Goal: Task Accomplishment & Management: Manage account settings

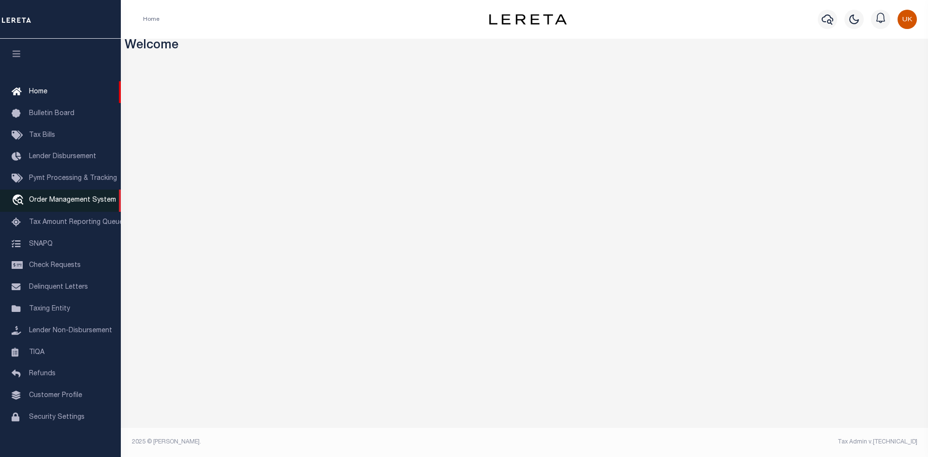
click at [58, 201] on span "Order Management System" at bounding box center [72, 200] width 87 height 7
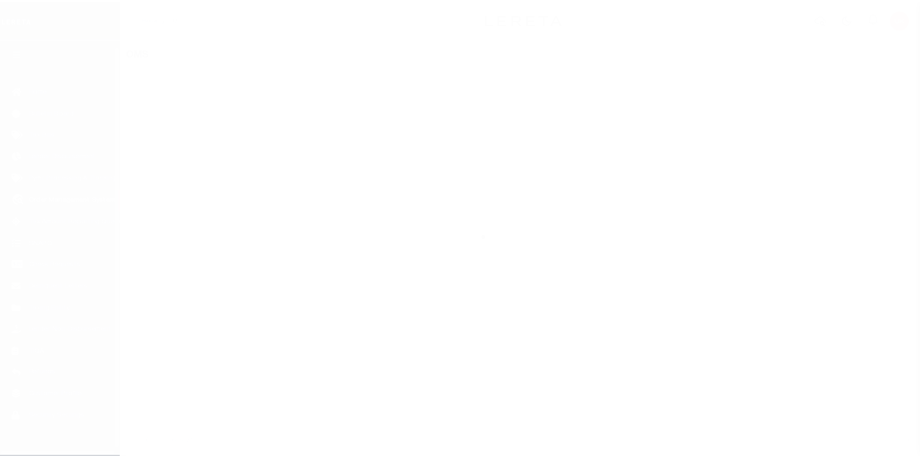
scroll to position [14, 0]
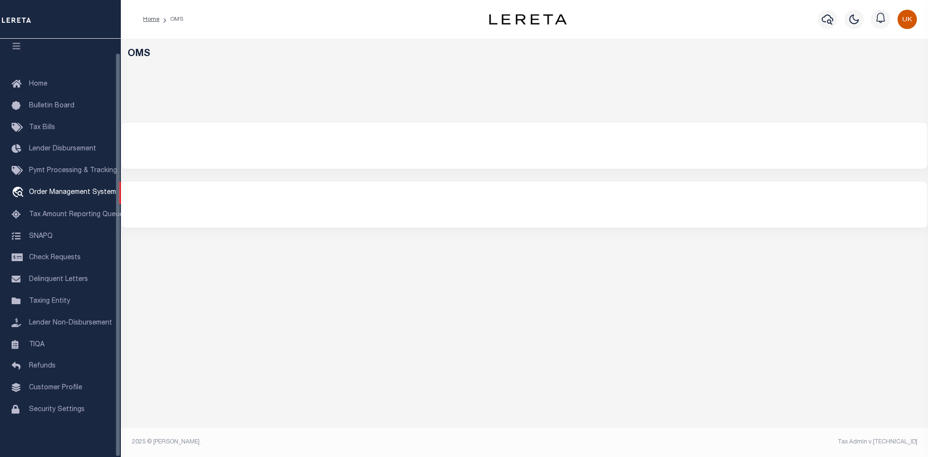
select select "200"
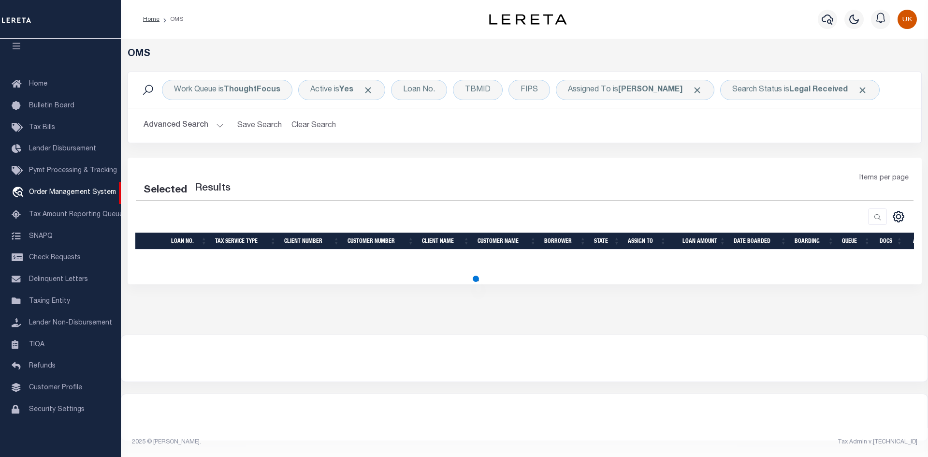
select select "200"
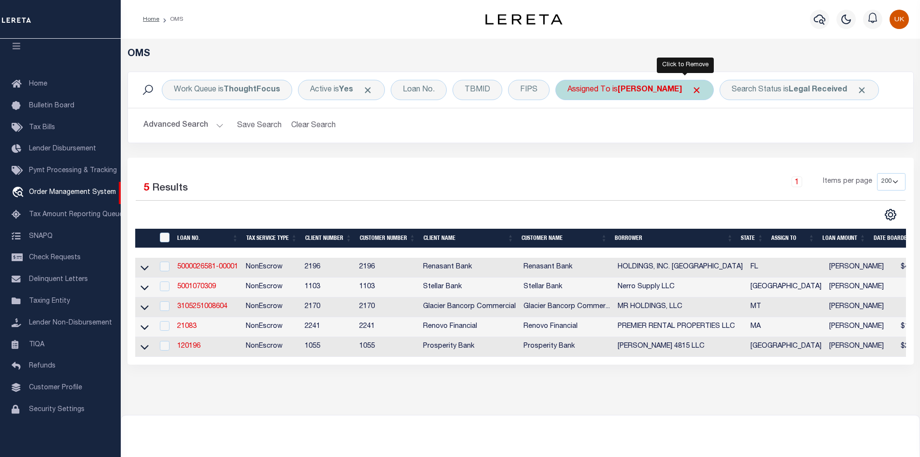
click at [692, 90] on span "Click to Remove" at bounding box center [697, 90] width 10 height 10
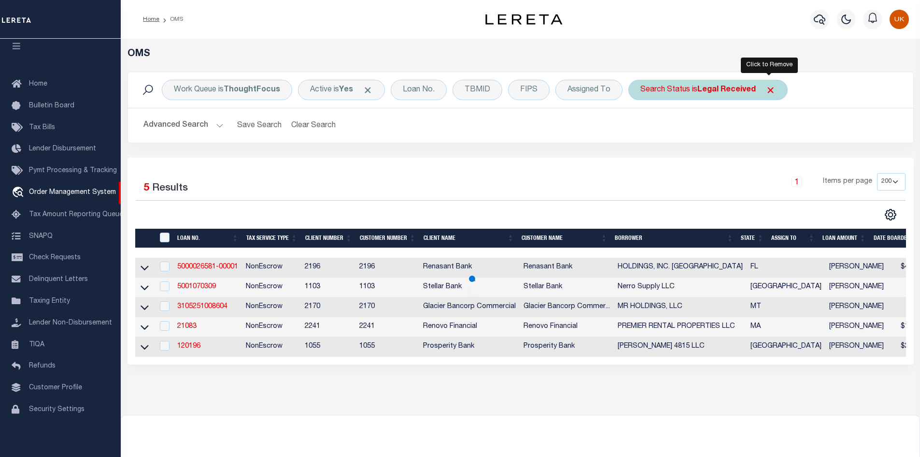
click at [770, 92] on span "Click to Remove" at bounding box center [771, 90] width 10 height 10
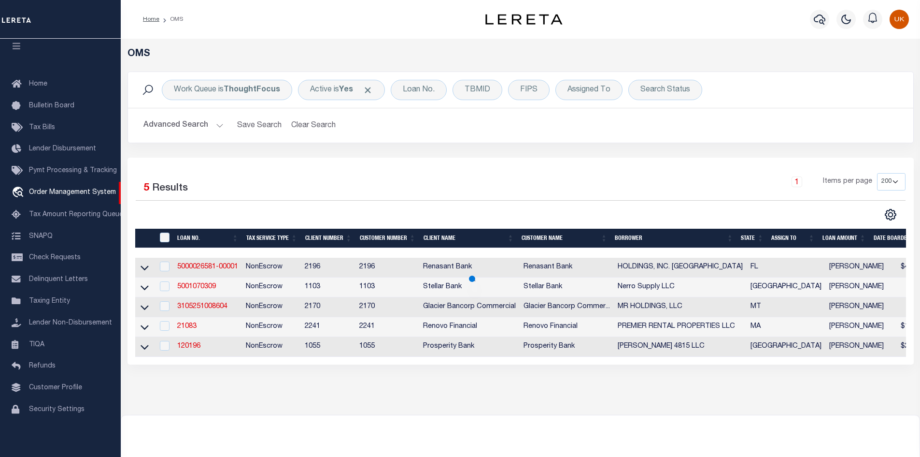
click at [674, 171] on div "Selected 5 Results 1 Items per page 10 25 50 100 200" at bounding box center [521, 260] width 786 height 207
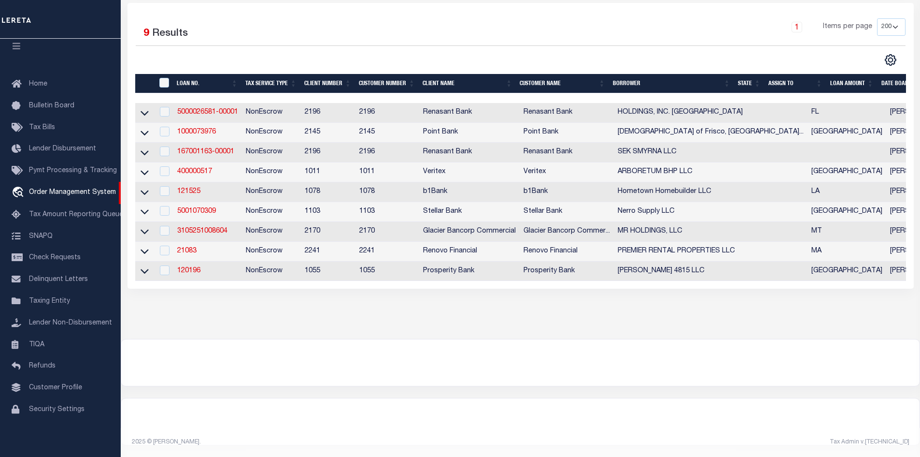
scroll to position [0, 0]
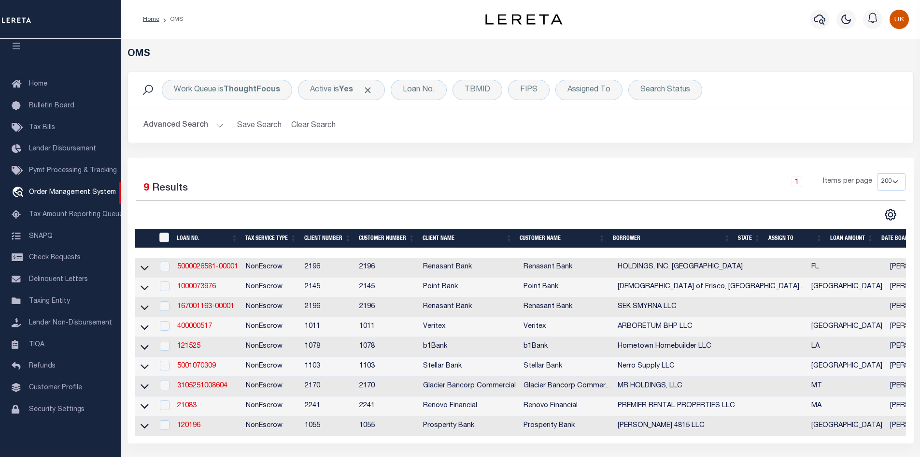
click at [398, 214] on div at bounding box center [328, 214] width 385 height 13
click at [586, 92] on div "Assigned To" at bounding box center [589, 90] width 67 height 20
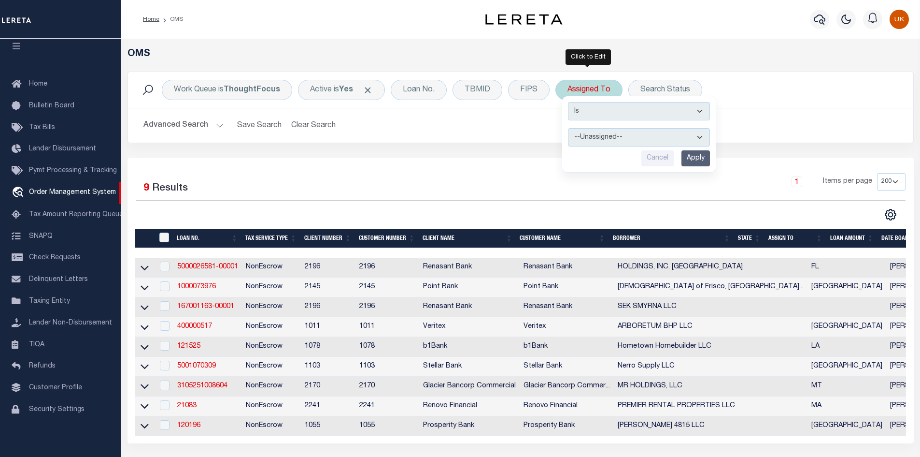
click at [589, 137] on select "--Unassigned-- Abdul Muzain Agustin Fernandez Ahmad Darwish Alberto Estrada All…" at bounding box center [639, 137] width 142 height 18
select select "[PERSON_NAME]"
click at [568, 128] on select "--Unassigned-- Abdul Muzain Agustin Fernandez Ahmad Darwish Alberto Estrada All…" at bounding box center [639, 137] width 142 height 18
click at [696, 160] on input "Apply" at bounding box center [696, 158] width 29 height 16
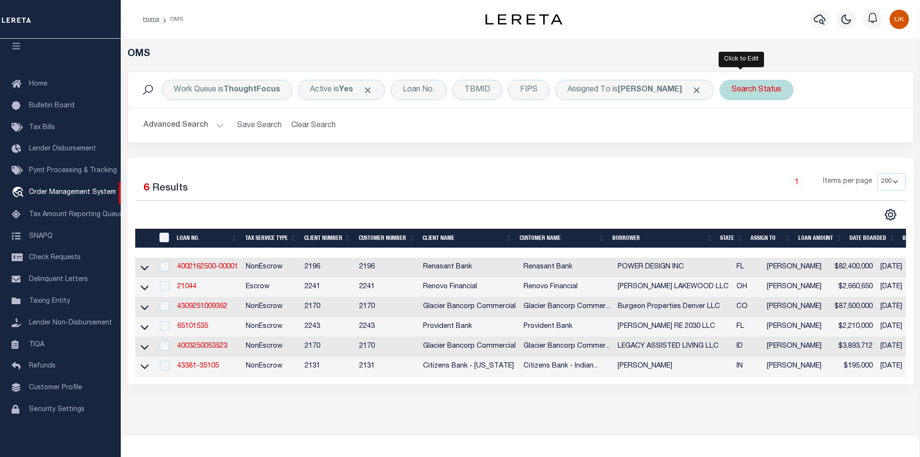
click at [746, 91] on div "Search Status" at bounding box center [757, 90] width 74 height 20
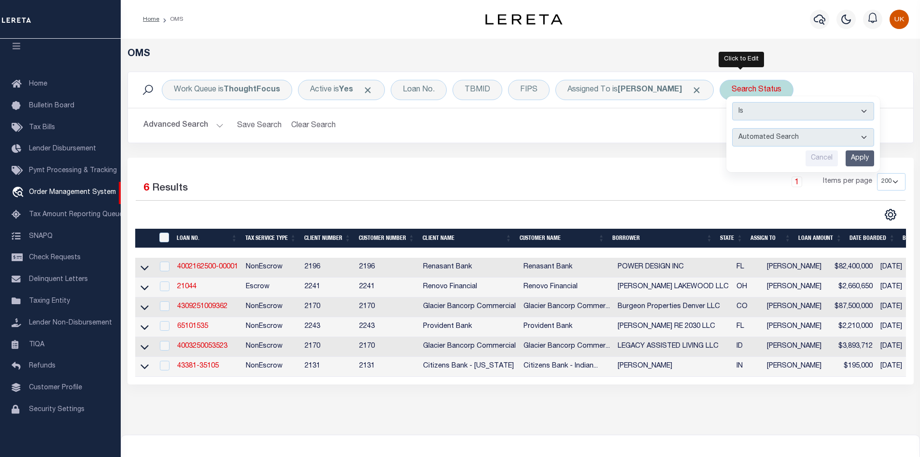
click at [746, 133] on select "Automated Search Bad Parcel Complete Duplicate Parcel High Dollar Reporting In …" at bounding box center [803, 137] width 142 height 18
click at [618, 143] on div "Work Queue is ThoughtFocus Active is Yes Loan No. TBMID FIPS Assigned To is Kum…" at bounding box center [521, 106] width 786 height 71
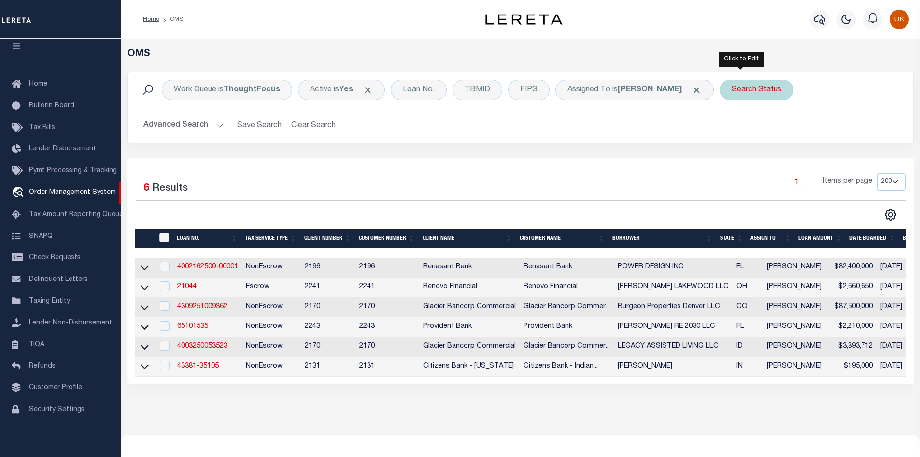
click at [726, 95] on div "Search Status Is Contains Automated Search Bad Parcel Complete Duplicate Parcel…" at bounding box center [757, 90] width 74 height 20
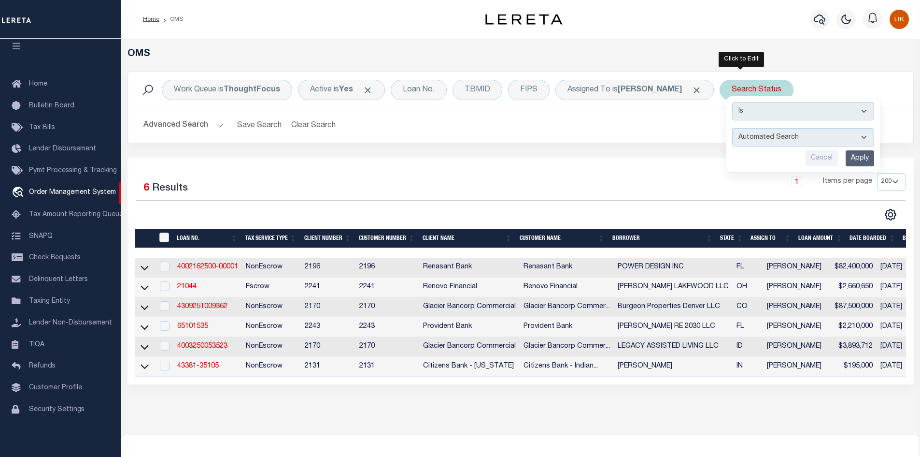
click at [755, 139] on select "Automated Search Bad Parcel Complete Duplicate Parcel High Dollar Reporting In …" at bounding box center [803, 137] width 142 height 18
select select "IP"
click at [732, 128] on select "Automated Search Bad Parcel Complete Duplicate Parcel High Dollar Reporting In …" at bounding box center [803, 137] width 142 height 18
click at [846, 162] on input "Apply" at bounding box center [860, 158] width 29 height 16
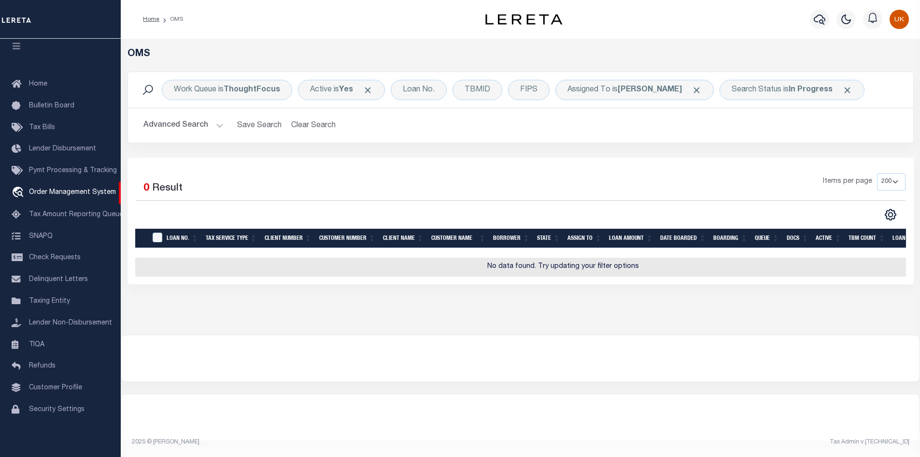
click at [600, 171] on div "Selected 0 Result Items per page 10 25 50 100 200" at bounding box center [521, 220] width 786 height 127
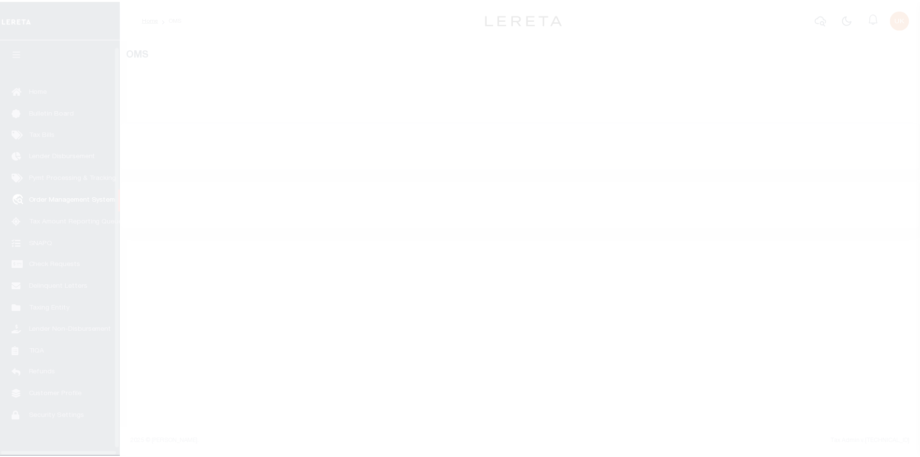
scroll to position [14, 0]
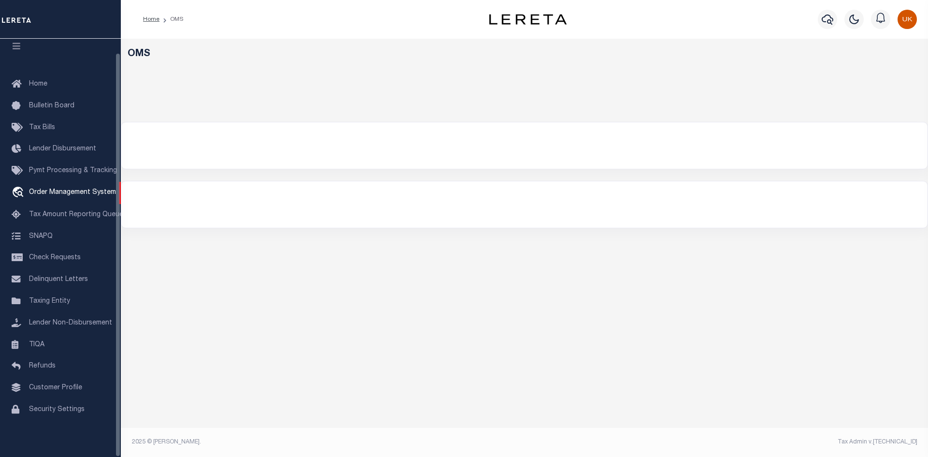
select select "200"
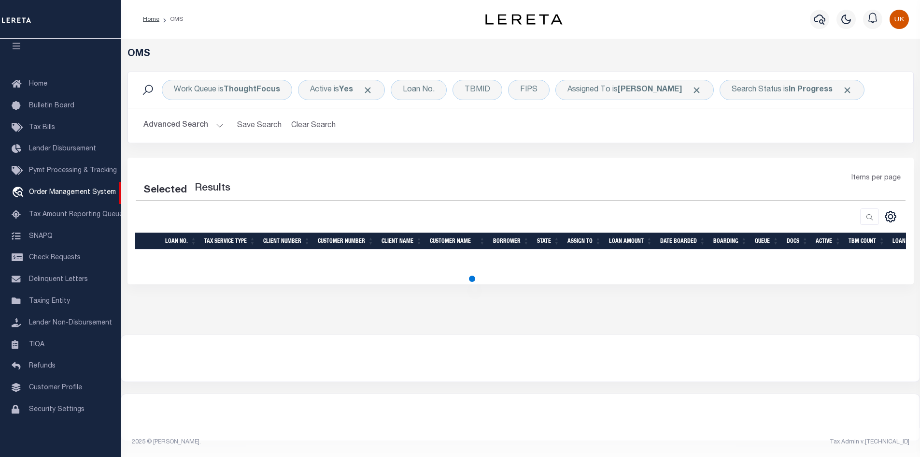
select select "200"
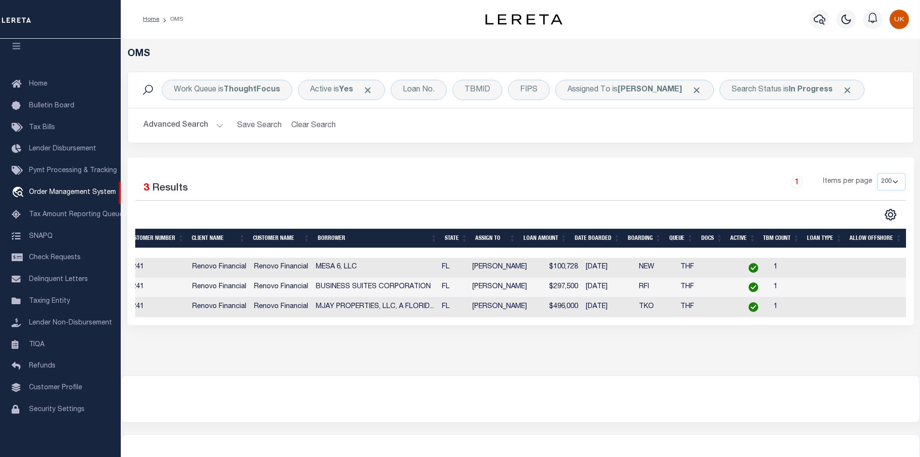
scroll to position [0, 0]
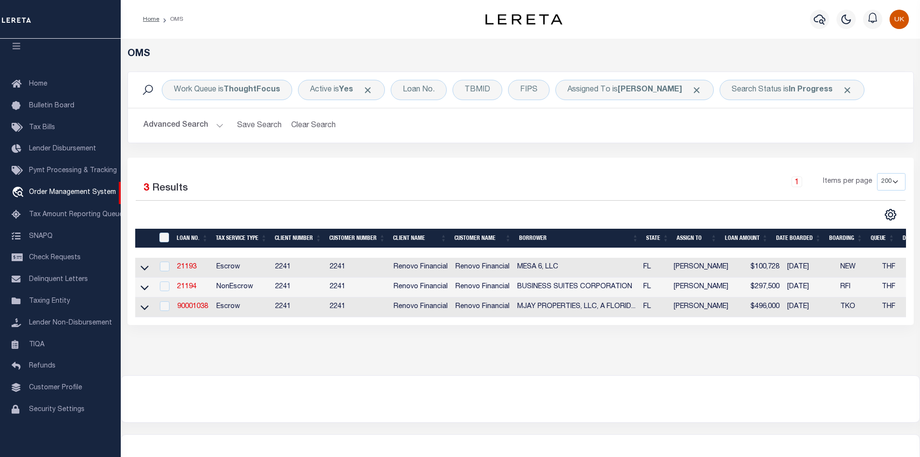
click at [317, 396] on div at bounding box center [520, 398] width 799 height 46
click at [190, 268] on link "21193" at bounding box center [186, 266] width 19 height 7
type input "21193"
type input "MESA 6, LLC"
select select
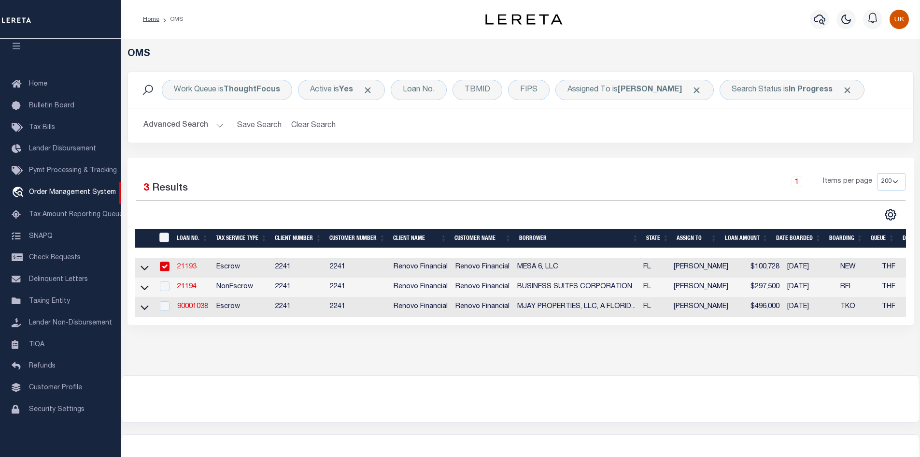
select select
type input "450 Sheridan Road"
type input "Glencoe IL 60022"
select select "400"
select select "Escrow"
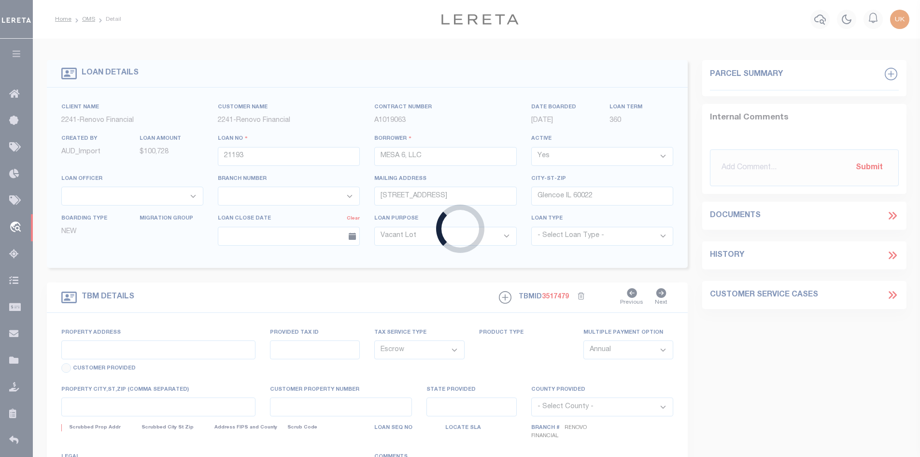
type input "7230 Westpointe Boulevard Unit 1235"
select select
type input "Orlando, FL 32835"
type input "a0kUS00000DlwKP"
type input "FL"
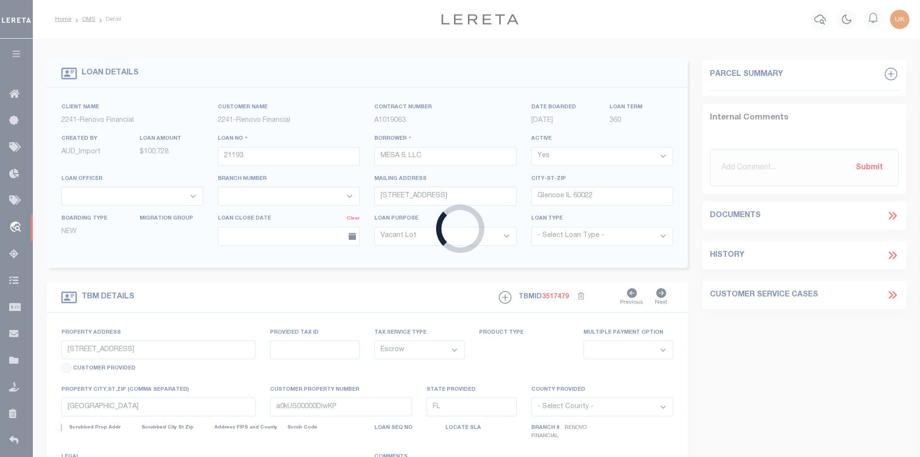
select select
type textarea "LEGAL REQUIRED"
select select "164194"
select select "25066"
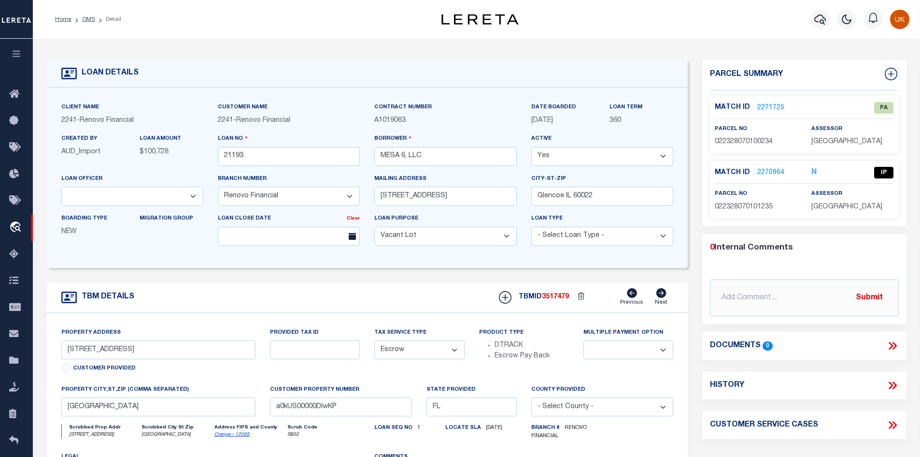
click at [768, 104] on link "2271725" at bounding box center [770, 108] width 27 height 10
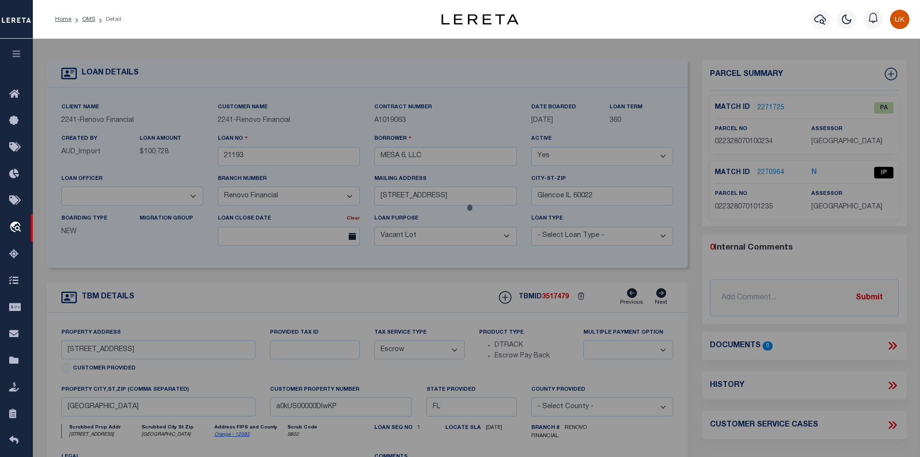
checkbox input "false"
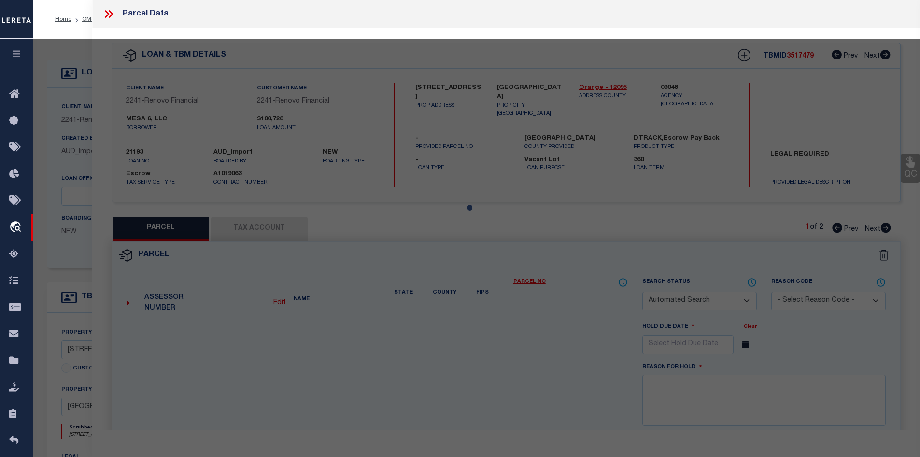
select select "PA"
type input "GUENOVA,DENITZA"
select select "ATL"
select select "ADD"
type input "7350 WESTPOINTE BLVD , #234"
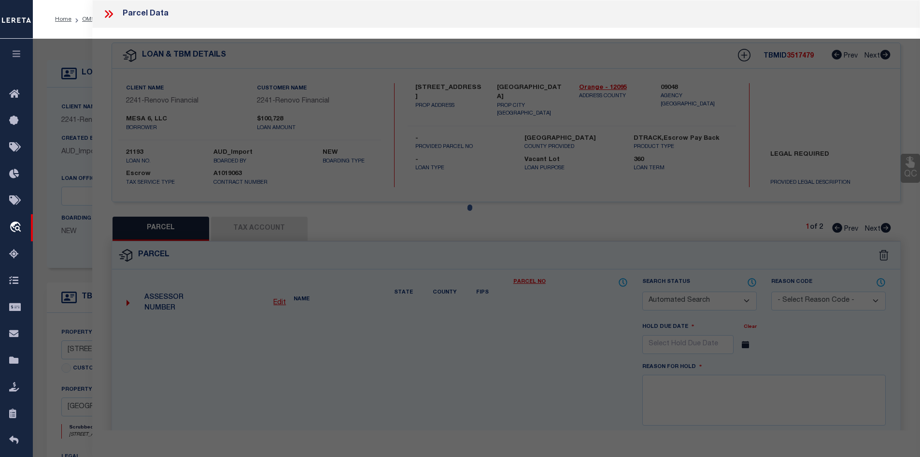
checkbox input "false"
type input "ORLANDO, FL 32835"
type textarea "BERMUDA DUNES PRIVATE RESIDENCES CONDOMINIUM 8549/0190 UNIT 234"
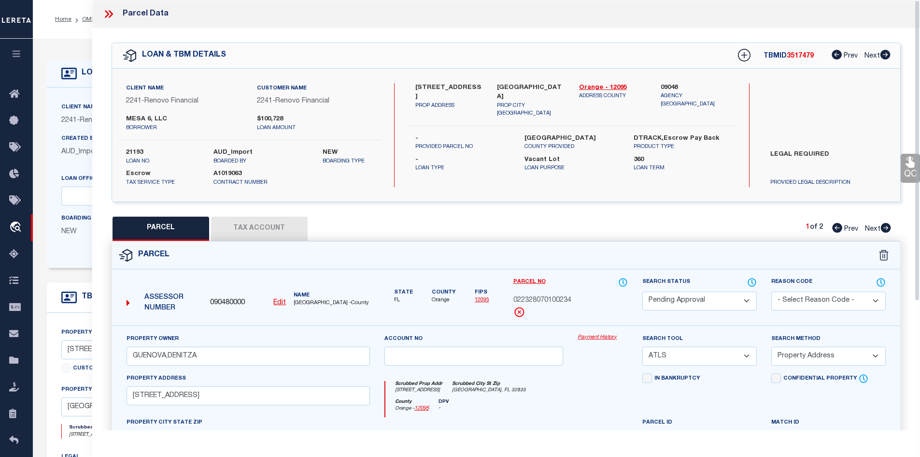
click at [885, 226] on icon at bounding box center [886, 228] width 10 height 10
select select "AS"
select select
checkbox input "false"
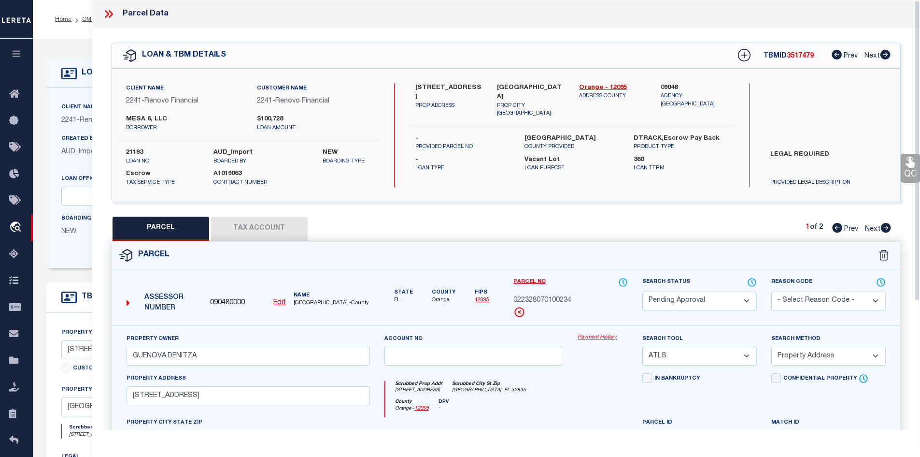
checkbox input "false"
select select "IP"
type input "GUENOVA,DENITZA"
select select "ATL"
select select "ADD"
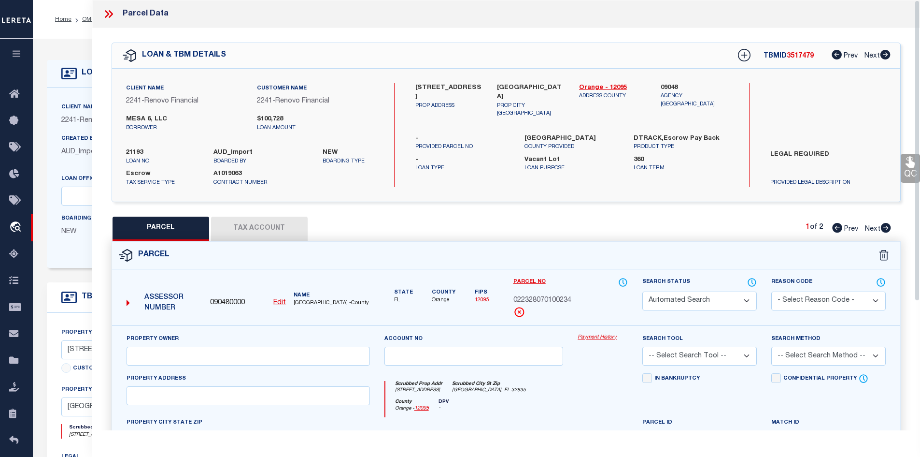
type input "7230 WESTPOINTE BLVD , #1235"
checkbox input "false"
type input "ORLANDO, FL 32835"
type textarea "BERMUDA DUNES PRIVATE RESIDENCES CONDOMINIUM 8549/0190 UNIT 1235"
click at [110, 14] on icon at bounding box center [108, 14] width 13 height 13
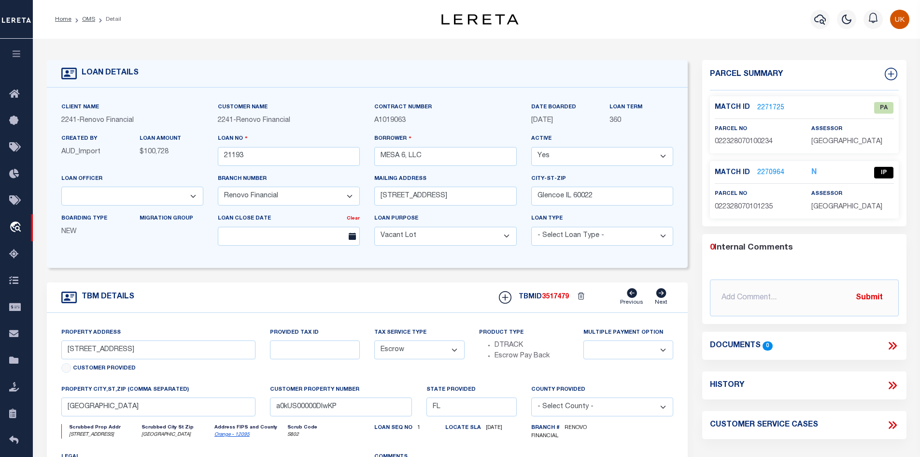
scroll to position [48, 0]
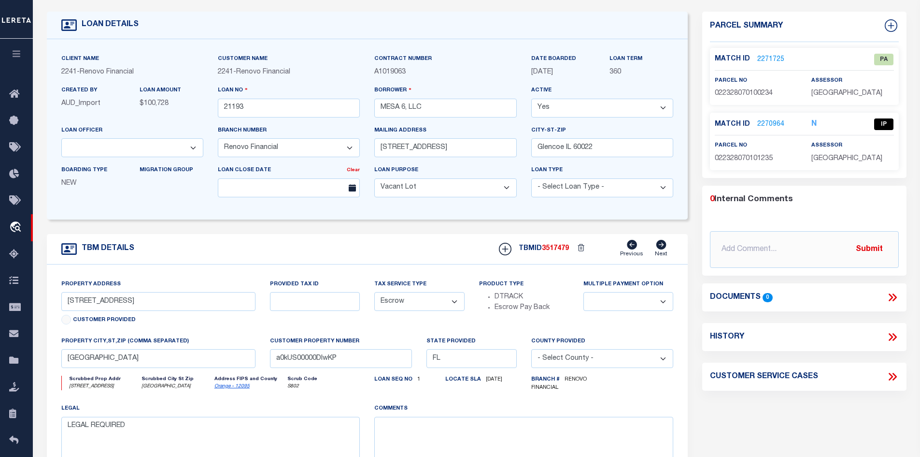
click at [768, 122] on link "2270964" at bounding box center [770, 124] width 27 height 10
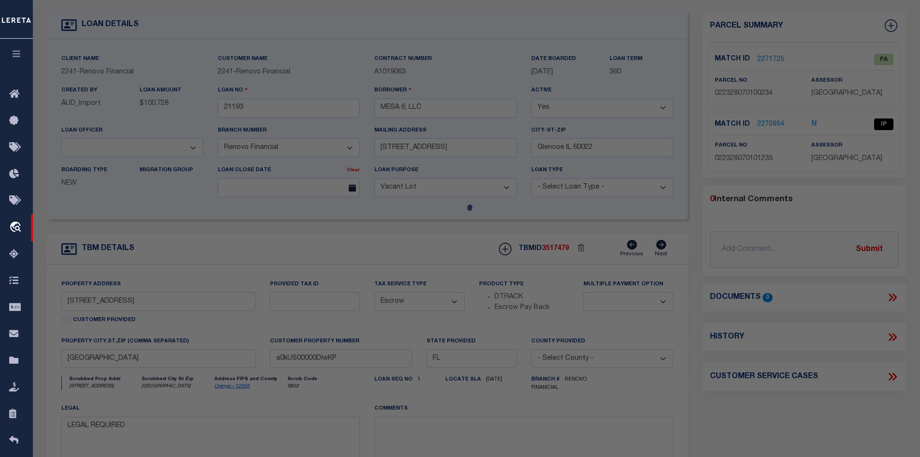
select select "AS"
select select
checkbox input "false"
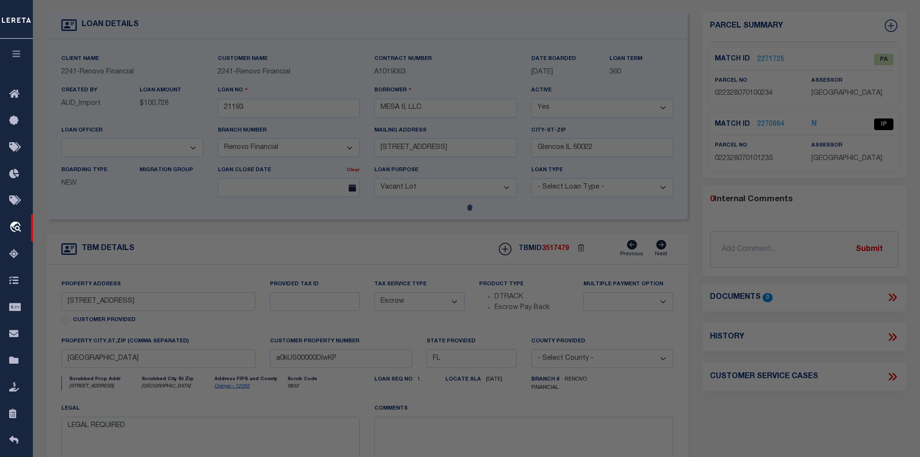
select select "IP"
type input "GUENOVA,DENITZA"
select select "ATL"
select select "ADD"
type input "7230 WESTPOINTE BLVD , #1235"
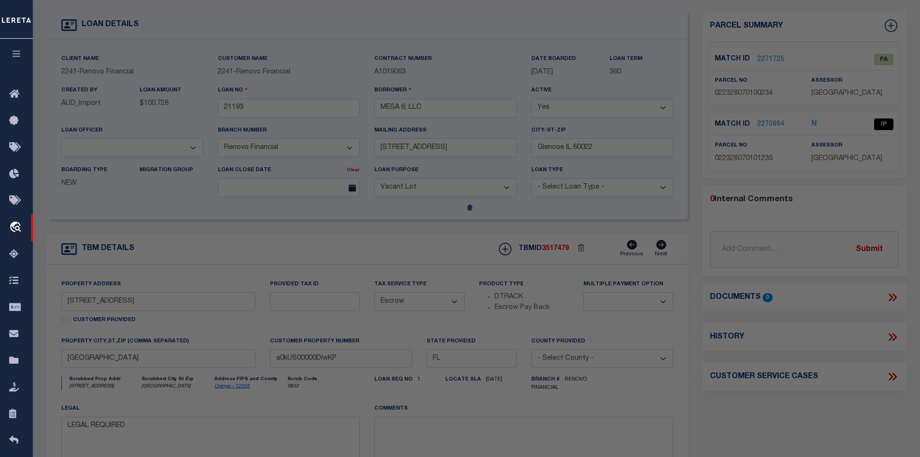
checkbox input "false"
type input "ORLANDO, FL 32835"
type textarea "BERMUDA DUNES PRIVATE RESIDENCES CONDOMINIUM 8549/0190 UNIT 1235"
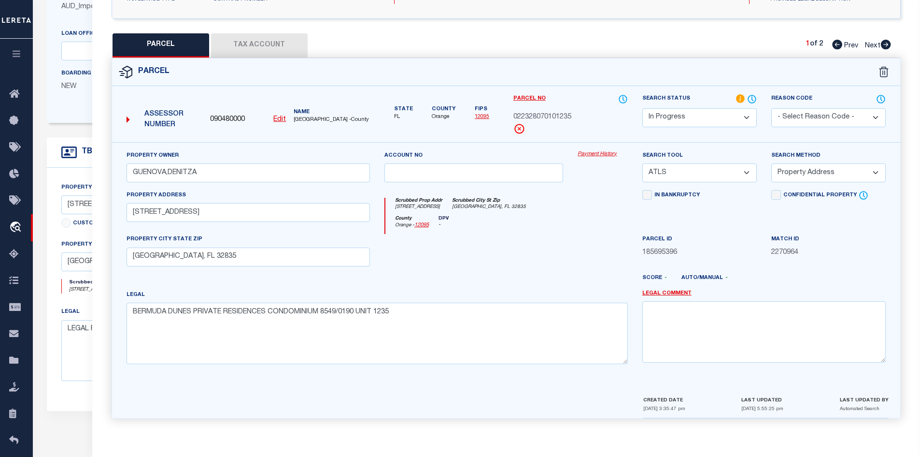
scroll to position [39, 0]
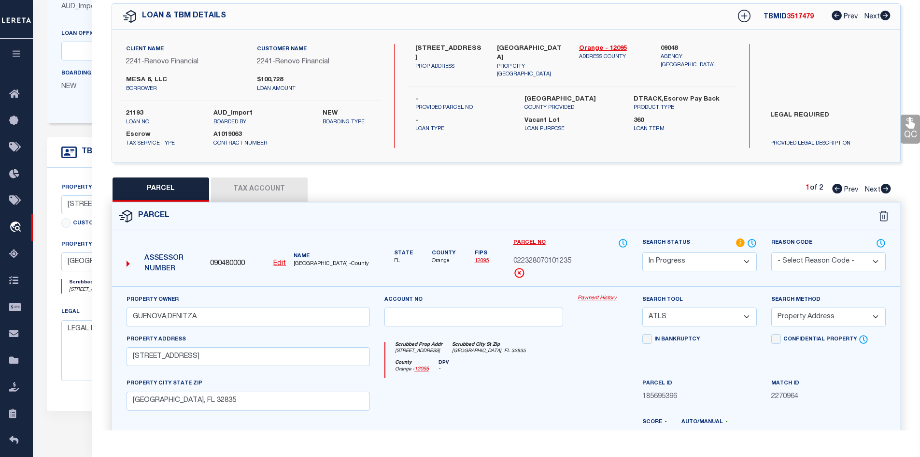
click at [837, 17] on icon at bounding box center [837, 16] width 10 height 10
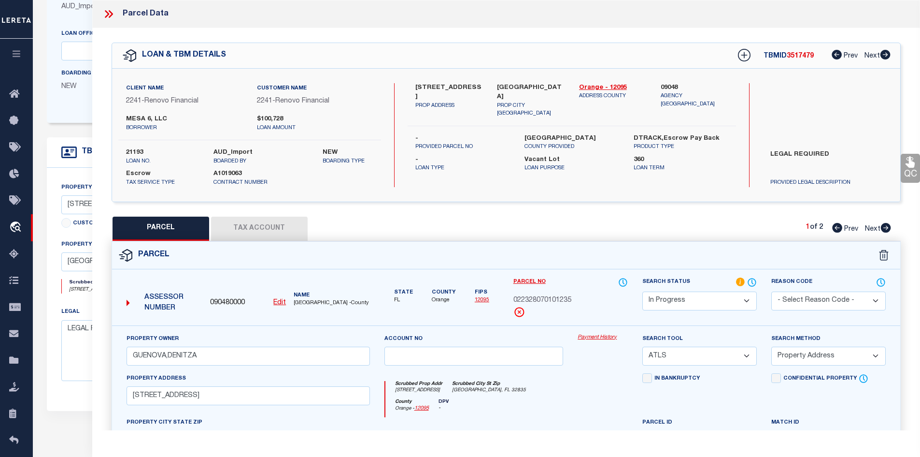
click at [835, 57] on icon at bounding box center [837, 55] width 10 height 10
click at [835, 227] on icon at bounding box center [837, 228] width 10 height 10
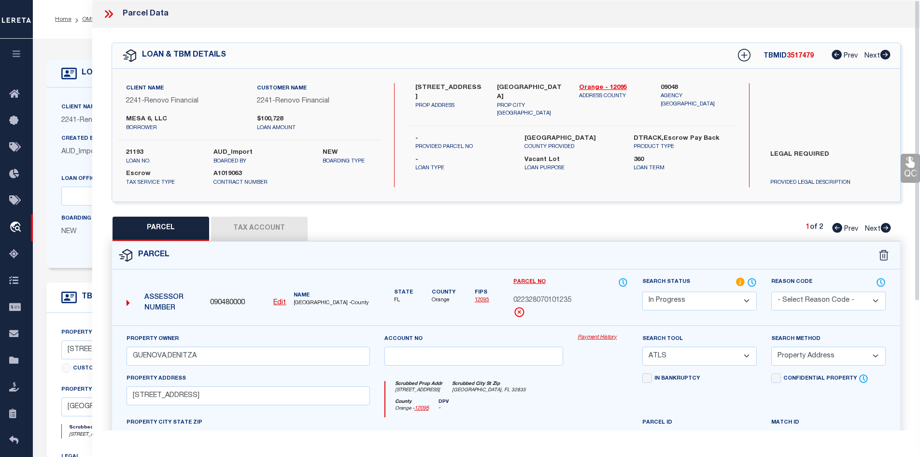
click at [109, 14] on icon at bounding box center [108, 14] width 13 height 13
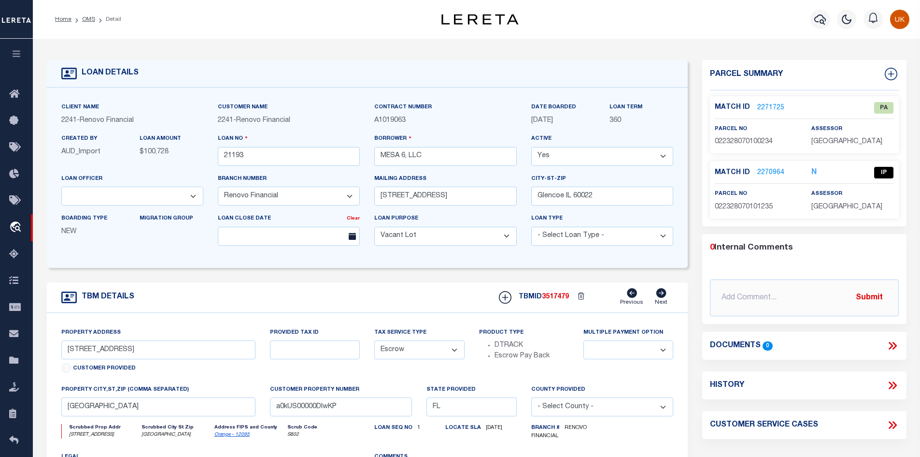
click at [777, 107] on link "2271725" at bounding box center [770, 108] width 27 height 10
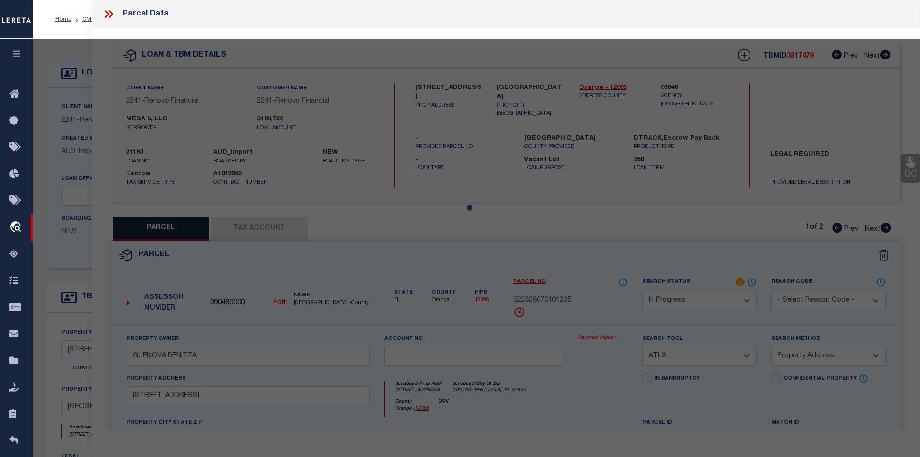
select select "AS"
select select
checkbox input "false"
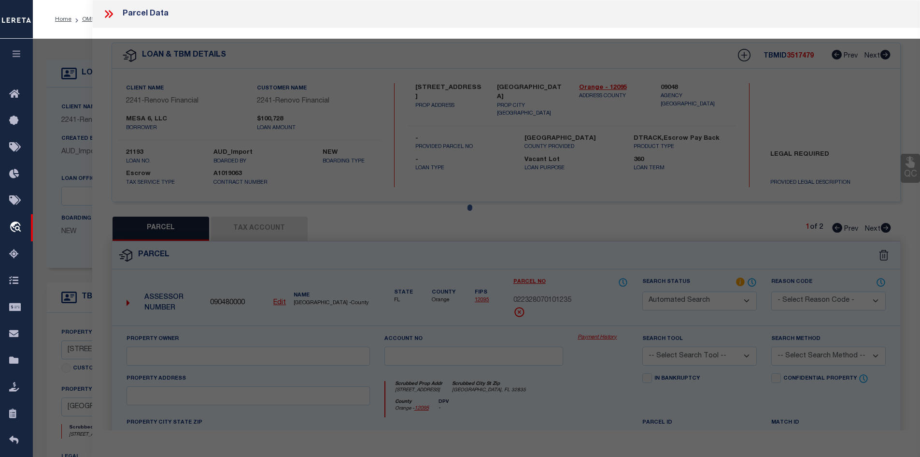
select select "PA"
type input "GUENOVA,DENITZA"
select select "ATL"
select select "ADD"
type input "7350 WESTPOINTE BLVD , #234"
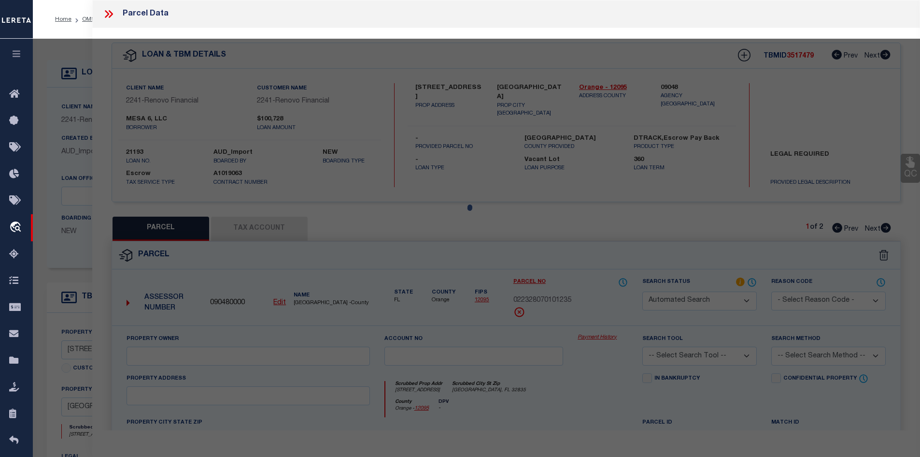
checkbox input "false"
type input "ORLANDO, FL 32835"
type textarea "BERMUDA DUNES PRIVATE RESIDENCES CONDOMINIUM 8549/0190 UNIT 234"
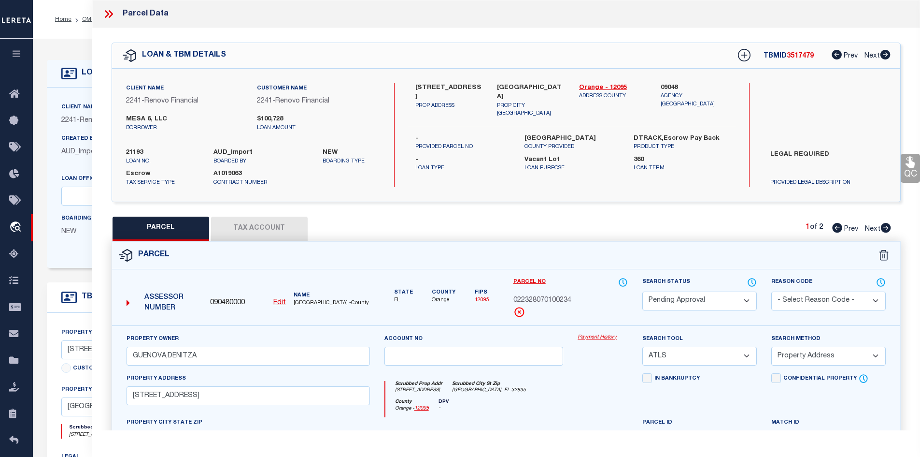
click at [886, 57] on icon at bounding box center [885, 55] width 11 height 10
click at [887, 227] on icon at bounding box center [886, 228] width 10 height 10
select select "AS"
select select
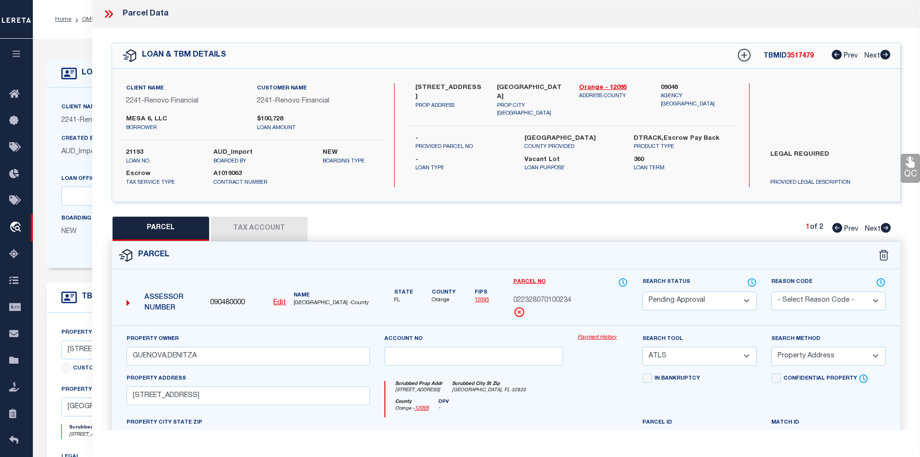
checkbox input "false"
select select "IP"
type input "GUENOVA,DENITZA"
select select "ATL"
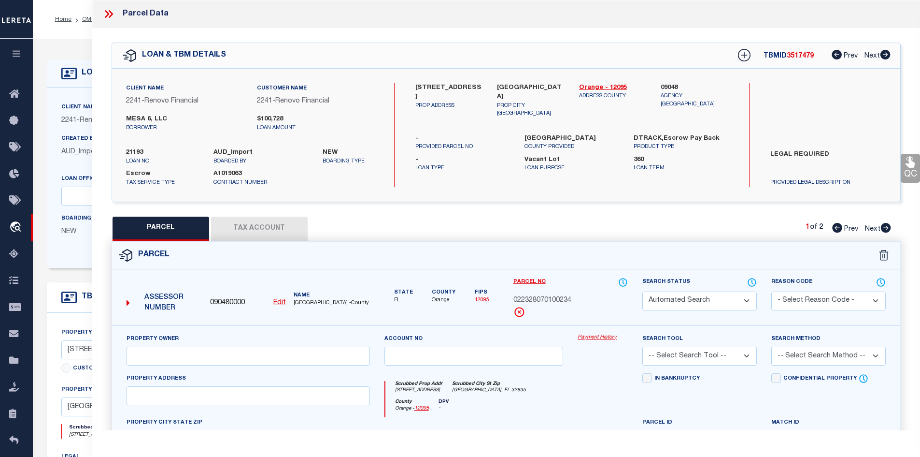
select select "ADD"
type input "7230 WESTPOINTE BLVD , #1235"
checkbox input "false"
type input "ORLANDO, FL 32835"
type textarea "BERMUDA DUNES PRIVATE RESIDENCES CONDOMINIUM 8549/0190 UNIT 1235"
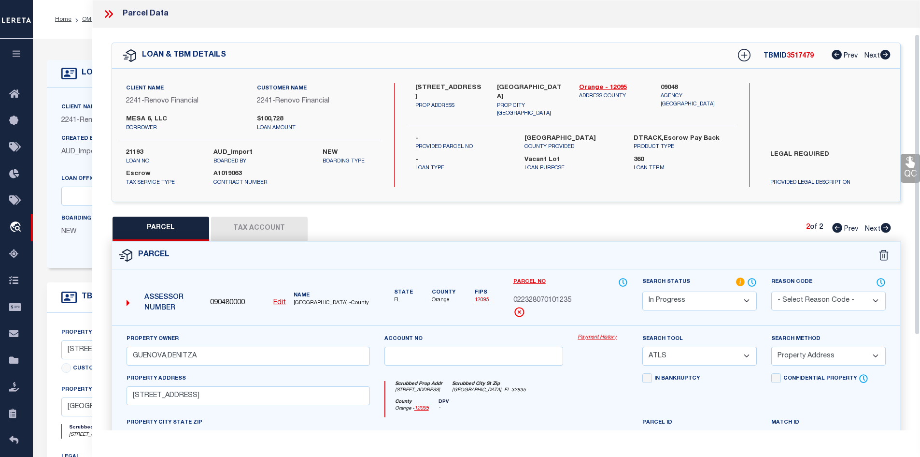
scroll to position [145, 0]
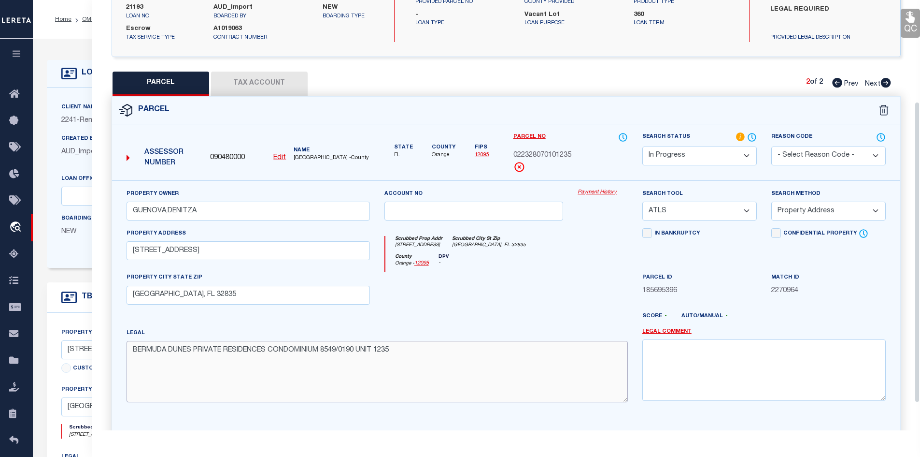
click at [145, 353] on textarea "BERMUDA DUNES PRIVATE RESIDENCES CONDOMINIUM 8549/0190 UNIT 1235" at bounding box center [377, 371] width 501 height 61
click at [178, 354] on textarea "BERMUDA DUNES PRIVATE RESIDENCES CONDOMINIUM 8549/0190 UNIT 1235" at bounding box center [377, 371] width 501 height 61
click at [208, 354] on textarea "BERMUDA DUNES PRIVATE RESIDENCES CONDOMINIUM 8549/0190 UNIT 1235" at bounding box center [377, 371] width 501 height 61
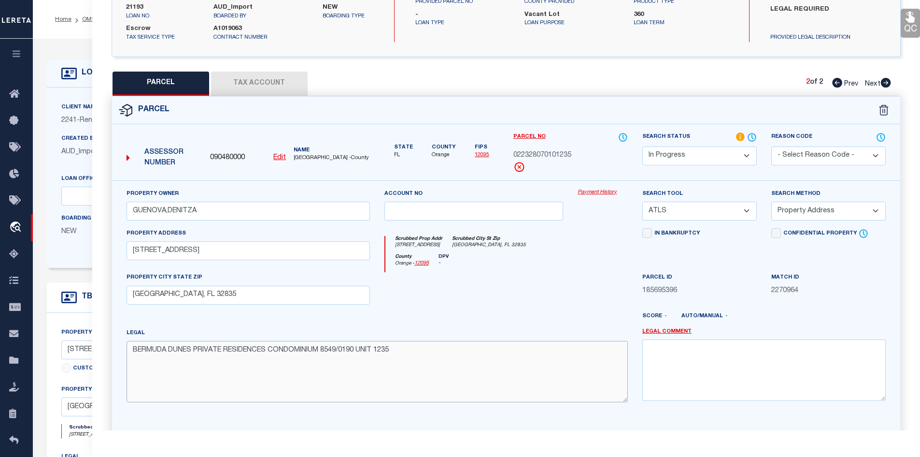
click at [208, 354] on textarea "BERMUDA DUNES PRIVATE RESIDENCES CONDOMINIUM 8549/0190 UNIT 1235" at bounding box center [377, 371] width 501 height 61
click at [246, 352] on textarea "BERMUDA DUNES PRIVATE RESIDENCES CONDOMINIUM 8549/0190 UNIT 1235" at bounding box center [377, 371] width 501 height 61
click at [298, 352] on textarea "BERMUDA DUNES PRIVATE RESIDENCES CONDOMINIUM 8549/0190 UNIT 1235" at bounding box center [377, 371] width 501 height 61
click at [297, 352] on textarea "BERMUDA DUNES PRIVATE RESIDENCES CONDOMINIUM 8549/0190 UNIT 1235" at bounding box center [377, 371] width 501 height 61
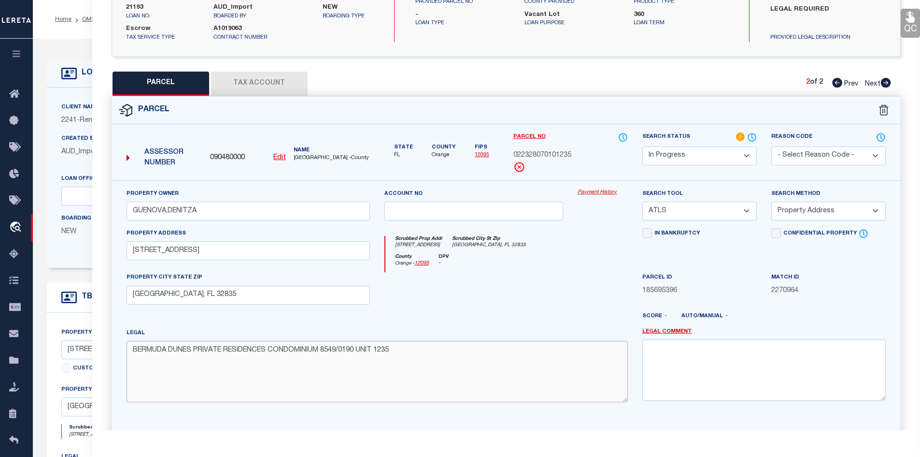
click at [325, 357] on textarea "BERMUDA DUNES PRIVATE RESIDENCES CONDOMINIUM 8549/0190 UNIT 1235" at bounding box center [377, 371] width 501 height 61
click at [348, 357] on textarea "BERMUDA DUNES PRIVATE RESIDENCES CONDOMINIUM 8549/0190 UNIT 1235" at bounding box center [377, 371] width 501 height 61
click at [418, 366] on textarea "BERMUDA DUNES PRIVATE RESIDENCES CONDOMINIUM 8549/0190 UNIT 1235" at bounding box center [377, 371] width 501 height 61
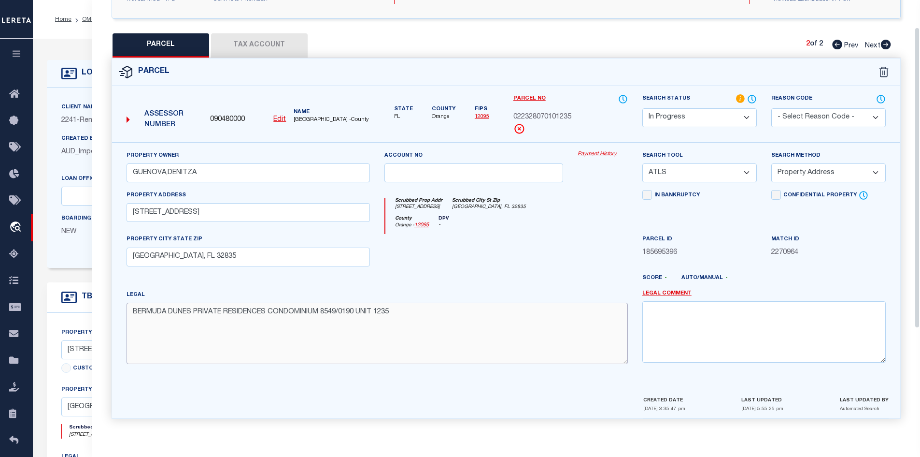
scroll to position [0, 0]
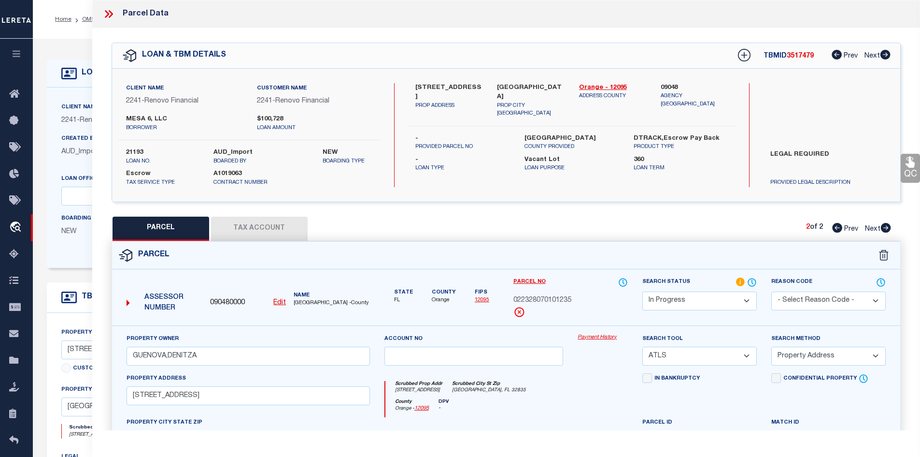
click at [108, 14] on icon at bounding box center [107, 14] width 4 height 8
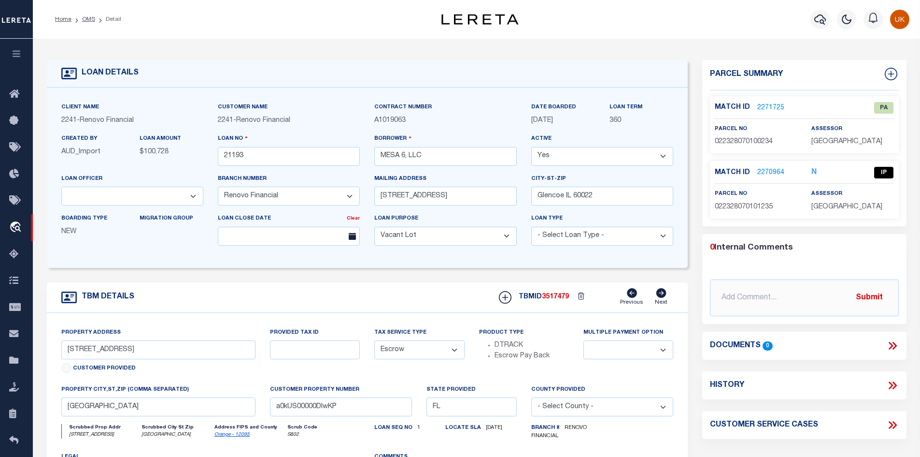
click at [770, 172] on link "2270964" at bounding box center [770, 173] width 27 height 10
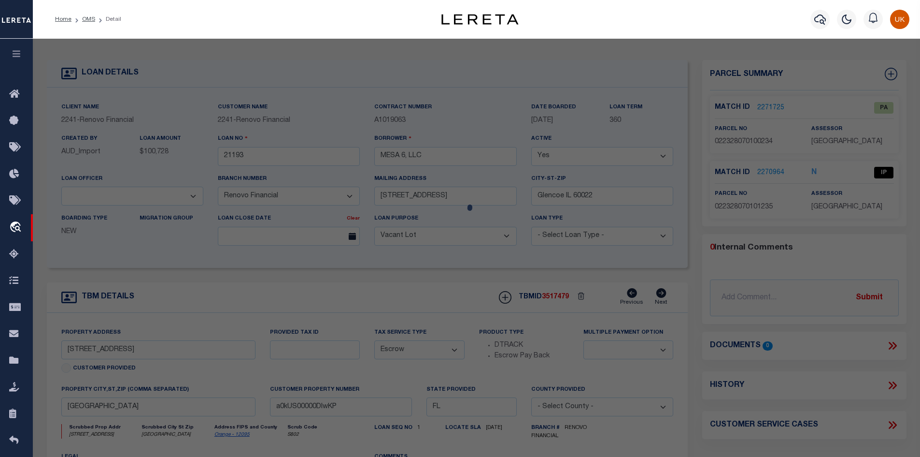
select select "AS"
select select
checkbox input "false"
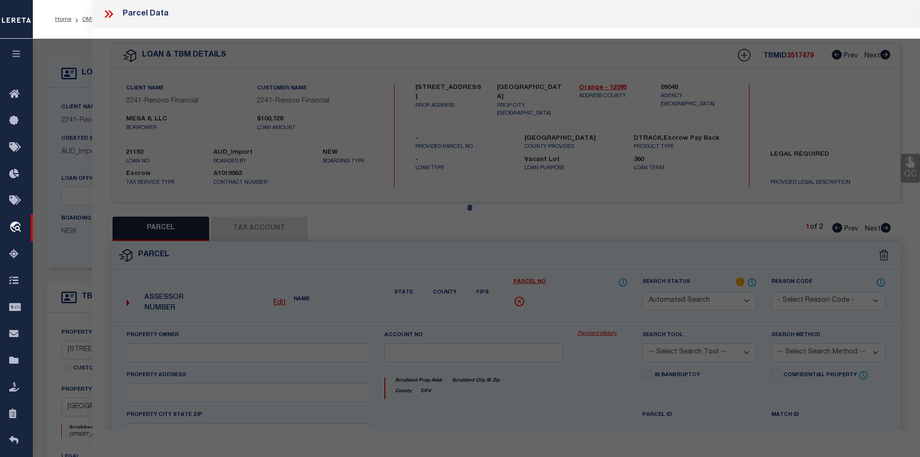
select select "IP"
type input "GUENOVA,DENITZA"
select select "ATL"
select select "ADD"
type input "7230 WESTPOINTE BLVD , #1235"
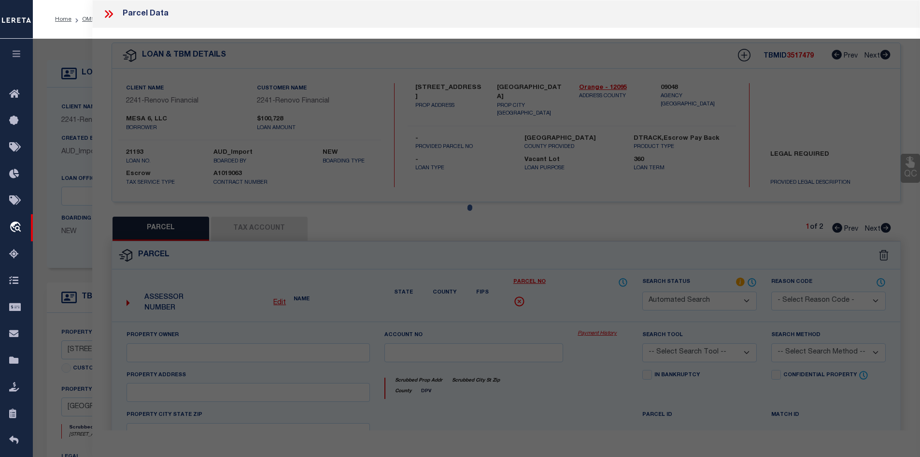
checkbox input "false"
type input "ORLANDO, FL 32835"
type textarea "BERMUDA DUNES PRIVATE RESIDENCES CONDOMINIUM 8549/0190 UNIT 1235"
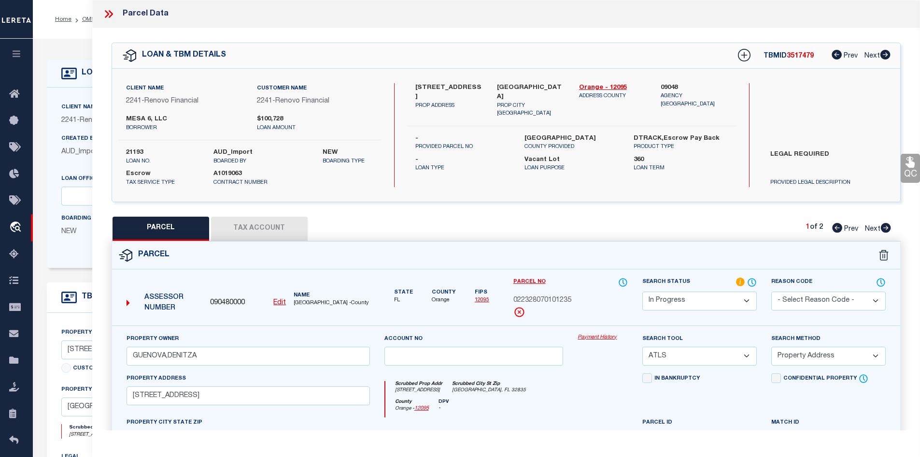
click at [880, 226] on span "Next" at bounding box center [872, 229] width 15 height 7
select select "AS"
select select
checkbox input "false"
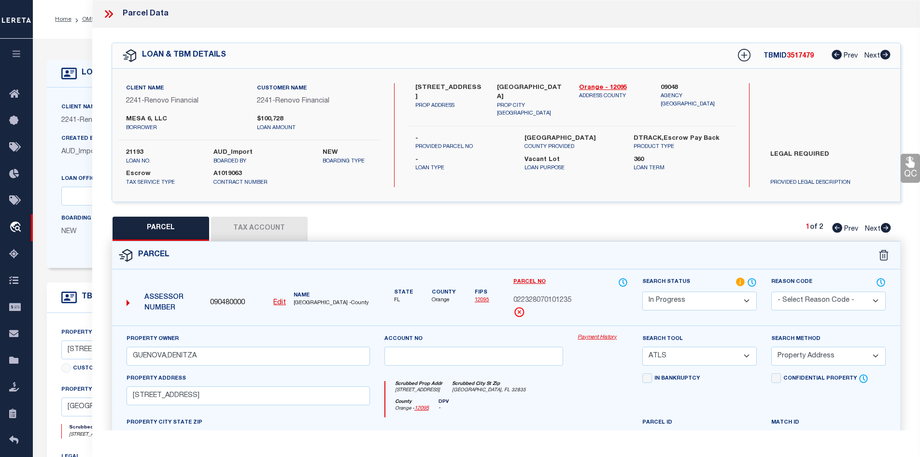
checkbox input "false"
select select "PA"
type input "GUENOVA,DENITZA"
select select "ATL"
select select "ADD"
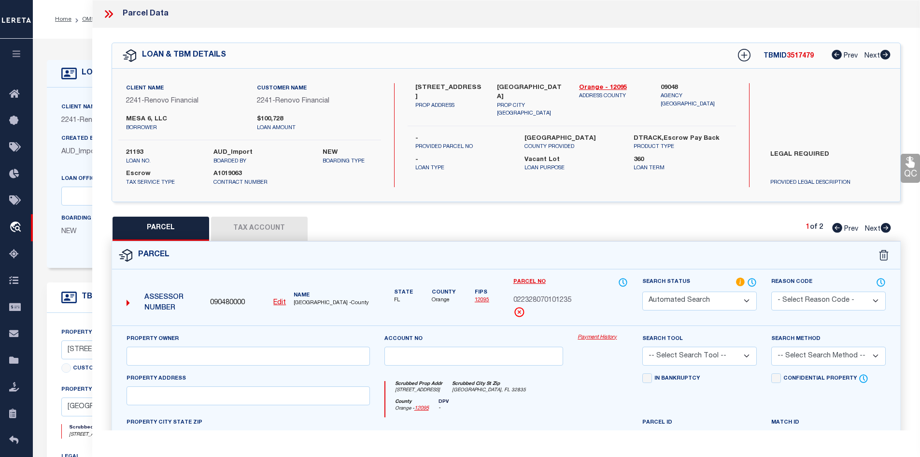
type input "7350 WESTPOINTE BLVD , #234"
checkbox input "false"
type input "ORLANDO, FL 32835"
type textarea "BERMUDA DUNES PRIVATE RESIDENCES CONDOMINIUM 8549/0190 UNIT 234"
click at [108, 14] on icon at bounding box center [107, 14] width 4 height 8
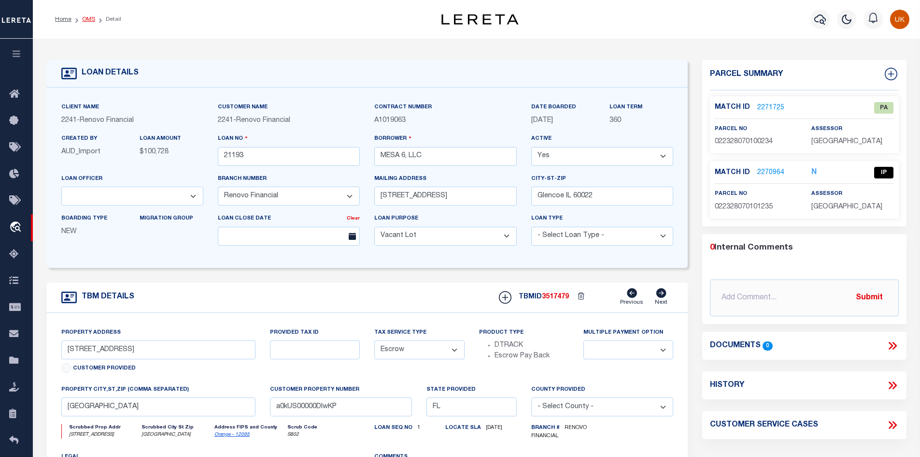
click at [91, 20] on link "OMS" at bounding box center [88, 19] width 13 height 6
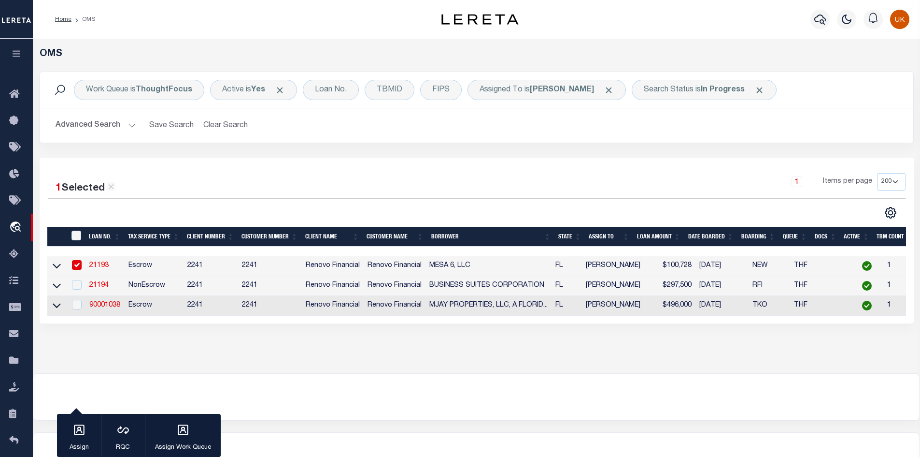
click at [79, 261] on input "checkbox" at bounding box center [77, 265] width 10 height 10
checkbox input "false"
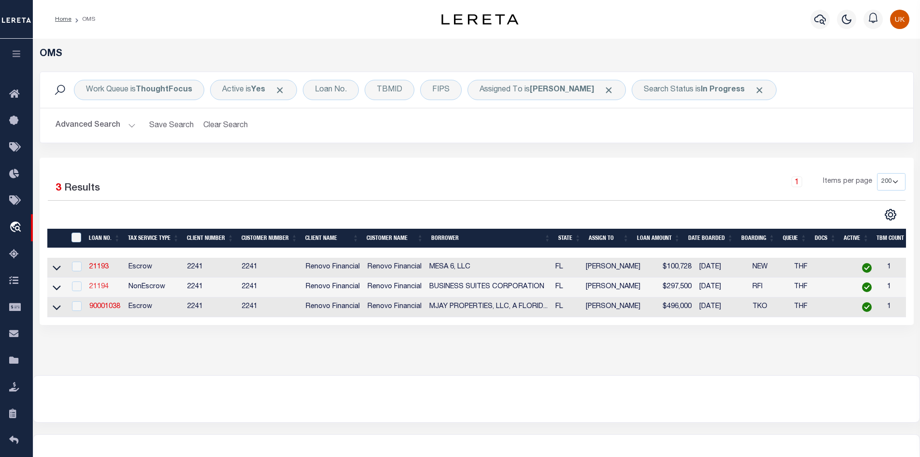
click at [99, 288] on link "21194" at bounding box center [98, 286] width 19 height 7
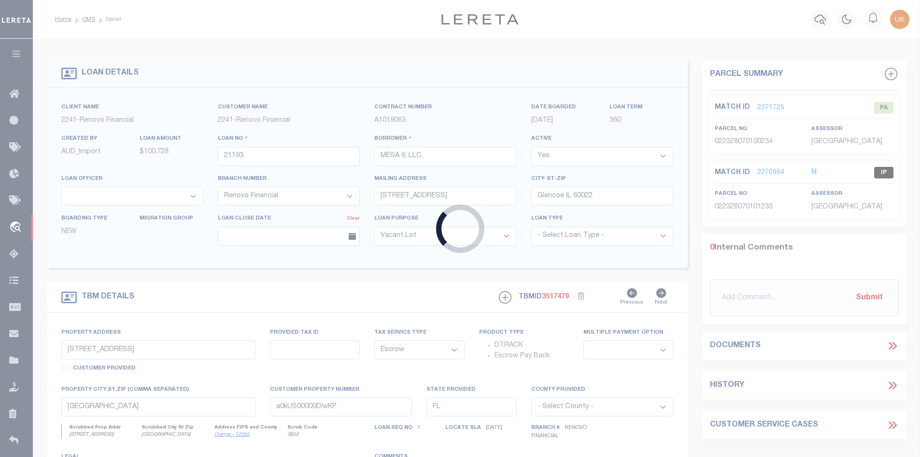
type input "21194"
type input "BUSINESS SUITES CORPORATION"
type input "200 Ocean Crest Dr #522"
type input "Palm Coast FL 32137"
select select "NonEscrow"
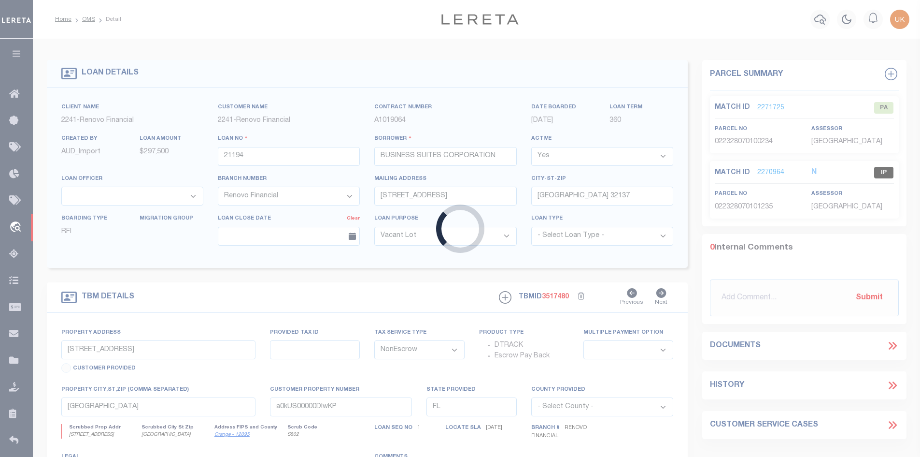
type input "3 Westrobin Place"
select select
type input "Palm Coast, FL 32164"
type input "a0kUS00000Db8Ll"
select select
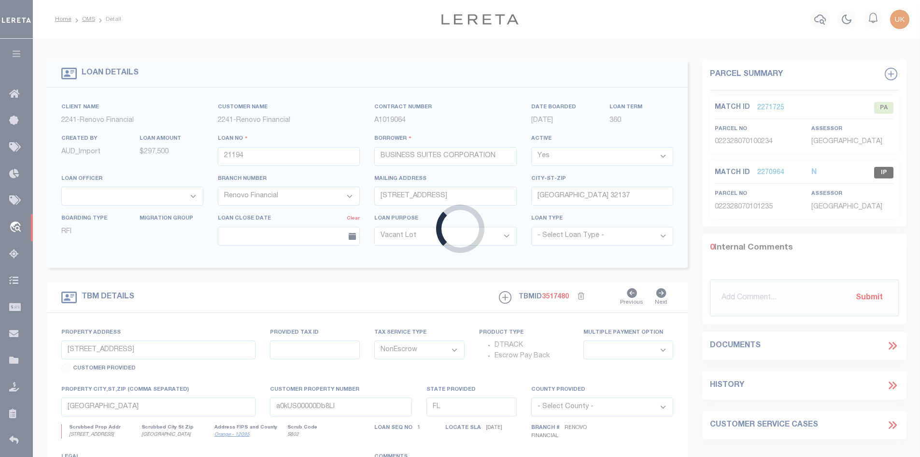
select select "25066"
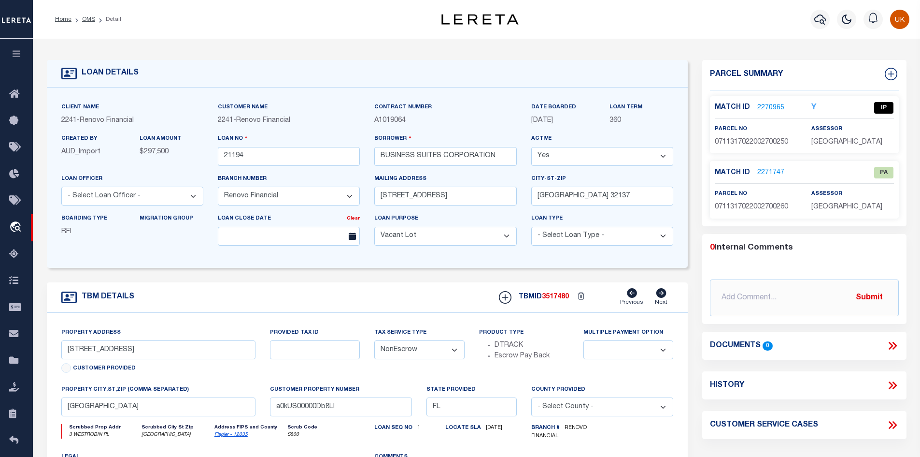
click at [769, 172] on link "2271747" at bounding box center [770, 173] width 27 height 10
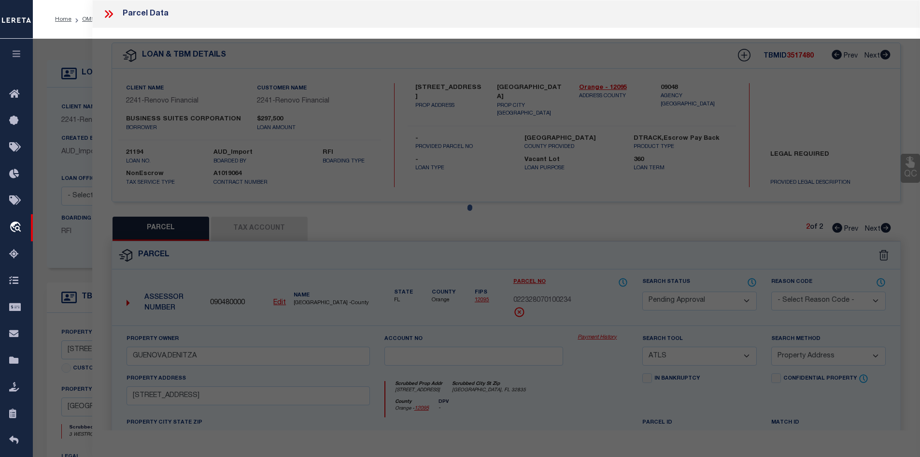
select select "AS"
select select
checkbox input "false"
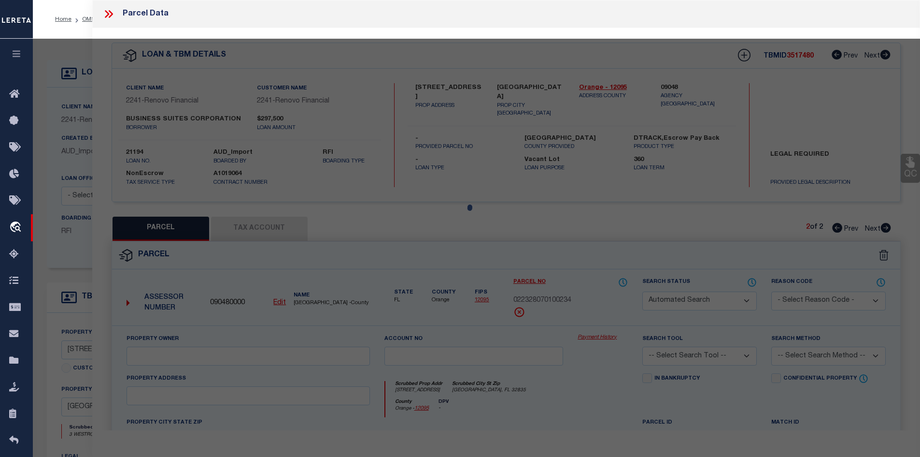
select select "PA"
type input "JOSHUA W SHOTTS"
select select "ATL"
select select "ADD"
type input "1 WESTROBIN PL"
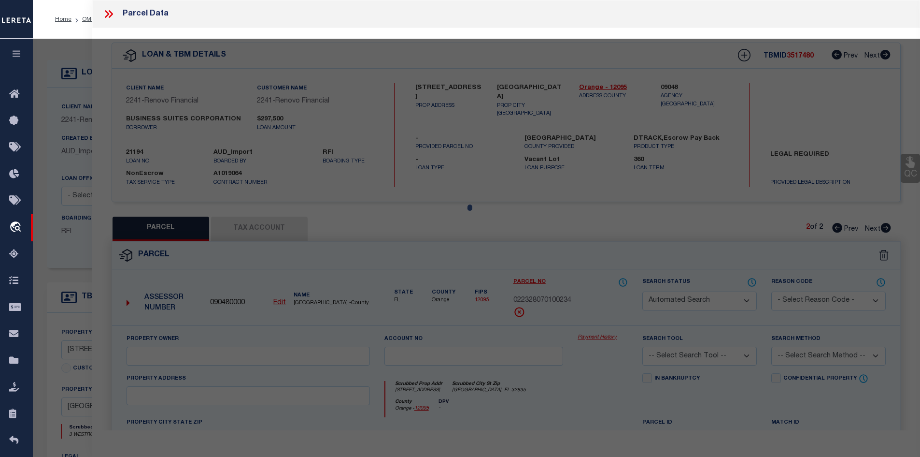
checkbox input "false"
type input "PALM COAST, FL 32164"
type textarea "PALM COAST SECTION 22 BLOCK 00027 LOT 0026 SUBDIVISION COMPLETION YEAR 1978 OR …"
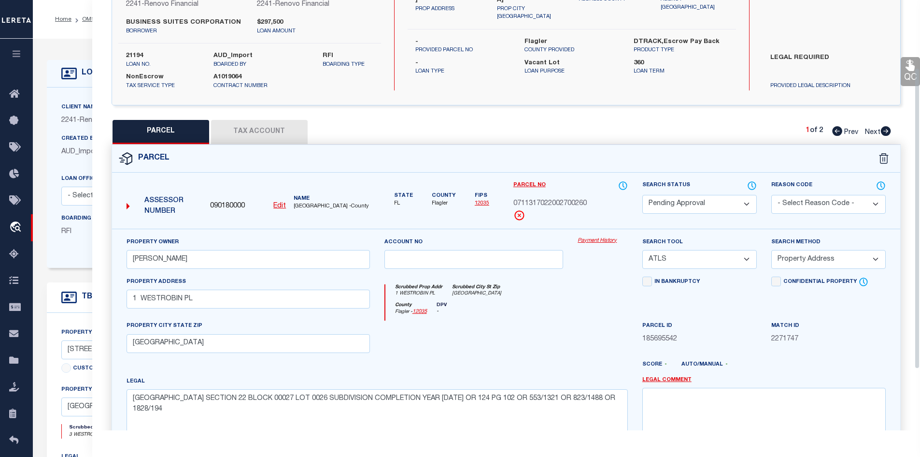
scroll to position [184, 0]
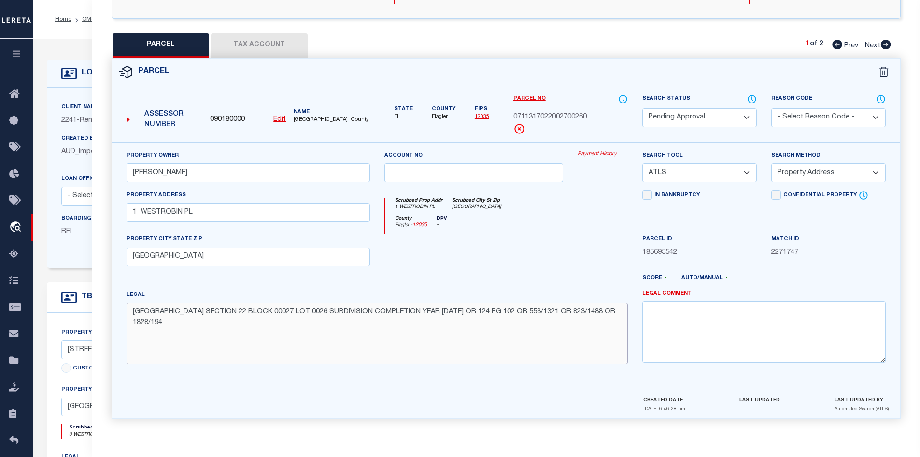
drag, startPoint x: 141, startPoint y: 313, endPoint x: 629, endPoint y: 313, distance: 488.4
click at [629, 313] on div "Legal PALM COAST SECTION 22 BLOCK 00027 LOT 0026 SUBDIVISION COMPLETION YEAR 19…" at bounding box center [377, 330] width 516 height 82
click at [173, 351] on textarea "PALM COAST SECTION 22 BLOCK 00027 LOT 0026 SUBDIVISION COMPLETION YEAR 1978 OR …" at bounding box center [377, 332] width 501 height 61
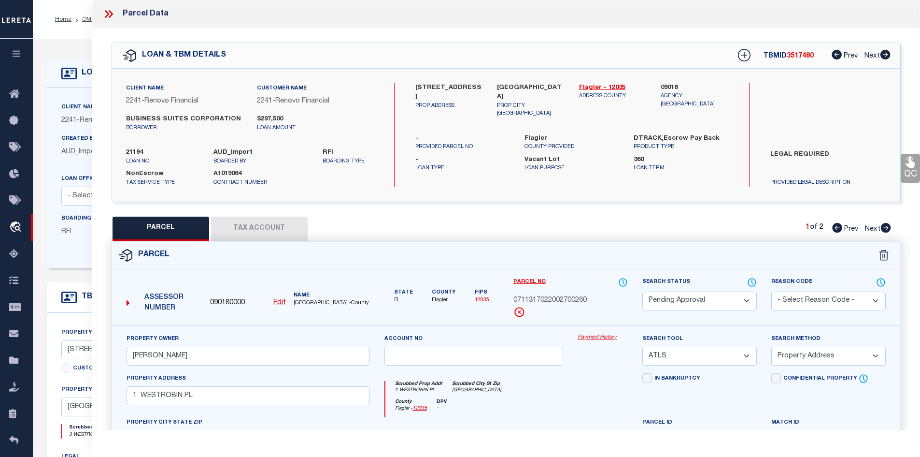
click at [883, 228] on icon at bounding box center [886, 228] width 10 height 10
select select "AS"
select select
checkbox input "false"
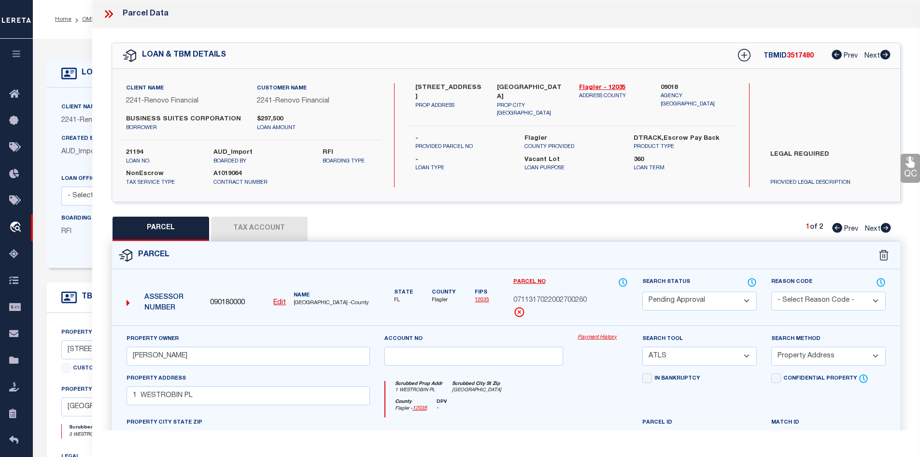
checkbox input "false"
select select "IP"
type input "JOSHUA W SHOTTS"
select select "ATL"
select select "ADD"
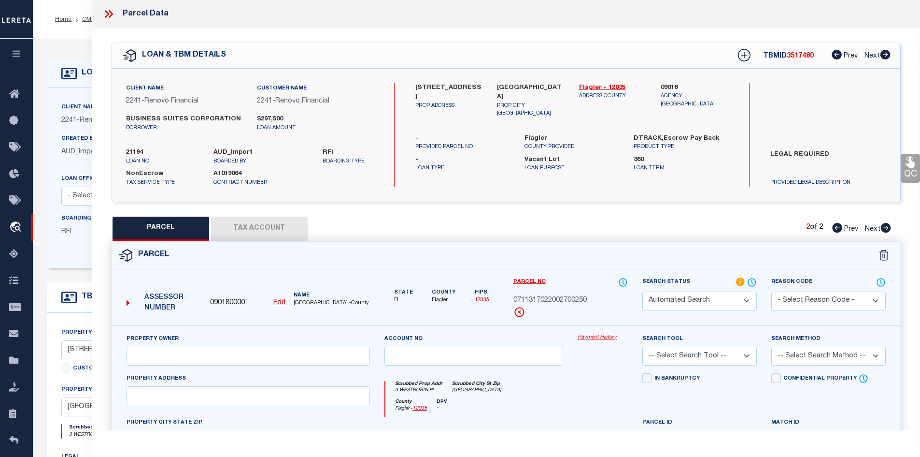
type input "3 WESTROBIN PL"
checkbox input "false"
type input "PALM COAST, FL 32164"
type textarea "PALM COAST SECTION 22 BLOCK 00027 LOT 0025 OR 124 PG 274 OR 444 PG 1785 OR 456 …"
click at [107, 15] on icon at bounding box center [107, 14] width 4 height 8
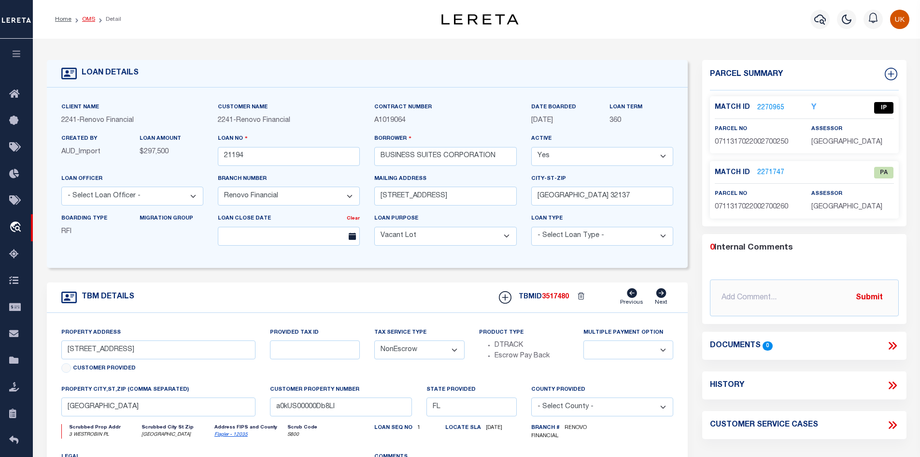
click at [84, 19] on link "OMS" at bounding box center [88, 19] width 13 height 6
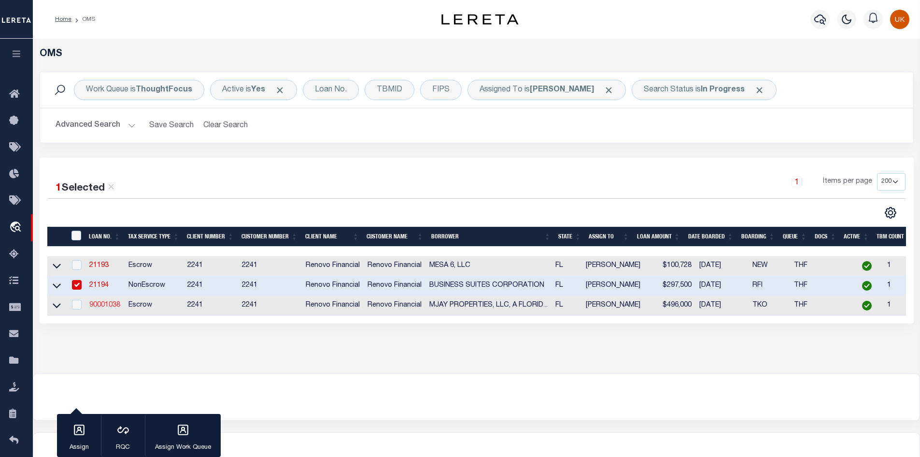
click at [93, 307] on link "90001038" at bounding box center [104, 304] width 31 height 7
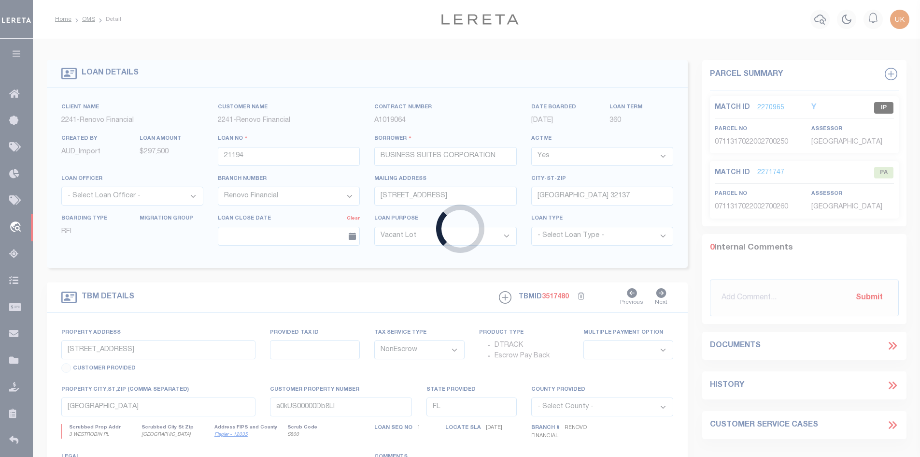
type input "90001038"
type input "MJAY PROPERTIES, LLC, A [US_STATE] LIMITED LIABILITY COMPANY"
select select "25067"
type input "[STREET_ADDRESS]"
type input "[GEOGRAPHIC_DATA]"
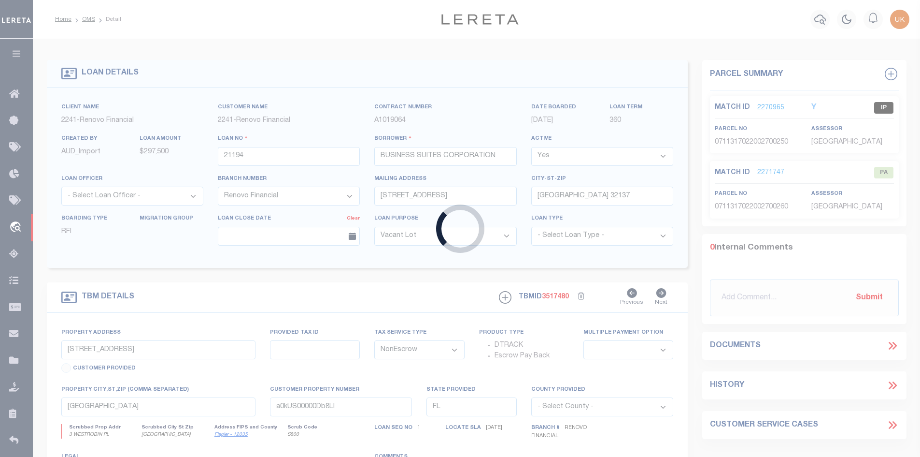
select select "Escrow"
type input "[STREET_ADDRESS]"
type input "4941-35-28-0070"
select select
type input "LAUDERHILL, FL 33313"
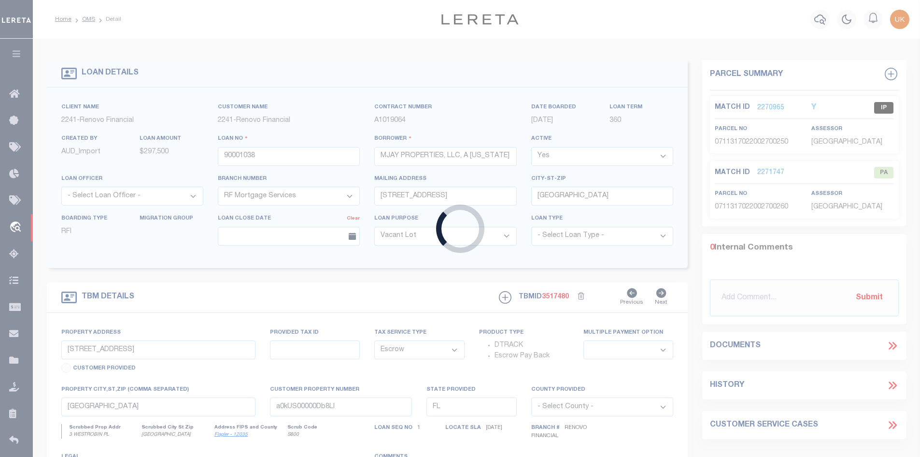
type input "a0kUS00000E12m5"
select select
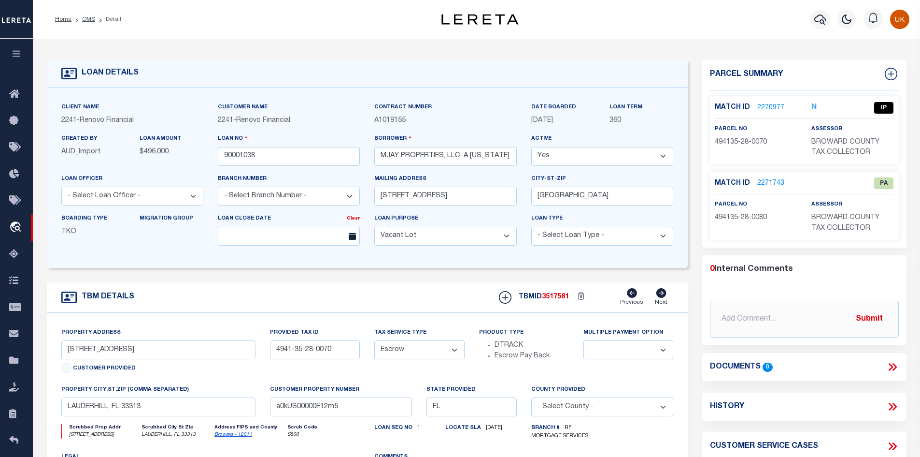
click at [663, 296] on icon at bounding box center [662, 293] width 10 height 10
click at [768, 107] on link "2270977" at bounding box center [770, 108] width 27 height 10
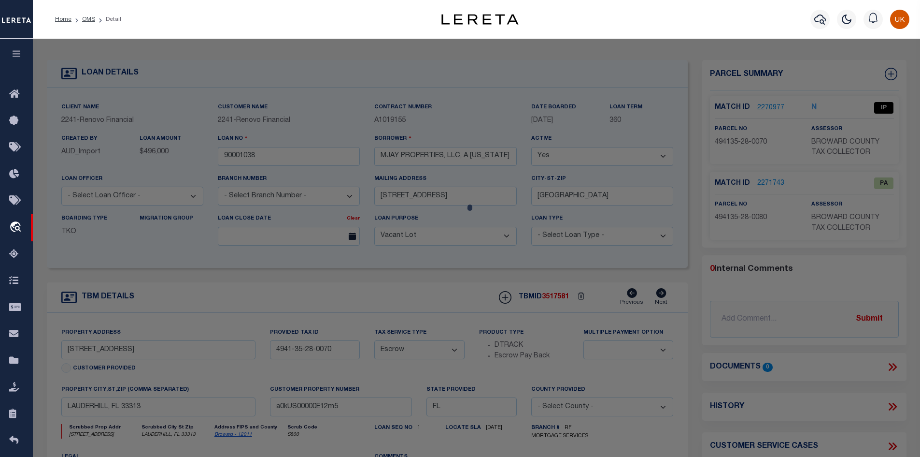
select select "AS"
select select
checkbox input "false"
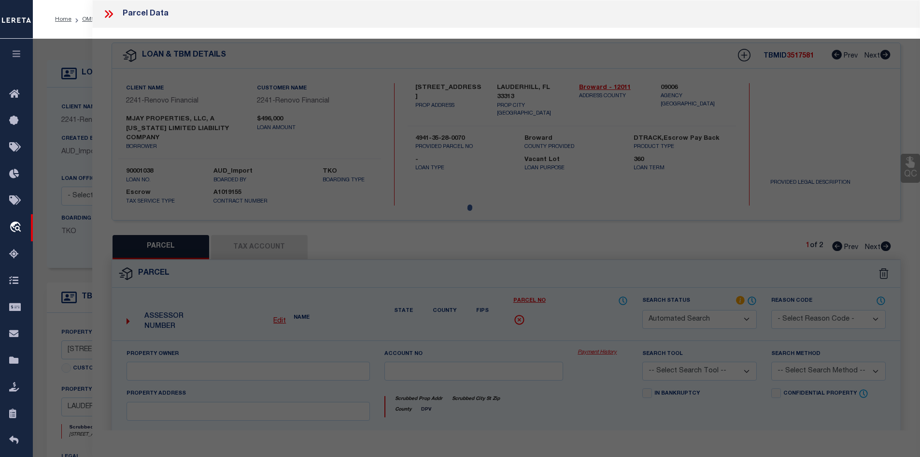
select select "IP"
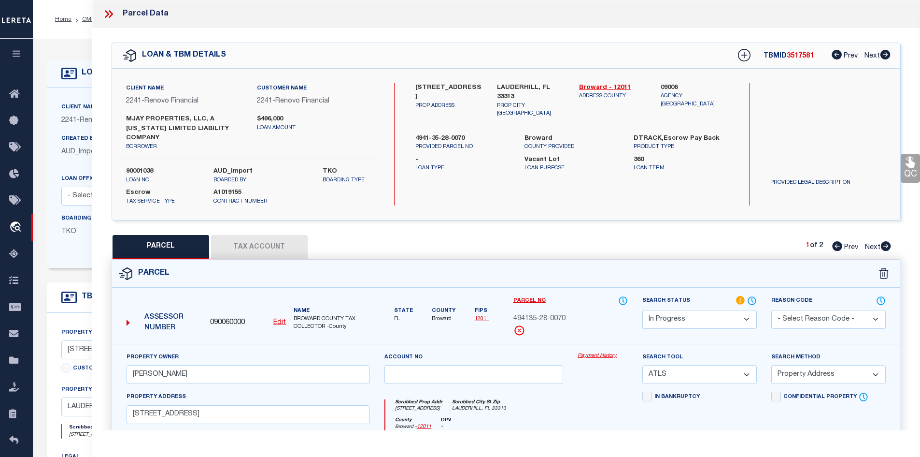
click at [714, 312] on select "Automated Search Bad Parcel Complete Duplicate Parcel High Dollar Reporting In …" at bounding box center [699, 319] width 114 height 19
click at [585, 268] on div "Parcel" at bounding box center [506, 274] width 789 height 28
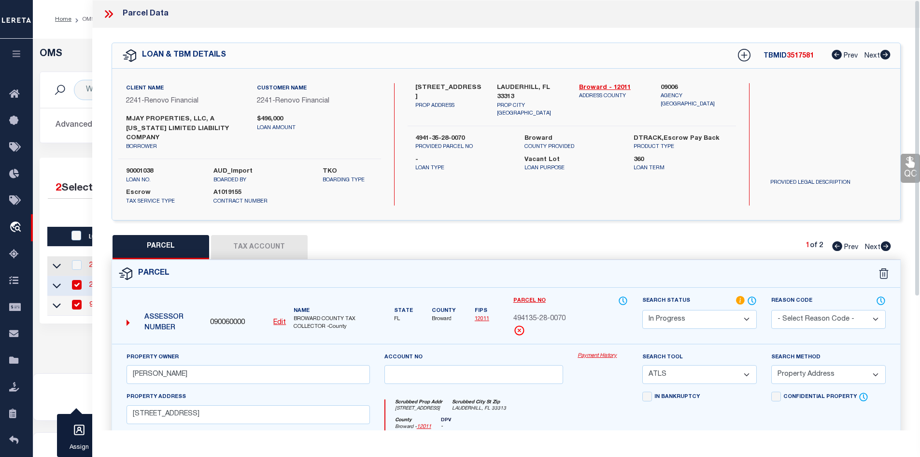
click at [138, 13] on div "Parcel Data" at bounding box center [135, 14] width 66 height 13
click at [110, 16] on icon at bounding box center [110, 14] width 4 height 8
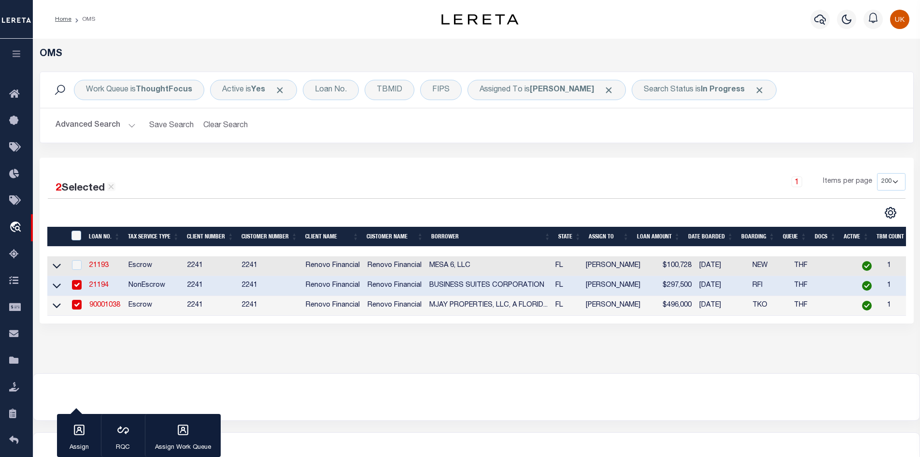
click at [108, 307] on link "90001038" at bounding box center [104, 304] width 31 height 7
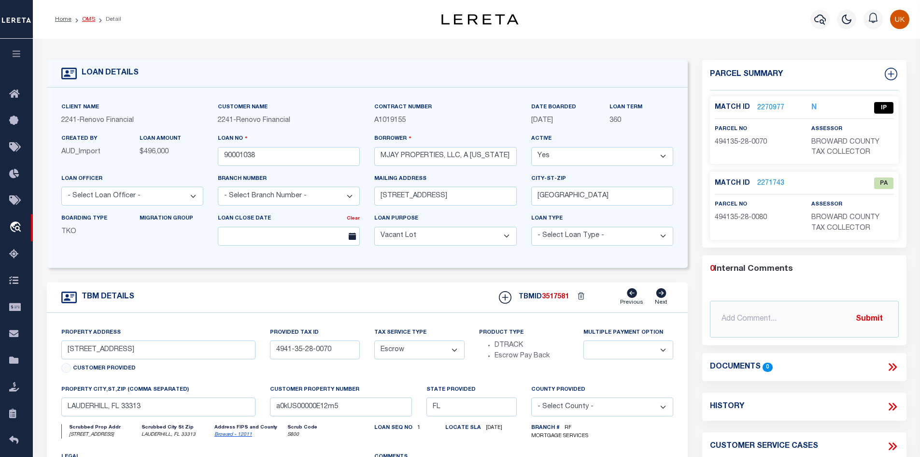
click at [88, 18] on link "OMS" at bounding box center [88, 19] width 13 height 6
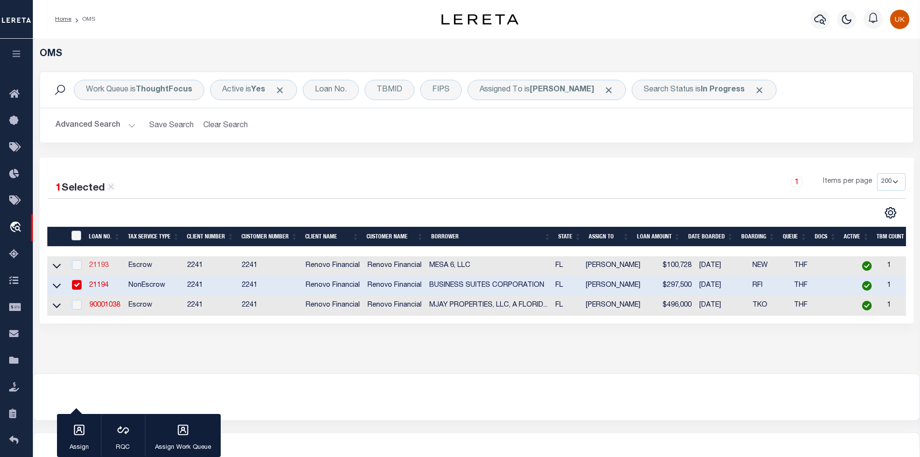
click at [99, 266] on link "21193" at bounding box center [98, 265] width 19 height 7
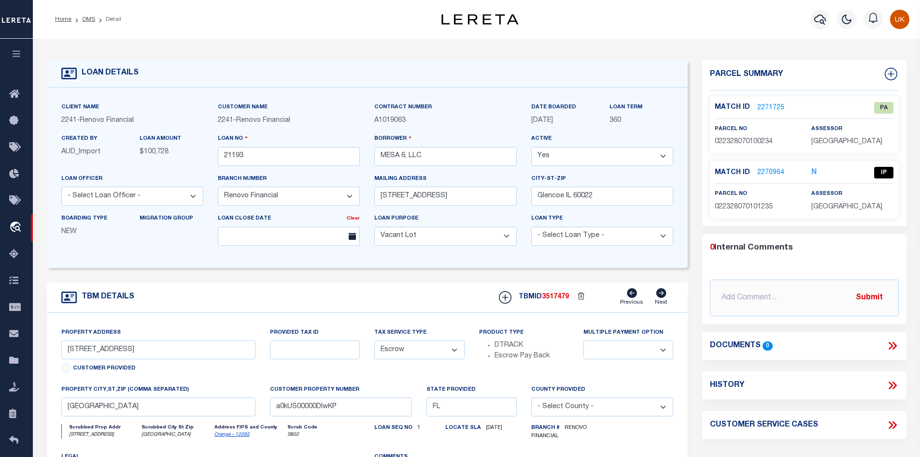
click at [767, 106] on link "2271725" at bounding box center [770, 108] width 27 height 10
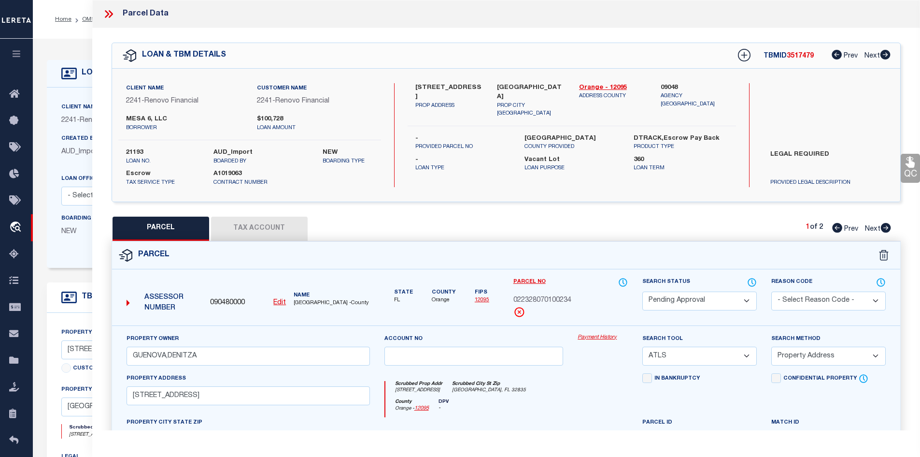
click at [887, 228] on icon at bounding box center [886, 228] width 10 height 10
drag, startPoint x: 415, startPoint y: 88, endPoint x: 443, endPoint y: 87, distance: 28.0
click at [443, 87] on label "7230 Westpointe Boulevard Unit 1235" at bounding box center [449, 92] width 68 height 19
click at [427, 85] on label "7230 Westpointe Boulevard Unit 1235" at bounding box center [449, 92] width 68 height 19
drag, startPoint x: 417, startPoint y: 85, endPoint x: 466, endPoint y: 86, distance: 48.8
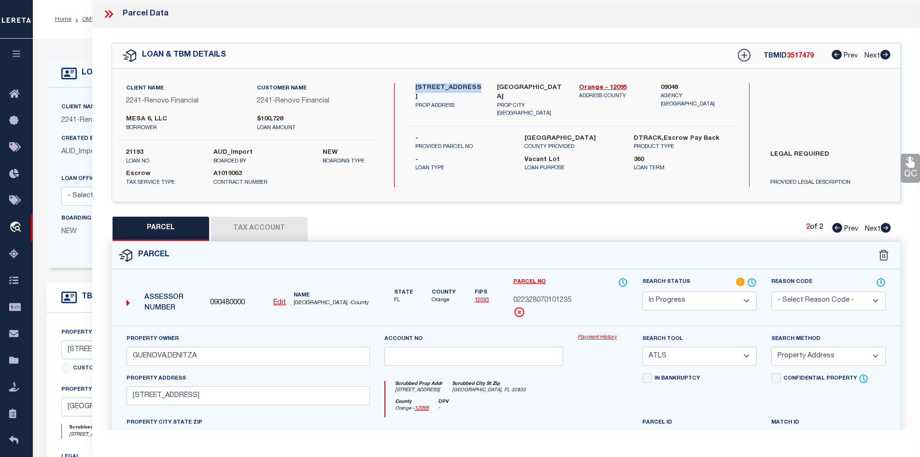
click at [466, 86] on label "7230 Westpointe Boulevard Unit 1235" at bounding box center [449, 92] width 68 height 19
copy label "7230 Westpointe"
drag, startPoint x: 414, startPoint y: 97, endPoint x: 479, endPoint y: 97, distance: 64.7
click at [479, 97] on div "7230 Westpointe Boulevard Unit 1235 PROP ADDRESS" at bounding box center [449, 100] width 82 height 35
copy label "Boulevard Unit 1235"
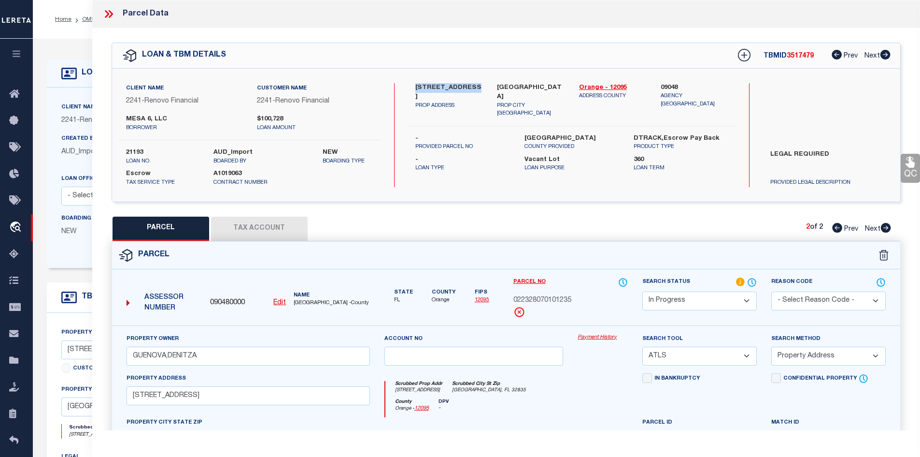
click at [884, 230] on icon at bounding box center [886, 228] width 10 height 10
click at [109, 15] on icon at bounding box center [108, 14] width 13 height 13
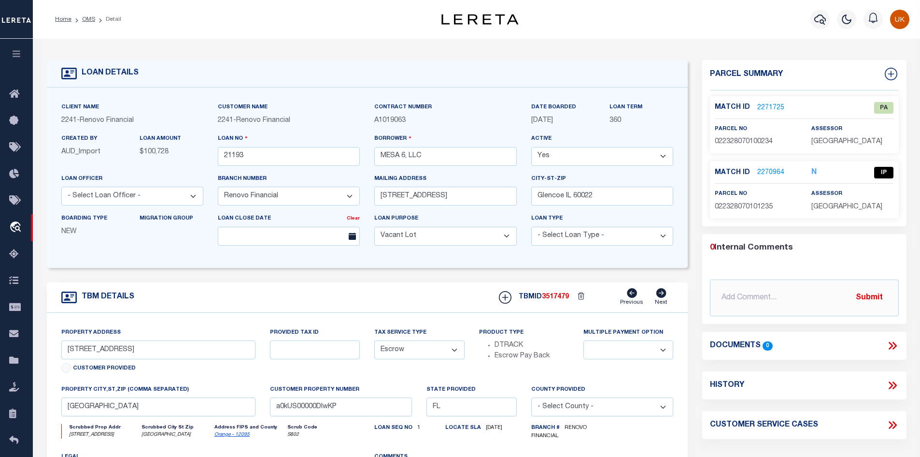
click at [762, 171] on link "2270964" at bounding box center [770, 173] width 27 height 10
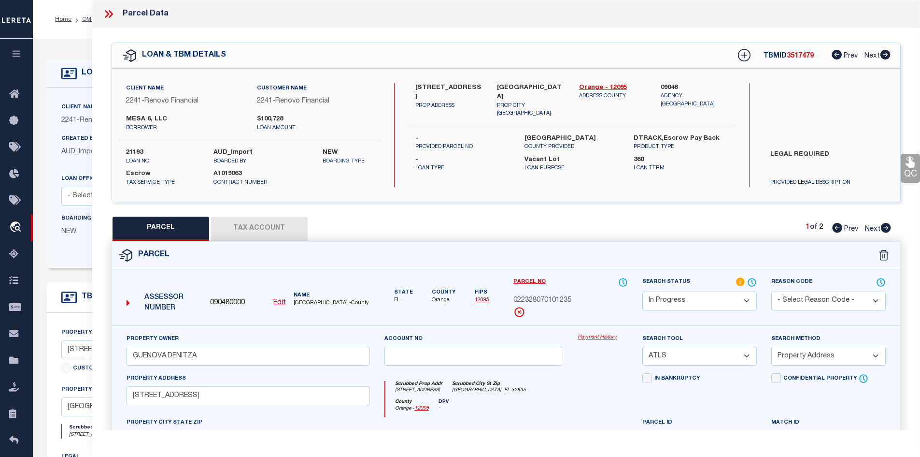
click at [885, 58] on icon at bounding box center [886, 55] width 10 height 10
click at [885, 227] on icon at bounding box center [886, 228] width 10 height 10
click at [836, 227] on icon at bounding box center [837, 228] width 10 height 10
click at [885, 229] on icon at bounding box center [886, 228] width 10 height 10
click at [836, 228] on icon at bounding box center [837, 228] width 10 height 10
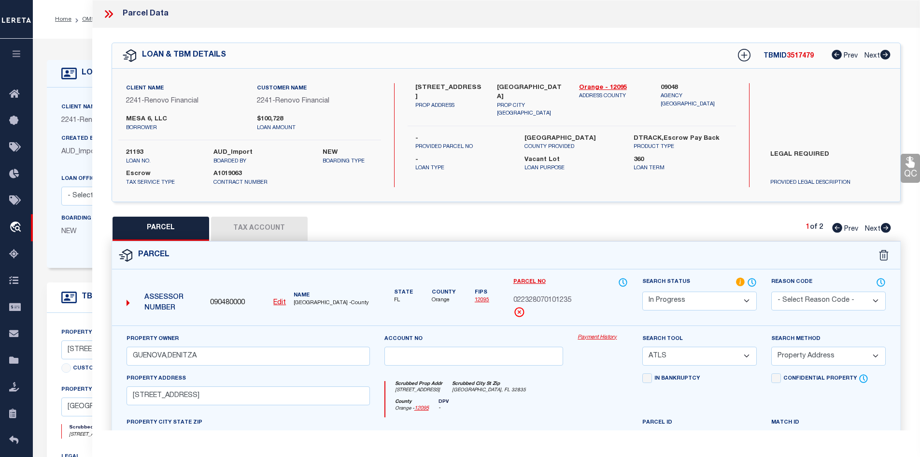
click at [714, 300] on select "Automated Search Bad Parcel Complete Duplicate Parcel High Dollar Reporting In …" at bounding box center [699, 300] width 114 height 19
click at [885, 227] on icon at bounding box center [886, 228] width 10 height 10
click at [108, 16] on icon at bounding box center [108, 14] width 13 height 13
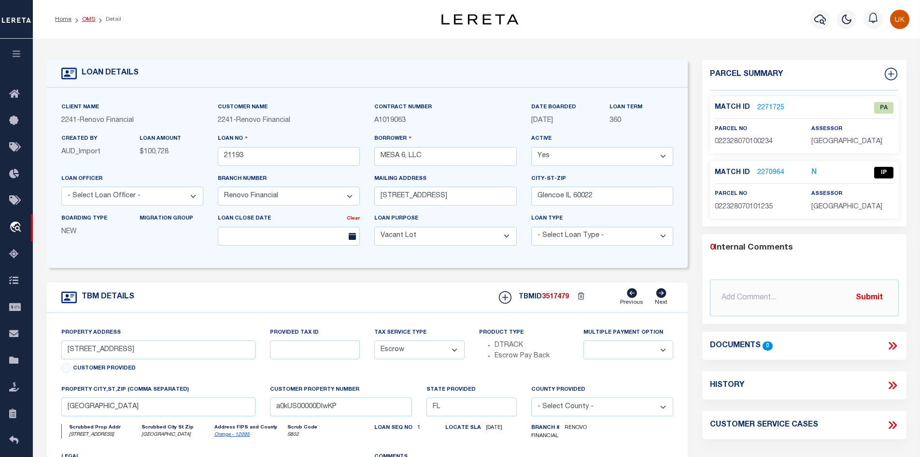
click at [86, 19] on link "OMS" at bounding box center [88, 19] width 13 height 6
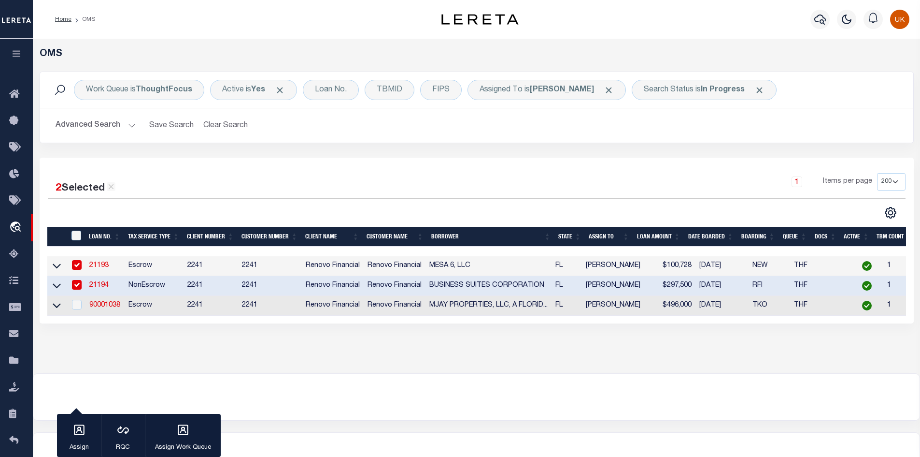
click at [98, 287] on link "21194" at bounding box center [98, 285] width 19 height 7
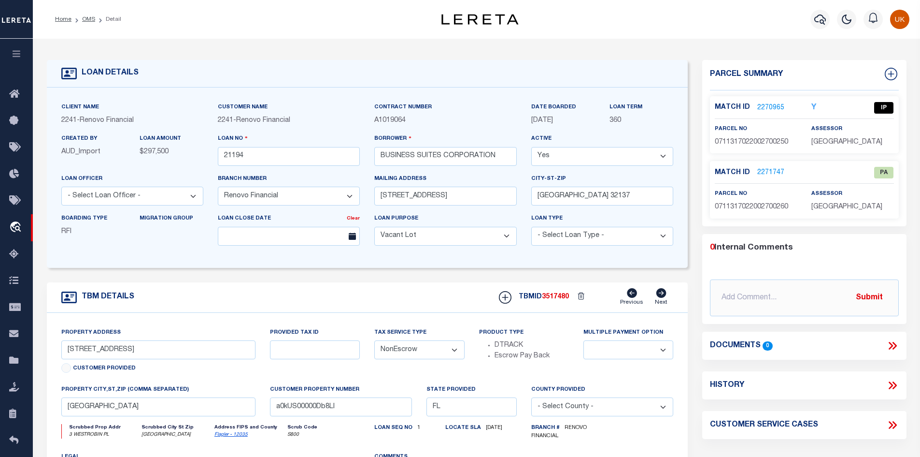
click at [771, 107] on link "2270965" at bounding box center [770, 108] width 27 height 10
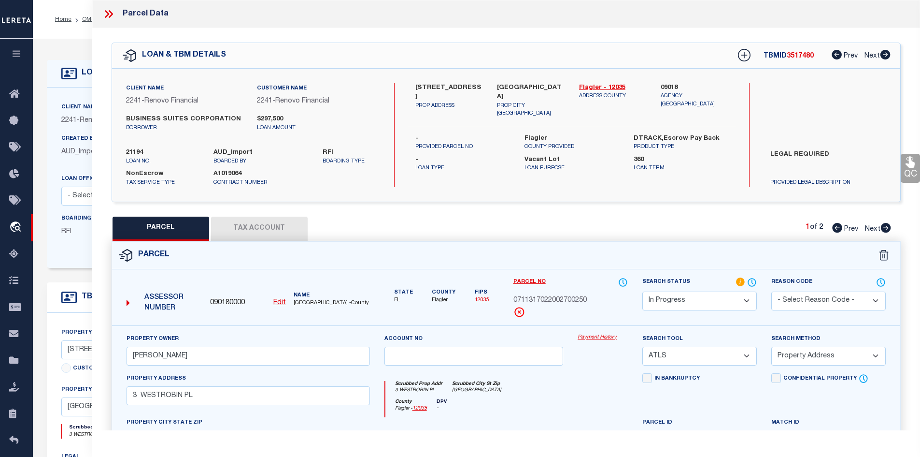
scroll to position [145, 0]
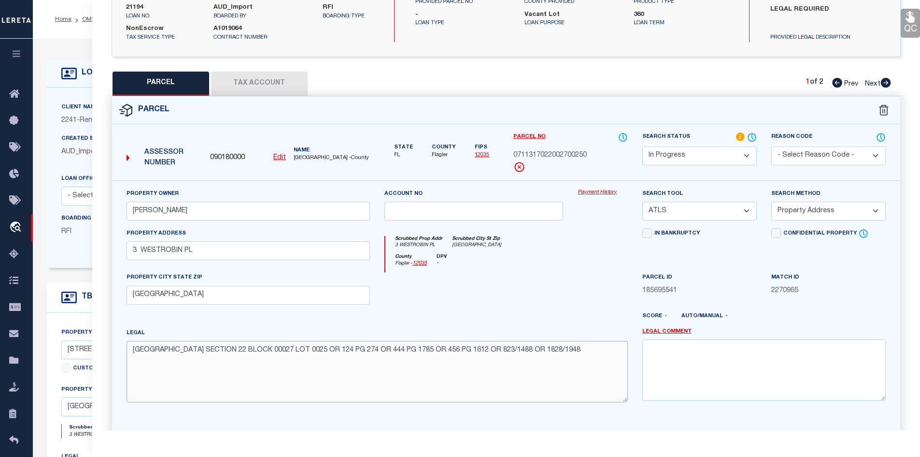
drag, startPoint x: 133, startPoint y: 351, endPoint x: 572, endPoint y: 349, distance: 439.1
click at [572, 349] on textarea "PALM COAST SECTION 22 BLOCK 00027 LOT 0025 OR 124 PG 274 OR 444 PG 1785 OR 456 …" at bounding box center [377, 371] width 501 height 61
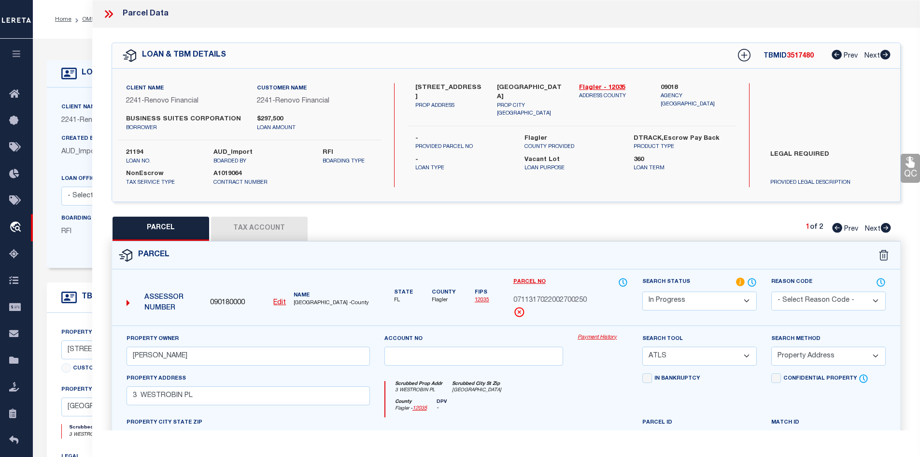
click at [884, 227] on icon at bounding box center [886, 228] width 10 height 10
click at [111, 13] on icon at bounding box center [110, 14] width 4 height 8
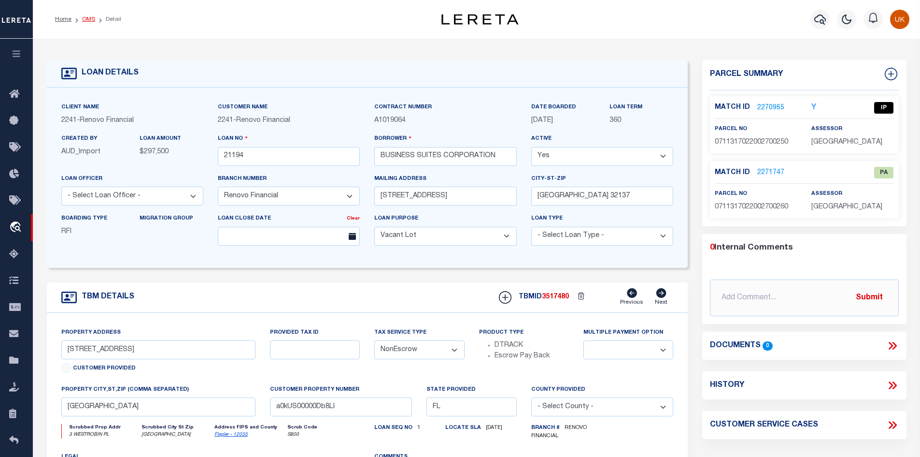
click at [85, 20] on link "OMS" at bounding box center [88, 19] width 13 height 6
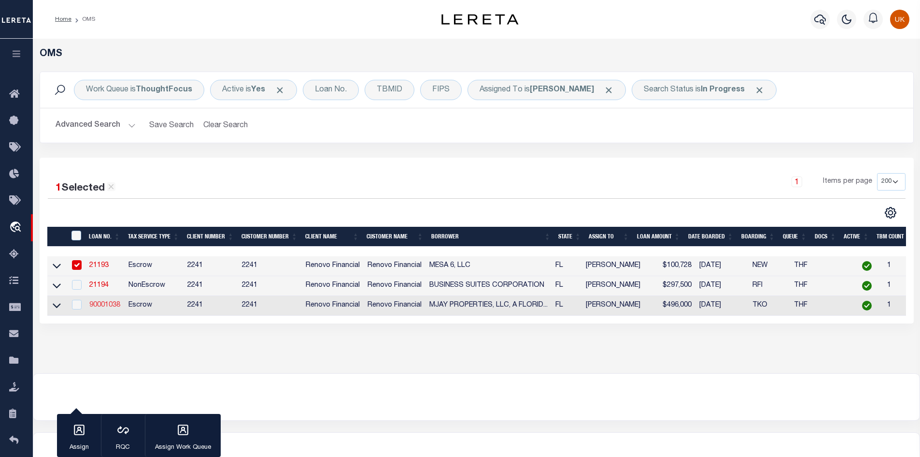
click at [101, 307] on link "90001038" at bounding box center [104, 304] width 31 height 7
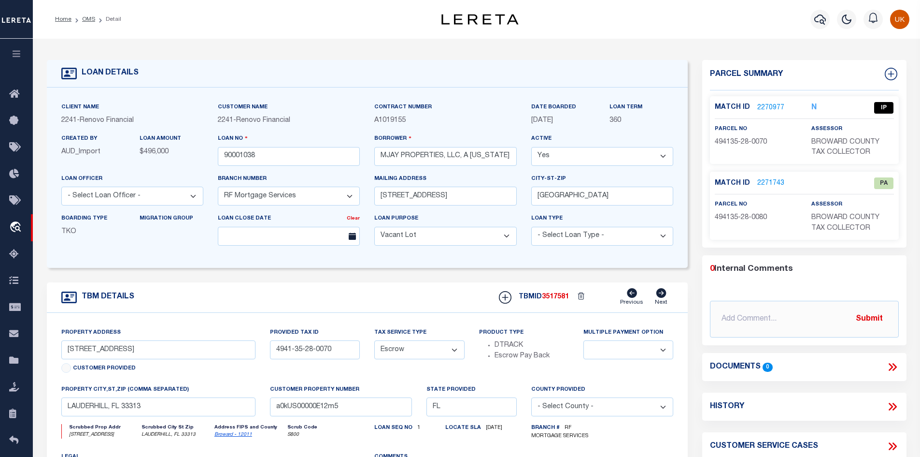
click at [766, 186] on link "2271743" at bounding box center [770, 183] width 27 height 10
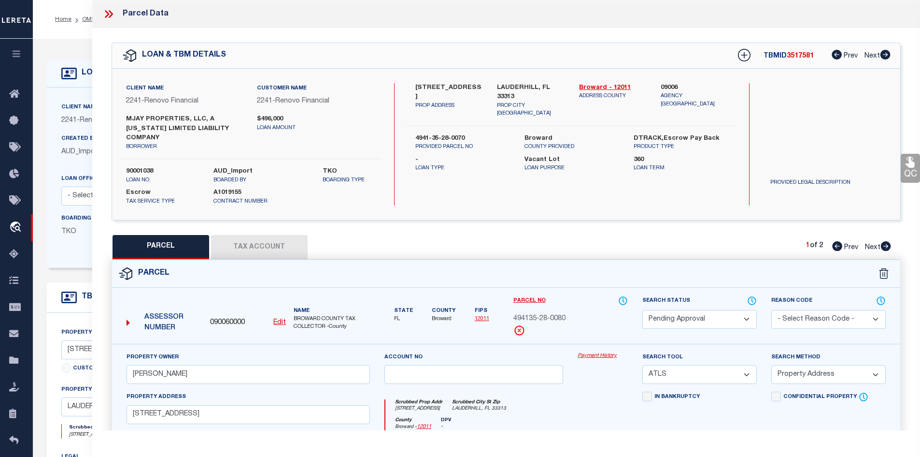
click at [885, 241] on icon at bounding box center [886, 246] width 10 height 10
click at [797, 143] on div "Search by Legal Customer" at bounding box center [828, 114] width 131 height 63
click at [835, 241] on icon at bounding box center [837, 246] width 10 height 10
click at [885, 241] on icon at bounding box center [886, 246] width 10 height 10
click at [833, 241] on icon at bounding box center [837, 246] width 10 height 10
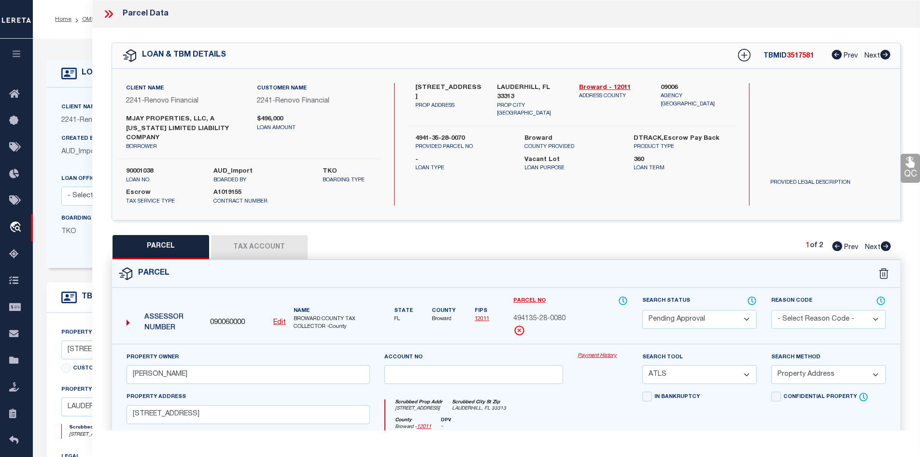
click at [884, 241] on icon at bounding box center [886, 246] width 10 height 10
click at [835, 241] on icon at bounding box center [837, 246] width 10 height 10
click at [744, 310] on select "Automated Search Bad Parcel Complete Duplicate Parcel High Dollar Reporting In …" at bounding box center [699, 319] width 114 height 19
click at [876, 310] on select "- Select Reason Code - 099 - Other (Provide additional detail) ACT - Agency Cha…" at bounding box center [828, 319] width 114 height 19
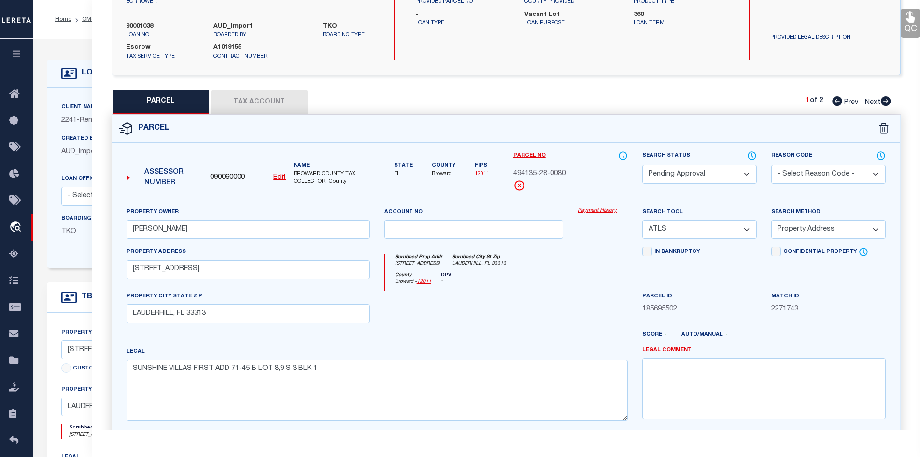
click at [750, 221] on select "-- Select Search Tool -- 3rd Party Website Agency File Agency Website ATLS CNV-…" at bounding box center [699, 229] width 114 height 19
drag, startPoint x: 771, startPoint y: 276, endPoint x: 777, endPoint y: 271, distance: 7.9
click at [771, 276] on div "Confidential Property Elective Installment" at bounding box center [828, 268] width 129 height 44
click at [871, 220] on select "-- Select Search Method -- Property Address Legal Liability Info Provided" at bounding box center [828, 229] width 114 height 19
click at [718, 272] on div "In Bankruptcy" at bounding box center [699, 268] width 129 height 44
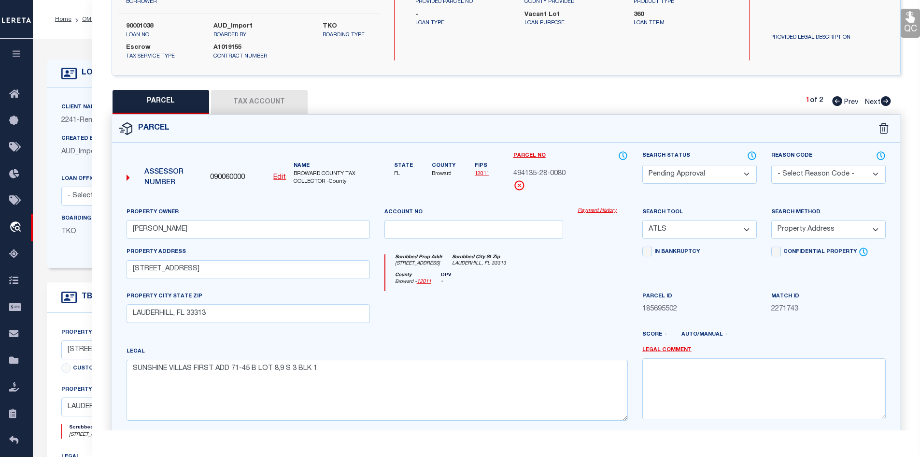
click at [697, 171] on select "Automated Search Bad Parcel Complete Duplicate Parcel High Dollar Reporting In …" at bounding box center [699, 174] width 114 height 19
click at [609, 186] on div "Parcel No 494135-28-0080" at bounding box center [570, 174] width 129 height 48
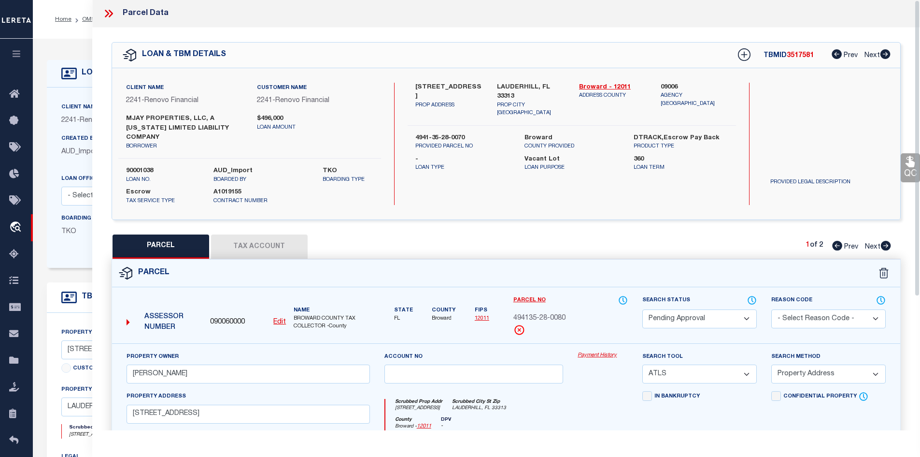
scroll to position [0, 0]
click at [109, 13] on icon at bounding box center [108, 14] width 13 height 13
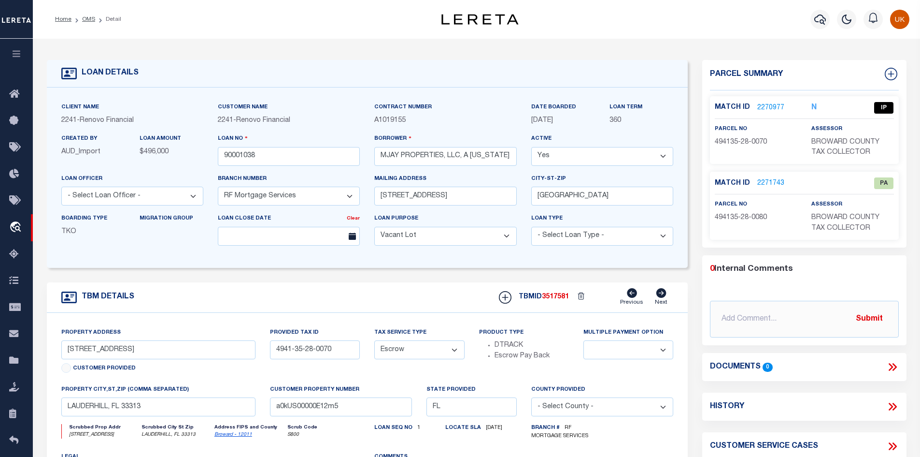
click at [765, 184] on link "2271743" at bounding box center [770, 183] width 27 height 10
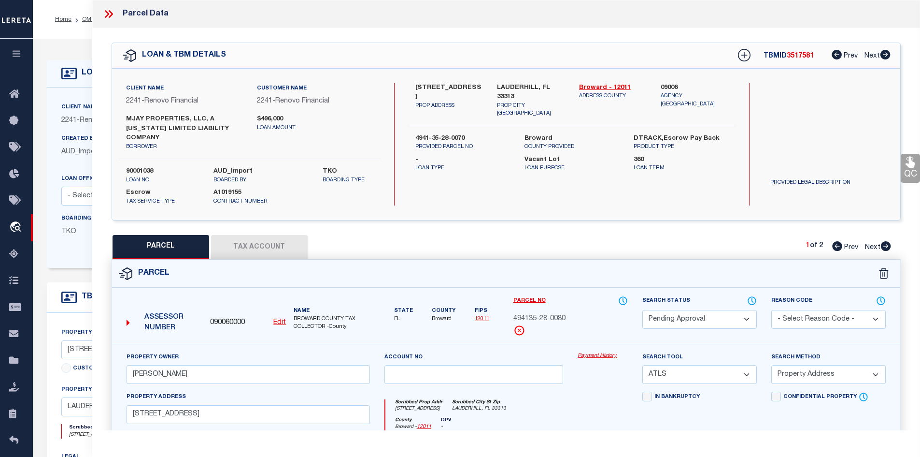
click at [110, 14] on icon at bounding box center [108, 14] width 13 height 13
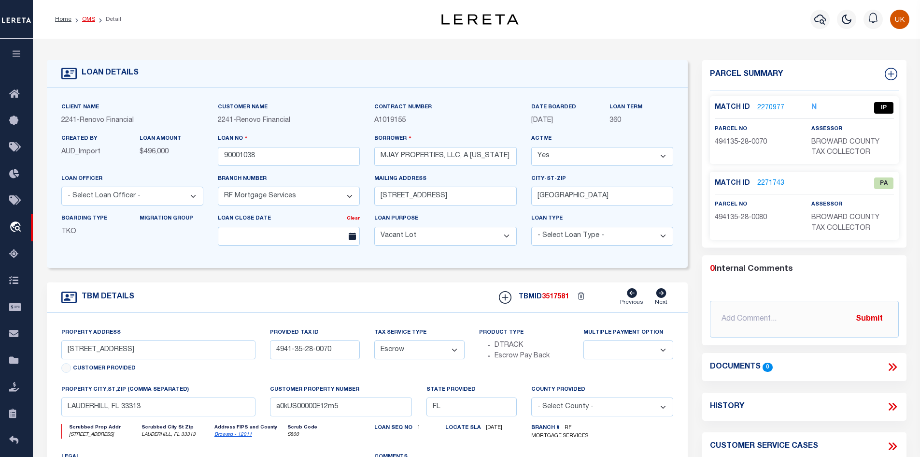
click at [87, 19] on link "OMS" at bounding box center [88, 19] width 13 height 6
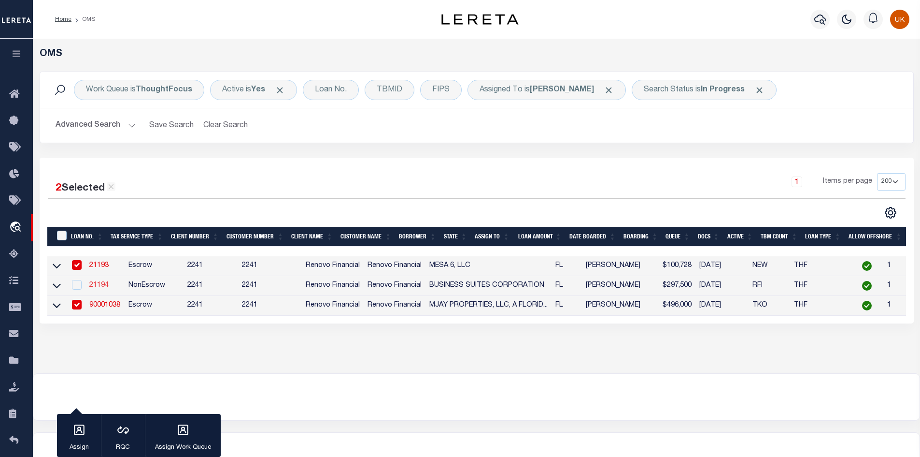
click at [102, 286] on link "21194" at bounding box center [98, 285] width 19 height 7
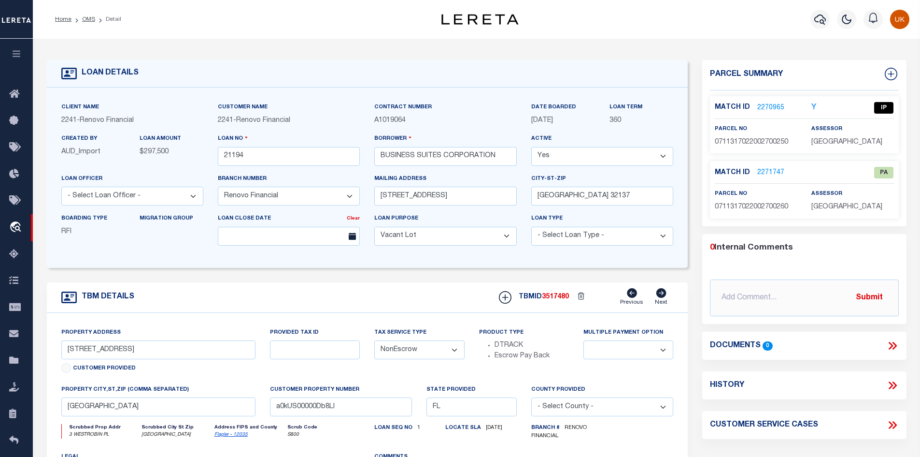
click at [766, 106] on link "2270965" at bounding box center [770, 108] width 27 height 10
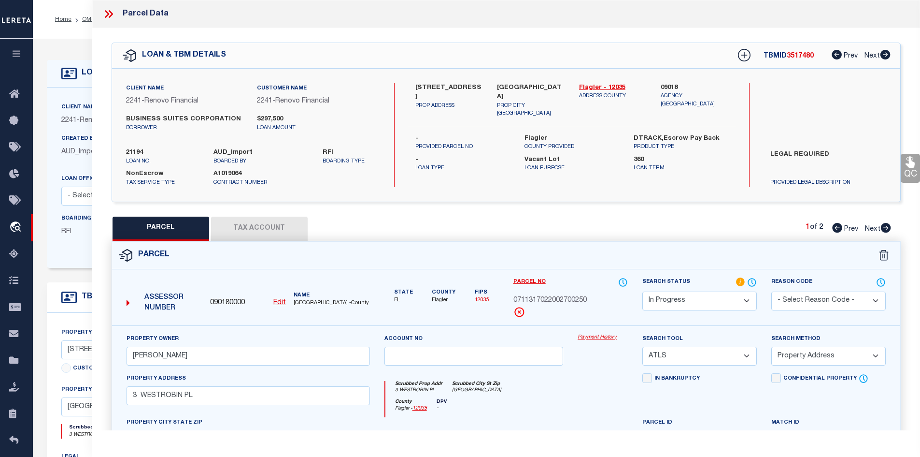
click at [107, 14] on icon at bounding box center [108, 14] width 13 height 13
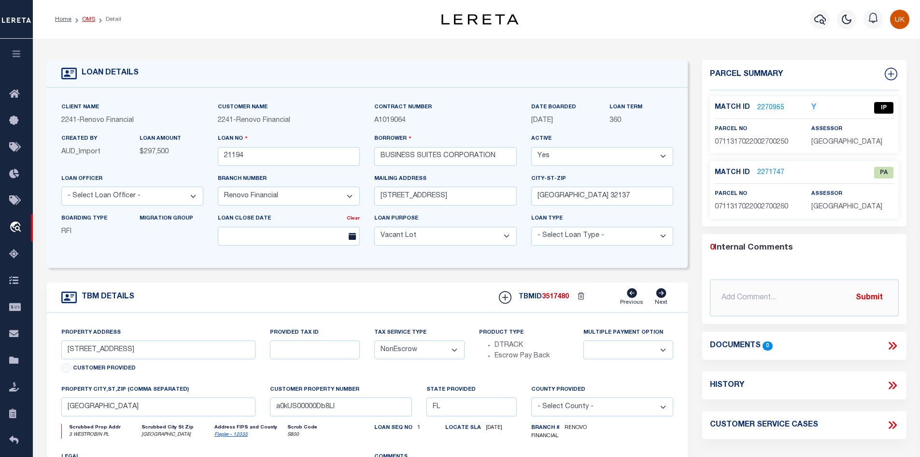
click at [85, 19] on link "OMS" at bounding box center [88, 19] width 13 height 6
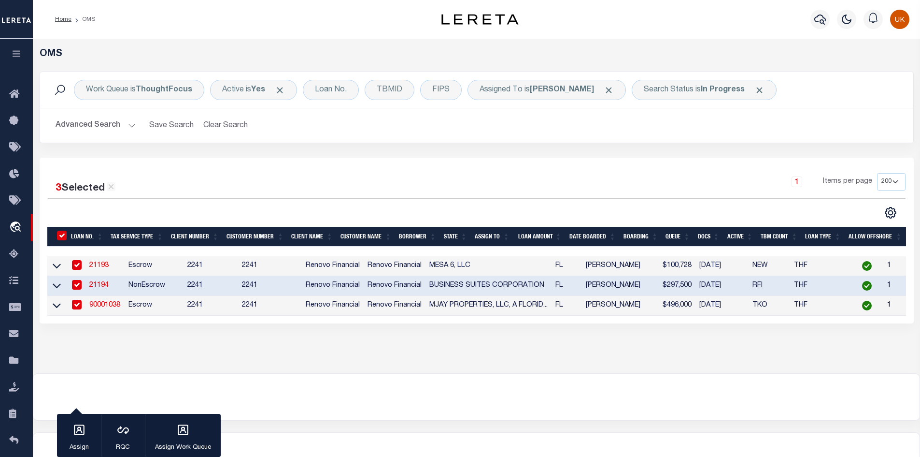
click at [144, 286] on td "NonEscrow" at bounding box center [154, 286] width 59 height 20
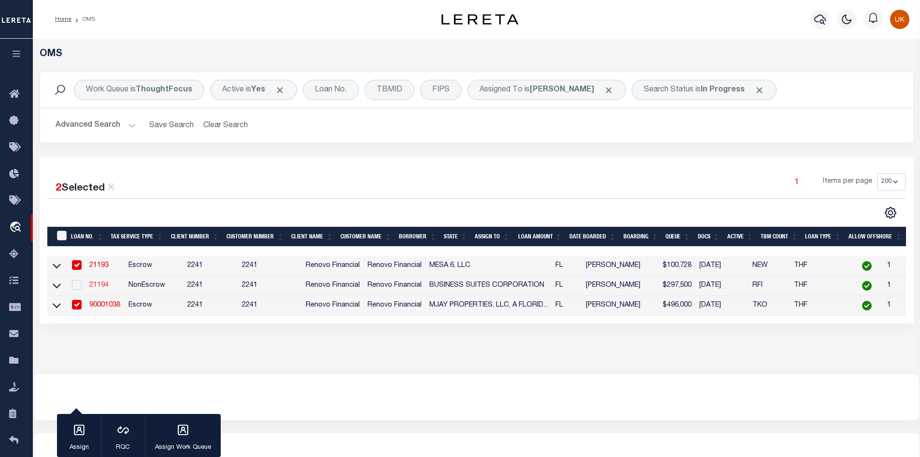
click at [107, 287] on link "21194" at bounding box center [98, 285] width 19 height 7
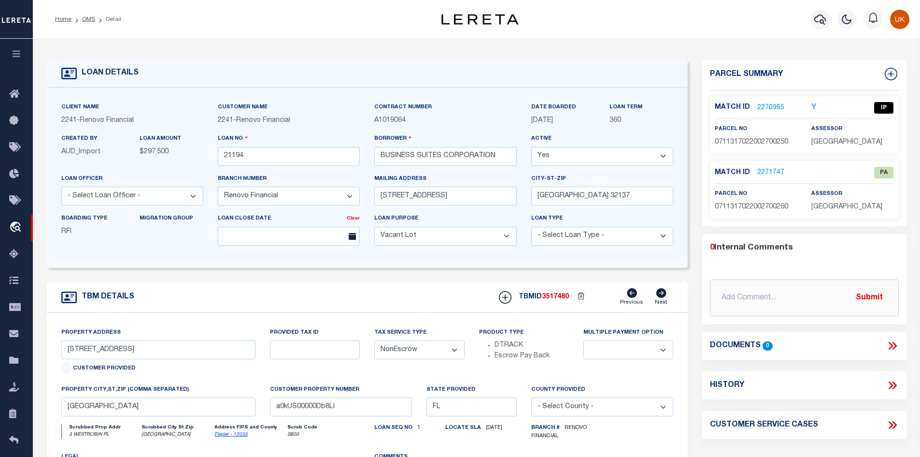
click at [774, 171] on link "2271747" at bounding box center [770, 173] width 27 height 10
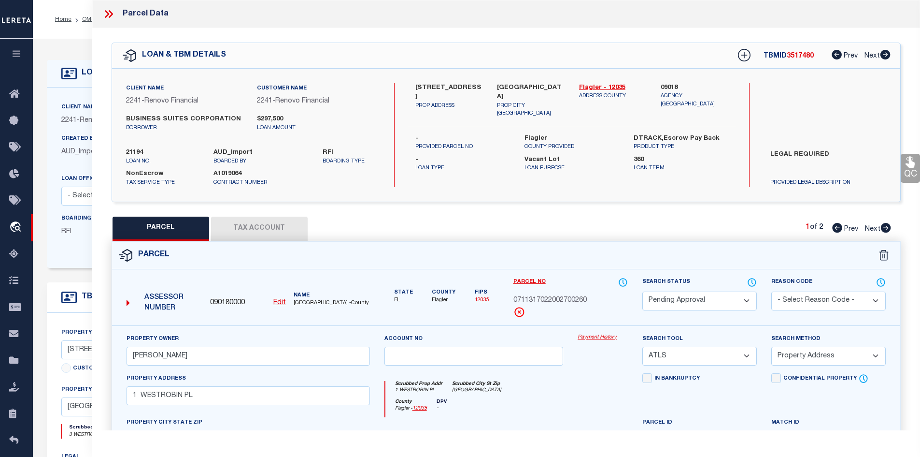
click at [108, 14] on icon at bounding box center [107, 14] width 4 height 8
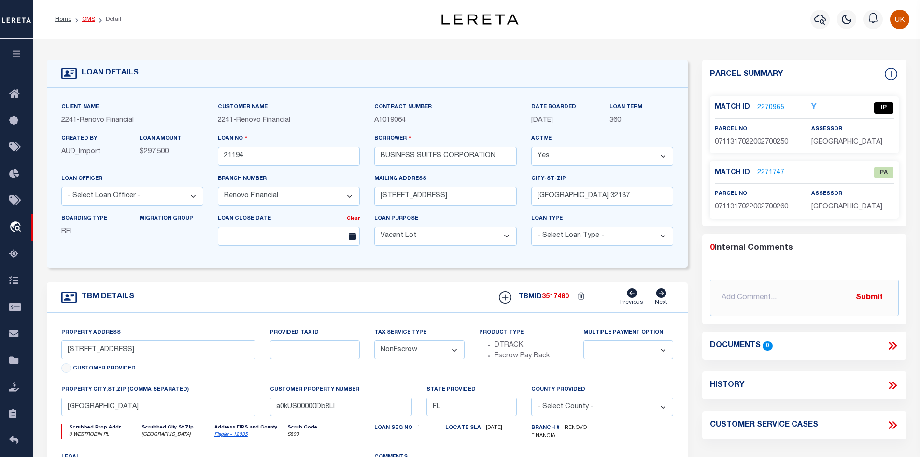
click at [89, 19] on link "OMS" at bounding box center [88, 19] width 13 height 6
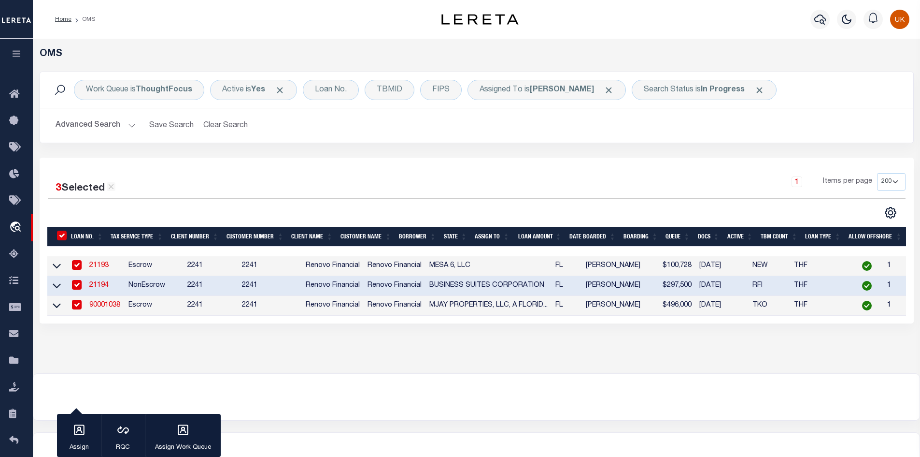
click at [105, 267] on link "21193" at bounding box center [98, 265] width 19 height 7
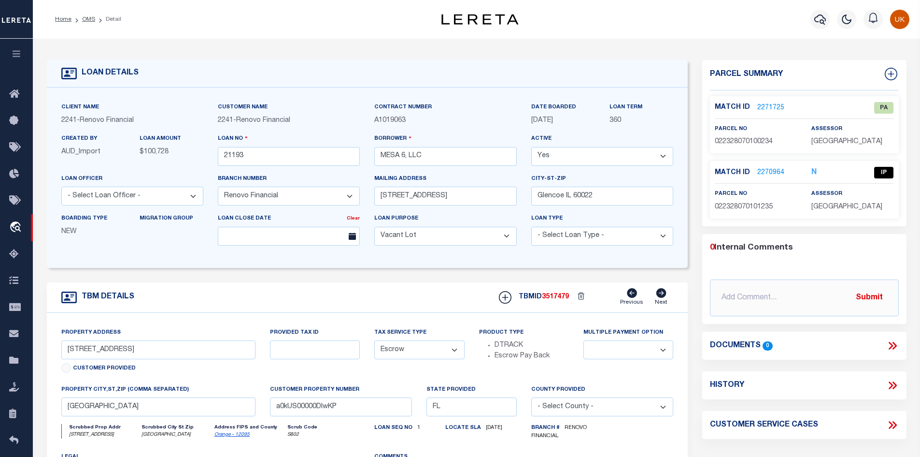
click at [765, 104] on link "2271725" at bounding box center [770, 108] width 27 height 10
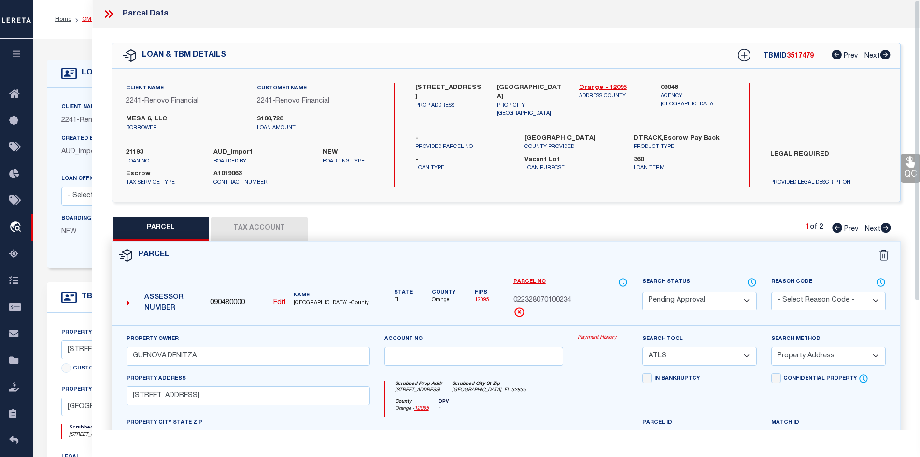
click at [84, 16] on link "OMS" at bounding box center [88, 19] width 13 height 6
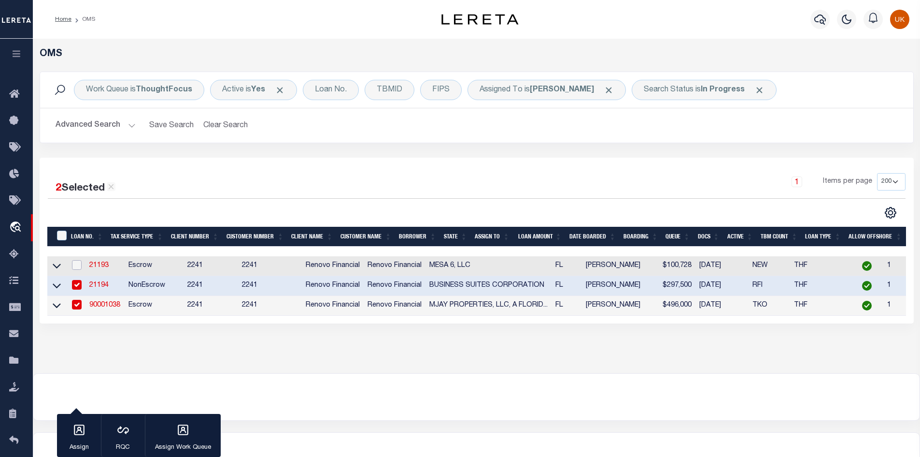
click at [77, 266] on input "checkbox" at bounding box center [77, 265] width 10 height 10
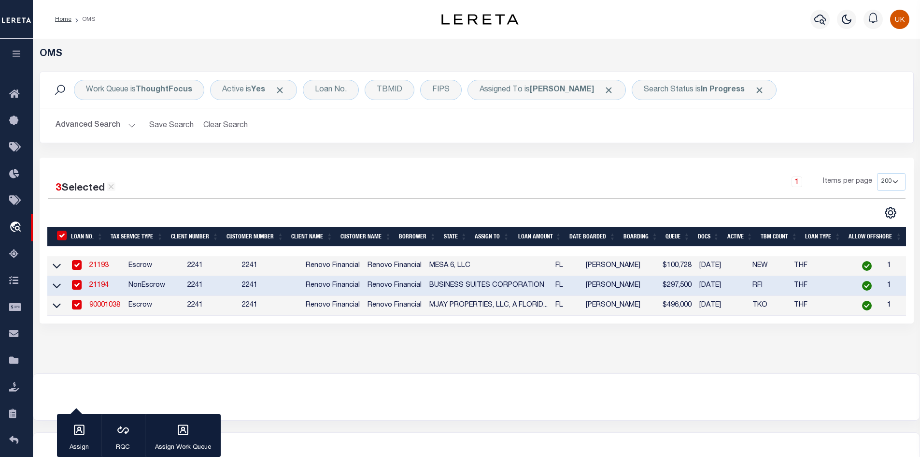
click at [75, 304] on input "checkbox" at bounding box center [77, 305] width 10 height 10
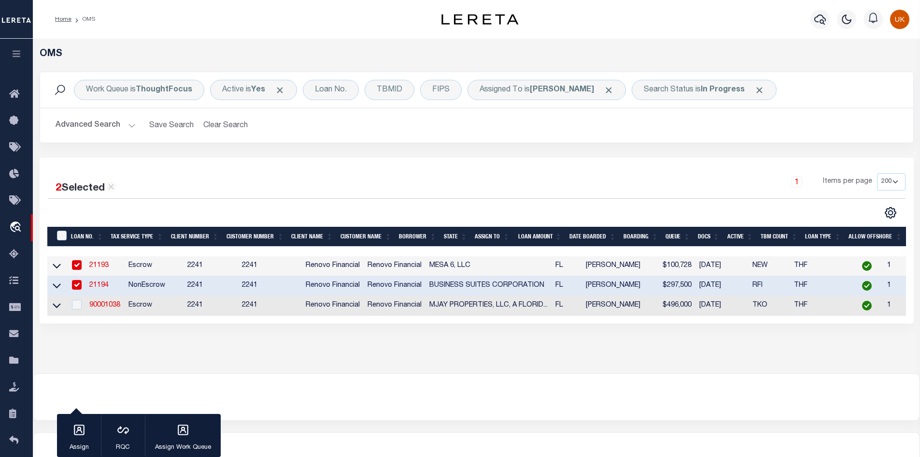
click at [77, 288] on input "checkbox" at bounding box center [77, 285] width 10 height 10
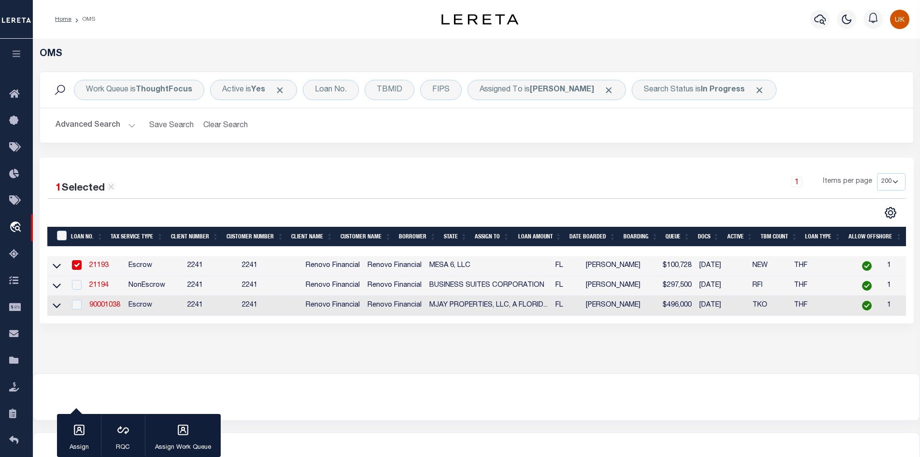
click at [79, 265] on input "checkbox" at bounding box center [77, 265] width 10 height 10
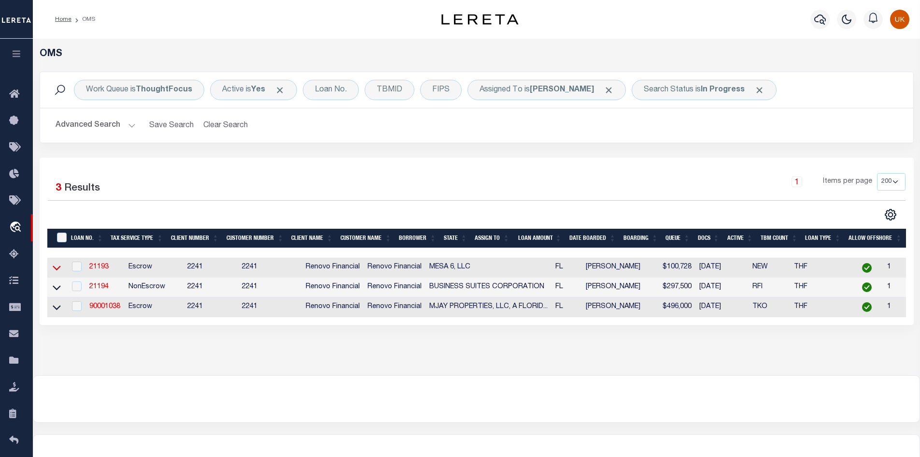
click at [58, 269] on icon at bounding box center [57, 267] width 8 height 10
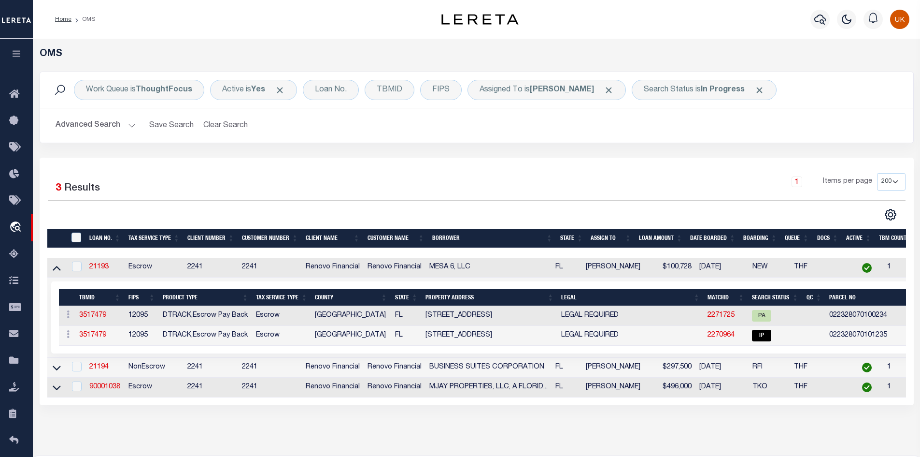
scroll to position [97, 0]
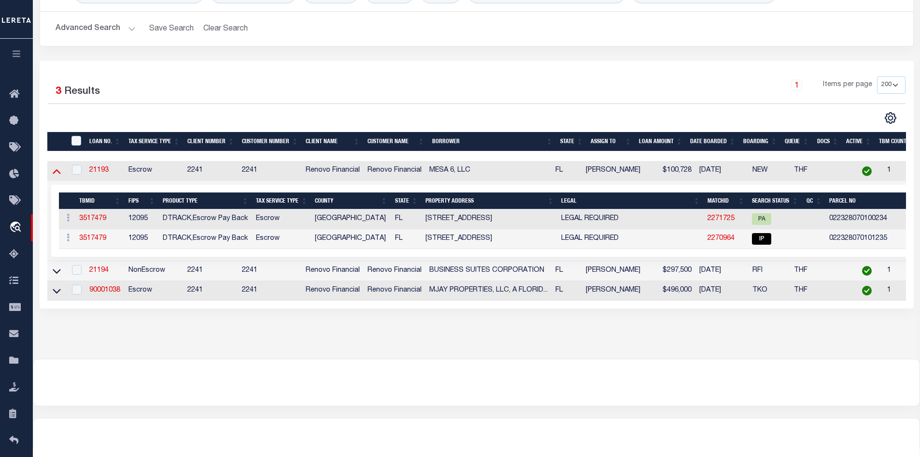
click at [57, 172] on icon at bounding box center [57, 171] width 8 height 5
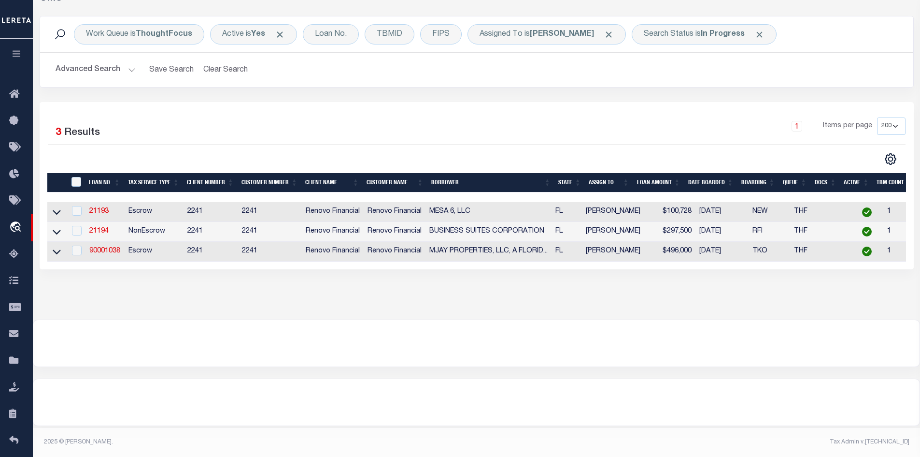
scroll to position [0, 0]
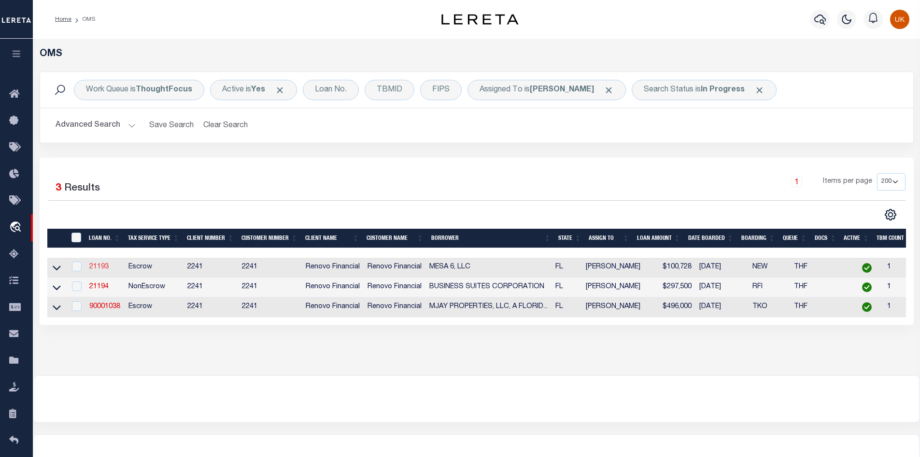
click at [99, 268] on link "21193" at bounding box center [98, 266] width 19 height 7
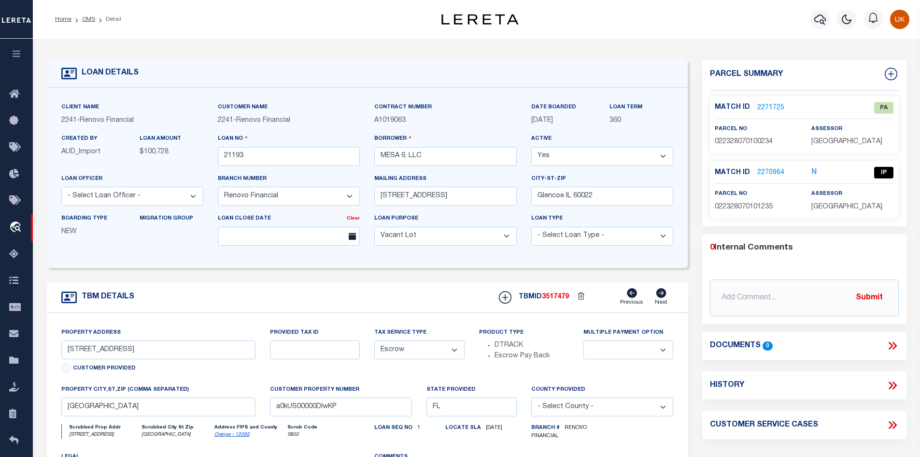
click at [766, 105] on link "2271725" at bounding box center [770, 108] width 27 height 10
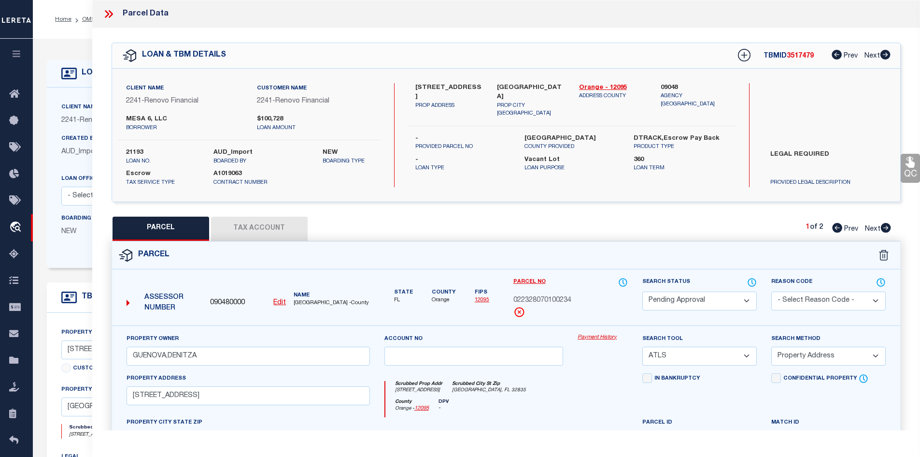
scroll to position [97, 0]
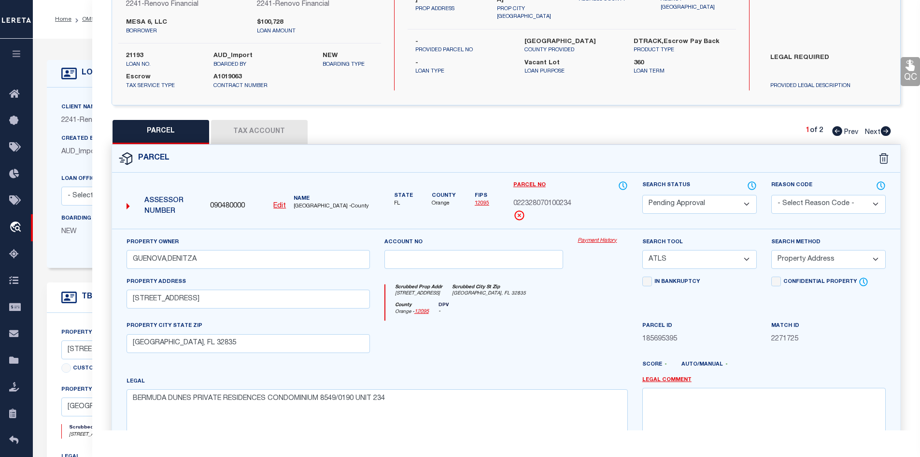
click at [731, 199] on select "Automated Search Bad Parcel Complete Duplicate Parcel High Dollar Reporting In …" at bounding box center [699, 204] width 114 height 19
click at [642, 195] on select "Automated Search Bad Parcel Complete Duplicate Parcel High Dollar Reporting In …" at bounding box center [699, 204] width 114 height 19
click at [833, 200] on select "- Select Reason Code - 099 - Other (Provide additional detail) ACT - Agency Cha…" at bounding box center [828, 204] width 114 height 19
click at [771, 195] on select "- Select Reason Code - 099 - Other (Provide additional detail) ACT - Agency Cha…" at bounding box center [828, 204] width 114 height 19
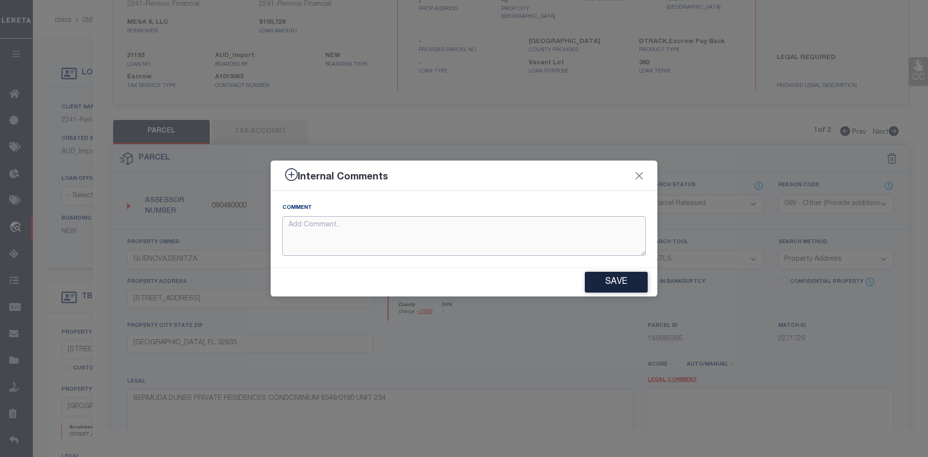
click at [337, 233] on textarea at bounding box center [463, 236] width 363 height 40
click at [610, 282] on button "Save" at bounding box center [616, 281] width 63 height 21
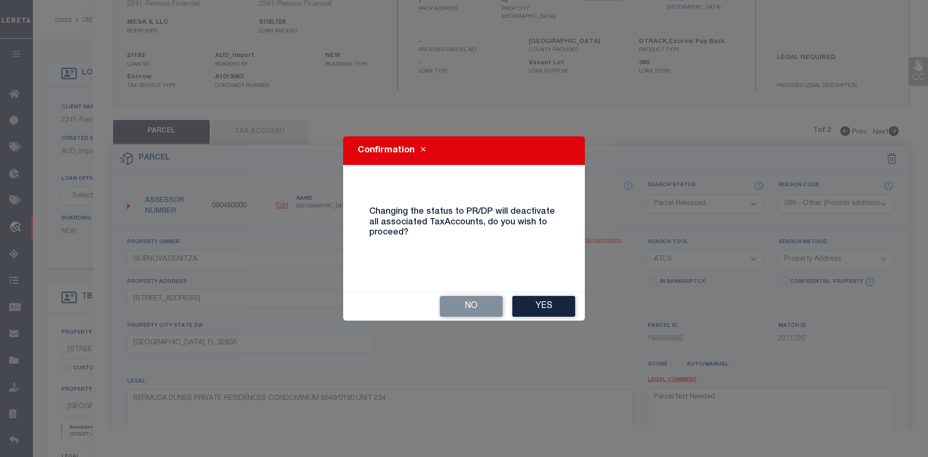
click at [538, 311] on button "Yes" at bounding box center [543, 306] width 63 height 21
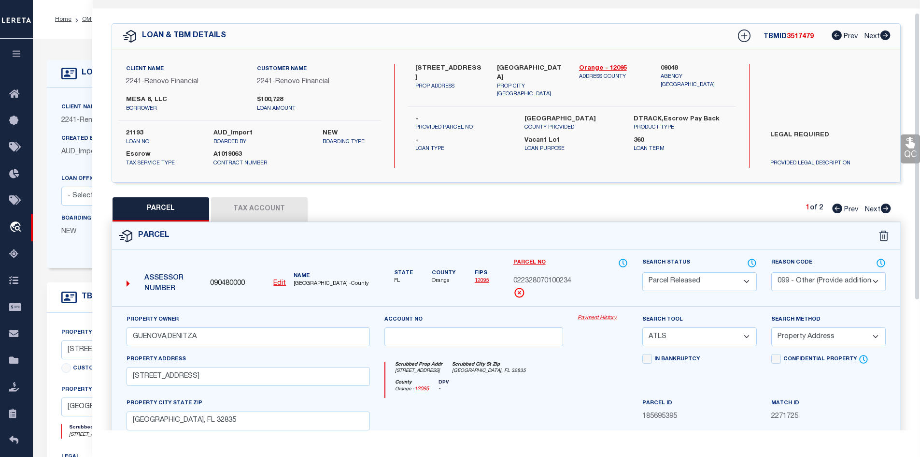
scroll to position [0, 0]
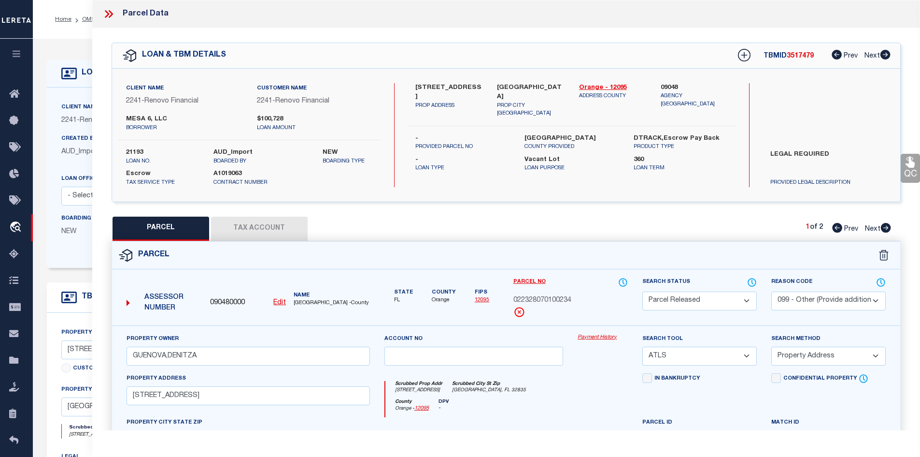
click at [885, 228] on icon at bounding box center [886, 228] width 11 height 10
click at [110, 13] on icon at bounding box center [108, 14] width 13 height 13
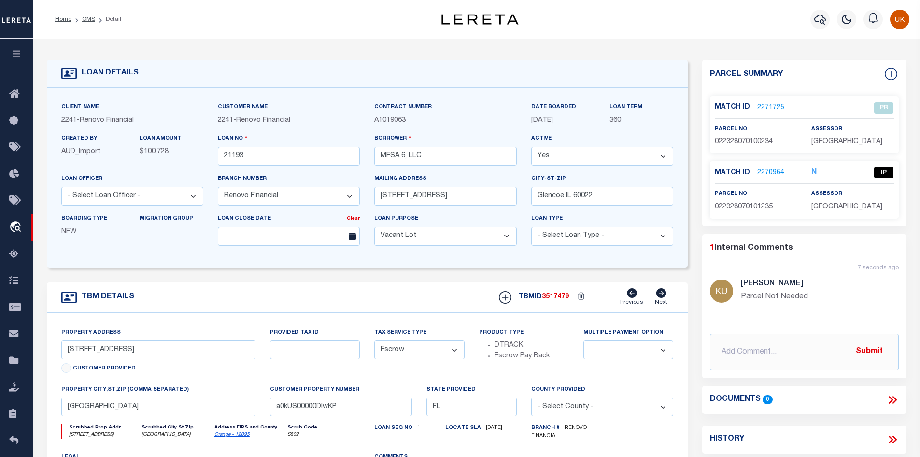
click at [771, 171] on link "2270964" at bounding box center [770, 173] width 27 height 10
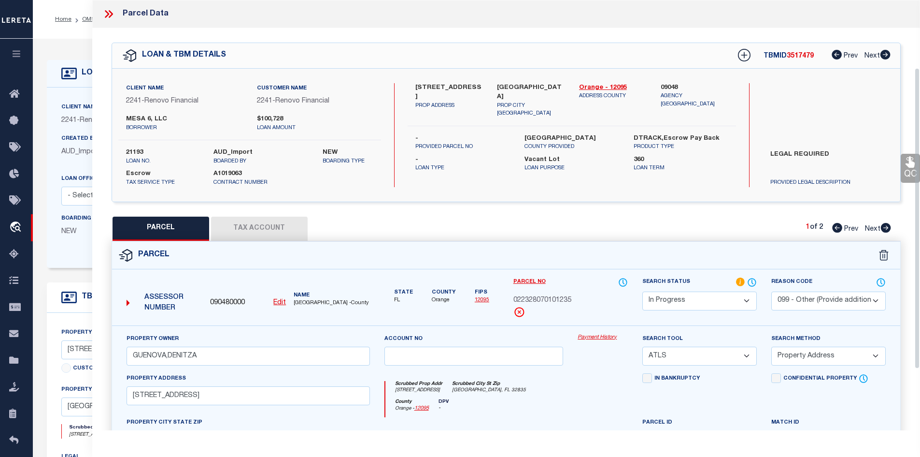
scroll to position [145, 0]
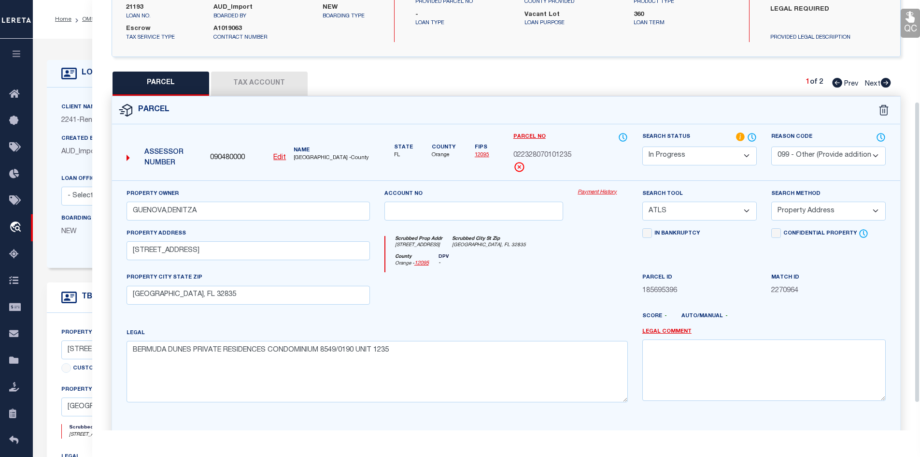
click at [743, 153] on select "Automated Search Bad Parcel Complete Duplicate Parcel High Dollar Reporting In …" at bounding box center [699, 155] width 114 height 19
click at [642, 146] on select "Automated Search Bad Parcel Complete Duplicate Parcel High Dollar Reporting In …" at bounding box center [699, 155] width 114 height 19
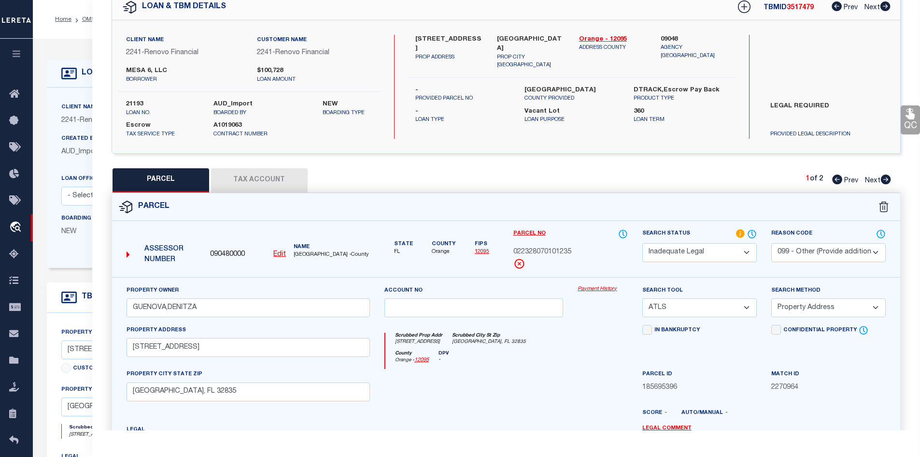
click at [792, 101] on label "LEGAL REQUIRED" at bounding box center [828, 115] width 130 height 29
click at [793, 101] on label "LEGAL REQUIRED" at bounding box center [828, 115] width 130 height 29
copy div "LEGAL REQUIRED"
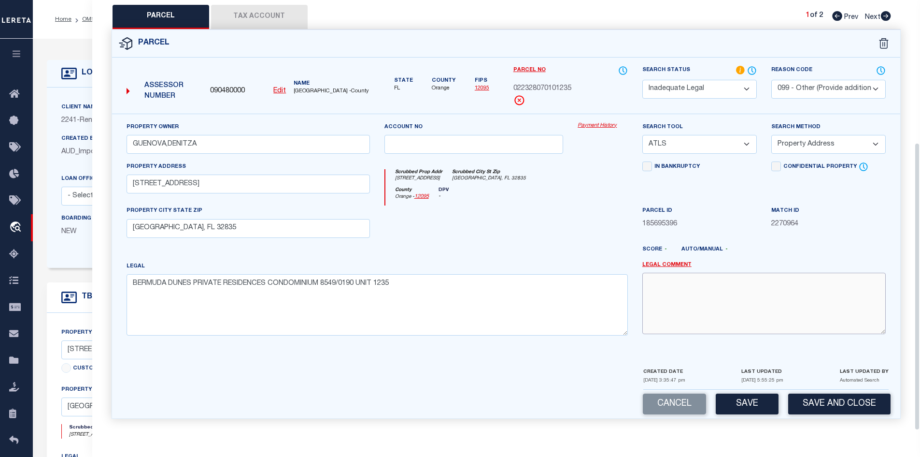
click at [713, 290] on textarea at bounding box center [763, 302] width 243 height 61
paste textarea "LEGAL REQUIRED"
click at [754, 405] on button "Save" at bounding box center [747, 403] width 63 height 21
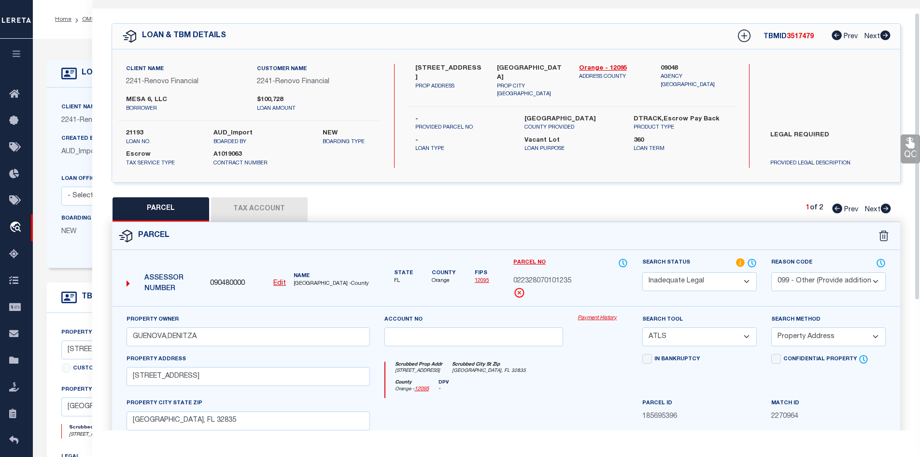
scroll to position [0, 0]
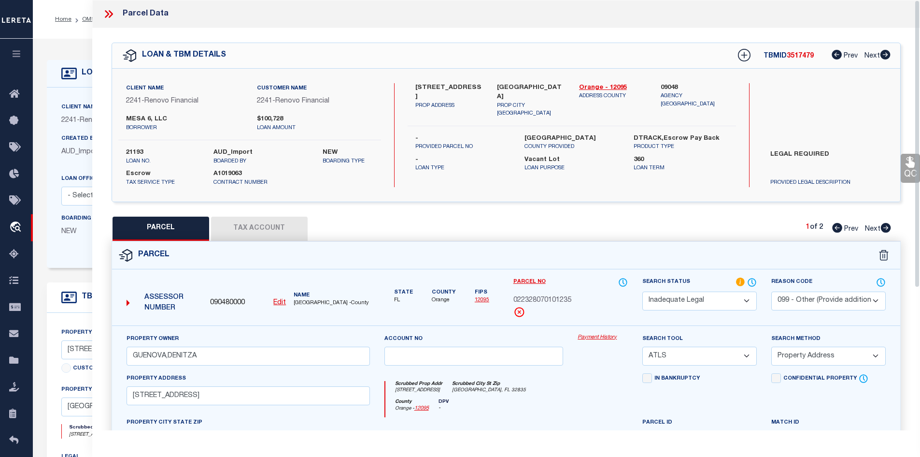
click at [137, 14] on div "Parcel Data" at bounding box center [135, 14] width 66 height 13
click at [110, 14] on icon at bounding box center [108, 14] width 13 height 13
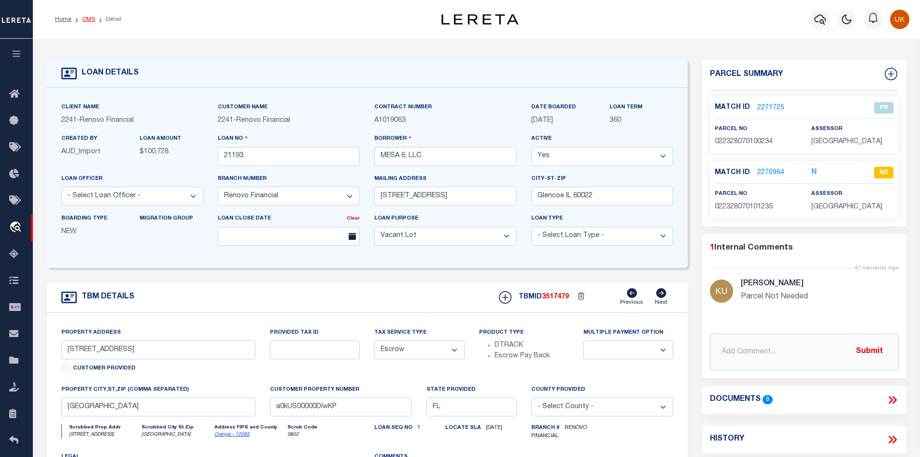
click at [88, 18] on link "OMS" at bounding box center [88, 19] width 13 height 6
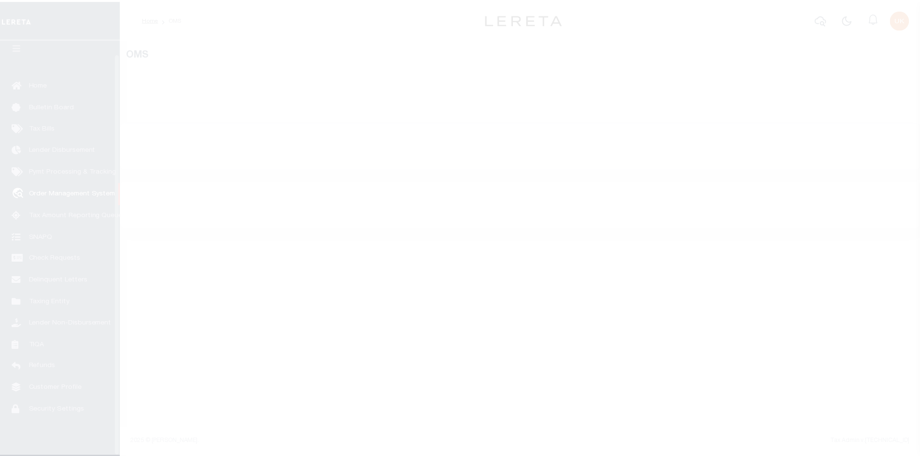
scroll to position [14, 0]
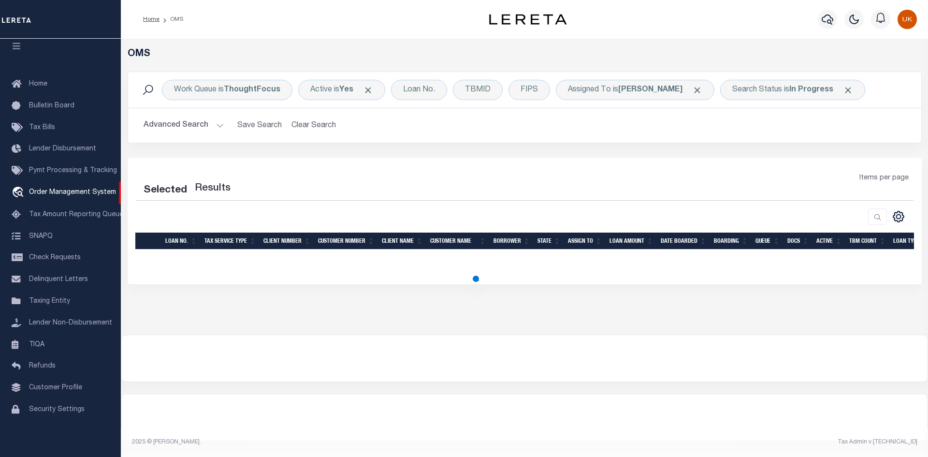
select select "200"
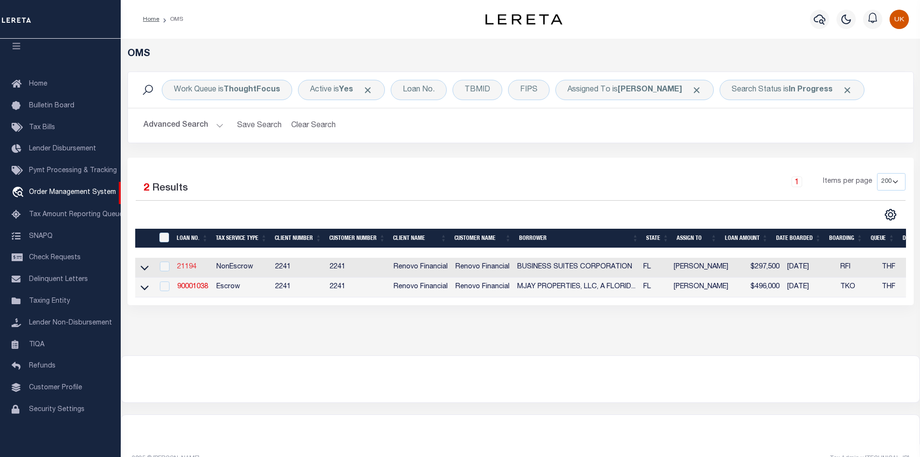
click at [186, 268] on link "21194" at bounding box center [186, 266] width 19 height 7
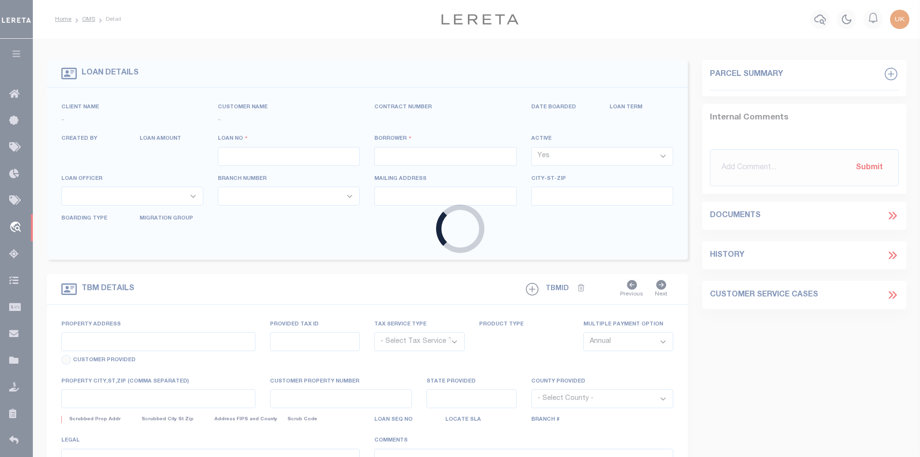
type input "21194"
type input "BUSINESS SUITES CORPORATION"
select select
type input "200 Ocean Crest Dr #522"
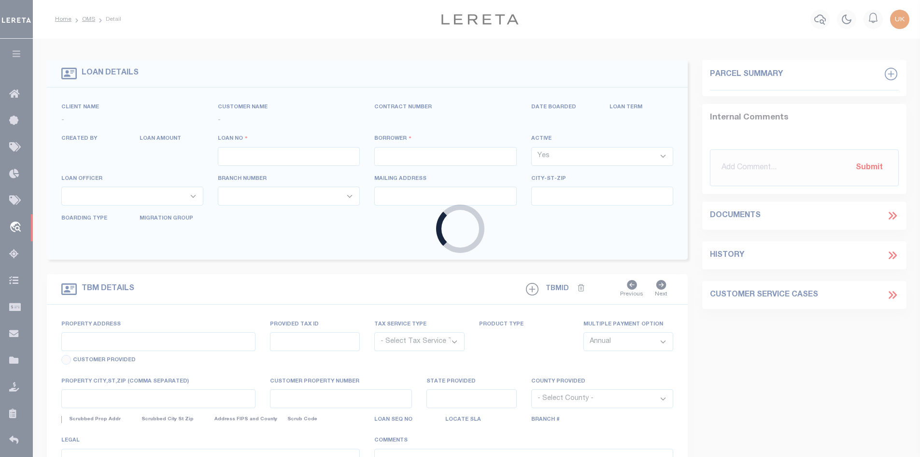
type input "Palm Coast FL 32137"
select select "400"
select select "NonEscrow"
select select "164194"
select select "25066"
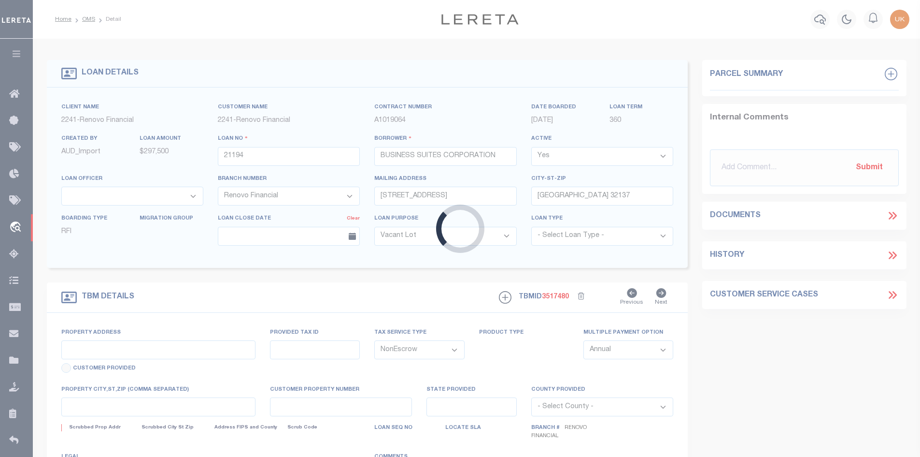
type input "3 Westrobin Place"
select select
type input "Palm Coast, FL 32164"
type input "a0kUS00000Db8Ll"
type input "FL"
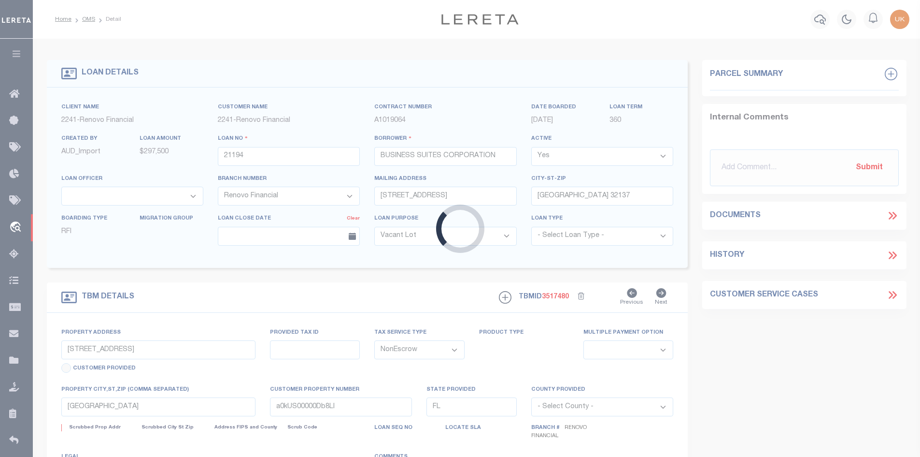
select select
type textarea "LEGAL REQUIRED"
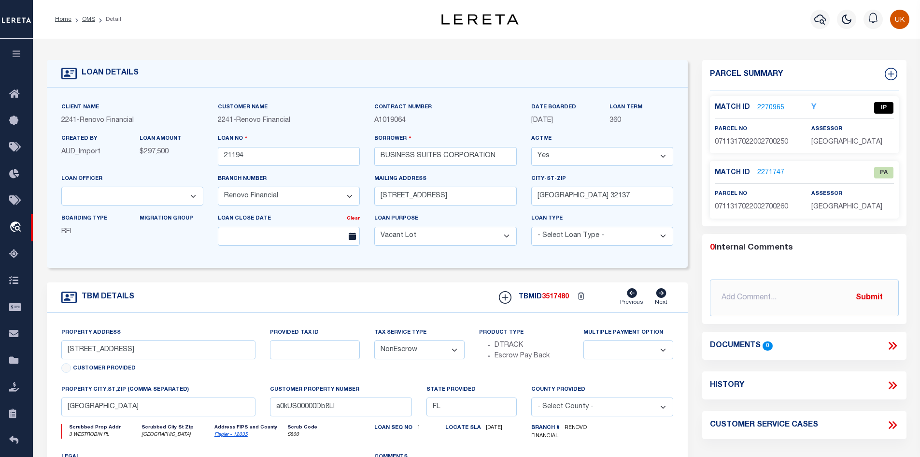
click at [770, 171] on link "2271747" at bounding box center [770, 173] width 27 height 10
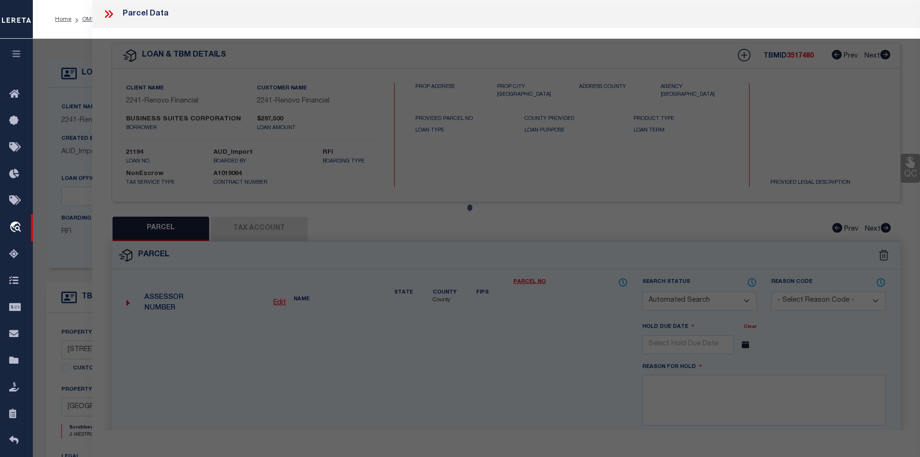
checkbox input "false"
select select "PA"
type input "JOSHUA W SHOTTS"
select select "ATL"
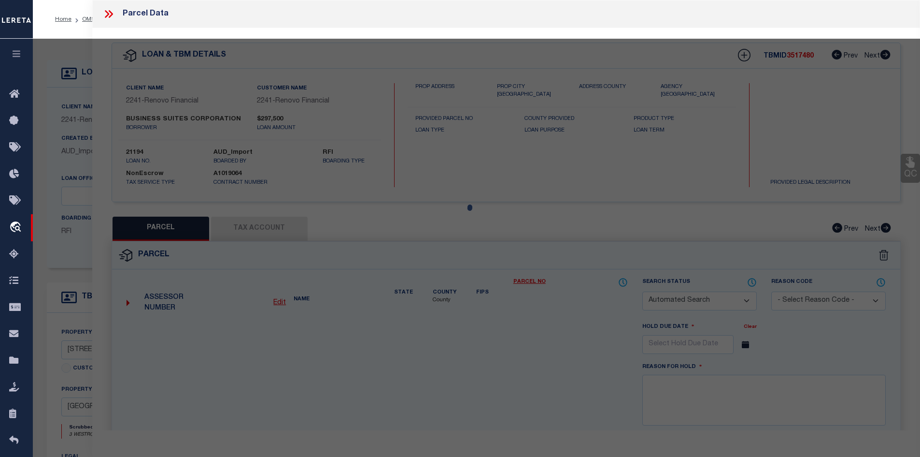
select select "ADD"
type input "1 WESTROBIN PL"
checkbox input "false"
type input "PALM COAST, FL 32164"
type textarea "PALM COAST SECTION 22 BLOCK 00027 LOT 0026 SUBDIVISION COMPLETION YEAR 1978 OR …"
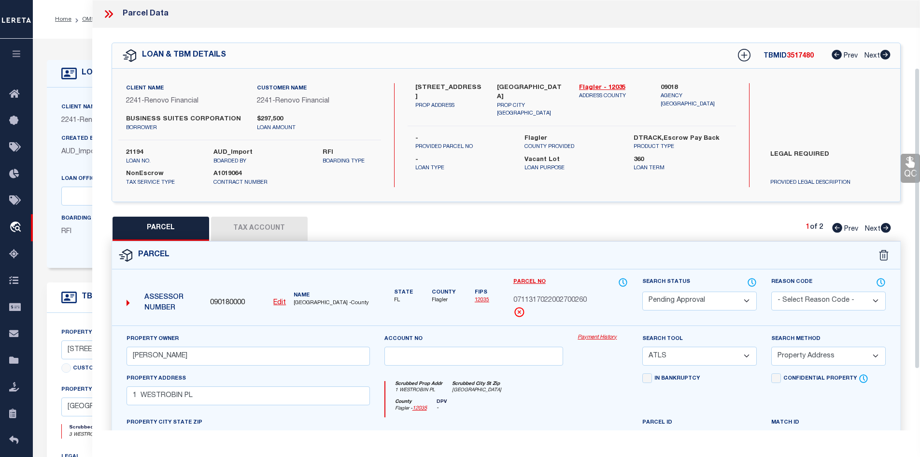
scroll to position [145, 0]
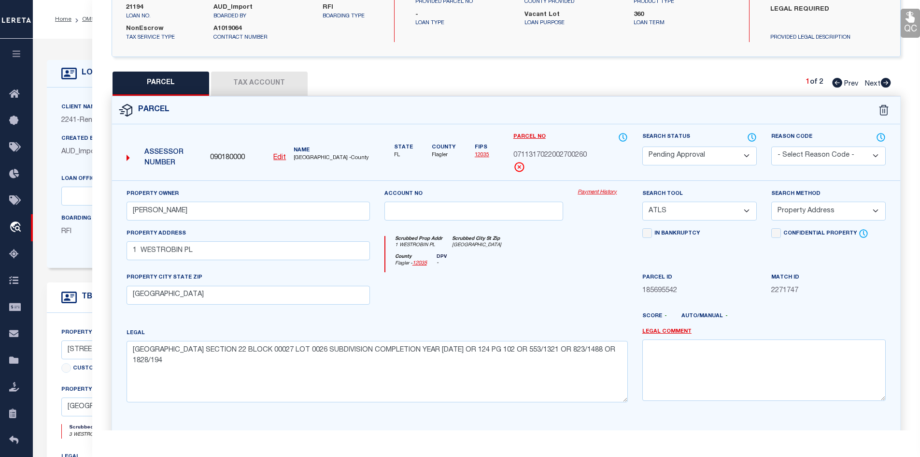
click at [691, 155] on select "Automated Search Bad Parcel Complete Duplicate Parcel High Dollar Reporting In …" at bounding box center [699, 155] width 114 height 19
select select "PR"
click at [642, 146] on select "Automated Search Bad Parcel Complete Duplicate Parcel High Dollar Reporting In …" at bounding box center [699, 155] width 114 height 19
click at [849, 150] on select "- Select Reason Code - 099 - Other (Provide additional detail) ACT - Agency Cha…" at bounding box center [828, 155] width 114 height 19
select select "099"
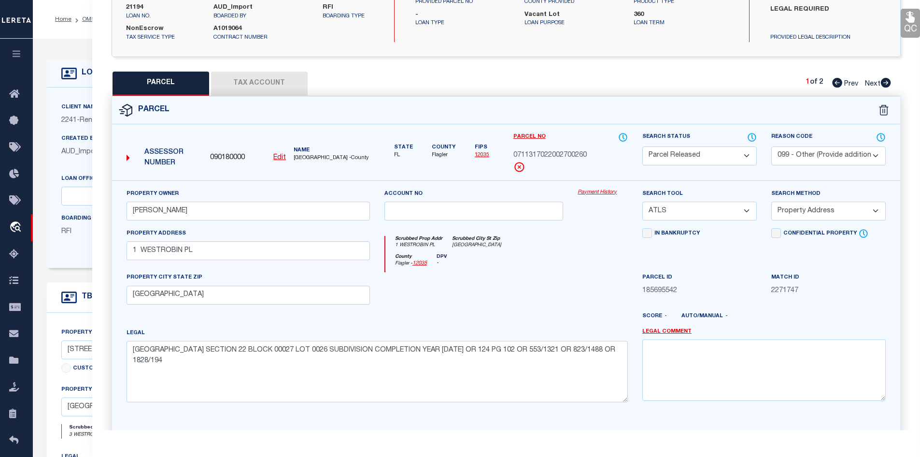
click at [771, 146] on select "- Select Reason Code - 099 - Other (Provide additional detail) ACT - Agency Cha…" at bounding box center [828, 155] width 114 height 19
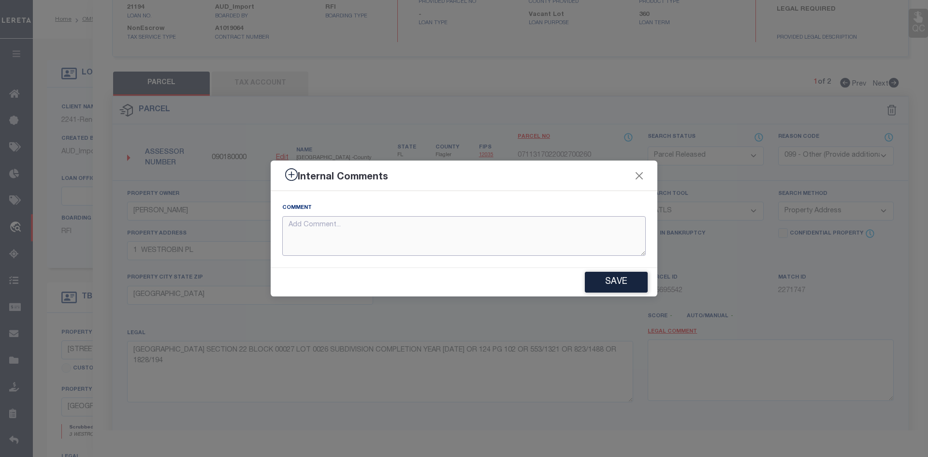
click at [351, 229] on textarea at bounding box center [463, 236] width 363 height 40
type textarea "Parcel Not needed"
click at [622, 281] on button "Save" at bounding box center [616, 281] width 63 height 21
type textarea "Parcel Not needed"
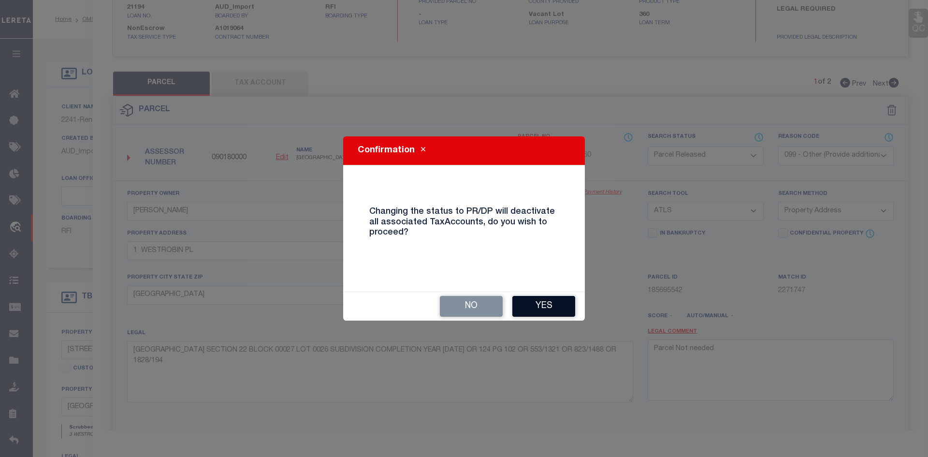
click at [536, 309] on button "Yes" at bounding box center [543, 306] width 63 height 21
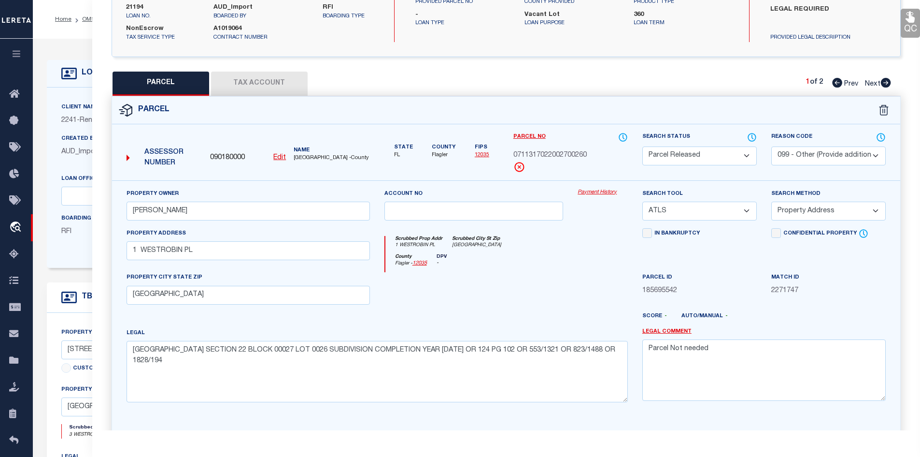
select select "AS"
select select
checkbox input "false"
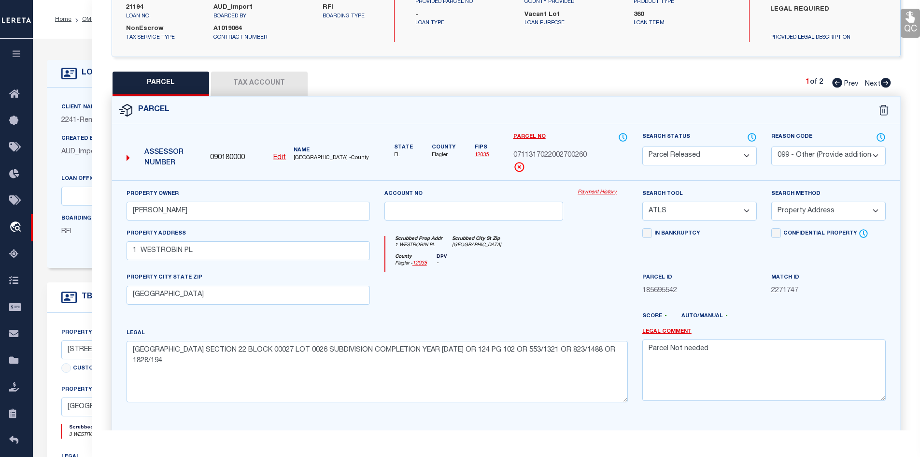
checkbox input "false"
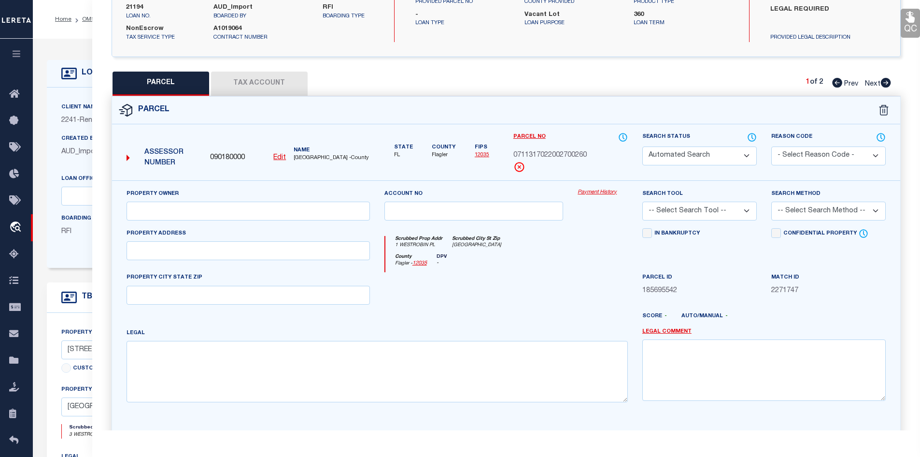
select select "PR"
select select "099"
type input "JOSHUA W SHOTTS"
select select "ATL"
select select "ADD"
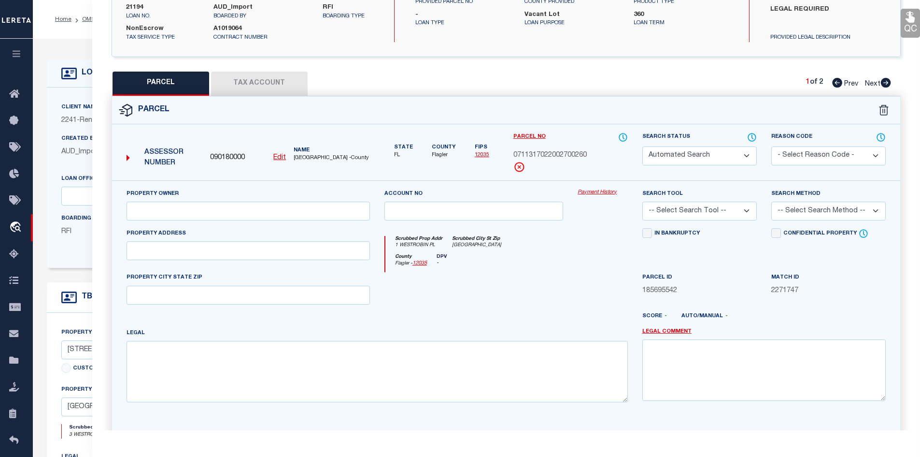
type input "1 WESTROBIN PL"
type input "PALM COAST, FL 32164"
type textarea "PALM COAST SECTION 22 BLOCK 00027 LOT 0026 SUBDIVISION COMPLETION YEAR 1978 OR …"
type textarea "Parcel Not needed"
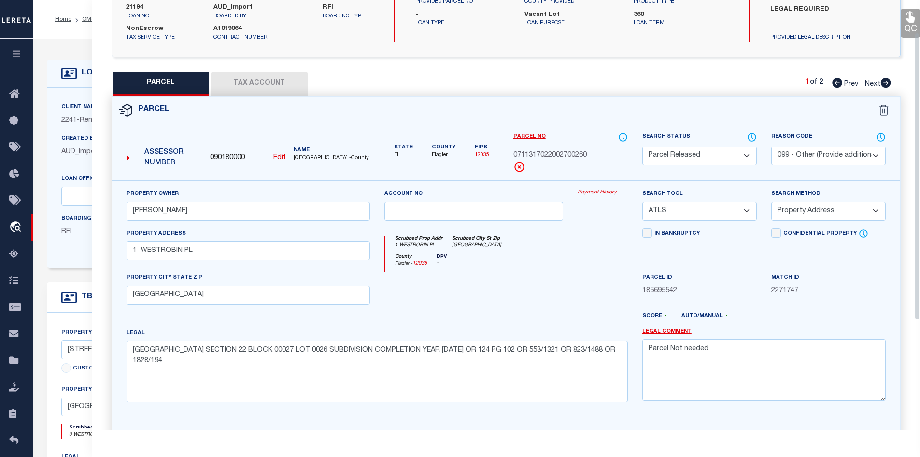
scroll to position [0, 0]
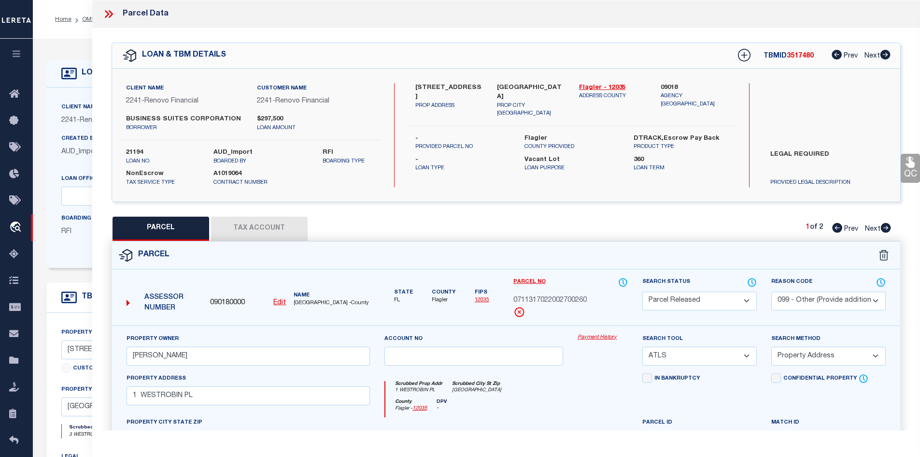
click at [887, 228] on icon at bounding box center [886, 228] width 11 height 10
select select "AS"
select select
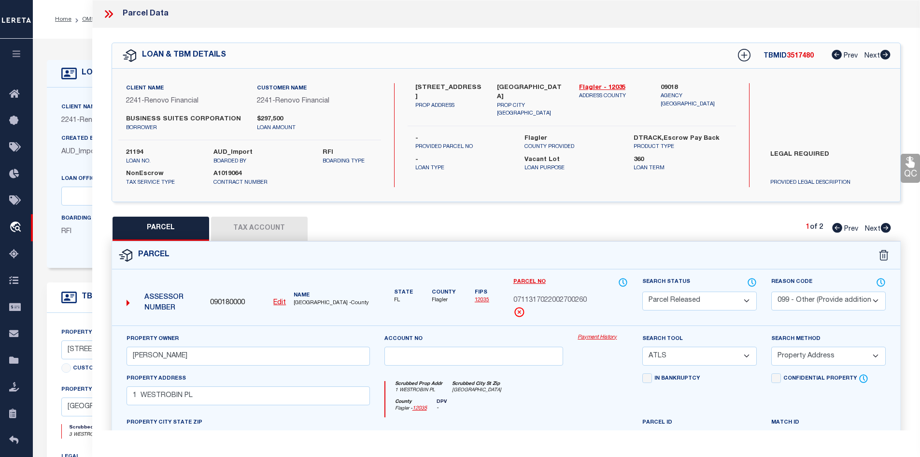
checkbox input "false"
select select "IP"
type input "JOSHUA W SHOTTS"
select select "ATL"
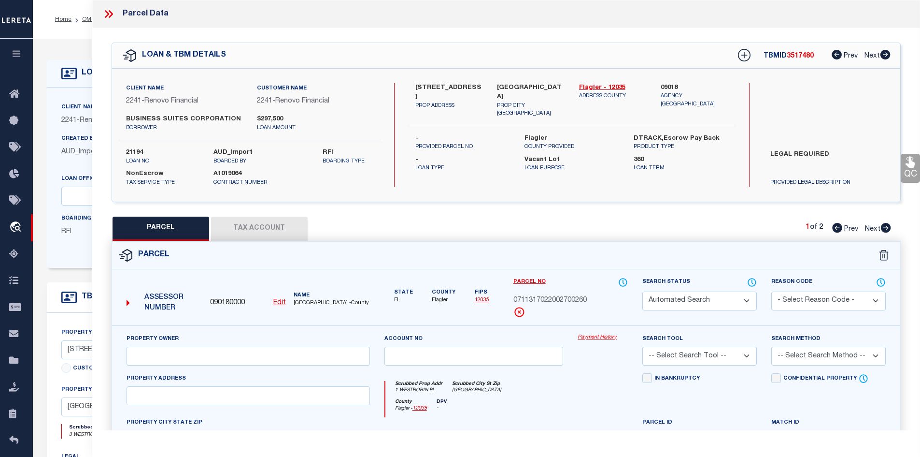
select select "ADD"
type input "3 WESTROBIN PL"
checkbox input "false"
type input "PALM COAST, FL 32164"
type textarea "PALM COAST SECTION 22 BLOCK 00027 LOT 0025 OR 124 PG 274 OR 444 PG 1785 OR 456 …"
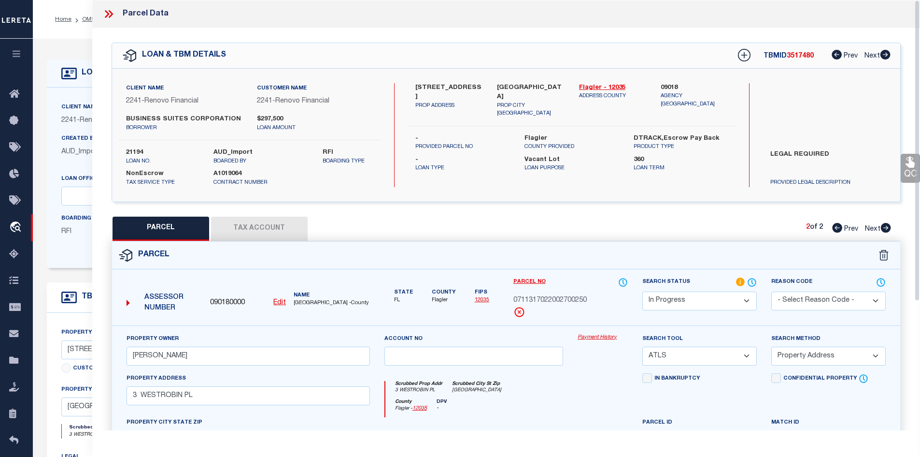
scroll to position [184, 0]
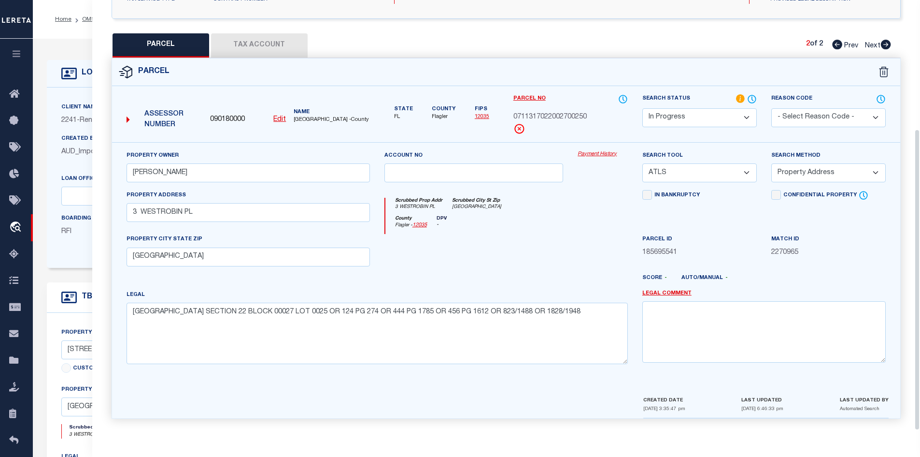
click at [718, 115] on select "Automated Search Bad Parcel Complete Duplicate Parcel High Dollar Reporting In …" at bounding box center [699, 117] width 114 height 19
select select "ND"
click at [642, 108] on select "Automated Search Bad Parcel Complete Duplicate Parcel High Dollar Reporting In …" at bounding box center [699, 117] width 114 height 19
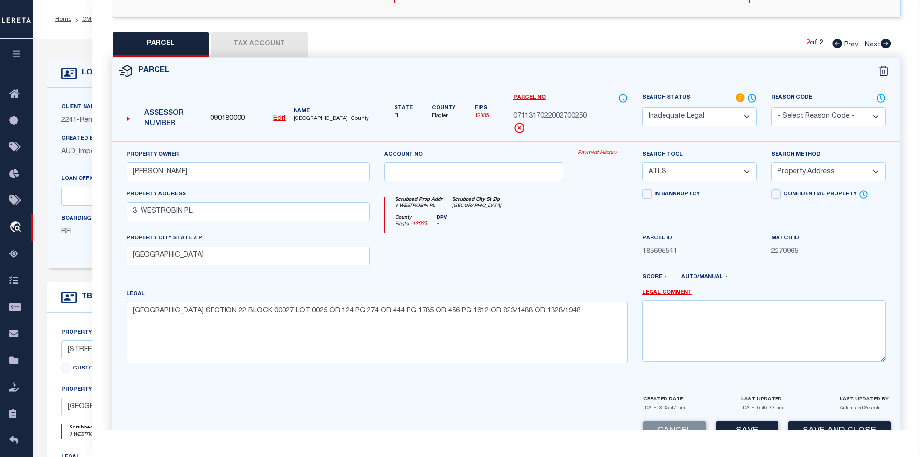
click at [810, 114] on select "- Select Reason Code - 099 - Other (Provide additional detail) ACT - Agency Cha…" at bounding box center [828, 116] width 114 height 19
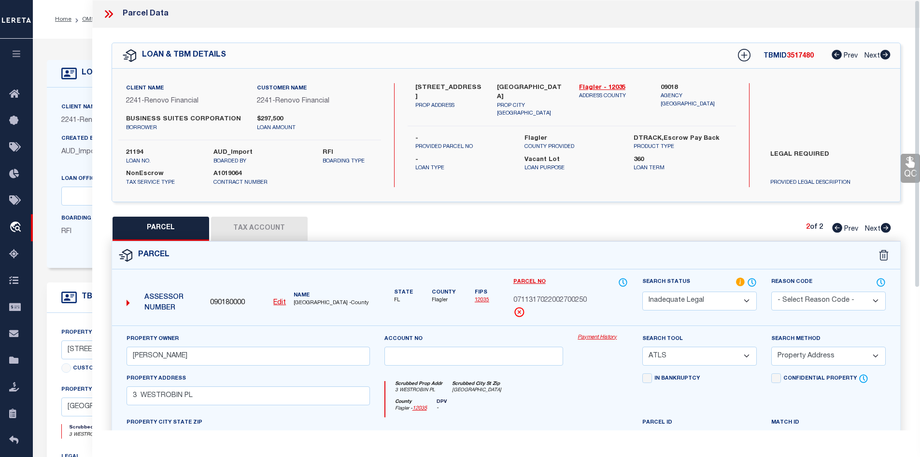
click at [778, 152] on label "LEGAL REQUIRED" at bounding box center [828, 164] width 130 height 29
copy div "LEGAL REQUIRED"
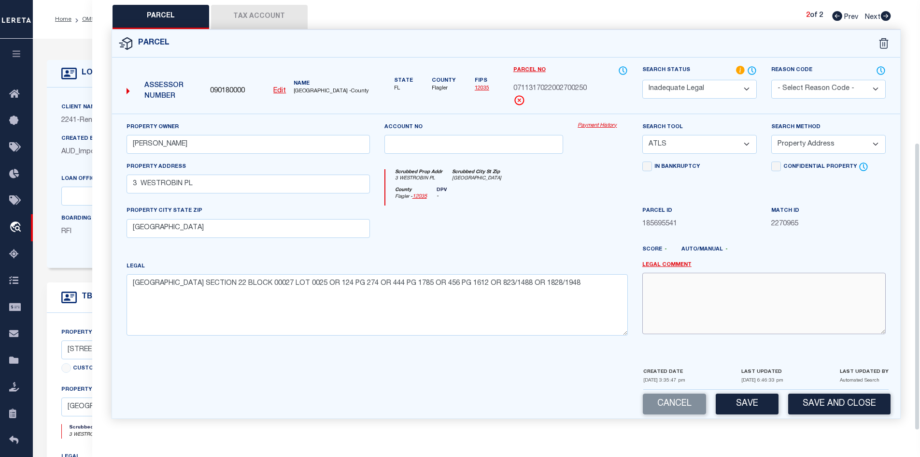
click at [702, 279] on textarea at bounding box center [763, 302] width 243 height 61
paste textarea "LEGAL REQUIRED"
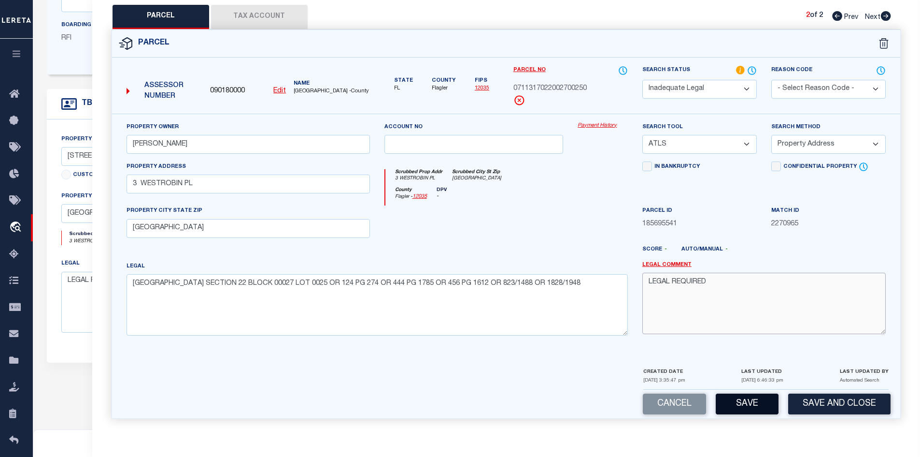
type textarea "LEGAL REQUIRED"
click at [740, 400] on button "Save" at bounding box center [747, 403] width 63 height 21
select select "AS"
select select
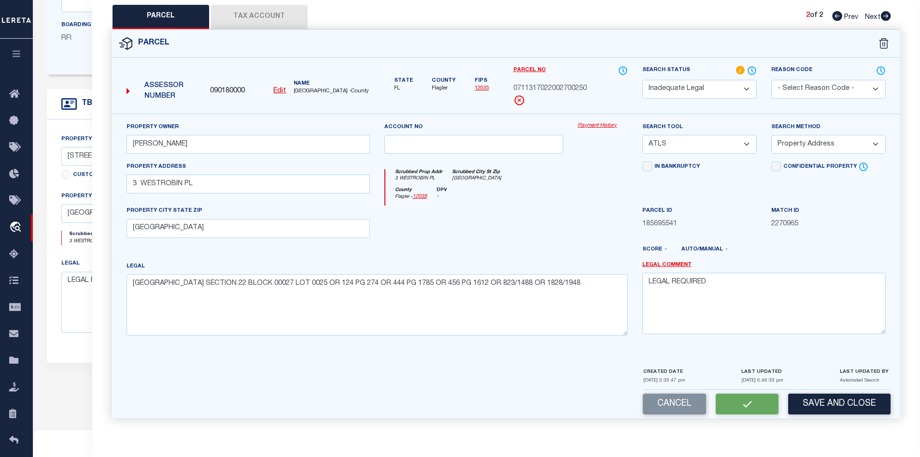
checkbox input "false"
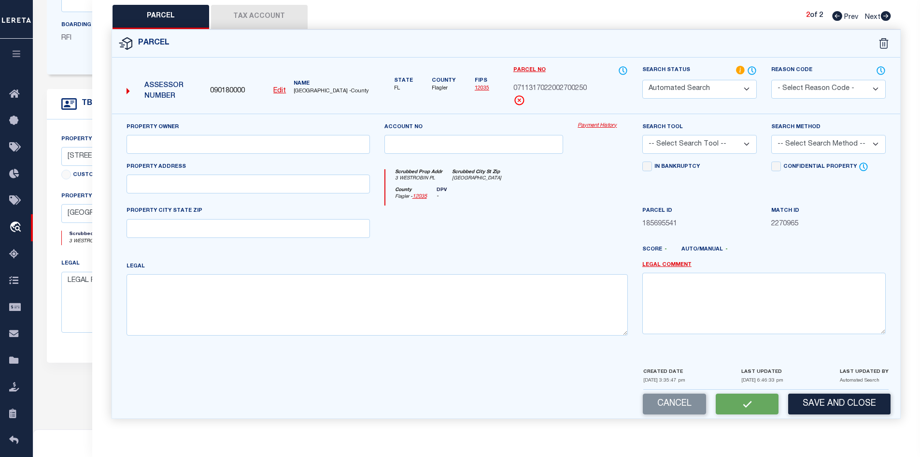
select select "ND"
type input "JOSHUA W SHOTTS"
select select "ATL"
select select "ADD"
type input "3 WESTROBIN PL"
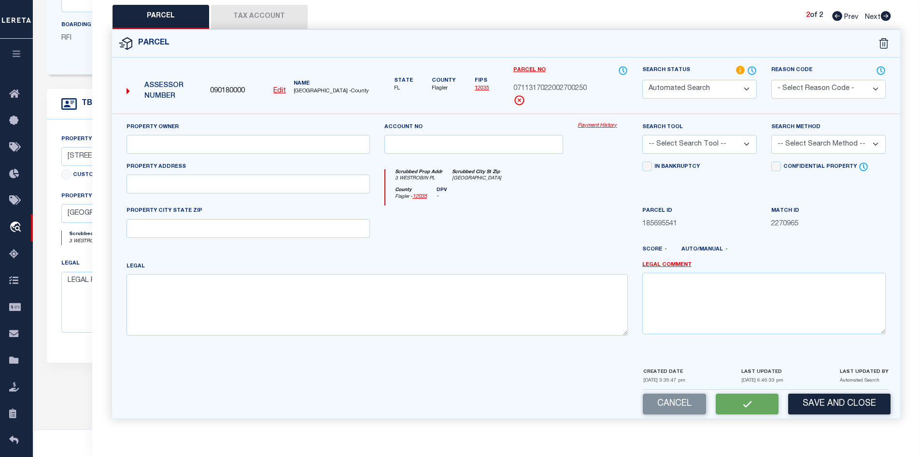
type input "PALM COAST, FL 32164"
type textarea "PALM COAST SECTION 22 BLOCK 00027 LOT 0025 OR 124 PG 274 OR 444 PG 1785 OR 456 …"
type textarea "LEGAL REQUIRED"
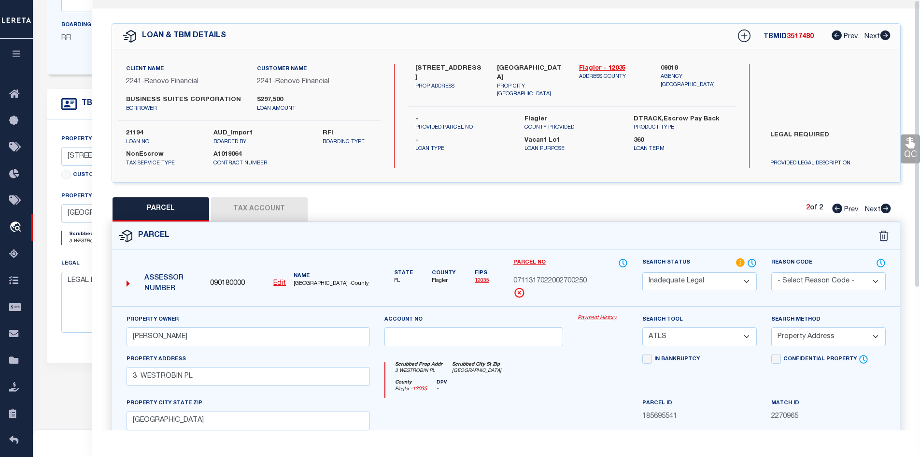
scroll to position [0, 0]
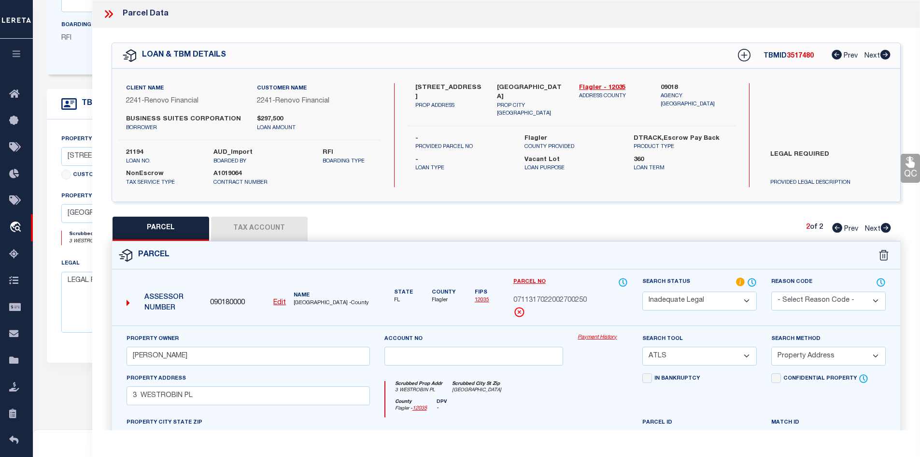
click at [108, 13] on icon at bounding box center [108, 14] width 13 height 13
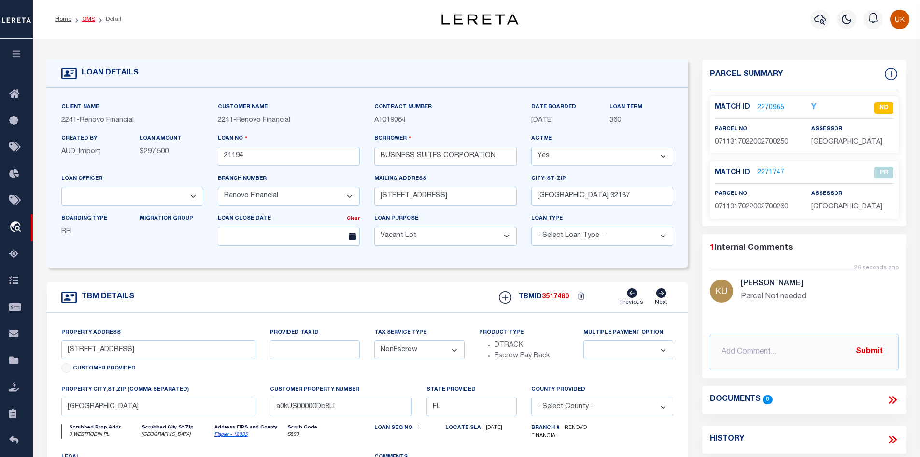
click at [86, 16] on link "OMS" at bounding box center [88, 19] width 13 height 6
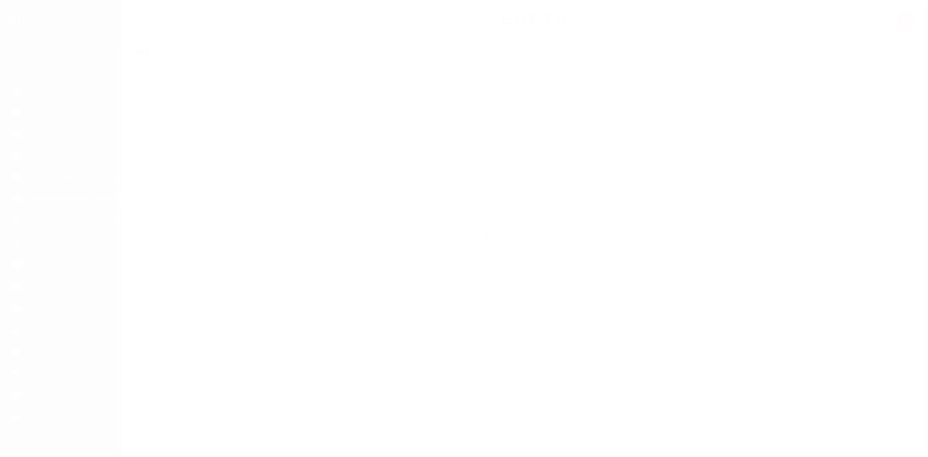
scroll to position [14, 0]
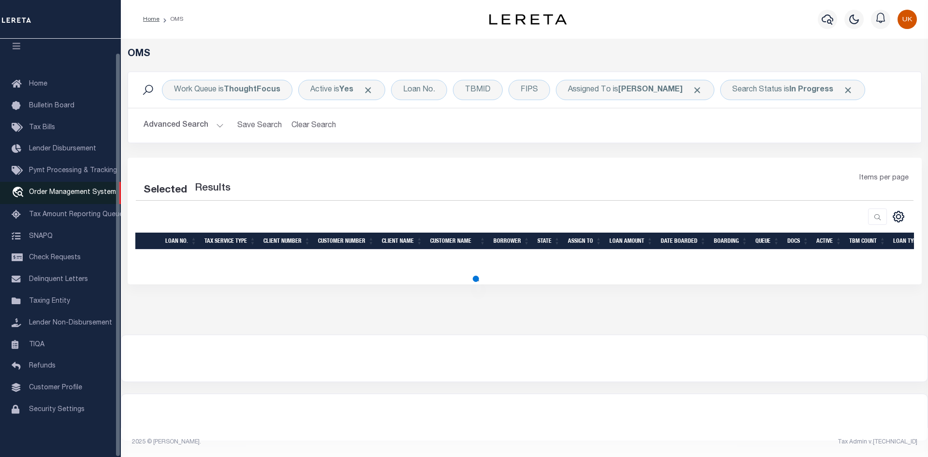
click at [73, 189] on span "Order Management System" at bounding box center [72, 192] width 87 height 7
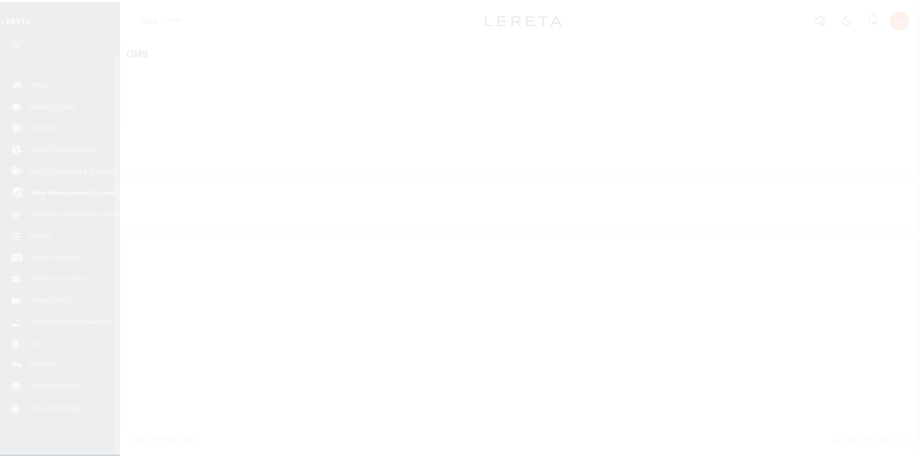
scroll to position [14, 0]
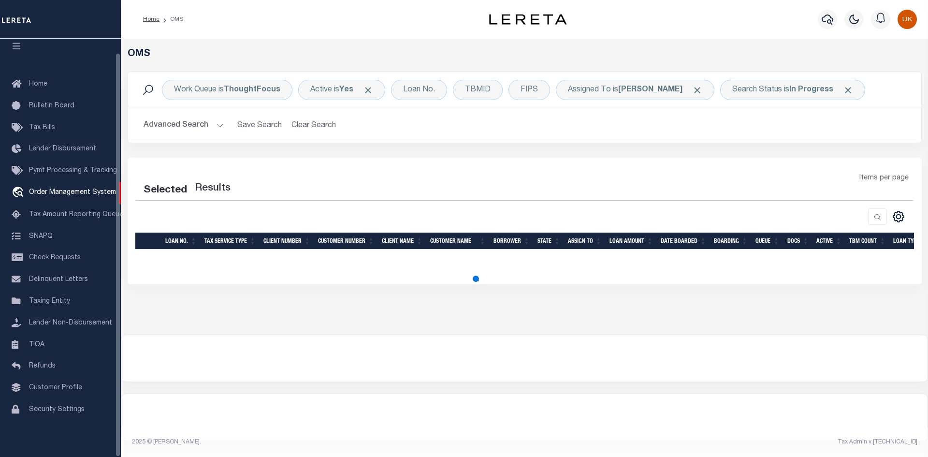
select select "200"
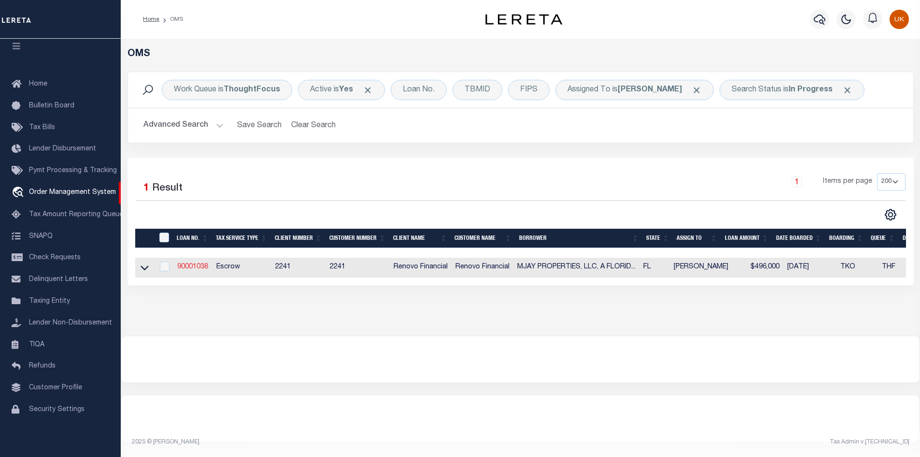
click at [191, 268] on link "90001038" at bounding box center [192, 266] width 31 height 7
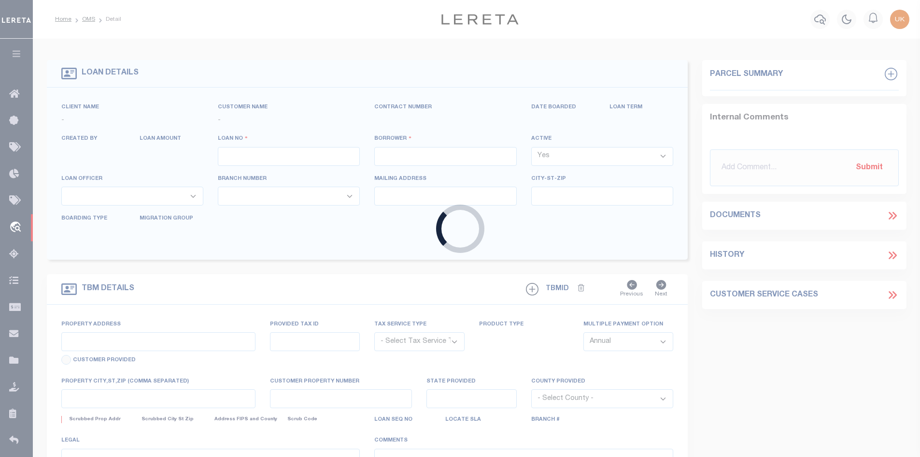
type input "90001038"
type input "MJAY PROPERTIES, LLC, A [US_STATE] LIMITED LIABILITY COMPANY"
select select
type input "[STREET_ADDRESS]"
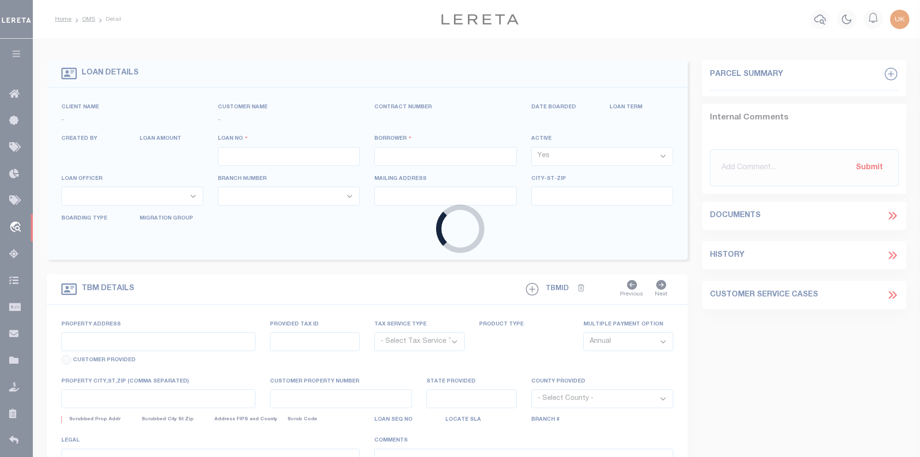
type input "[GEOGRAPHIC_DATA]"
select select "400"
select select "Escrow"
type input "[STREET_ADDRESS]"
type input "4941-35-28-0070"
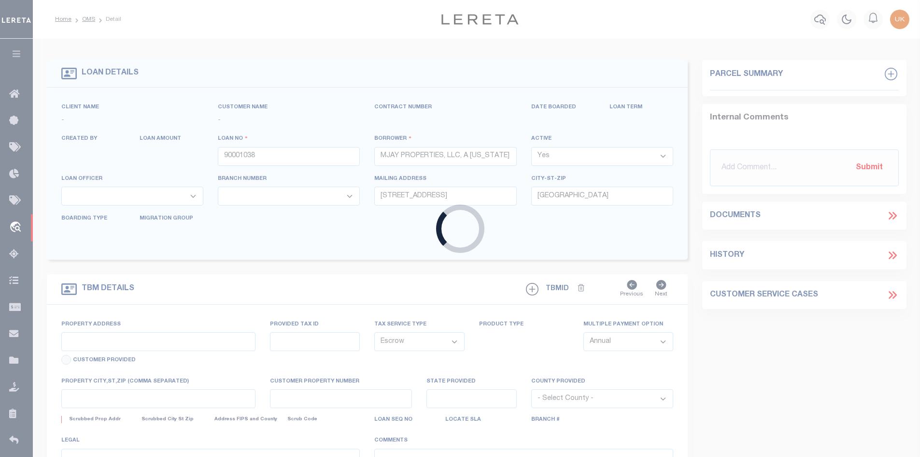
select select
type input "LAUDERHILL, FL 33313"
type input "a0kUS00000E12m5"
type input "FL"
select select
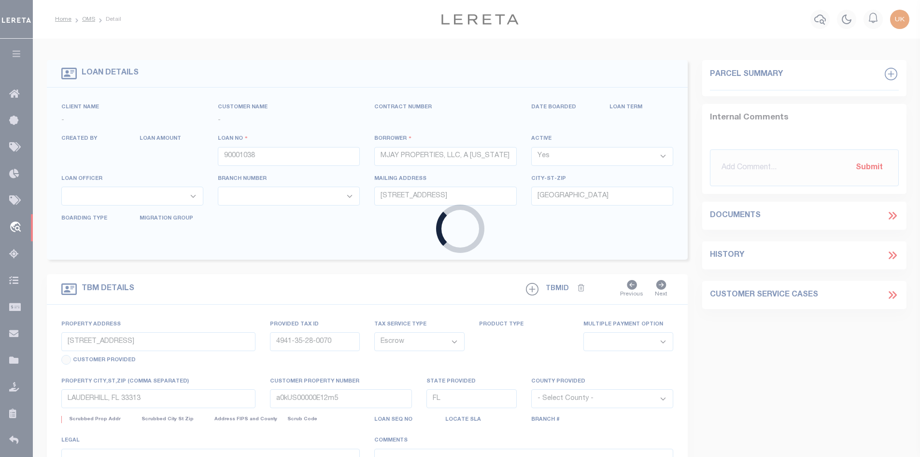
select select "164194"
select select "25067"
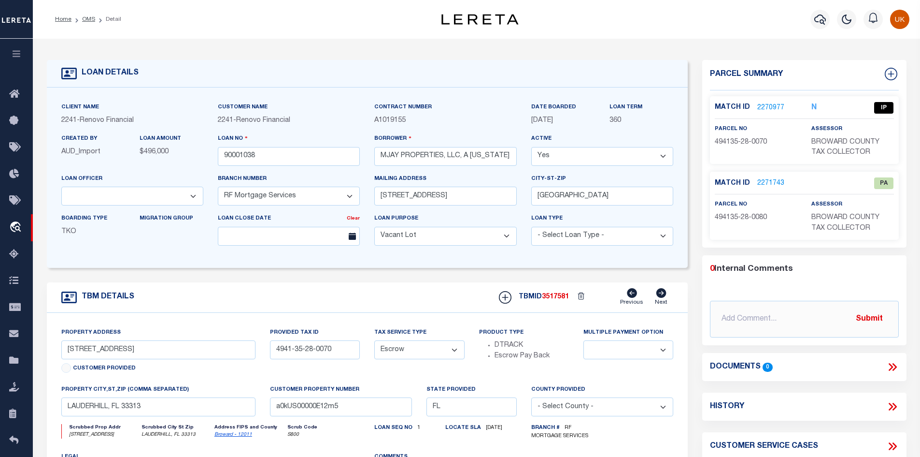
click at [771, 181] on link "2271743" at bounding box center [770, 183] width 27 height 10
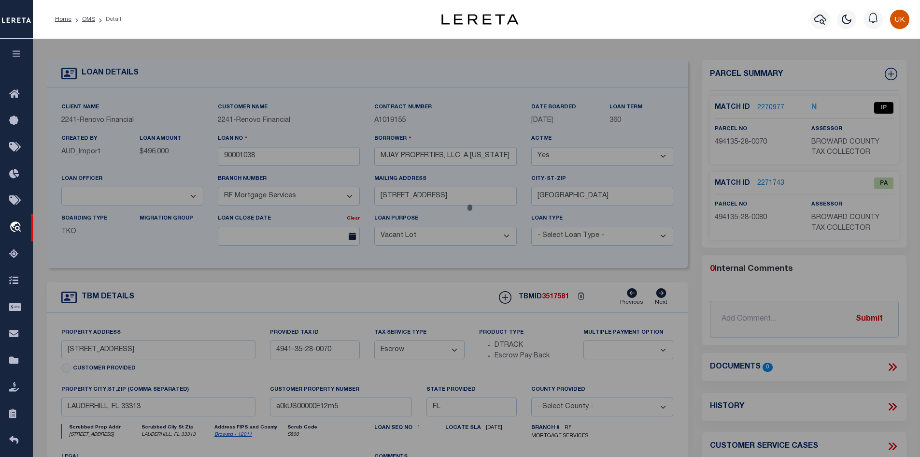
checkbox input "false"
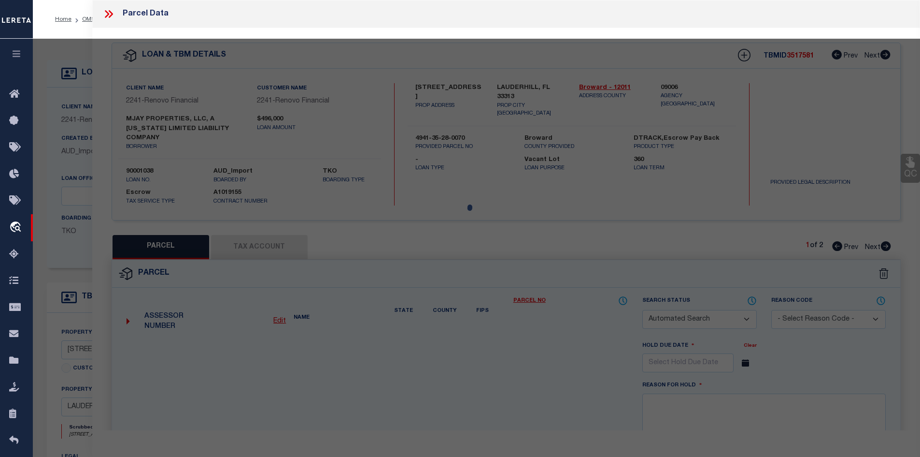
select select "PA"
type input "[PERSON_NAME]"
select select "ATL"
select select "ADD"
type input "1801 NW 55TH AVE , #1803"
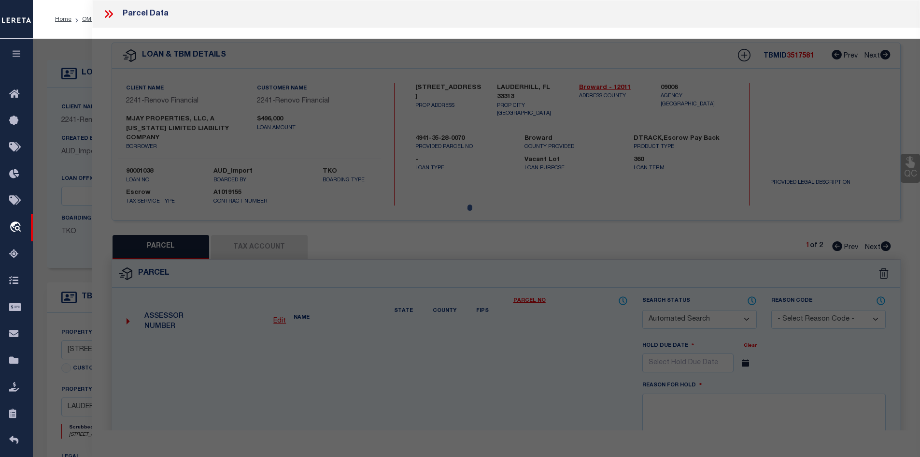
checkbox input "false"
type input "LAUDERHILL, FL 33313"
type textarea "SUNSHINE VILLAS FIRST ADD 71-45 B LOT 8,9 S 3 BLK 1"
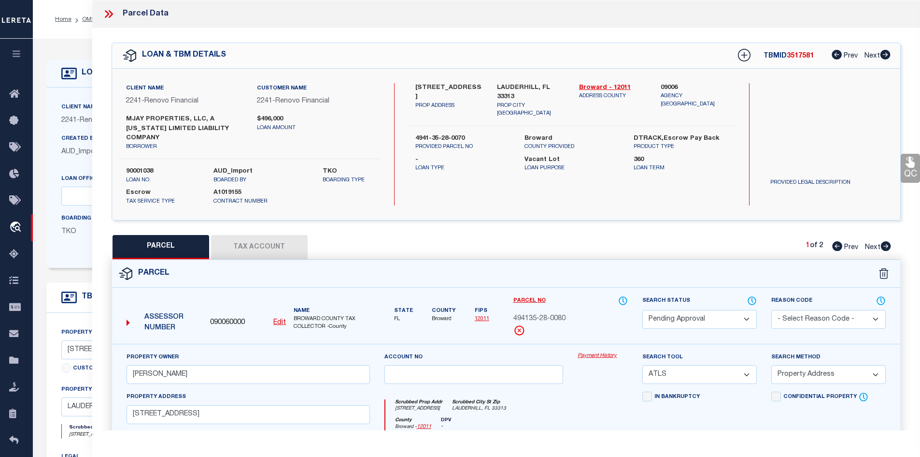
scroll to position [97, 0]
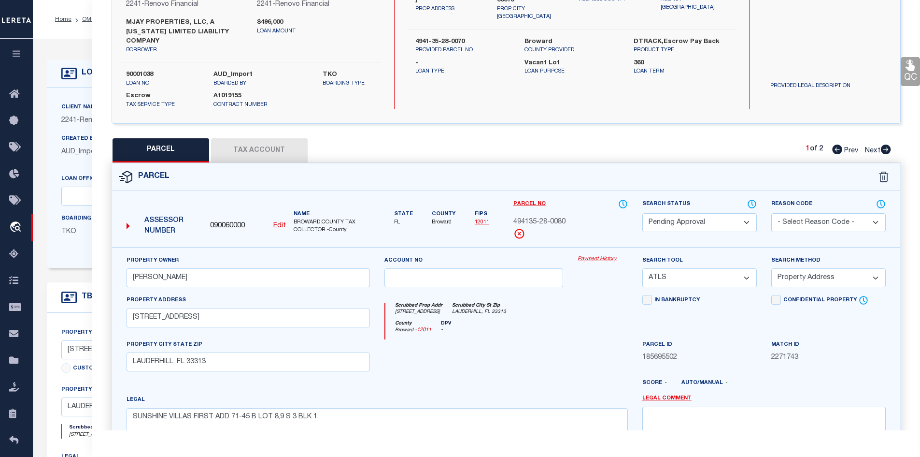
click at [711, 213] on select "Automated Search Bad Parcel Complete Duplicate Parcel High Dollar Reporting In …" at bounding box center [699, 222] width 114 height 19
select select "PR"
click at [642, 213] on select "Automated Search Bad Parcel Complete Duplicate Parcel High Dollar Reporting In …" at bounding box center [699, 222] width 114 height 19
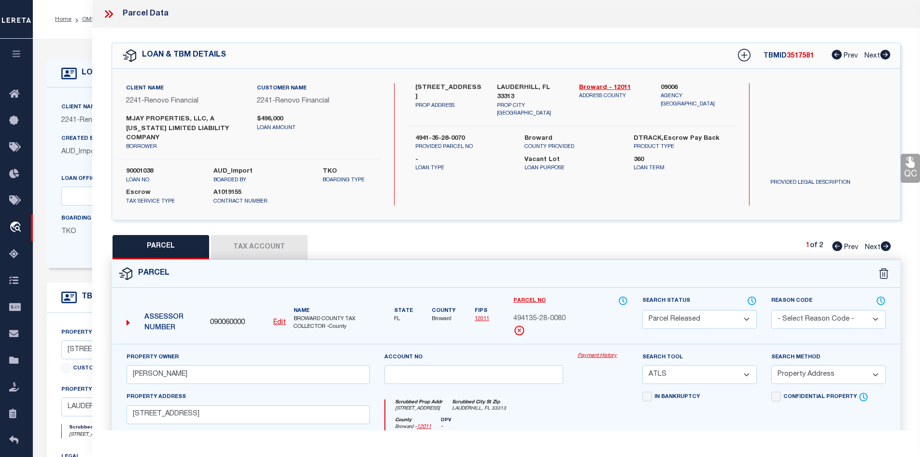
scroll to position [48, 0]
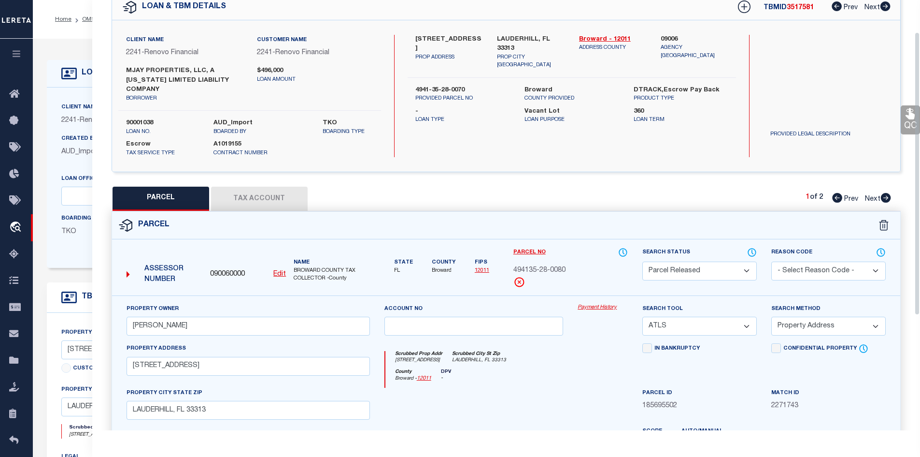
click at [856, 261] on select "- Select Reason Code - 099 - Other (Provide additional detail) ACT - Agency Cha…" at bounding box center [828, 270] width 114 height 19
select select "099"
click at [771, 261] on select "- Select Reason Code - 099 - Other (Provide additional detail) ACT - Agency Cha…" at bounding box center [828, 270] width 114 height 19
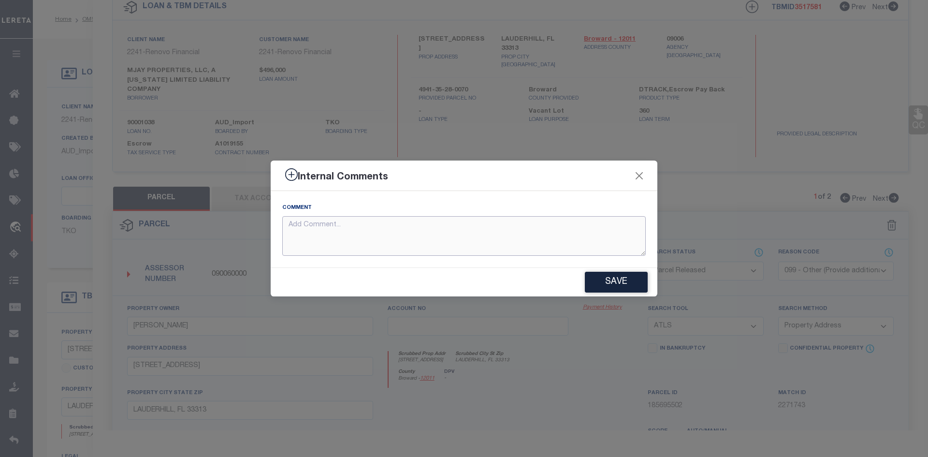
click at [347, 229] on textarea at bounding box center [463, 236] width 363 height 40
click at [355, 242] on textarea "Parcel Not needed" at bounding box center [463, 236] width 363 height 40
click at [318, 223] on textarea "Parcel Not needed" at bounding box center [463, 236] width 363 height 40
click at [315, 223] on textarea "Parcel Not needed" at bounding box center [463, 236] width 363 height 40
click at [365, 241] on textarea "Parcel Not needed" at bounding box center [463, 236] width 363 height 40
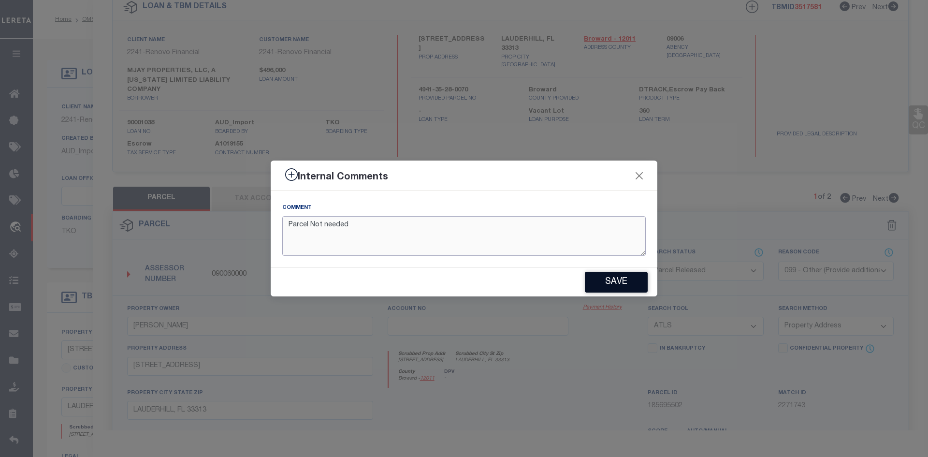
type textarea "Parcel Not needed"
click at [624, 287] on button "Save" at bounding box center [616, 281] width 63 height 21
type textarea "Parcel Not needed"
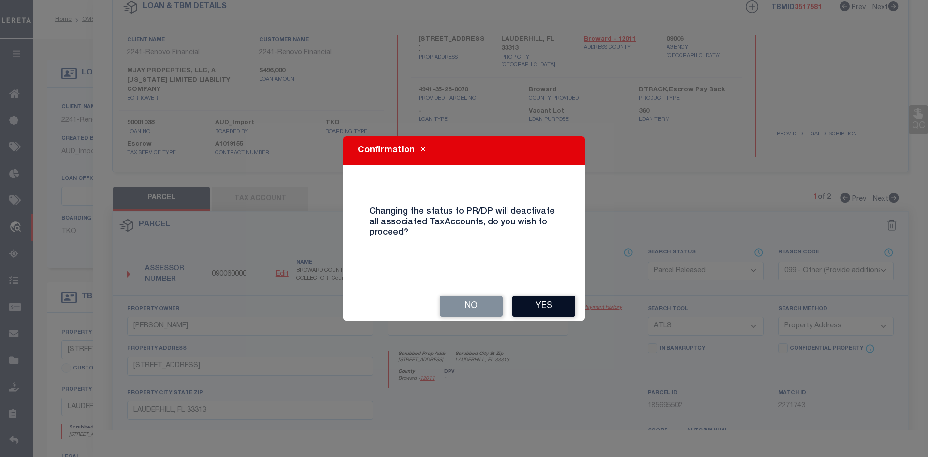
click at [546, 306] on button "Yes" at bounding box center [543, 306] width 63 height 21
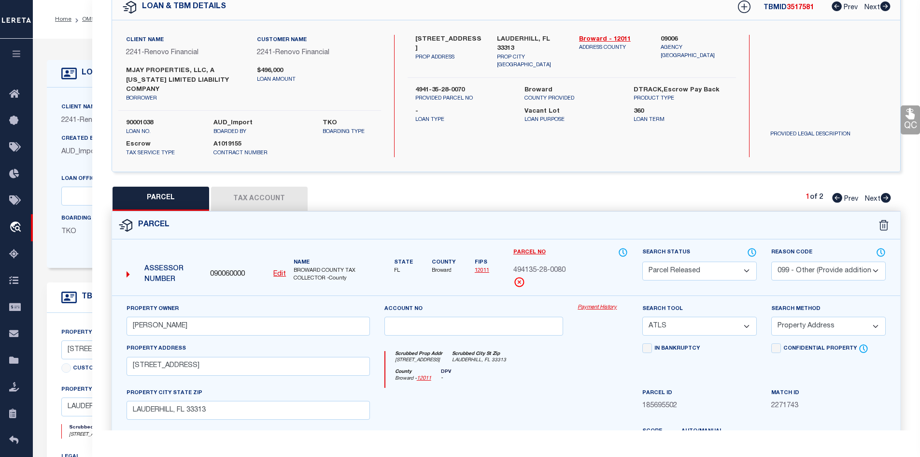
select select "AS"
select select
checkbox input "false"
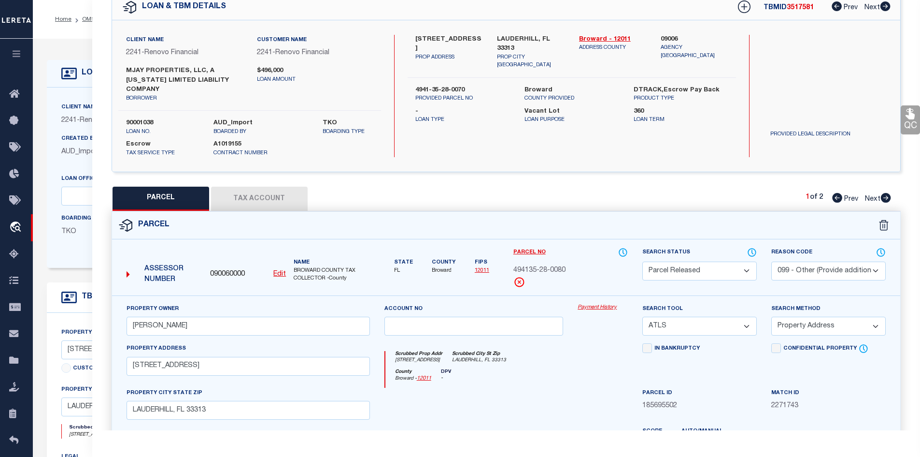
checkbox input "false"
select select "PR"
select select "099"
type input "[PERSON_NAME]"
select select "ATL"
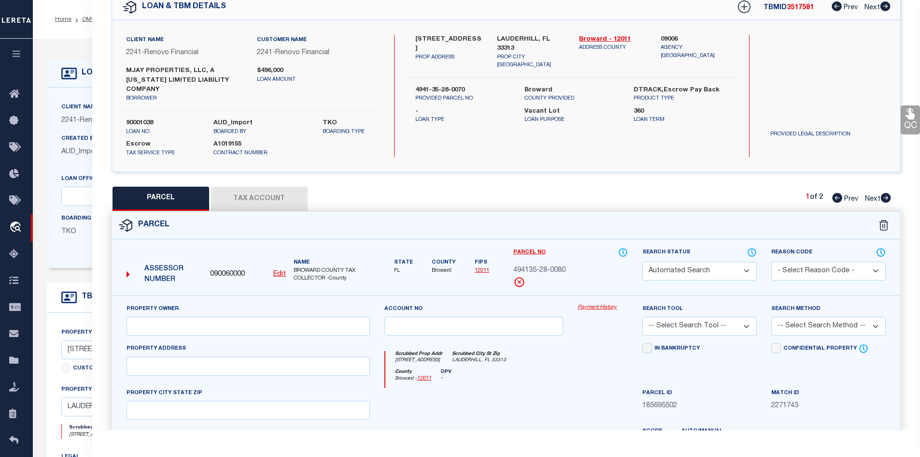
select select "ADD"
type input "1801 NW 55TH AVE , #1803"
type input "LAUDERHILL, FL 33313"
type textarea "SUNSHINE VILLAS FIRST ADD 71-45 B LOT 8,9 S 3 BLK 1"
type textarea "Parcel Not needed"
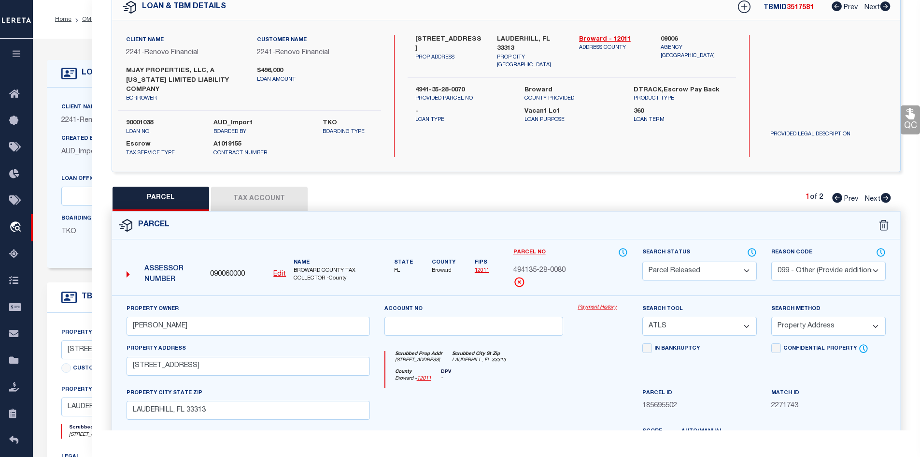
scroll to position [0, 0]
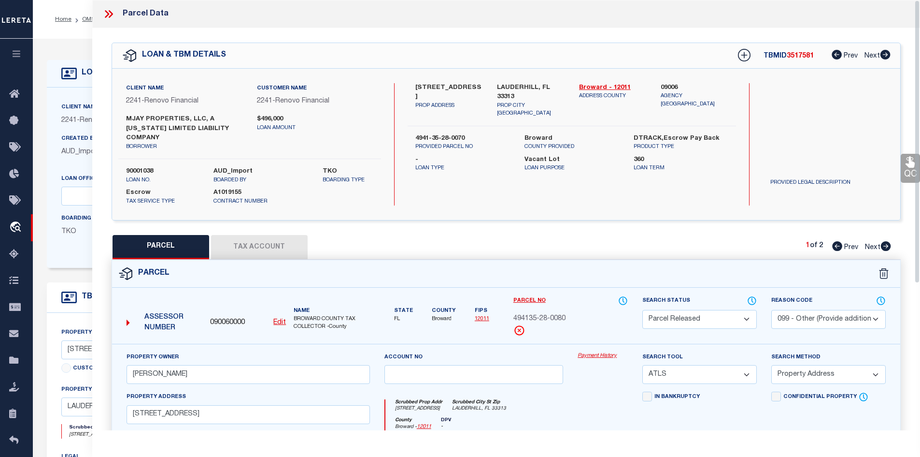
click at [888, 241] on icon at bounding box center [886, 246] width 10 height 10
select select "AS"
select select
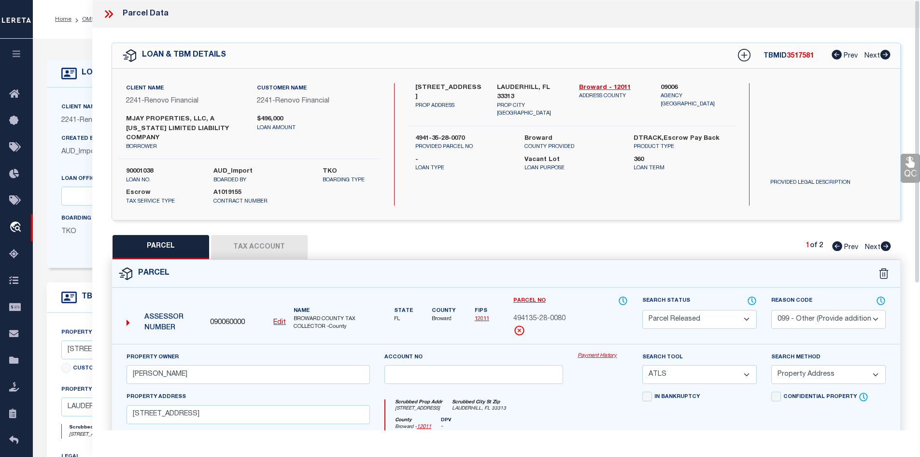
checkbox input "false"
select select "IP"
type input "[PERSON_NAME]"
select select "ATL"
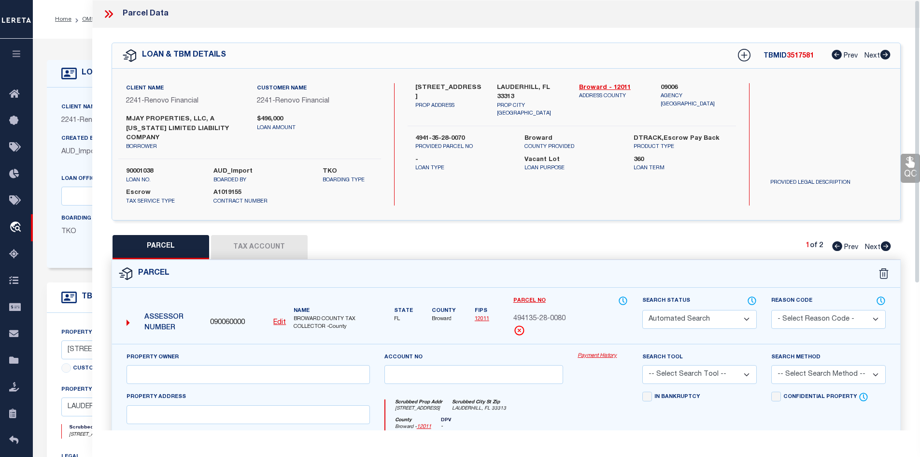
select select "ADD"
type input "[STREET_ADDRESS]"
checkbox input "false"
type input "LAUDERHILL, FL 33313"
type textarea "SUNSHINE VILLAS FIRST ADD [STREET_ADDRESS]"
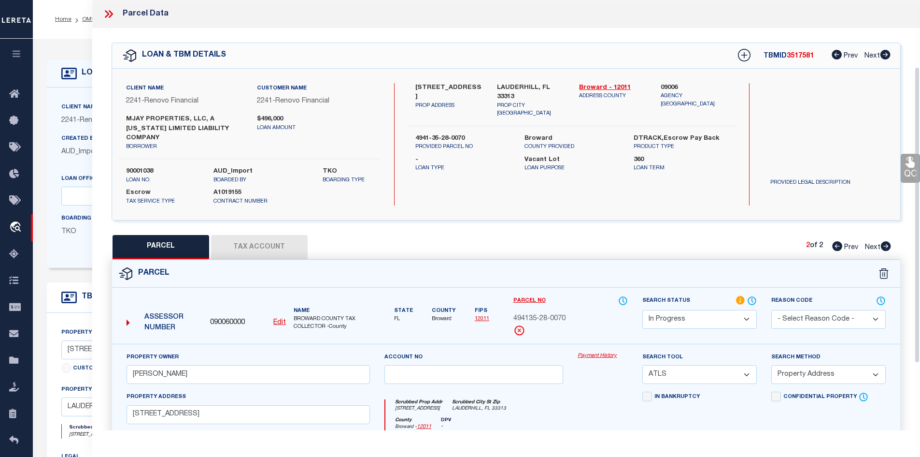
scroll to position [193, 0]
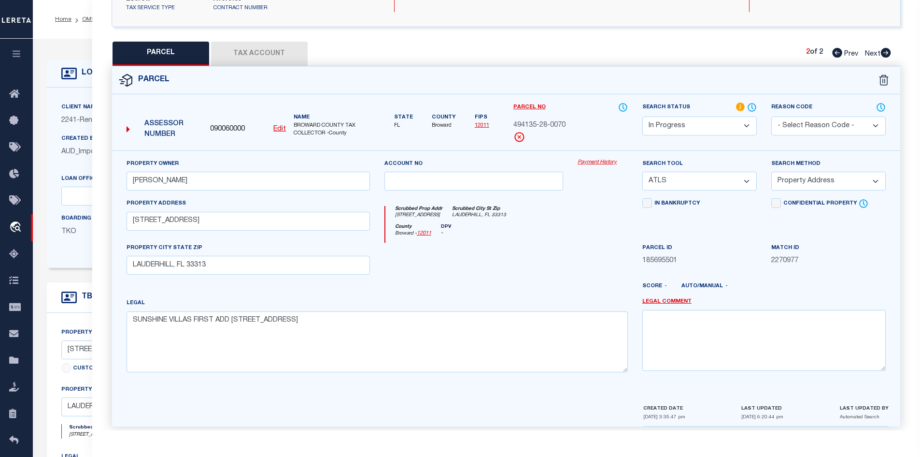
click at [707, 116] on select "Automated Search Bad Parcel Complete Duplicate Parcel High Dollar Reporting In …" at bounding box center [699, 125] width 114 height 19
click at [642, 116] on select "Automated Search Bad Parcel Complete Duplicate Parcel High Dollar Reporting In …" at bounding box center [699, 125] width 114 height 19
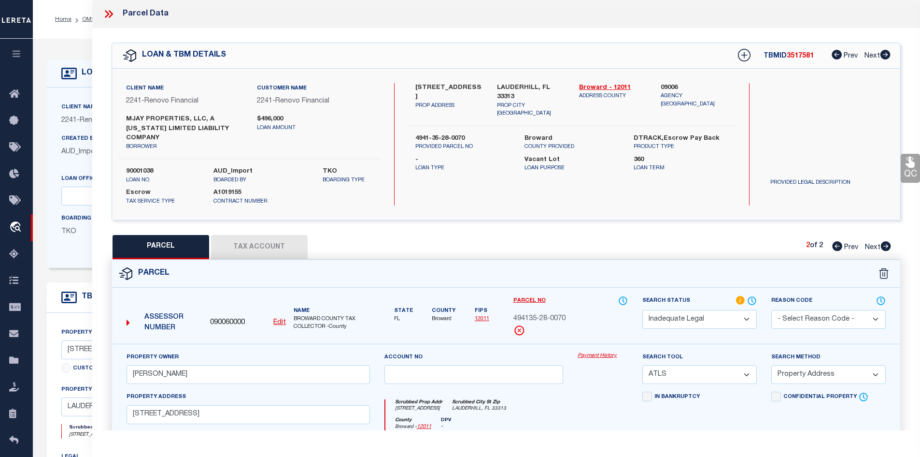
click at [695, 310] on select "Automated Search Bad Parcel Complete Duplicate Parcel High Dollar Reporting In …" at bounding box center [699, 319] width 114 height 19
click at [553, 238] on div "PARCEL Tax Account 2 of 2 Prev Next" at bounding box center [507, 247] width 790 height 24
click at [685, 310] on select "Automated Search Bad Parcel Complete Duplicate Parcel High Dollar Reporting In …" at bounding box center [699, 319] width 114 height 19
click at [642, 310] on select "Automated Search Bad Parcel Complete Duplicate Parcel High Dollar Reporting In …" at bounding box center [699, 319] width 114 height 19
click at [514, 219] on div "QC QC QC" at bounding box center [506, 329] width 828 height 603
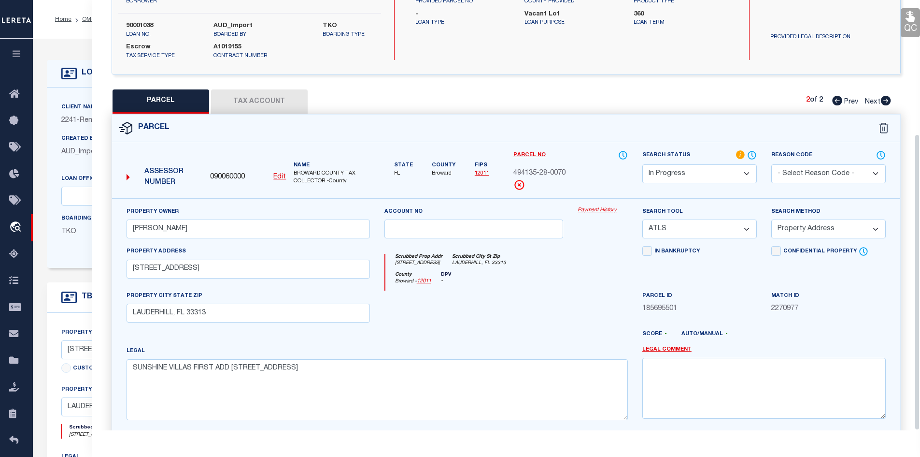
scroll to position [194, 0]
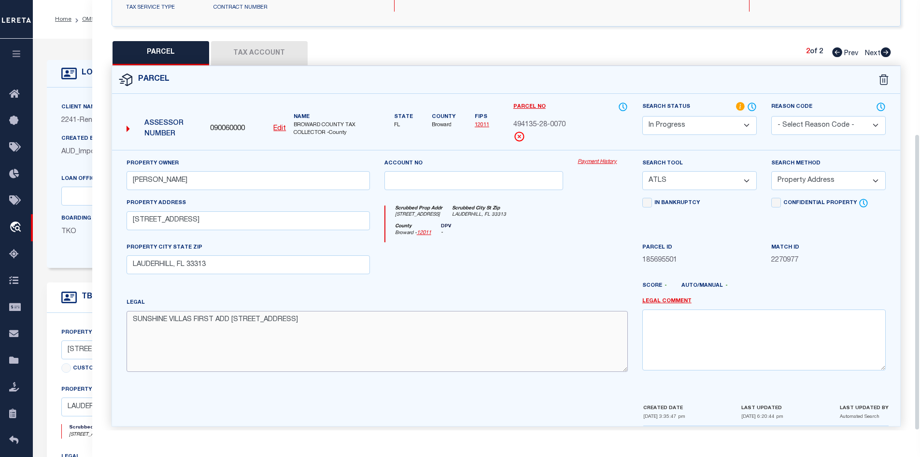
click at [336, 331] on textarea "SUNSHINE VILLAS FIRST ADD [STREET_ADDRESS]" at bounding box center [377, 341] width 501 height 61
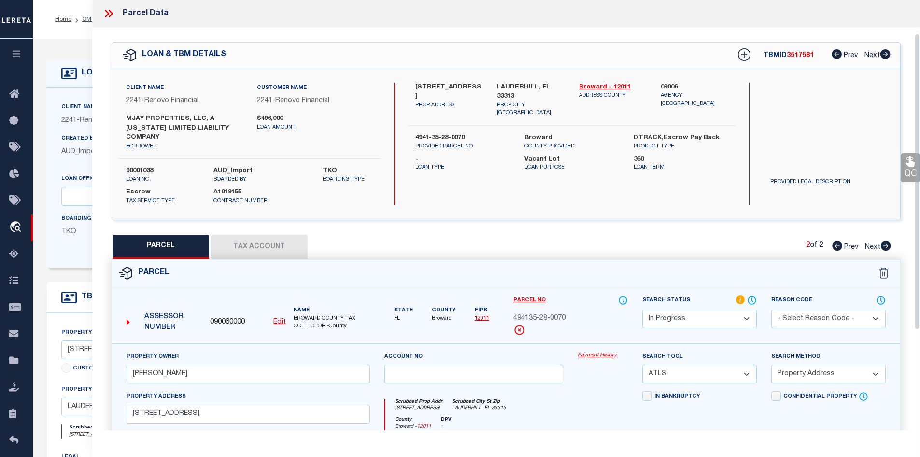
scroll to position [145, 0]
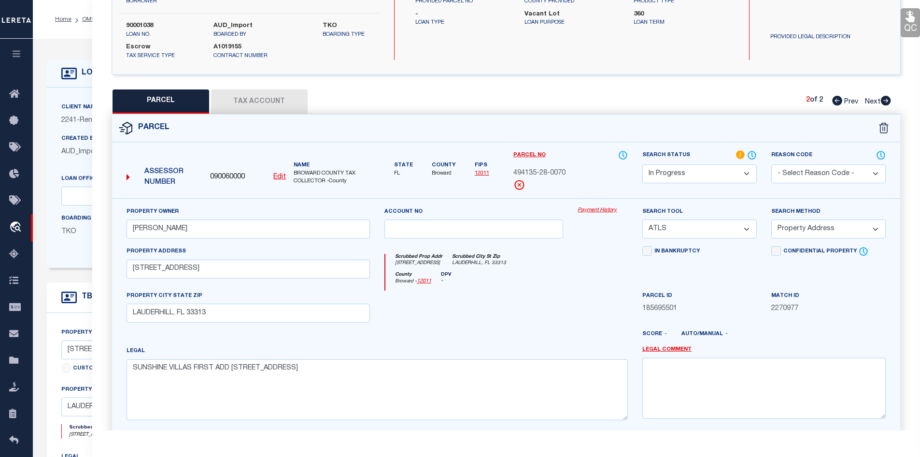
click at [756, 330] on div "Score - Auto/Manual -" at bounding box center [763, 336] width 243 height 12
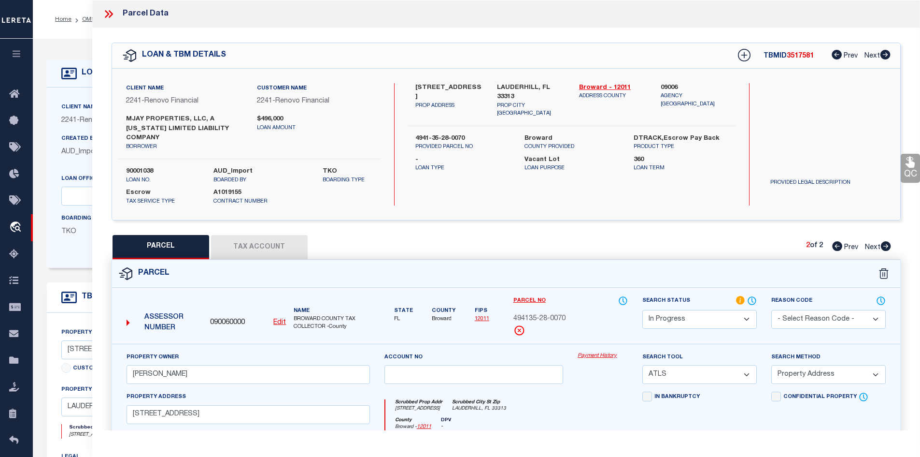
scroll to position [145, 0]
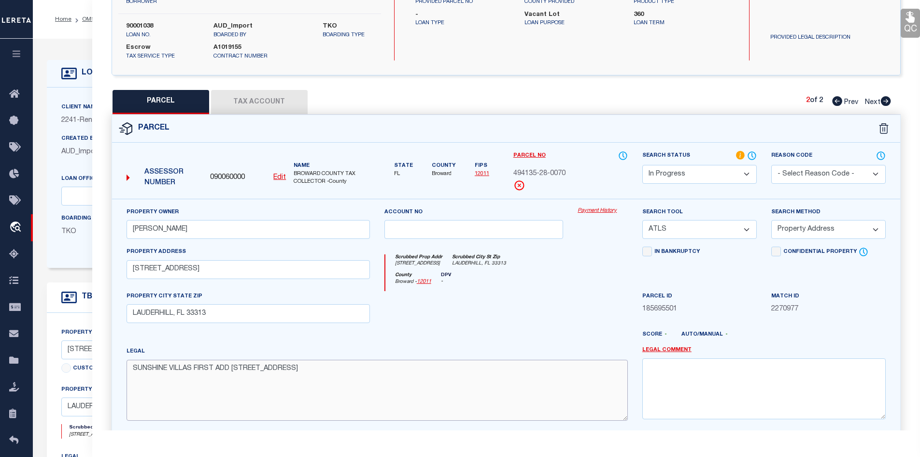
drag, startPoint x: 132, startPoint y: 360, endPoint x: 322, endPoint y: 368, distance: 190.0
click at [322, 368] on textarea "SUNSHINE VILLAS FIRST ADD [STREET_ADDRESS]" at bounding box center [377, 389] width 501 height 61
click at [333, 362] on textarea "SUNSHINE VILLAS FIRST ADD [STREET_ADDRESS]" at bounding box center [377, 389] width 501 height 61
click at [493, 376] on textarea "SUNSHINE VILLAS FIRST ADD [STREET_ADDRESS]" at bounding box center [377, 389] width 501 height 61
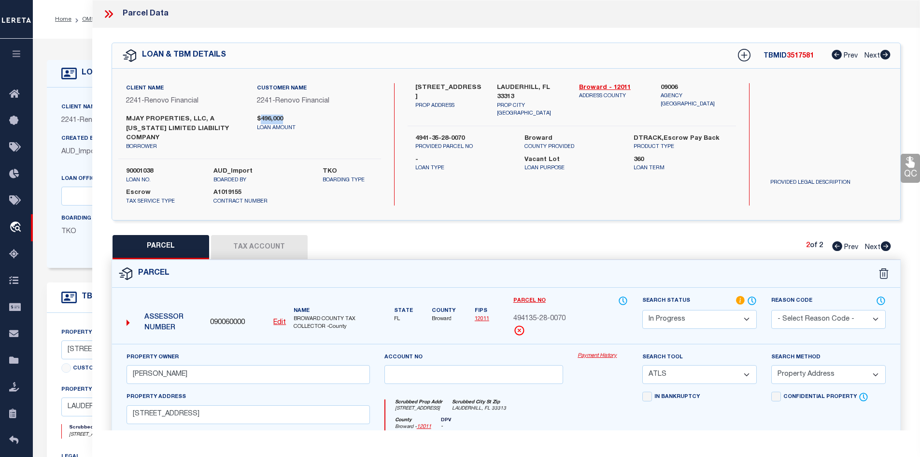
drag, startPoint x: 259, startPoint y: 117, endPoint x: 291, endPoint y: 116, distance: 31.4
click at [291, 116] on label "$496,000" at bounding box center [315, 119] width 116 height 10
click at [333, 133] on div "$496,000 loan amount" at bounding box center [315, 132] width 131 height 36
click at [110, 15] on icon at bounding box center [110, 14] width 4 height 8
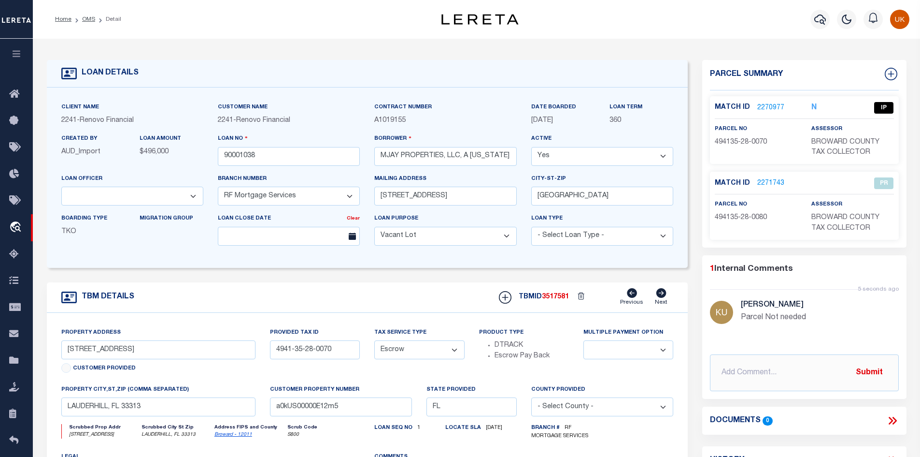
scroll to position [97, 0]
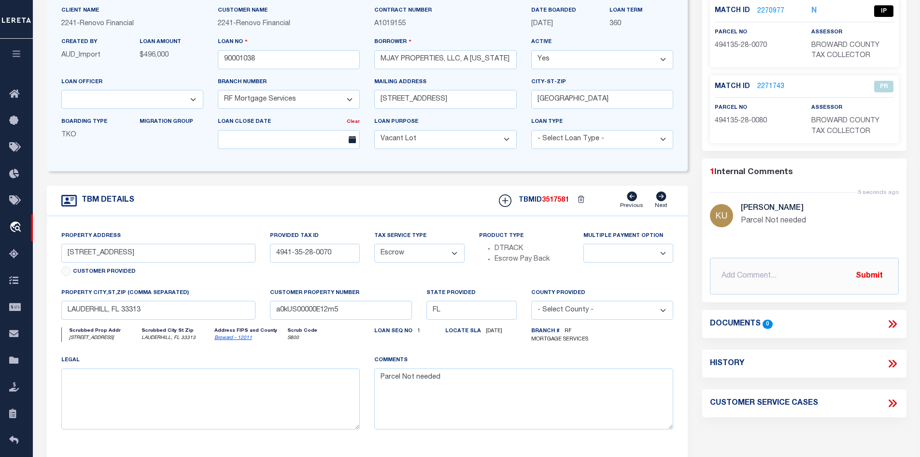
click at [765, 86] on link "2271743" at bounding box center [770, 87] width 27 height 10
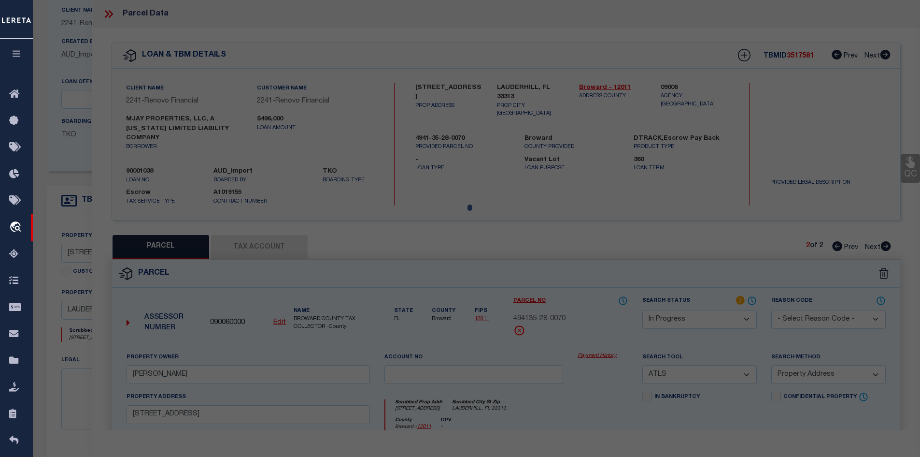
select select "AS"
select select
checkbox input "false"
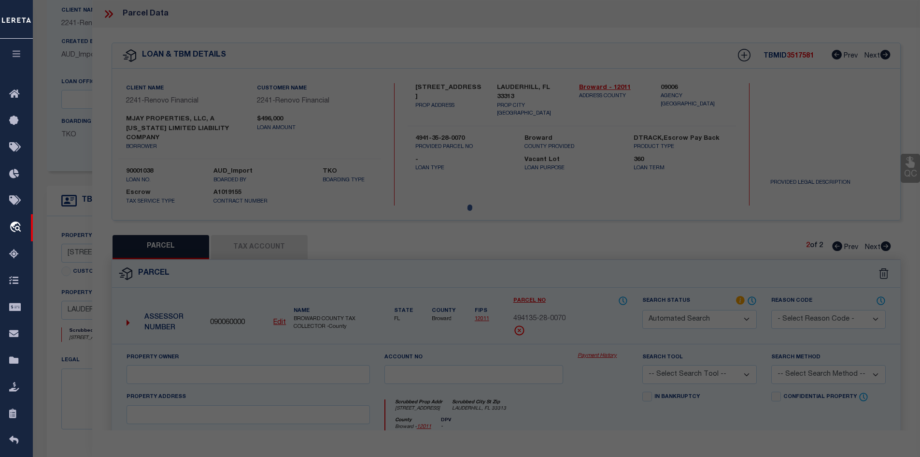
select select "PR"
select select "099"
type input "[PERSON_NAME]"
select select "ATL"
select select "ADD"
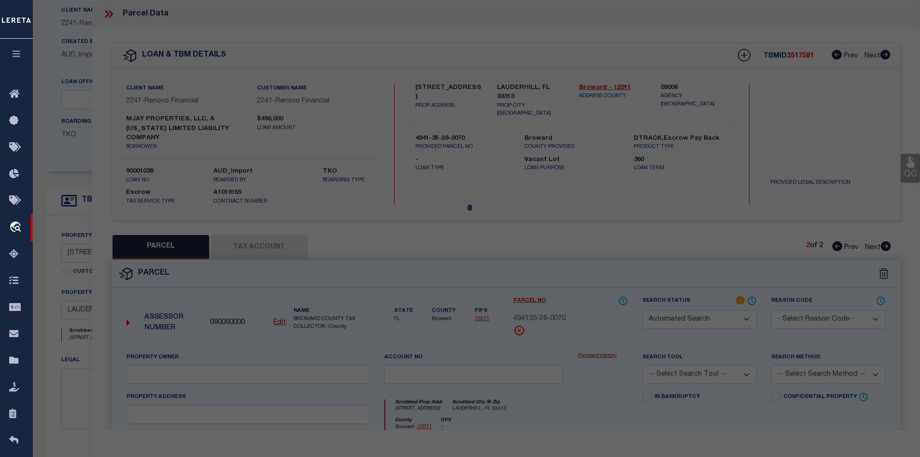
type input "1801 NW 55TH AVE , #1803"
type input "LAUDERHILL, FL 33313"
type textarea "SUNSHINE VILLAS FIRST ADD 71-45 B LOT 8,9 S 3 BLK 1"
type textarea "Parcel Not needed"
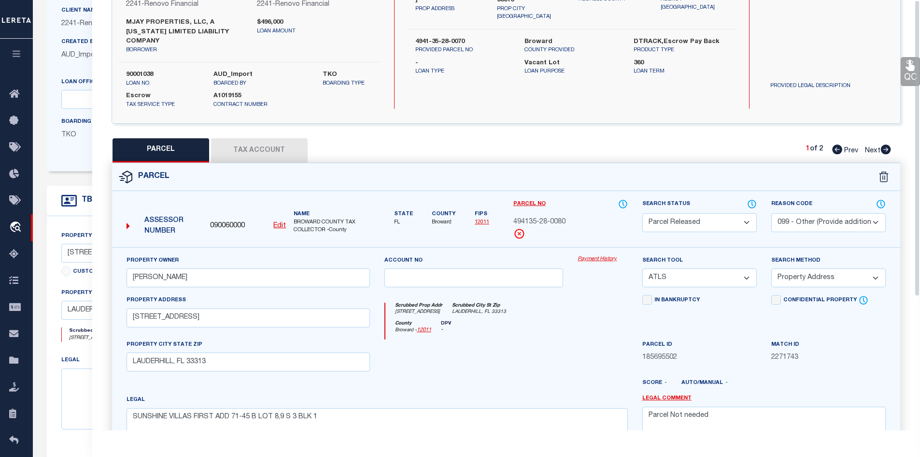
scroll to position [0, 0]
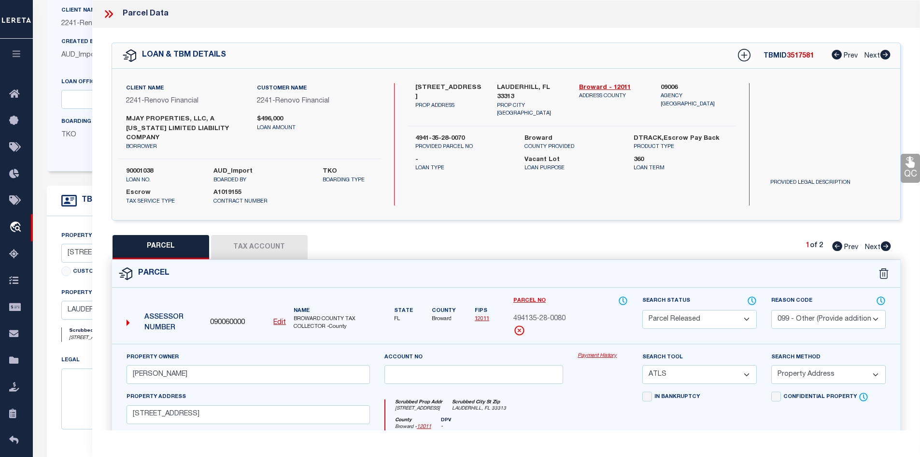
click at [885, 241] on icon at bounding box center [886, 246] width 10 height 10
select select "AS"
select select
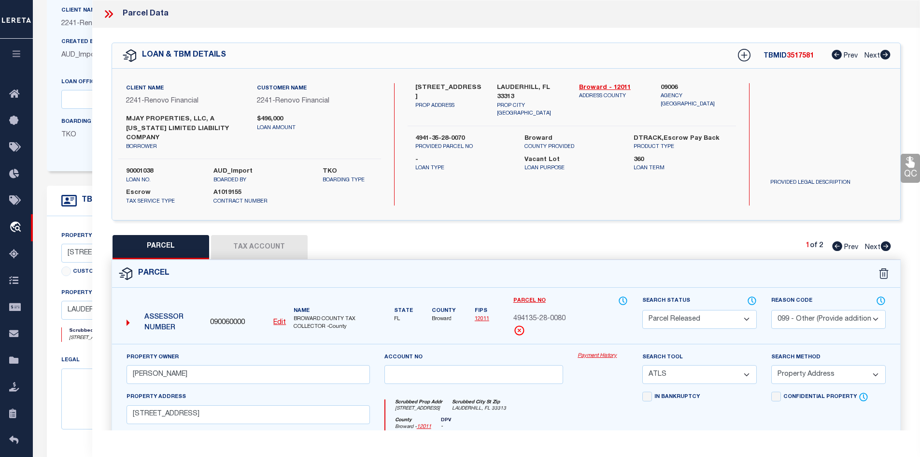
checkbox input "false"
select select "IP"
type input "[PERSON_NAME]"
select select "ATL"
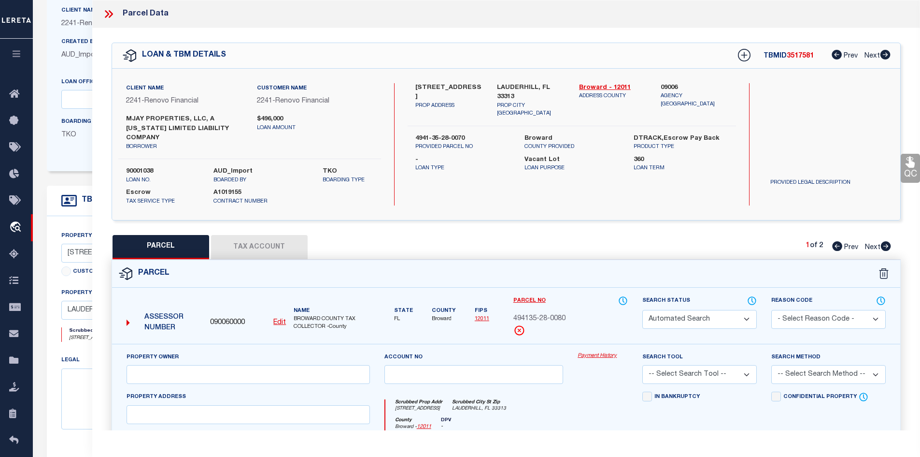
select select "ADD"
type input "[STREET_ADDRESS]"
checkbox input "false"
type input "LAUDERHILL, FL 33313"
type textarea "SUNSHINE VILLAS FIRST ADD [STREET_ADDRESS]"
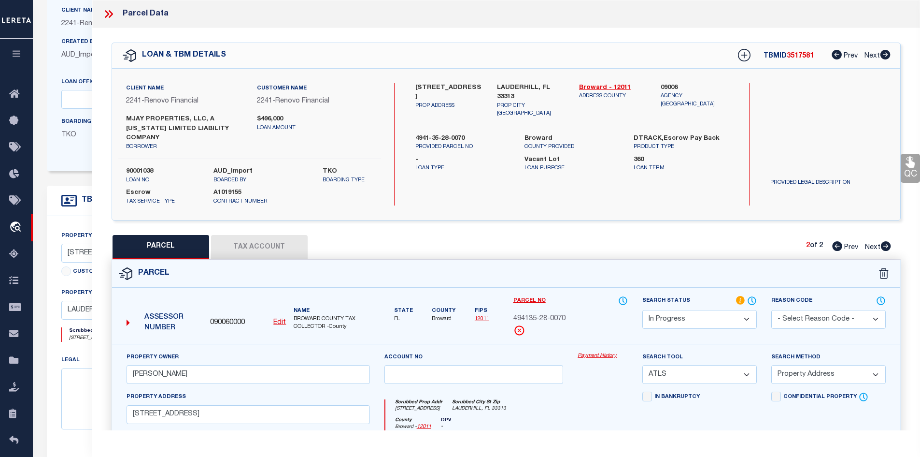
scroll to position [97, 0]
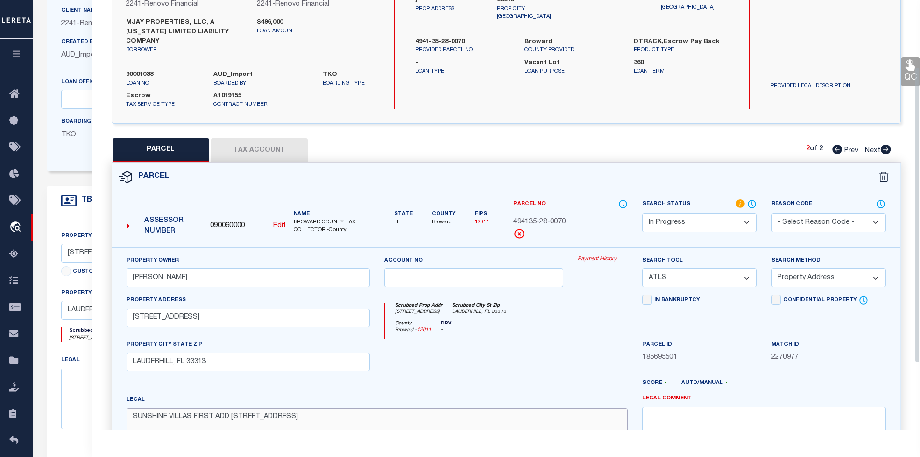
drag, startPoint x: 321, startPoint y: 412, endPoint x: 175, endPoint y: 414, distance: 145.9
click at [169, 418] on textarea "SUNSHINE VILLAS FIRST ADD [STREET_ADDRESS]" at bounding box center [377, 438] width 501 height 61
click at [384, 419] on textarea "SUNSHINE VILLAS FIRST ADD [STREET_ADDRESS]" at bounding box center [377, 438] width 501 height 61
click at [368, 408] on textarea "SUNSHINE VILLAS FIRST ADD [STREET_ADDRESS]" at bounding box center [377, 438] width 501 height 61
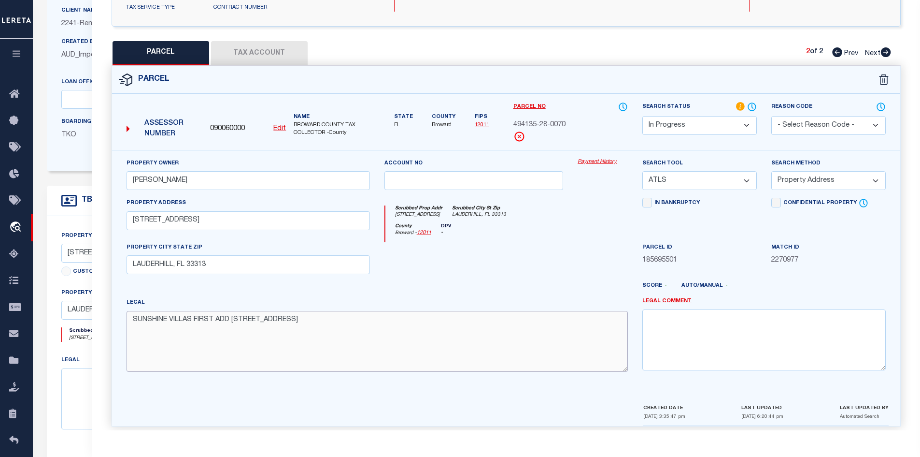
scroll to position [0, 0]
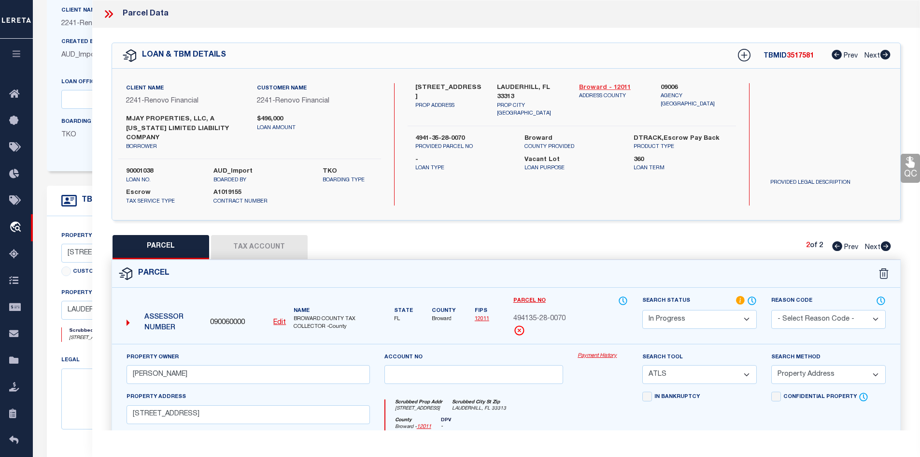
click at [598, 87] on link "Broward - 12011" at bounding box center [613, 88] width 68 height 10
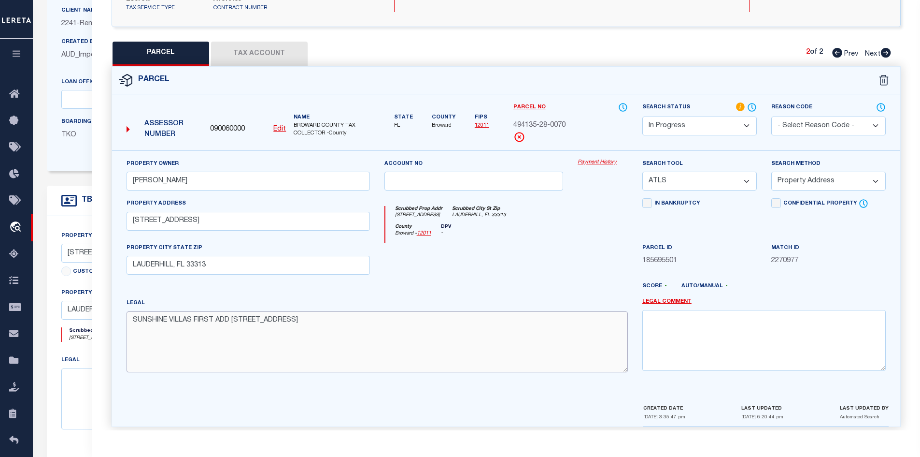
click at [346, 311] on textarea "SUNSHINE VILLAS FIRST ADD [STREET_ADDRESS]" at bounding box center [377, 341] width 501 height 61
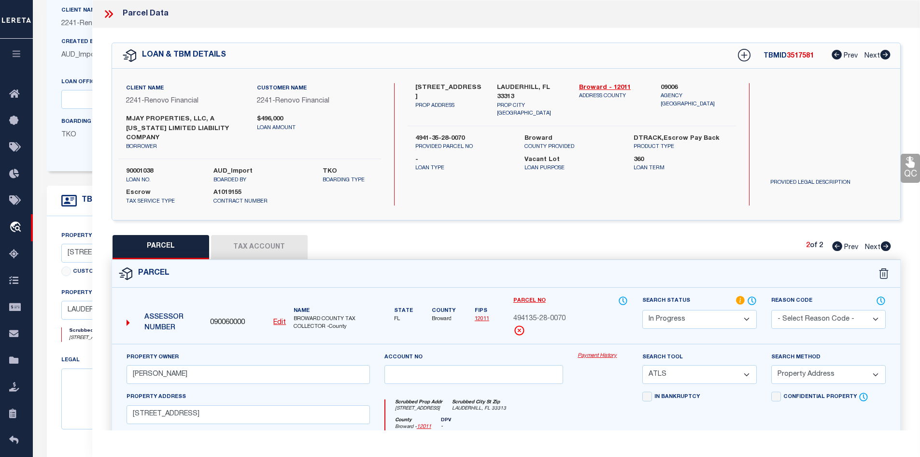
click at [484, 218] on div "QC QC QC" at bounding box center [506, 329] width 828 height 603
click at [556, 373] on input "text" at bounding box center [474, 374] width 179 height 19
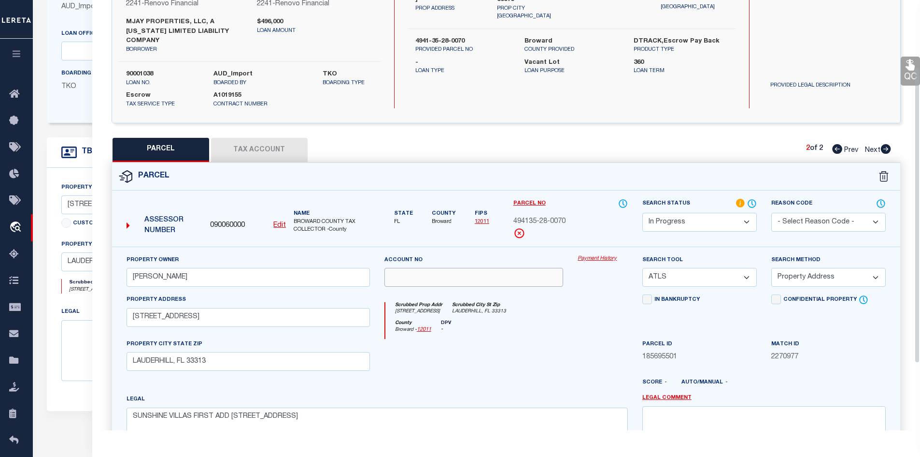
scroll to position [0, 0]
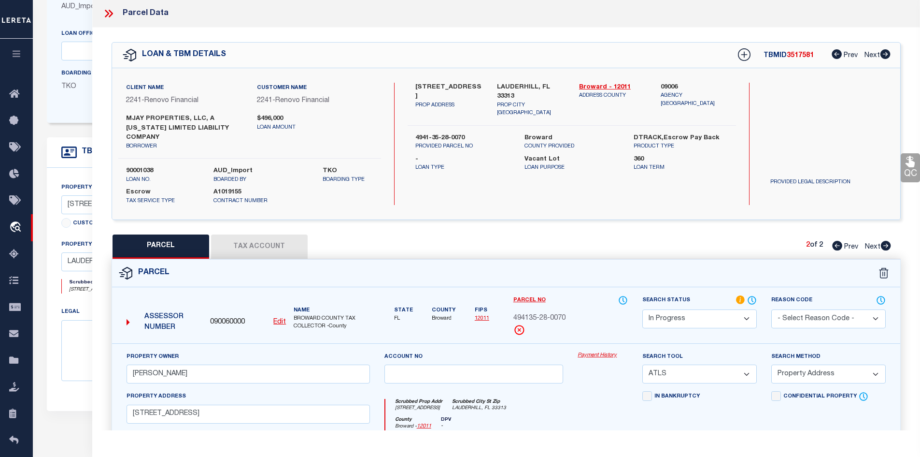
click at [836, 241] on icon at bounding box center [837, 246] width 10 height 10
select select "AS"
select select
checkbox input "false"
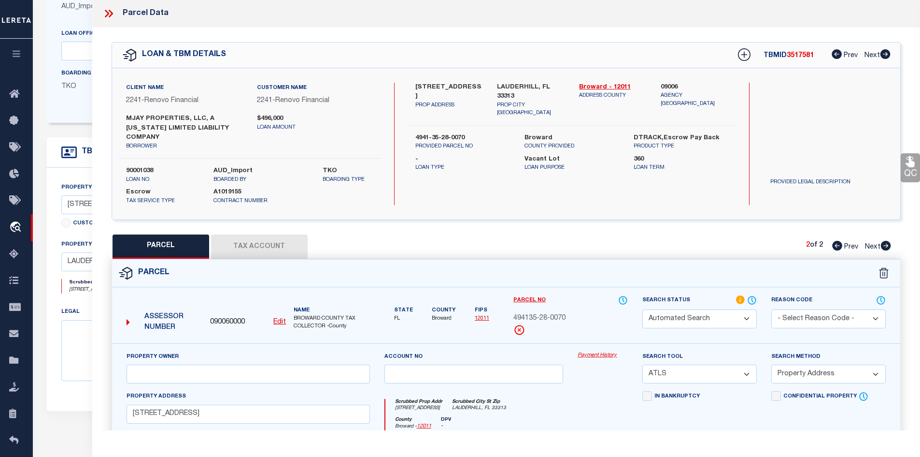
checkbox input "false"
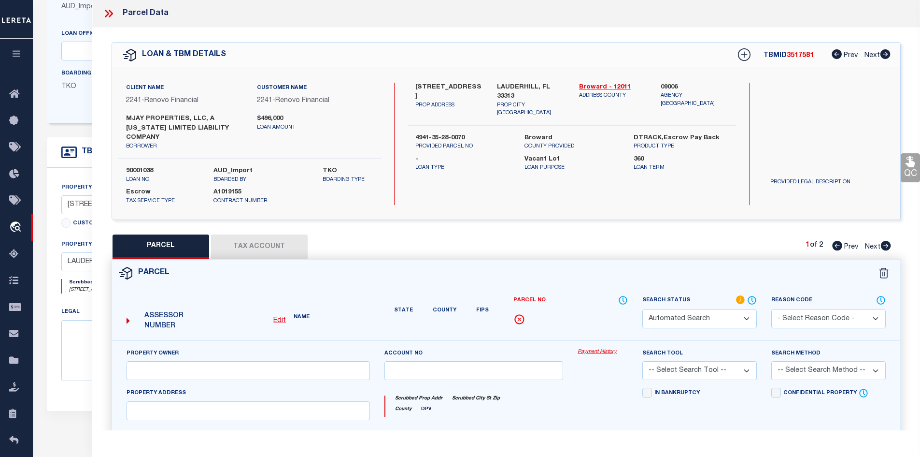
select select "PR"
select select "099"
type input "[PERSON_NAME]"
select select "ATL"
select select "ADD"
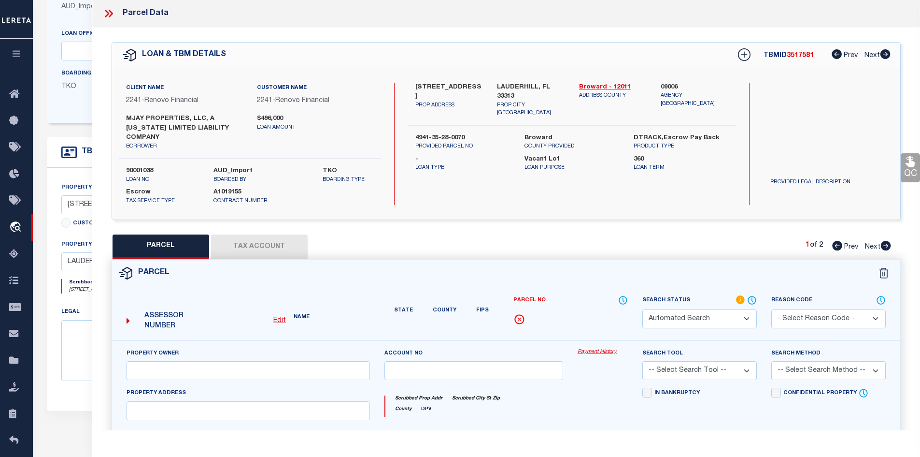
type input "1801 NW 55TH AVE , #1803"
type input "LAUDERHILL, FL 33313"
type textarea "SUNSHINE VILLAS FIRST ADD 71-45 B LOT 8,9 S 3 BLK 1"
type textarea "Parcel Not needed"
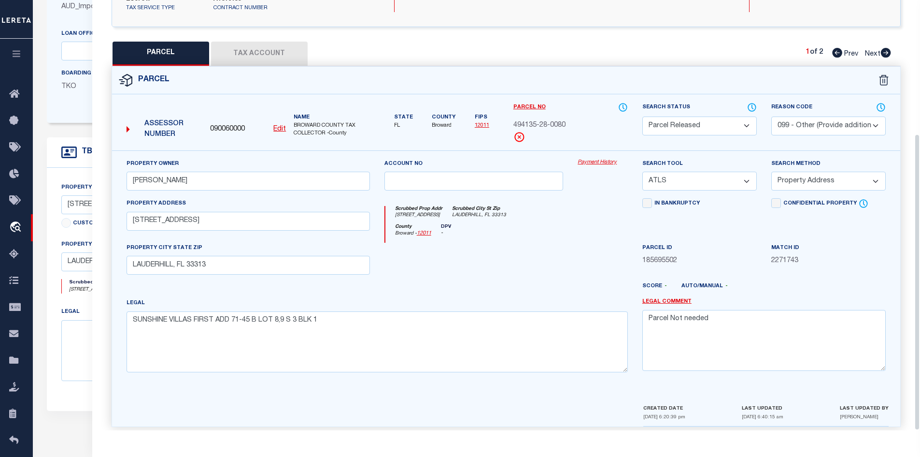
scroll to position [194, 0]
click at [884, 47] on icon at bounding box center [886, 52] width 10 height 10
select select "AS"
select select
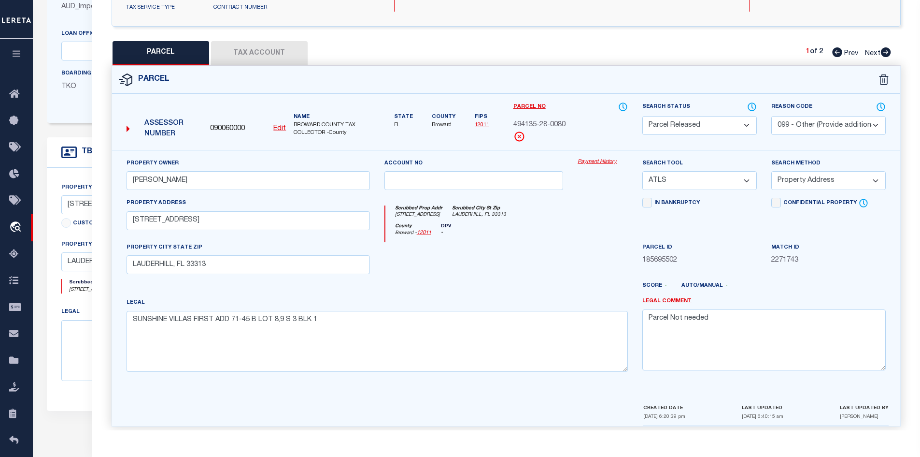
select select
checkbox input "false"
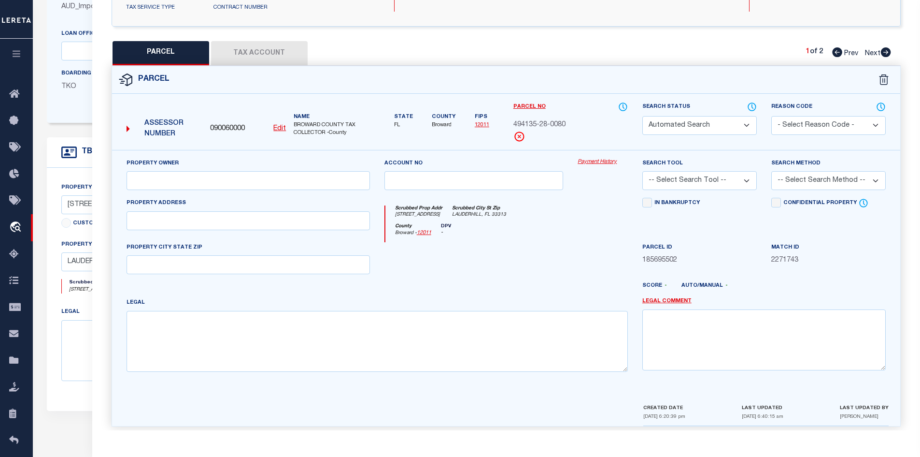
select select "IP"
type input "[PERSON_NAME]"
select select "ATL"
select select "ADD"
type input "[STREET_ADDRESS]"
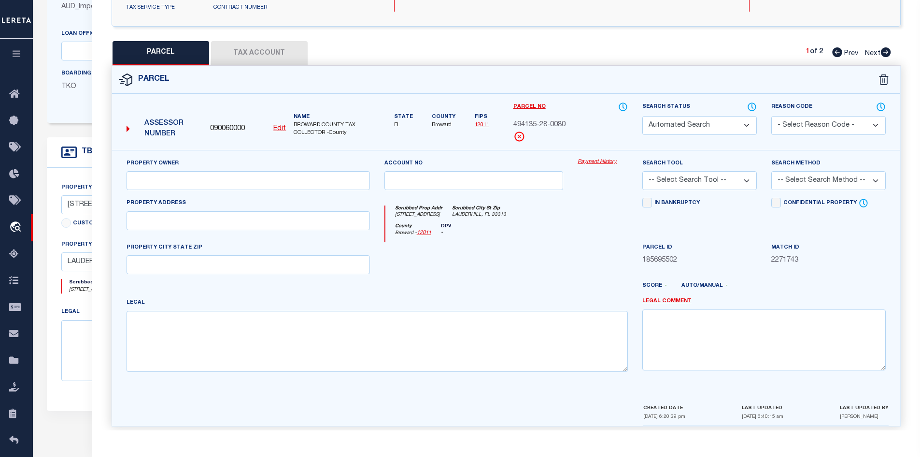
checkbox input "false"
type input "LAUDERHILL, FL 33313"
type textarea "SUNSHINE VILLAS FIRST ADD [STREET_ADDRESS]"
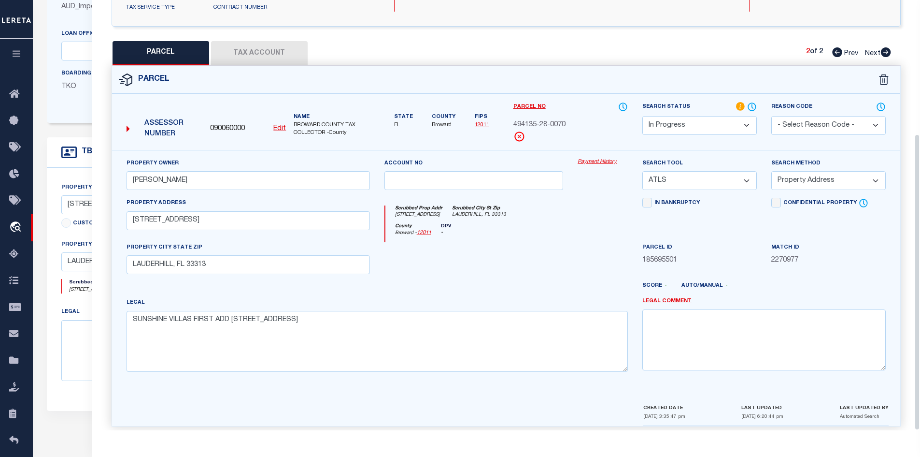
click at [683, 171] on select "-- Select Search Tool -- 3rd Party Website Agency File Agency Website ATLS CNV-…" at bounding box center [699, 180] width 114 height 19
click at [816, 171] on select "-- Select Search Method -- Property Address Legal Liability Info Provided" at bounding box center [828, 180] width 114 height 19
click at [678, 116] on select "Automated Search Bad Parcel Complete Duplicate Parcel High Dollar Reporting In …" at bounding box center [699, 125] width 114 height 19
click at [561, 242] on div at bounding box center [474, 262] width 194 height 40
click at [564, 253] on div at bounding box center [474, 262] width 194 height 40
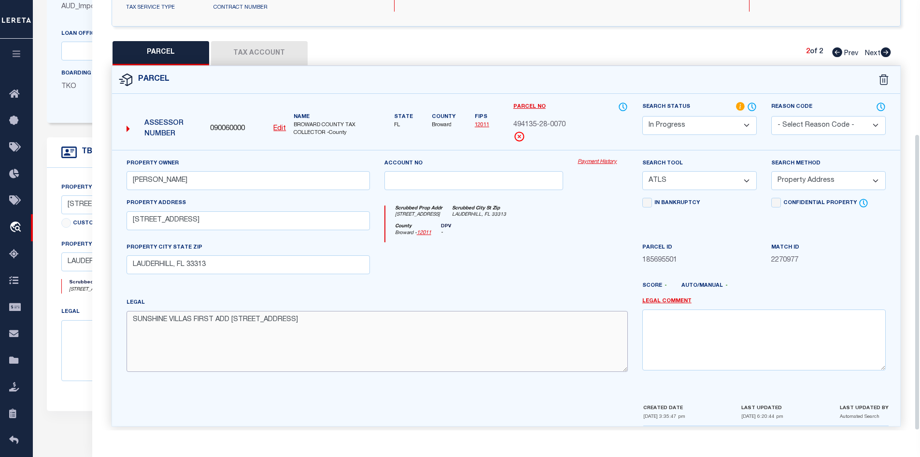
click at [324, 329] on textarea "SUNSHINE VILLAS FIRST ADD [STREET_ADDRESS]" at bounding box center [377, 341] width 501 height 61
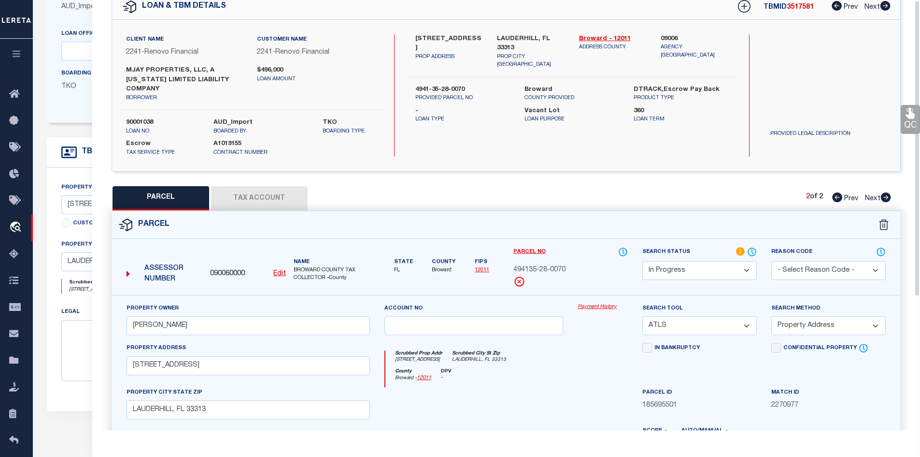
scroll to position [0, 0]
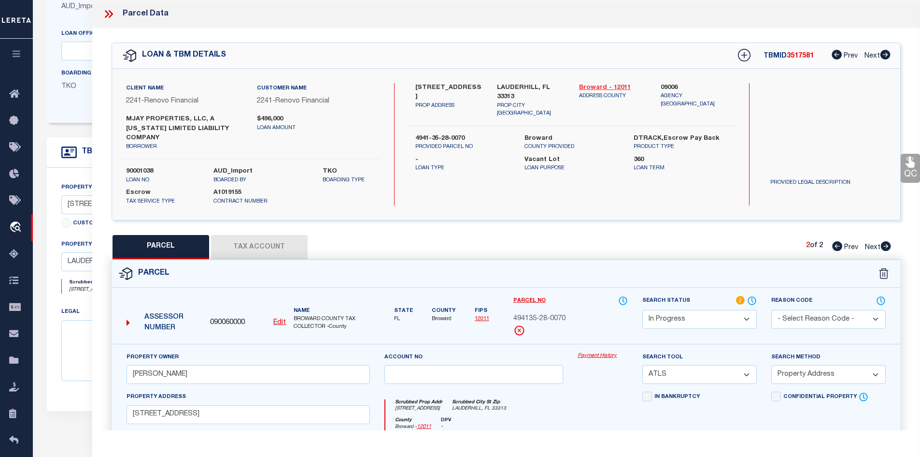
click at [590, 87] on link "Broward - 12011" at bounding box center [613, 88] width 68 height 10
drag, startPoint x: 415, startPoint y: 86, endPoint x: 431, endPoint y: 85, distance: 16.0
click at [431, 85] on label "[STREET_ADDRESS]" at bounding box center [449, 92] width 68 height 19
copy label "1795"
drag, startPoint x: 443, startPoint y: 85, endPoint x: 473, endPoint y: 83, distance: 30.5
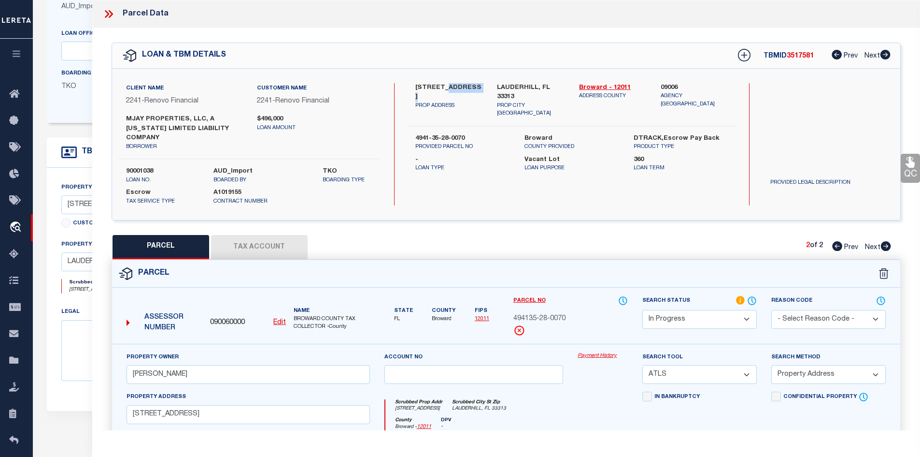
click at [473, 83] on label "[STREET_ADDRESS]" at bounding box center [449, 92] width 68 height 19
copy label "55TH AVE"
drag, startPoint x: 496, startPoint y: 86, endPoint x: 537, endPoint y: 86, distance: 41.1
click at [537, 86] on div "LAUDERHILL, FL 33313 PROP CITY ST ZIP" at bounding box center [531, 100] width 82 height 35
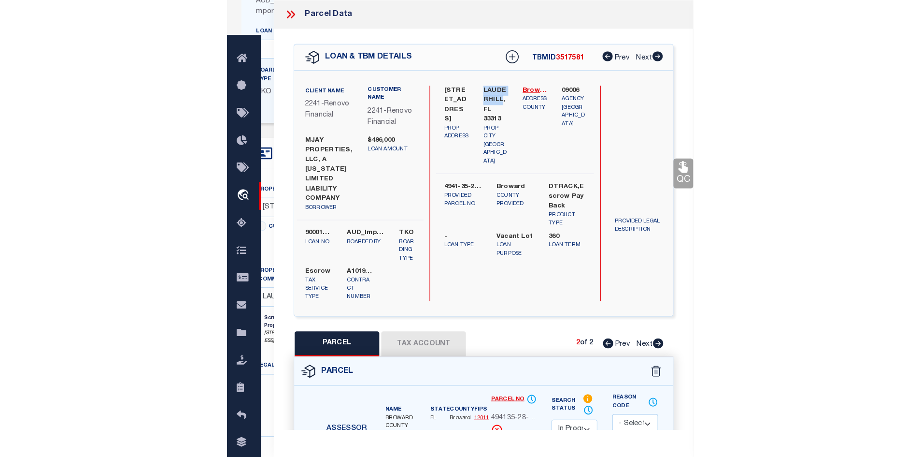
scroll to position [145, 0]
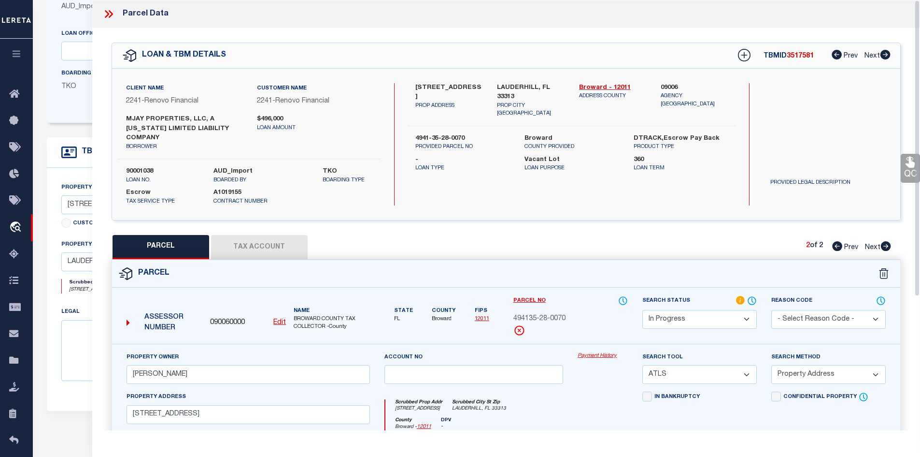
click at [563, 235] on div "PARCEL Tax Account 2 of 2 Prev Next" at bounding box center [507, 247] width 790 height 24
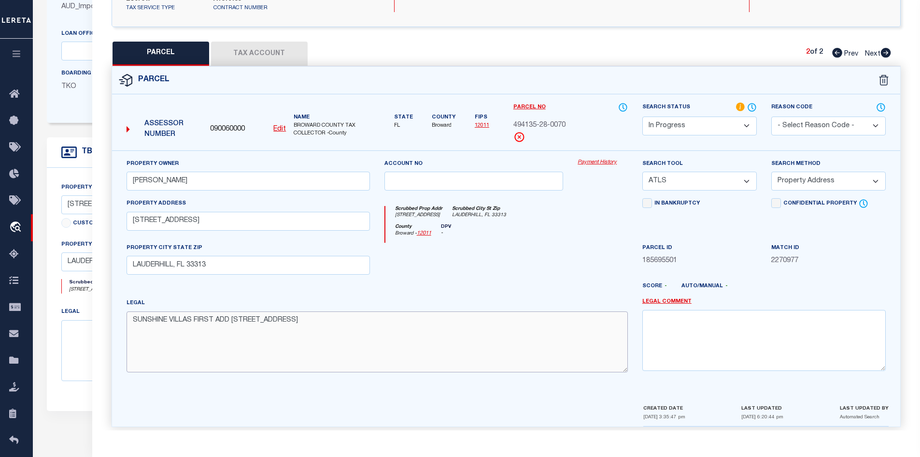
drag, startPoint x: 345, startPoint y: 319, endPoint x: 324, endPoint y: 308, distance: 24.0
click at [114, 320] on div "Property Owner PABLO ORTIZ Account no Payment History Search Tool -- Select Sea…" at bounding box center [506, 276] width 789 height 253
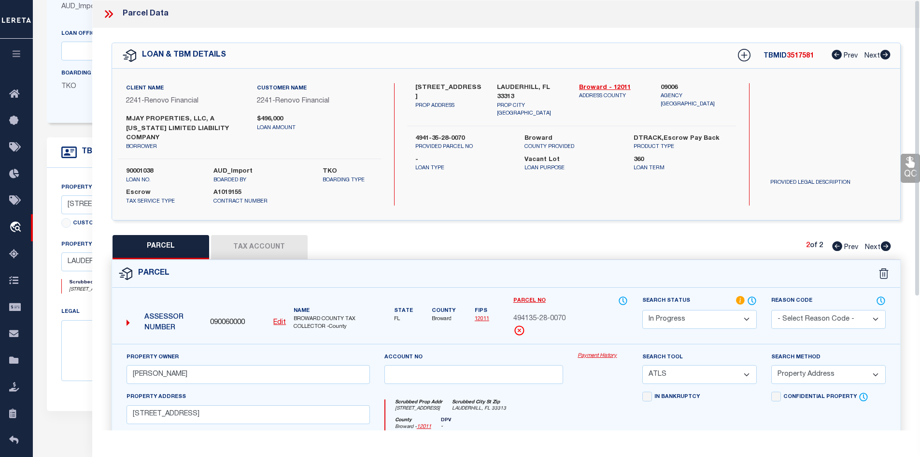
scroll to position [97, 0]
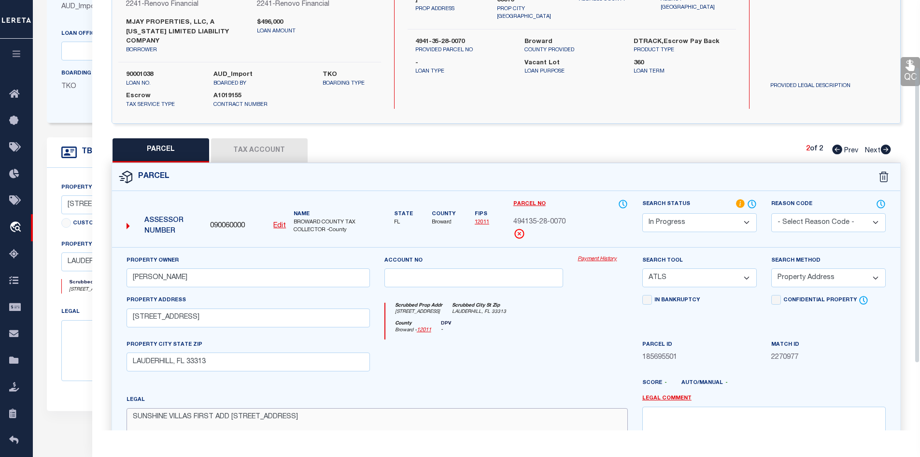
click at [341, 419] on textarea "SUNSHINE VILLAS FIRST ADD [STREET_ADDRESS]" at bounding box center [377, 438] width 501 height 61
click at [211, 309] on input "[STREET_ADDRESS]" at bounding box center [248, 317] width 243 height 19
click at [222, 355] on input "LAUDERHILL, FL 33313" at bounding box center [248, 361] width 243 height 19
click at [343, 414] on textarea "SUNSHINE VILLAS FIRST ADD [STREET_ADDRESS]" at bounding box center [377, 438] width 501 height 61
click at [587, 344] on div at bounding box center [603, 359] width 65 height 40
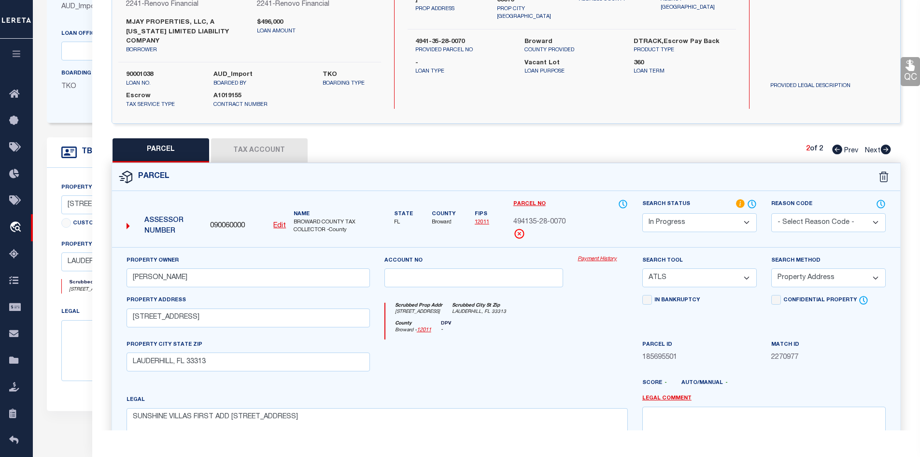
click at [264, 139] on button "Tax Account" at bounding box center [259, 150] width 97 height 24
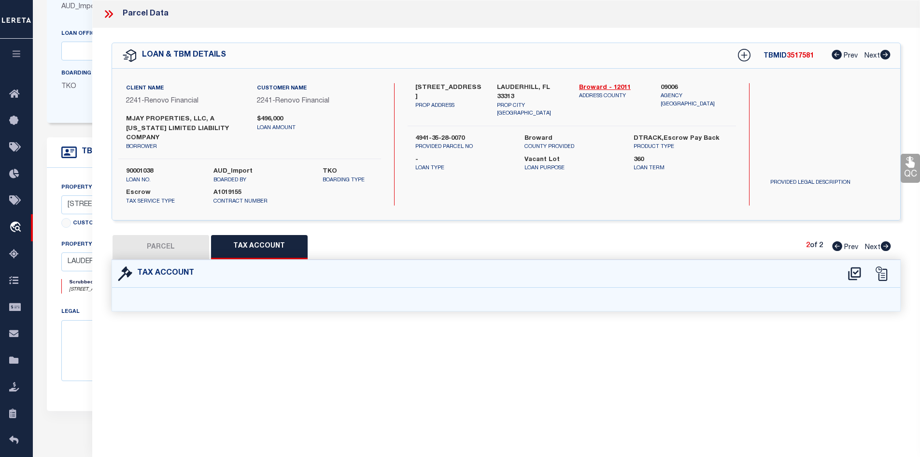
scroll to position [0, 0]
select select "100"
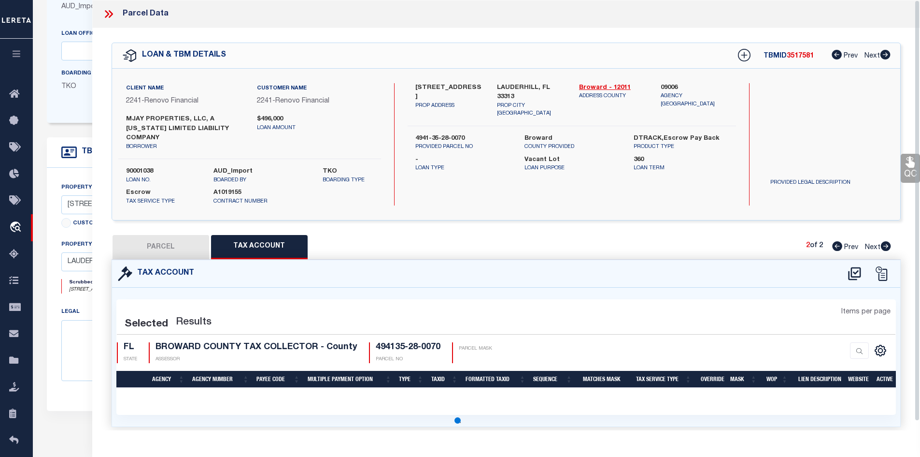
select select "100"
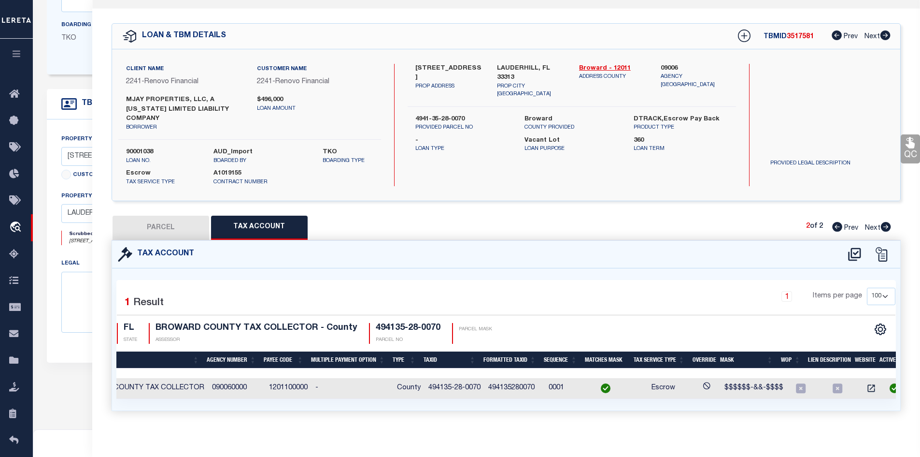
scroll to position [0, 0]
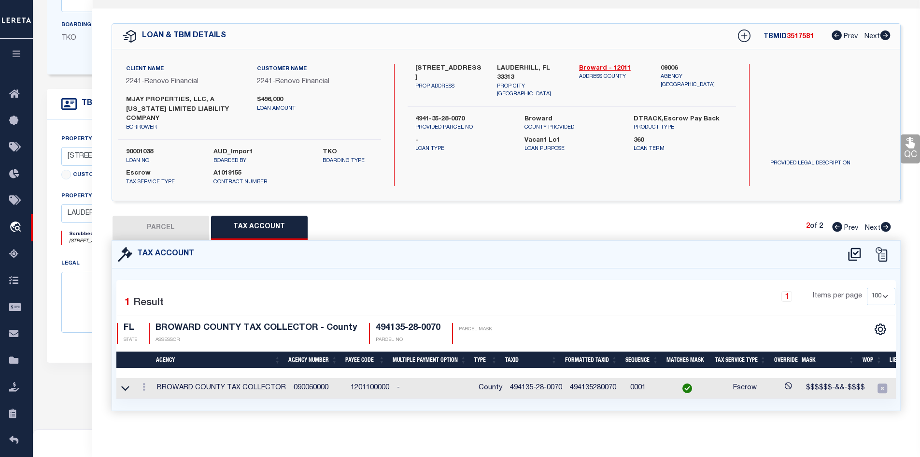
click at [148, 218] on button "PARCEL" at bounding box center [161, 227] width 97 height 24
select select "AS"
select select
checkbox input "false"
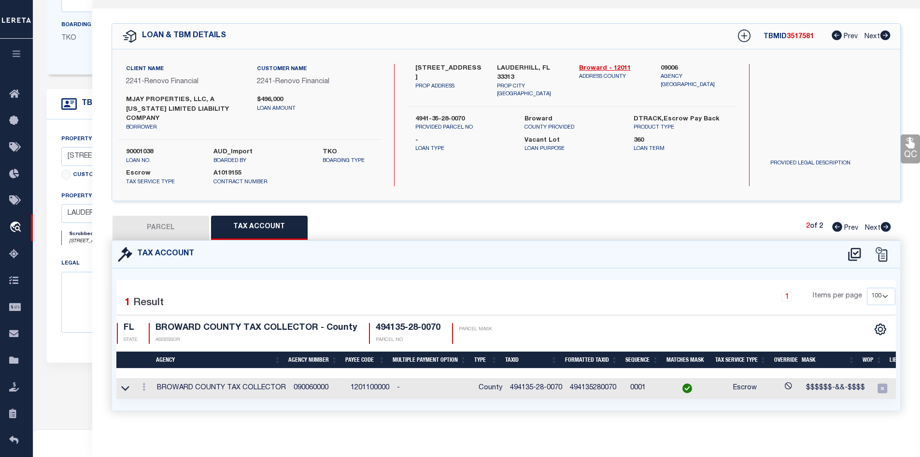
checkbox input "false"
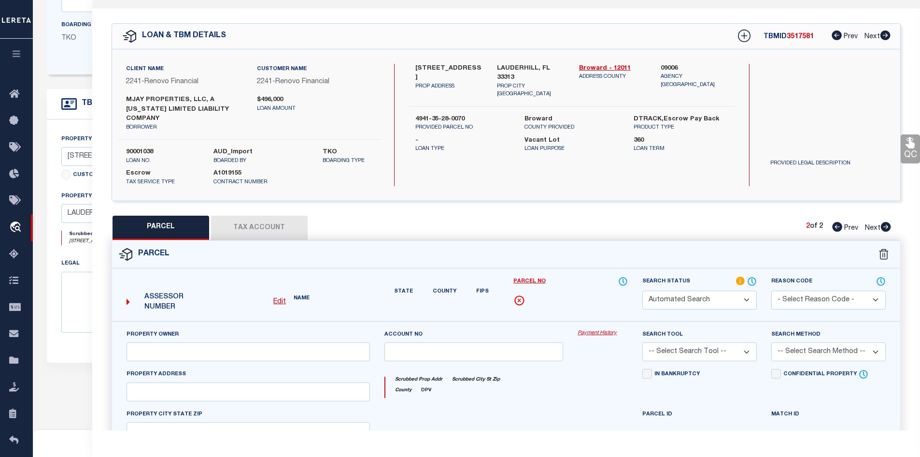
select select "IP"
type input "[PERSON_NAME]"
select select "ATL"
select select "ADD"
type input "[STREET_ADDRESS]"
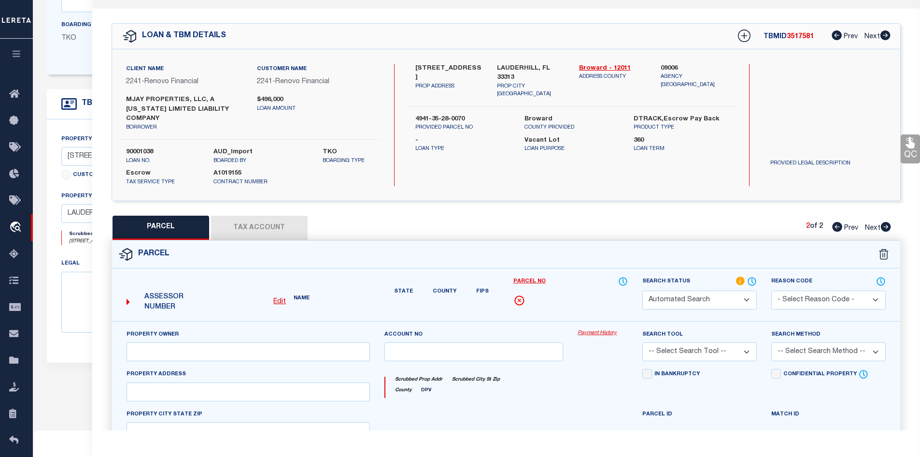
checkbox input "false"
type input "LAUDERHILL, FL 33313"
type textarea "SUNSHINE VILLAS FIRST ADD [STREET_ADDRESS]"
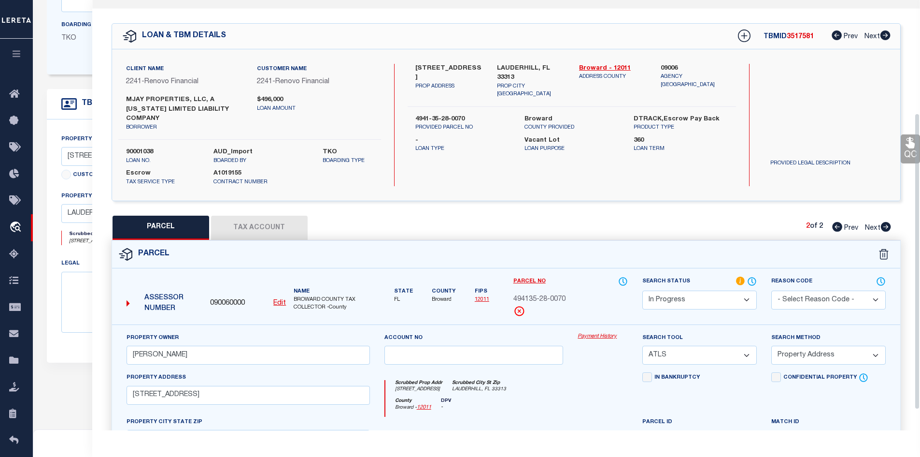
scroll to position [164, 0]
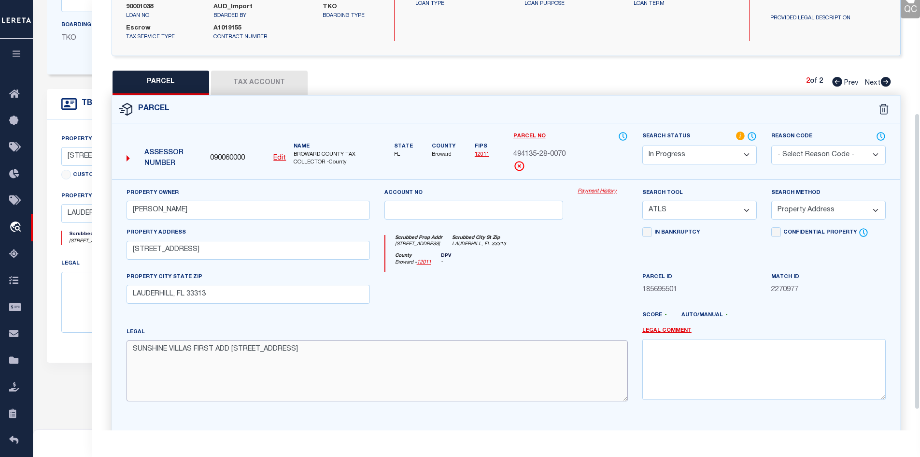
click at [371, 344] on textarea "SUNSHINE VILLAS FIRST ADD [STREET_ADDRESS]" at bounding box center [377, 370] width 501 height 61
drag, startPoint x: 186, startPoint y: 200, endPoint x: 120, endPoint y: 199, distance: 65.2
click at [120, 199] on div "Property Owner PABLO ORTIZ" at bounding box center [248, 207] width 258 height 40
paste input "MJAY PROPERTIES LLC"
click at [311, 344] on textarea "SUNSHINE VILLAS FIRST ADD [STREET_ADDRESS]" at bounding box center [377, 370] width 501 height 61
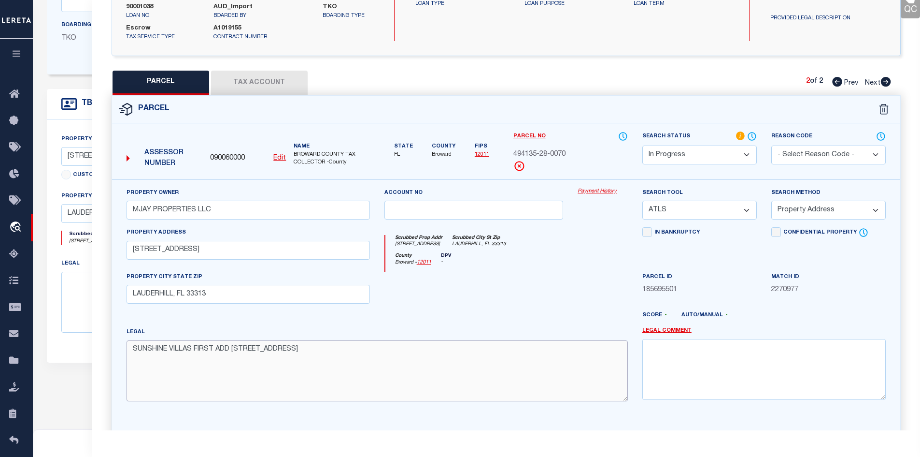
scroll to position [0, 0]
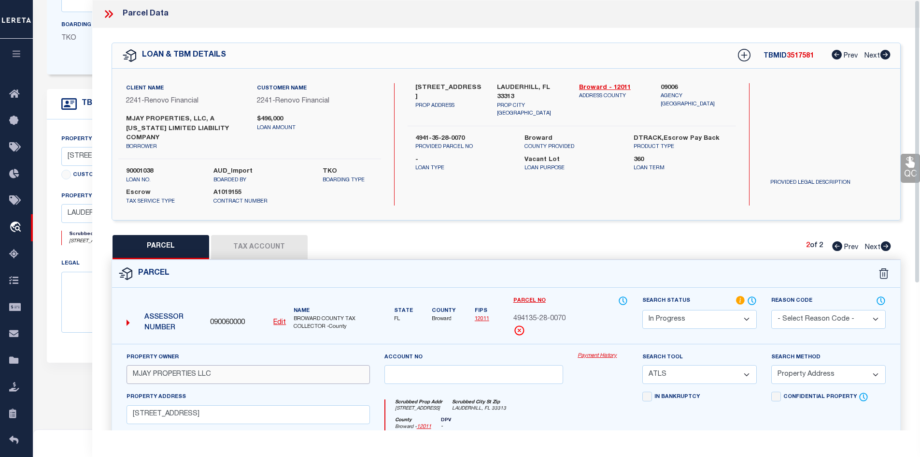
click at [215, 365] on input "MJAY PROPERTIES LLC" at bounding box center [248, 374] width 243 height 19
type input "[PERSON_NAME]"
click at [292, 319] on div "Name BROWARD COUNTY TAX COLLECTOR -County" at bounding box center [332, 319] width 84 height 24
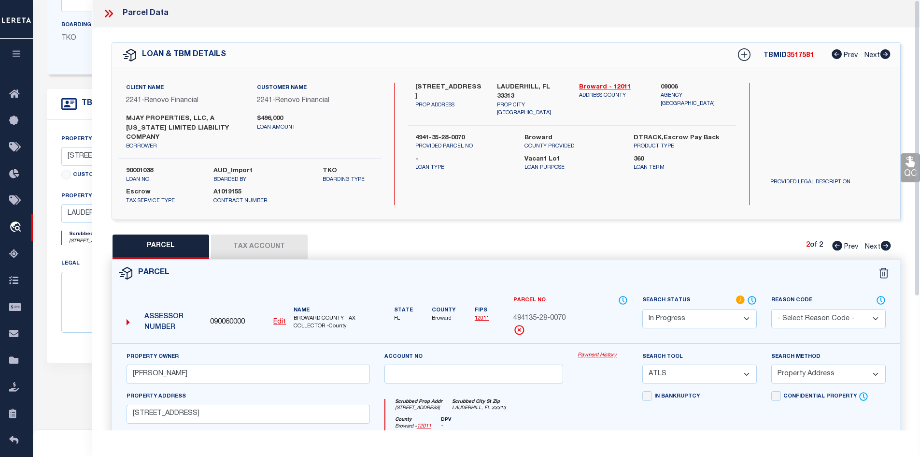
scroll to position [145, 0]
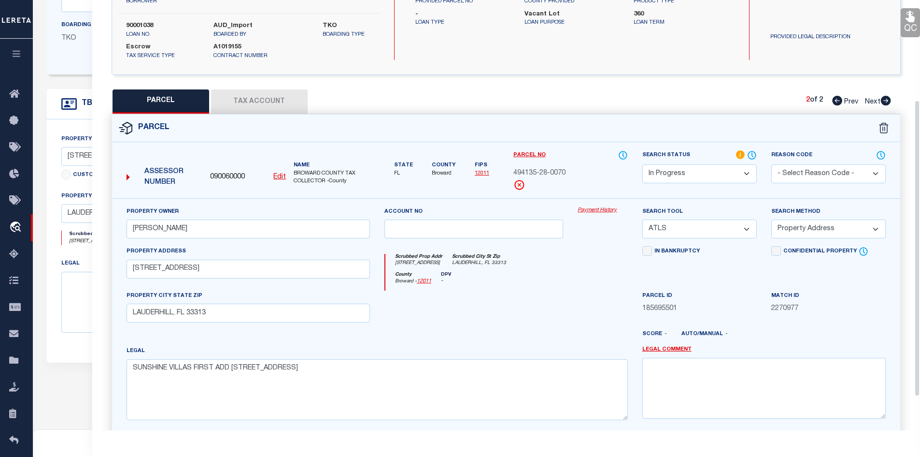
click at [541, 330] on div at bounding box center [539, 337] width 194 height 15
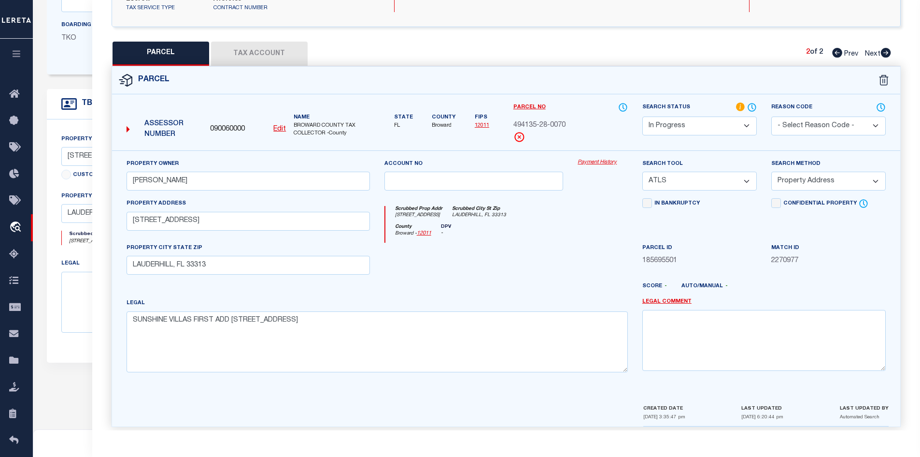
scroll to position [0, 0]
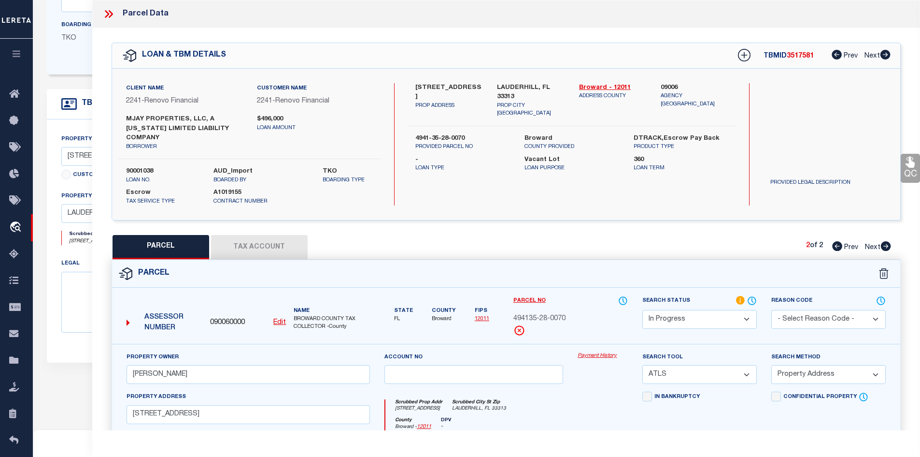
click at [130, 167] on label "90001038" at bounding box center [162, 172] width 73 height 10
copy label "90001038"
drag, startPoint x: 414, startPoint y: 86, endPoint x: 478, endPoint y: 88, distance: 63.8
click at [478, 88] on div "1795 NW 55TH AVE PROP ADDRESS" at bounding box center [449, 100] width 82 height 35
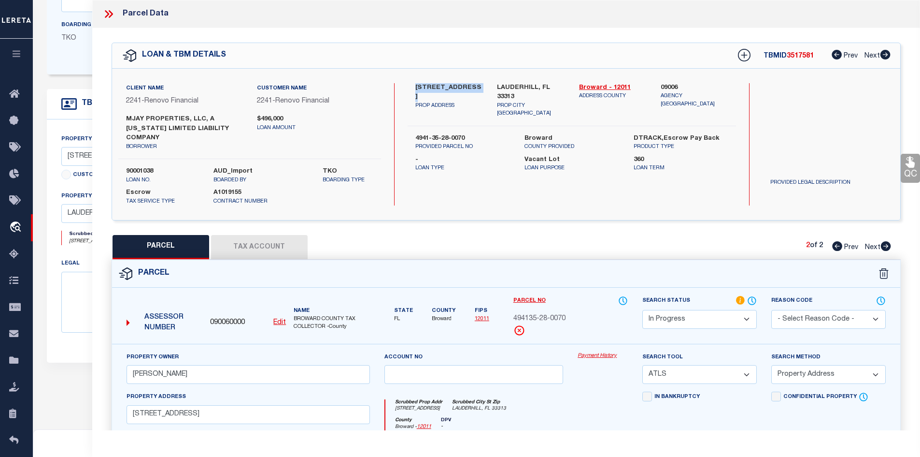
copy label "[STREET_ADDRESS]"
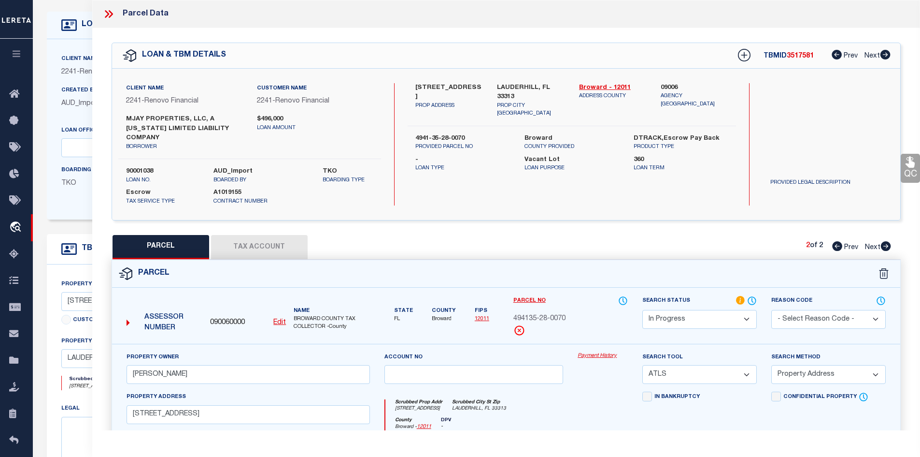
click at [435, 65] on div "LOAN & TBM DETAILS TBMID 3517581 Prev Next" at bounding box center [506, 55] width 789 height 25
drag, startPoint x: 415, startPoint y: 86, endPoint x: 475, endPoint y: 86, distance: 60.4
click at [475, 86] on label "[STREET_ADDRESS]" at bounding box center [449, 92] width 68 height 19
copy label "[STREET_ADDRESS]"
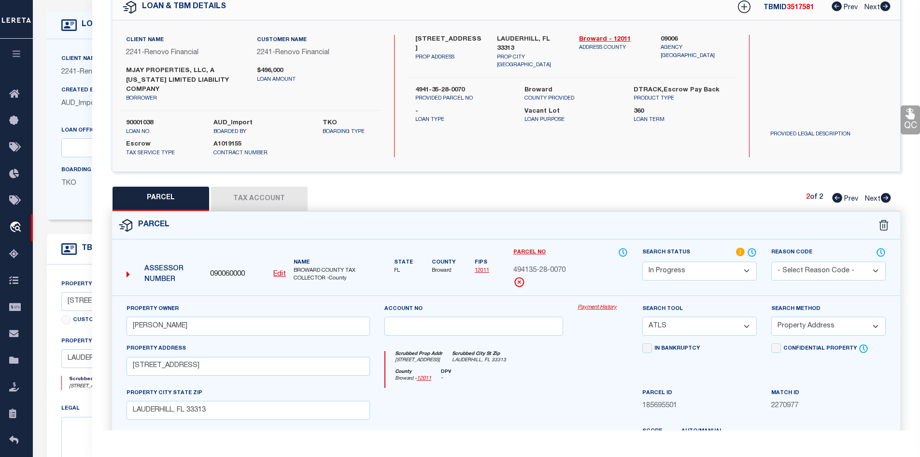
click at [467, 54] on p "PROP ADDRESS" at bounding box center [449, 58] width 68 height 8
click at [518, 369] on div "County Broward - 12011 DPV -" at bounding box center [506, 378] width 243 height 19
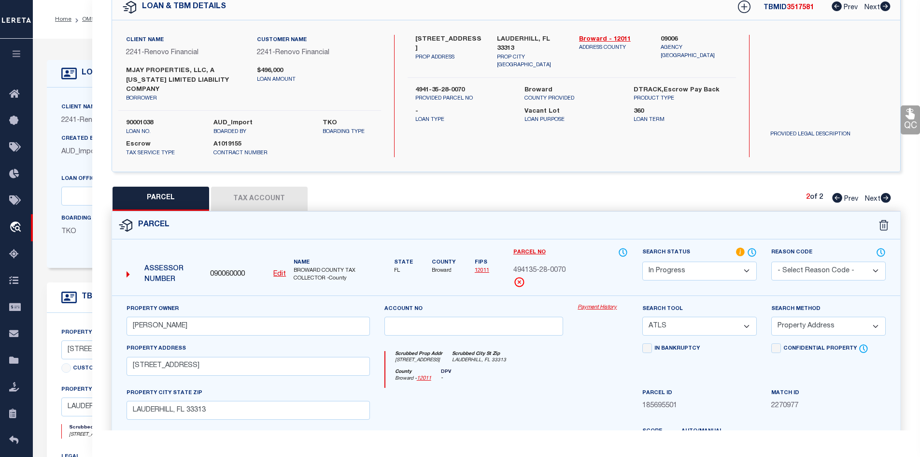
scroll to position [193, 0]
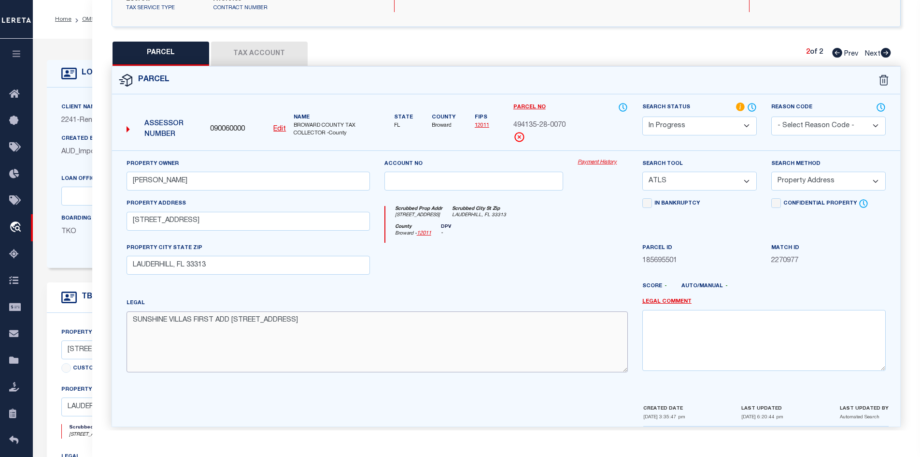
drag, startPoint x: 131, startPoint y: 313, endPoint x: 328, endPoint y: 311, distance: 196.1
click at [328, 311] on textarea "SUNSHINE VILLAS FIRST ADD [STREET_ADDRESS]" at bounding box center [377, 341] width 501 height 61
click at [563, 272] on div at bounding box center [474, 263] width 194 height 40
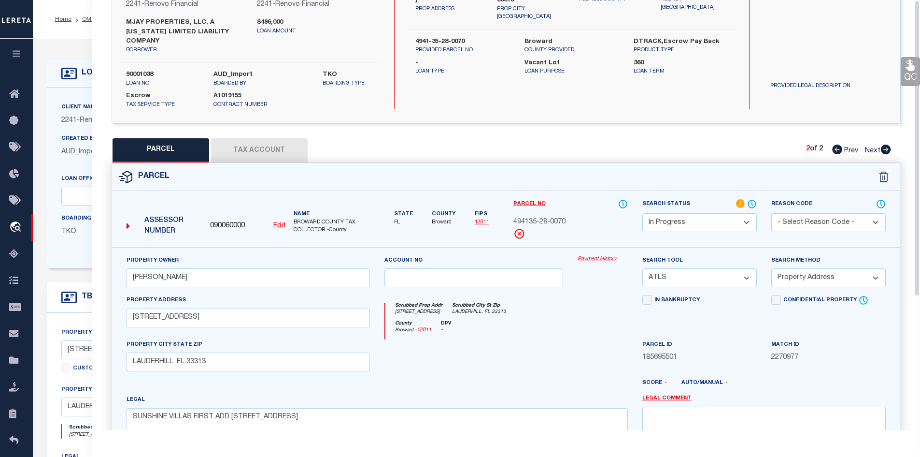
scroll to position [0, 0]
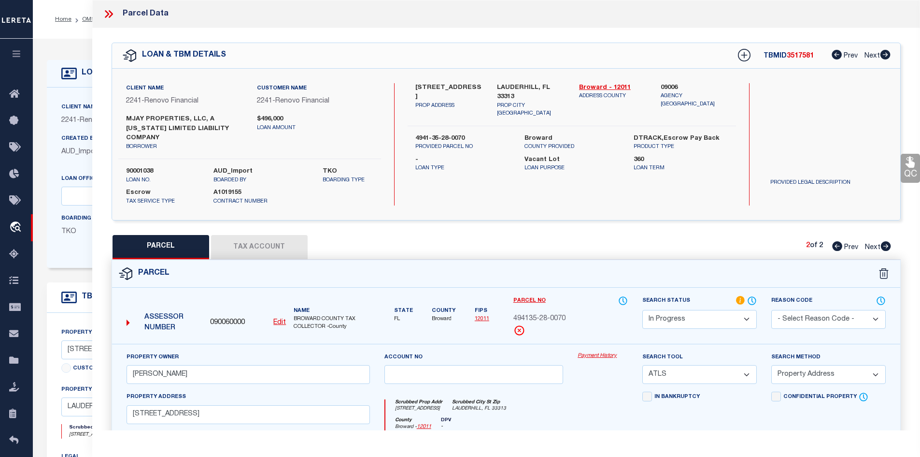
click at [837, 241] on icon at bounding box center [837, 246] width 10 height 10
select select "AS"
select select
checkbox input "false"
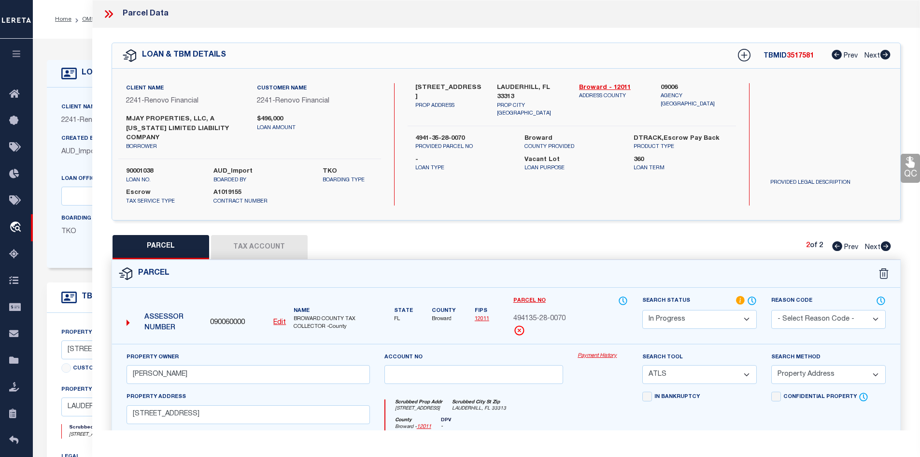
checkbox input "false"
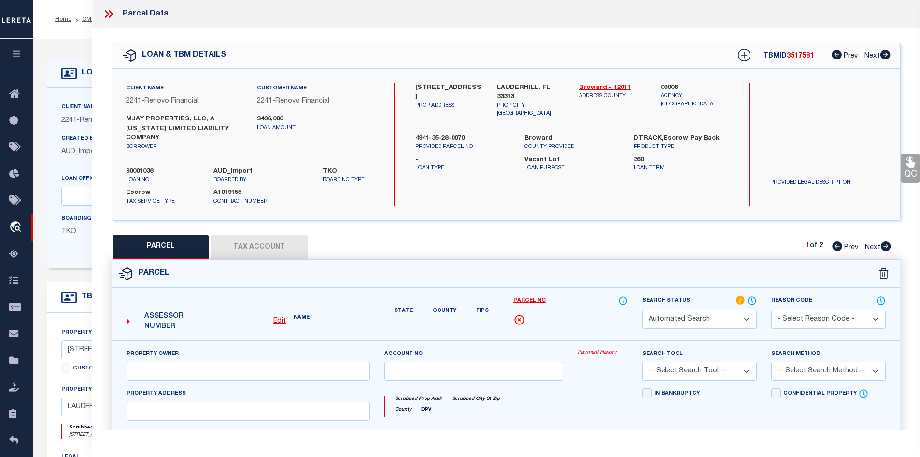
select select "PR"
select select "099"
type input "[PERSON_NAME]"
select select "ATL"
select select "ADD"
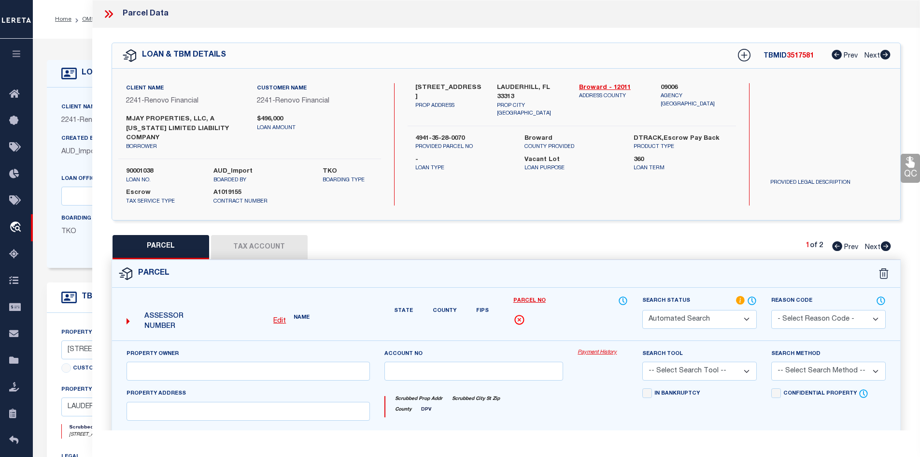
type input "1801 NW 55TH AVE , #1803"
type input "LAUDERHILL, FL 33313"
type textarea "SUNSHINE VILLAS FIRST ADD 71-45 B LOT 8,9 S 3 BLK 1"
type textarea "Parcel Not needed"
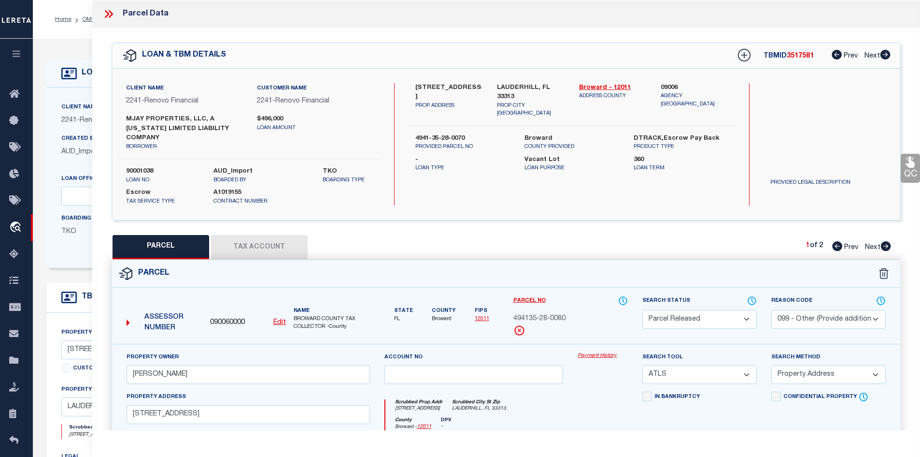
scroll to position [97, 0]
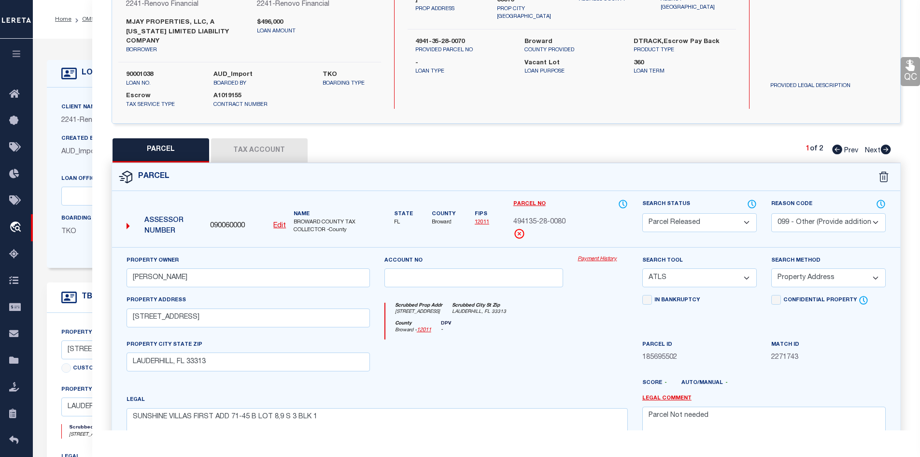
click at [886, 144] on icon at bounding box center [886, 149] width 11 height 10
select select "AS"
select select
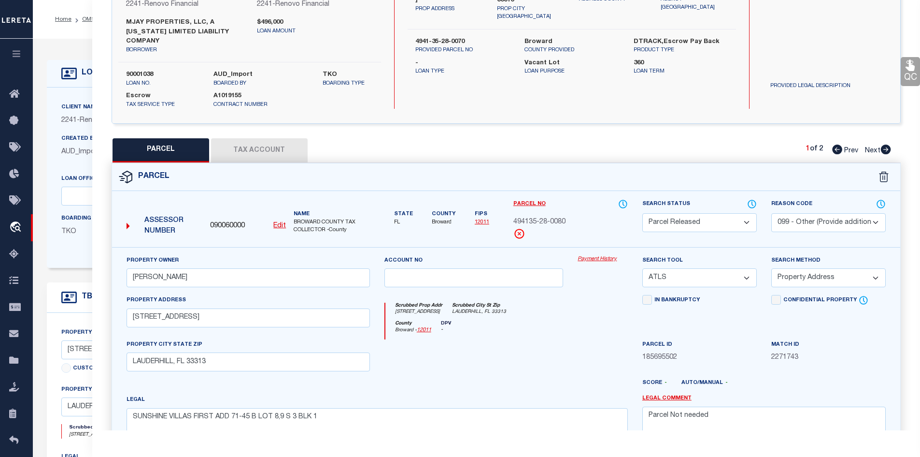
checkbox input "false"
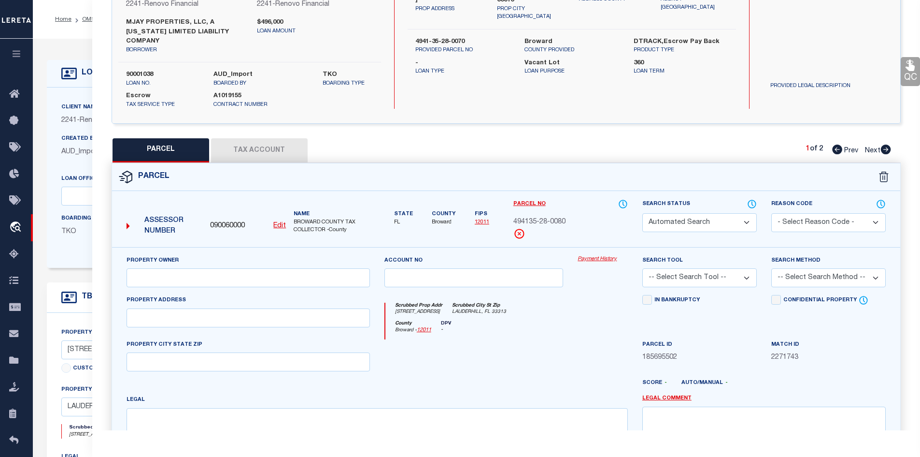
select select "IP"
type input "[PERSON_NAME]"
select select "ATL"
select select "ADD"
type input "[STREET_ADDRESS]"
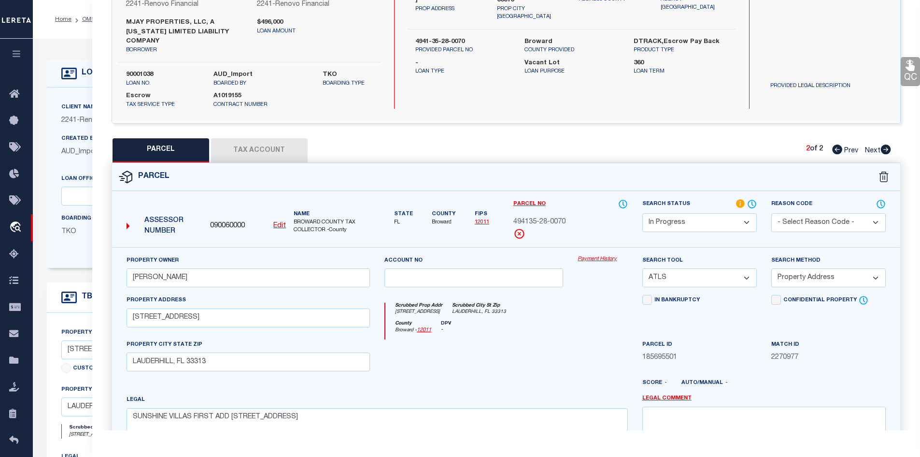
click at [839, 144] on icon at bounding box center [837, 149] width 10 height 10
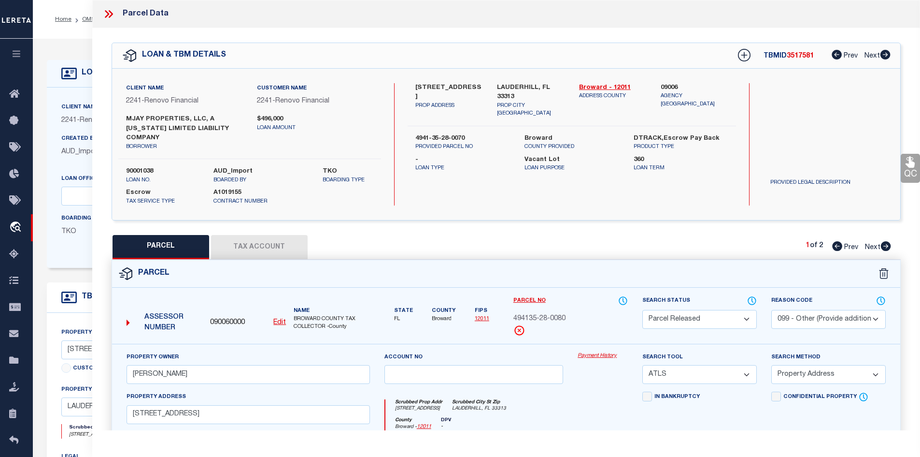
click at [886, 241] on icon at bounding box center [886, 246] width 10 height 10
click at [836, 241] on icon at bounding box center [837, 246] width 10 height 10
click at [885, 241] on icon at bounding box center [886, 246] width 11 height 10
drag, startPoint x: 415, startPoint y: 86, endPoint x: 477, endPoint y: 90, distance: 61.4
click at [477, 90] on label "[STREET_ADDRESS]" at bounding box center [449, 92] width 68 height 19
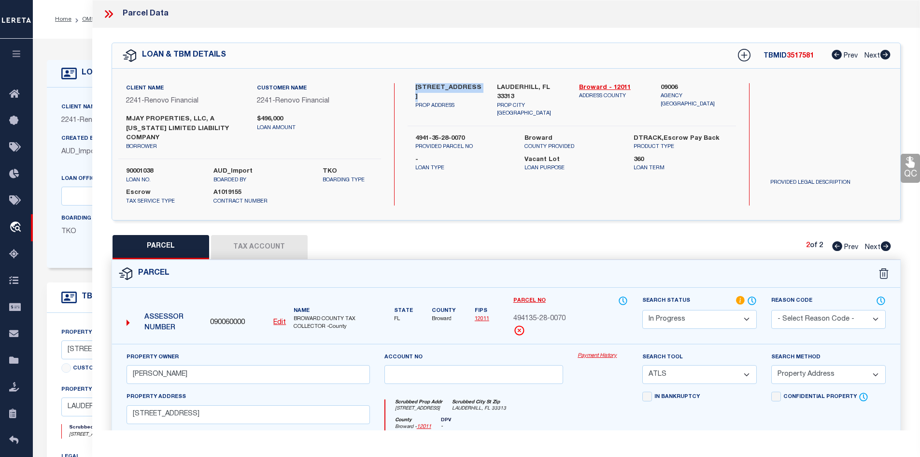
copy label "[STREET_ADDRESS]"
click at [557, 214] on div "QC QC QC" at bounding box center [506, 329] width 828 height 603
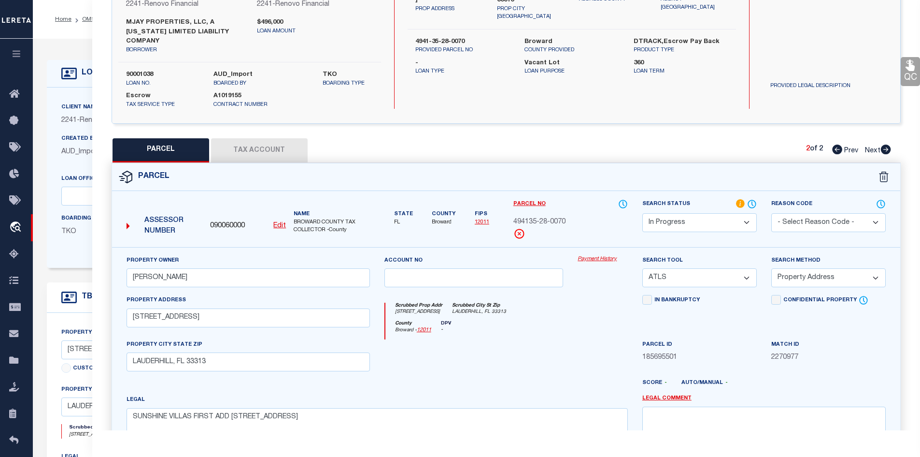
scroll to position [145, 0]
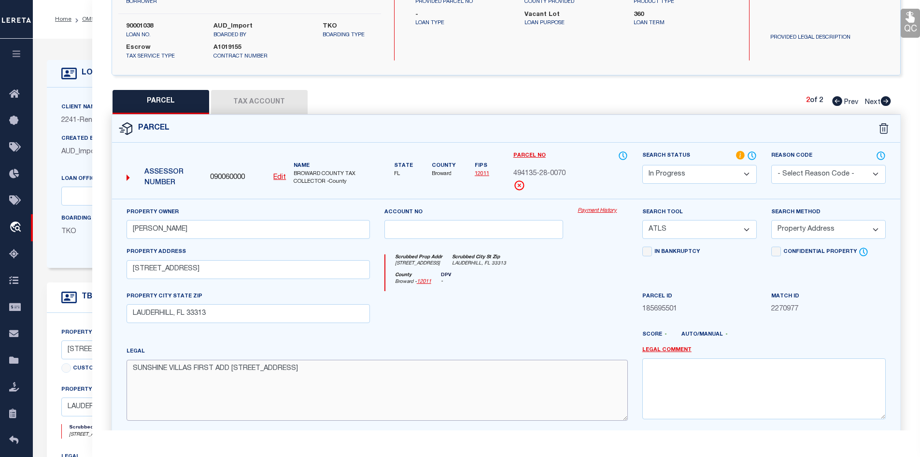
drag, startPoint x: 132, startPoint y: 360, endPoint x: 326, endPoint y: 361, distance: 194.2
click at [326, 361] on textarea "SUNSHINE VILLAS FIRST ADD [STREET_ADDRESS]" at bounding box center [377, 389] width 501 height 61
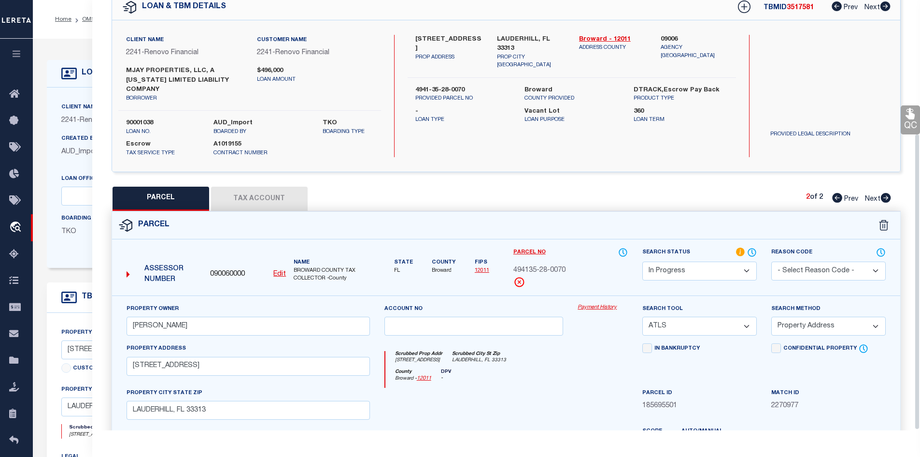
scroll to position [193, 0]
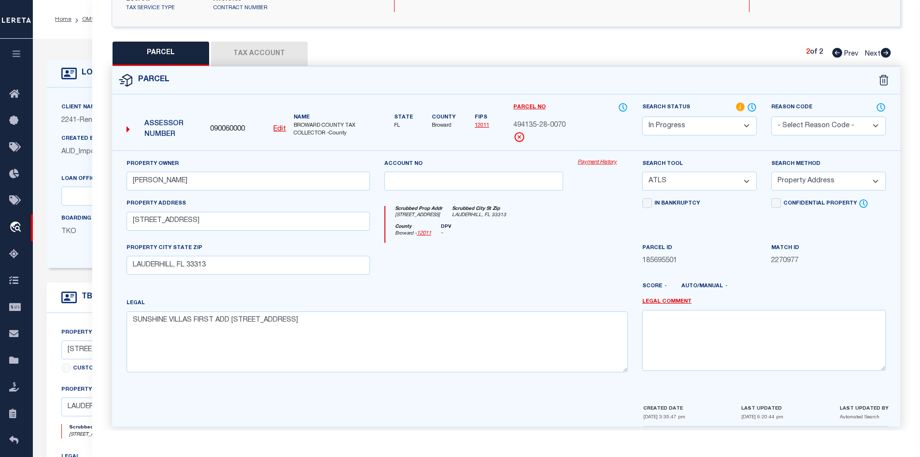
click at [442, 300] on div "Legal SUNSHINE VILLAS FIRST ADD 71-45 B LOT 7 BLK 1" at bounding box center [377, 335] width 501 height 74
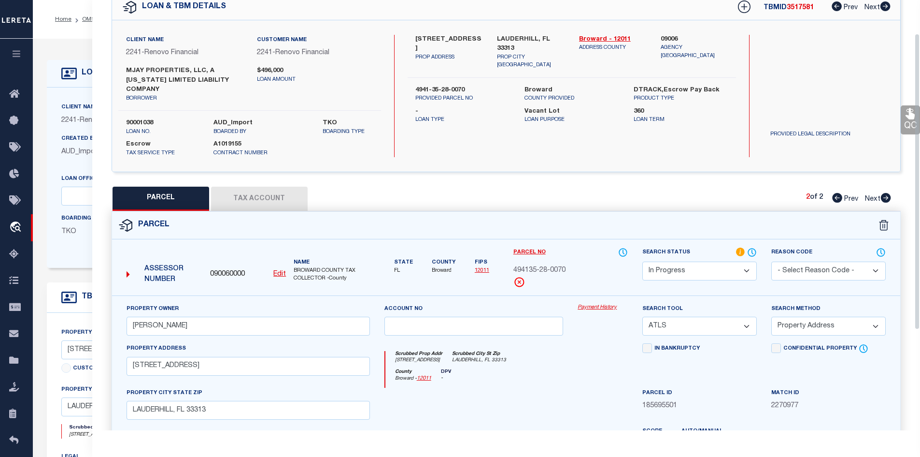
scroll to position [0, 0]
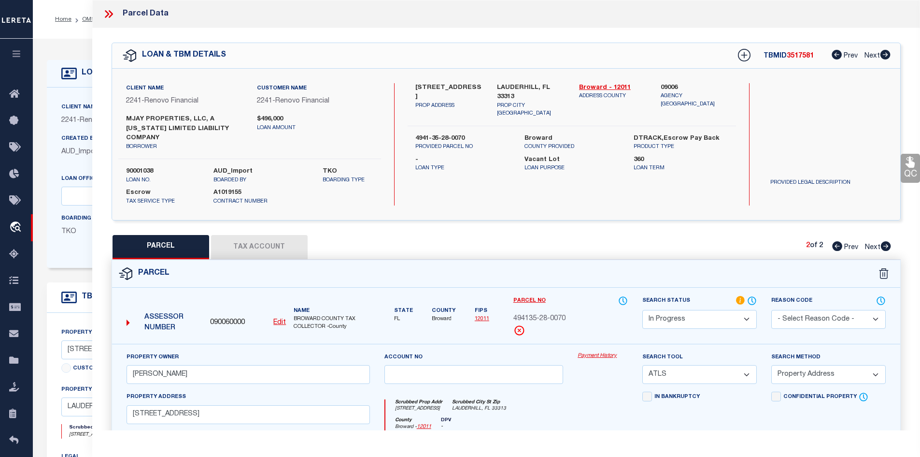
click at [887, 241] on icon at bounding box center [886, 246] width 11 height 10
click at [835, 241] on icon at bounding box center [837, 246] width 10 height 10
click at [887, 241] on icon at bounding box center [886, 246] width 10 height 10
drag, startPoint x: 414, startPoint y: 85, endPoint x: 484, endPoint y: 86, distance: 69.6
click at [484, 86] on div "1795 NW 55TH AVE PROP ADDRESS" at bounding box center [449, 100] width 82 height 35
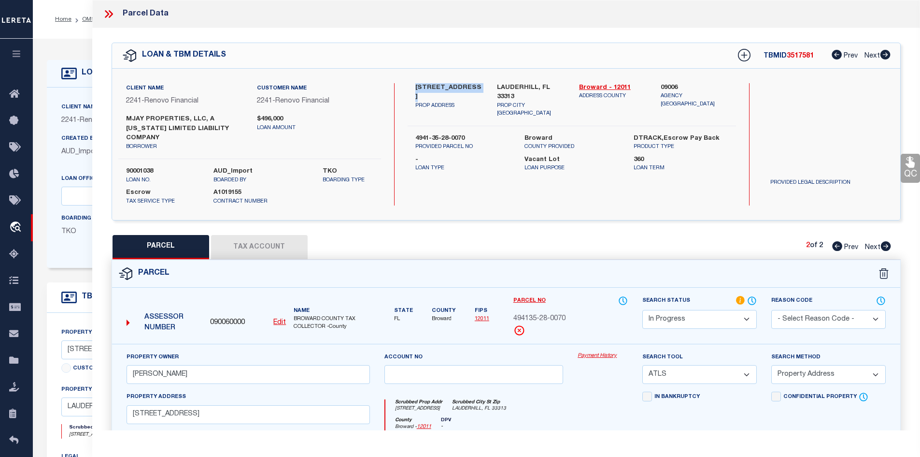
scroll to position [97, 0]
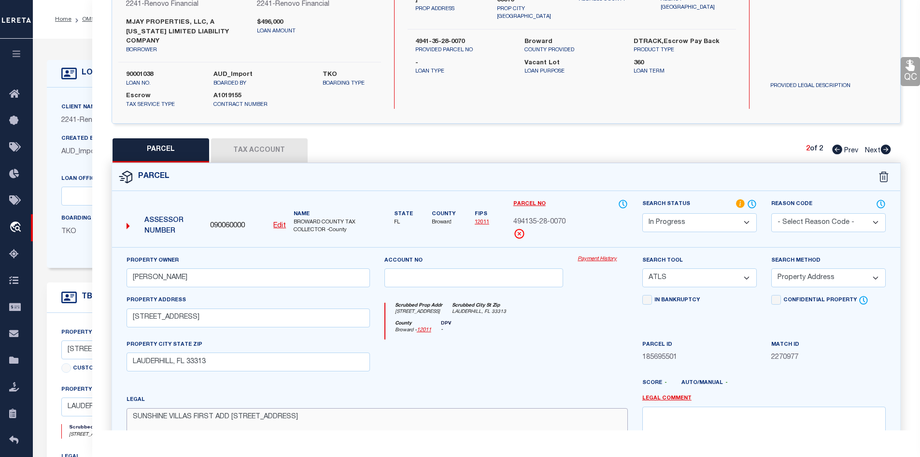
drag, startPoint x: 134, startPoint y: 408, endPoint x: 320, endPoint y: 414, distance: 186.6
click at [320, 414] on textarea "SUNSHINE VILLAS FIRST ADD [STREET_ADDRESS]" at bounding box center [377, 438] width 501 height 61
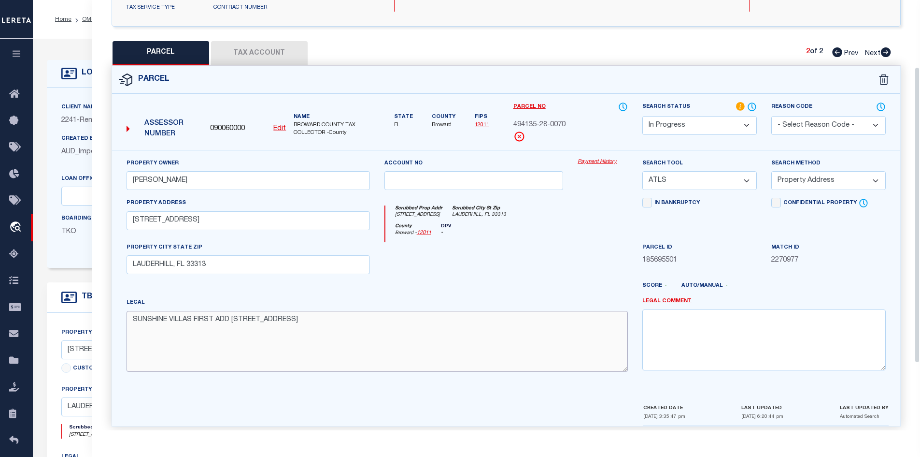
scroll to position [0, 0]
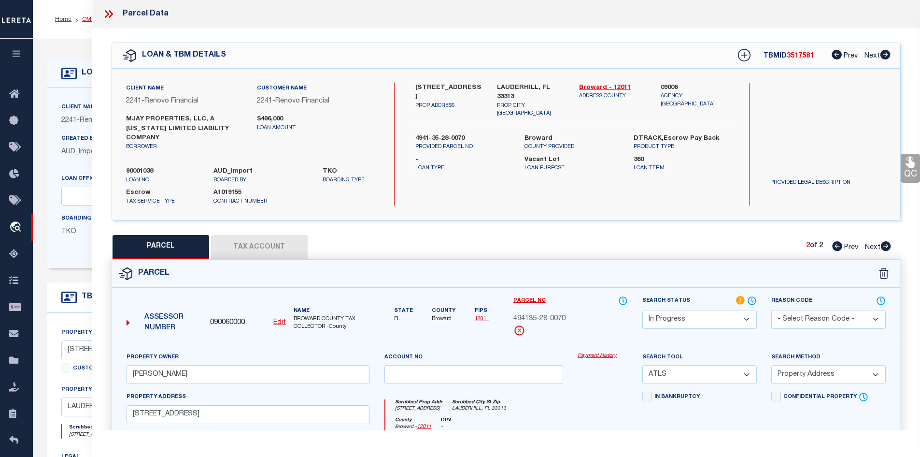
click at [86, 20] on link "OMS" at bounding box center [88, 19] width 13 height 6
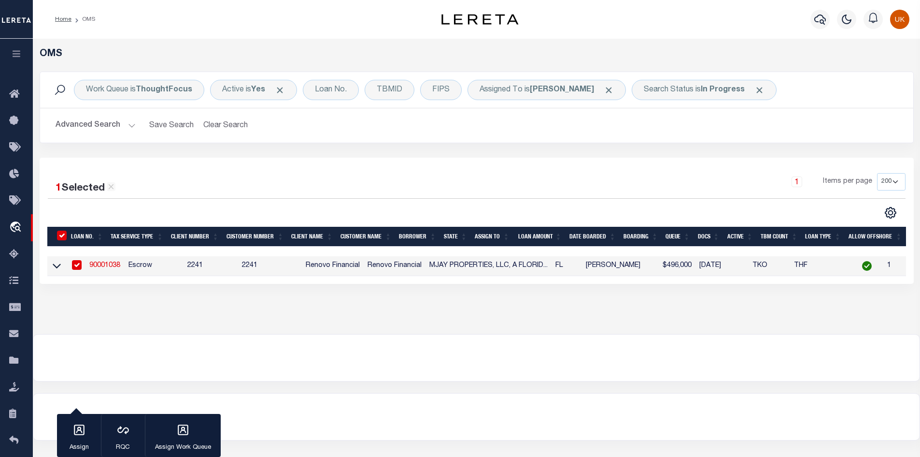
click at [336, 334] on div "OMS Work Queue is ThoughtFocus Active is Yes Loan No. TBMID FIPS Assigned To is…" at bounding box center [476, 186] width 887 height 295
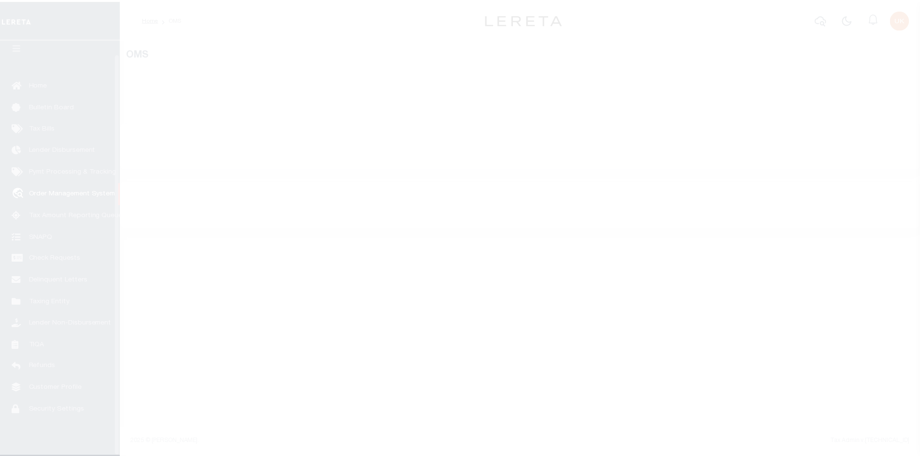
scroll to position [14, 0]
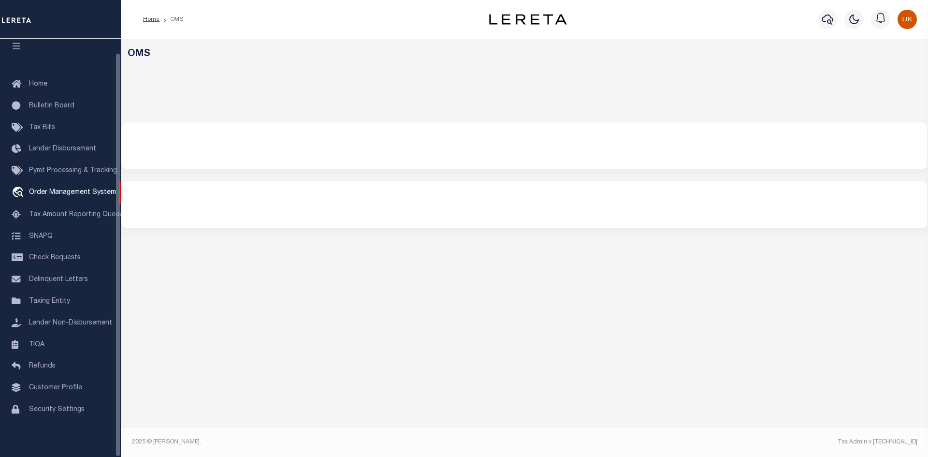
select select "200"
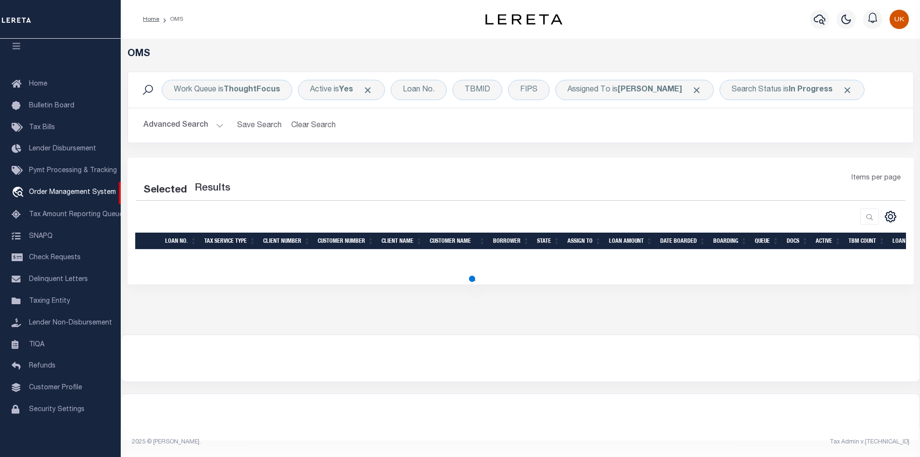
select select "200"
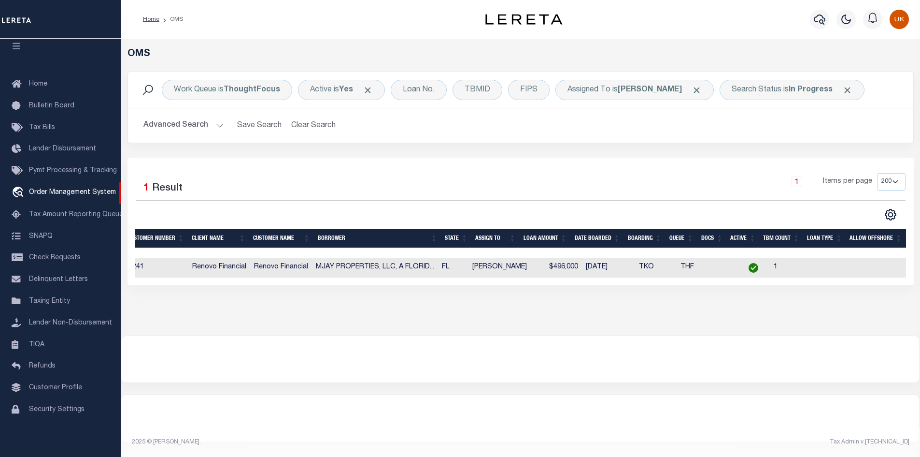
scroll to position [0, 0]
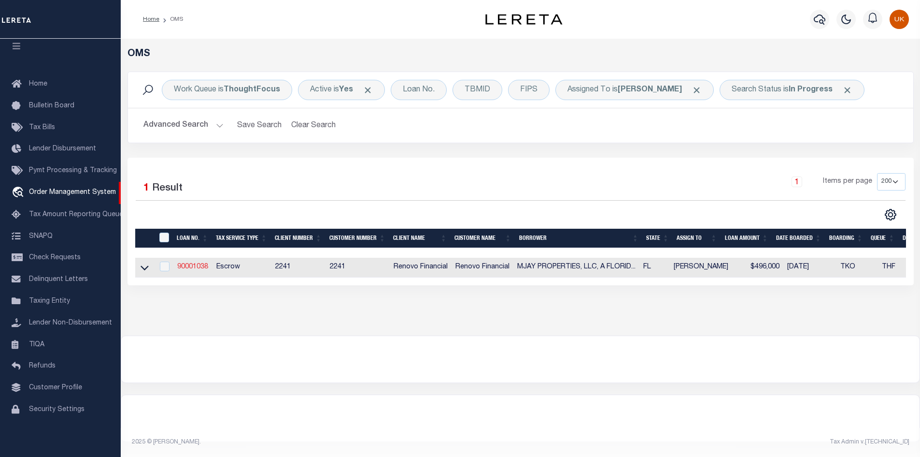
click at [189, 268] on link "90001038" at bounding box center [192, 266] width 31 height 7
type input "90001038"
type input "MJAY PROPERTIES, LLC, A [US_STATE] LIMITED LIABILITY COMPANY"
select select
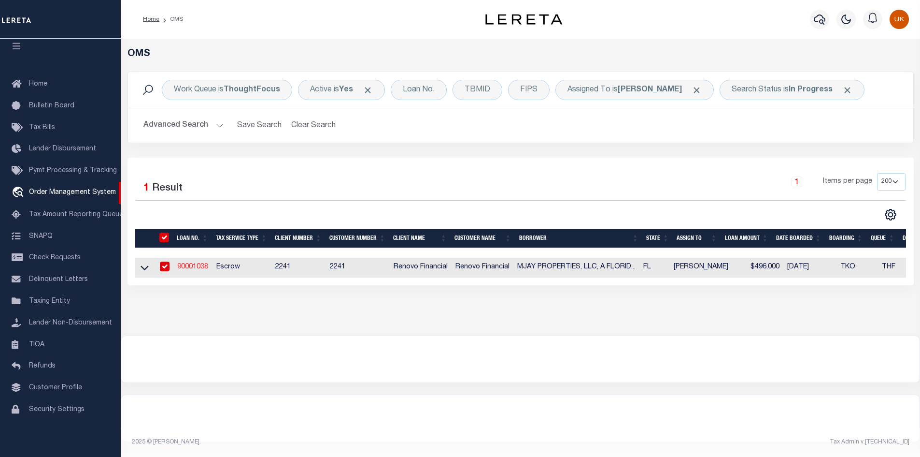
type input "[STREET_ADDRESS]"
type input "[GEOGRAPHIC_DATA]"
select select "400"
select select "Escrow"
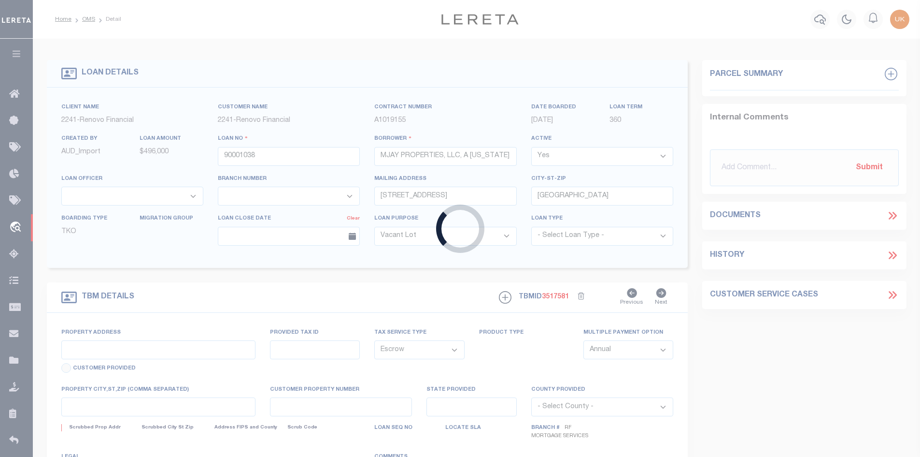
type input "[STREET_ADDRESS]"
type input "4941-35-28-0070"
select select
type input "LAUDERHILL, FL 33313"
type input "a0kUS00000E12m5"
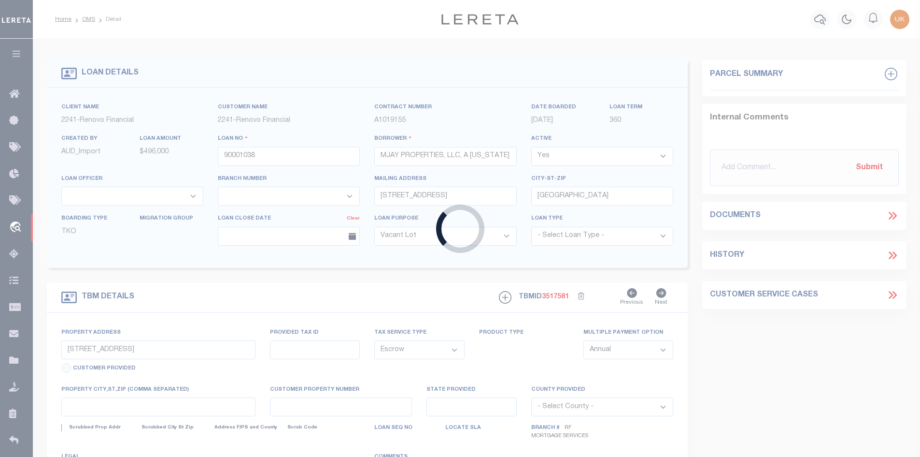
type input "FL"
select select
select select "164194"
select select "25067"
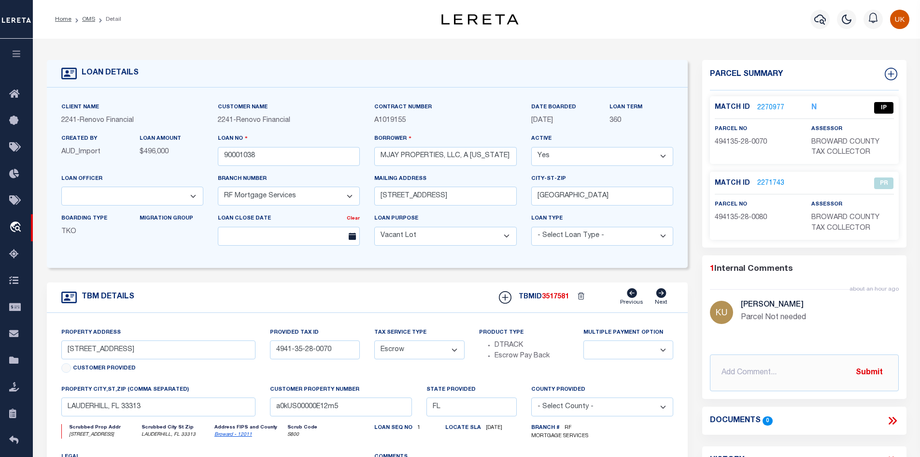
click at [767, 103] on link "2270977" at bounding box center [770, 108] width 27 height 10
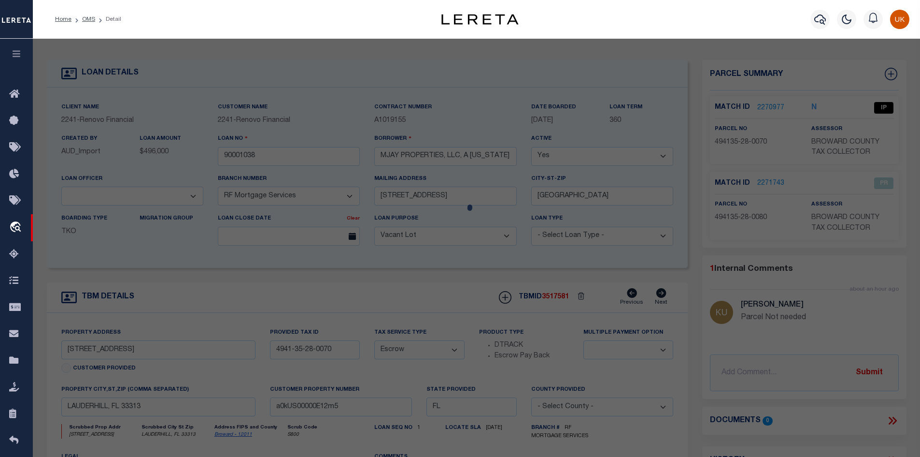
checkbox input "false"
select select "IP"
type input "[PERSON_NAME]"
select select "ATL"
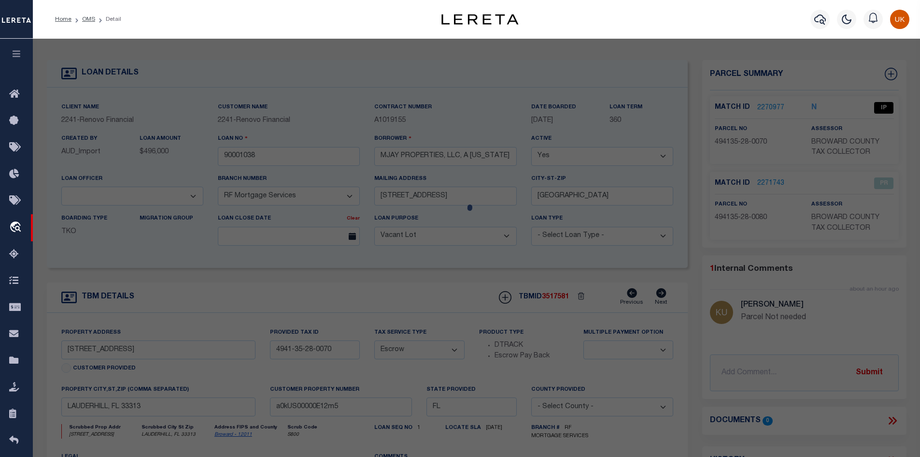
select select "ADD"
type input "[STREET_ADDRESS]"
checkbox input "false"
type input "LAUDERHILL, FL 33313"
type textarea "SUNSHINE VILLAS FIRST ADD [STREET_ADDRESS]"
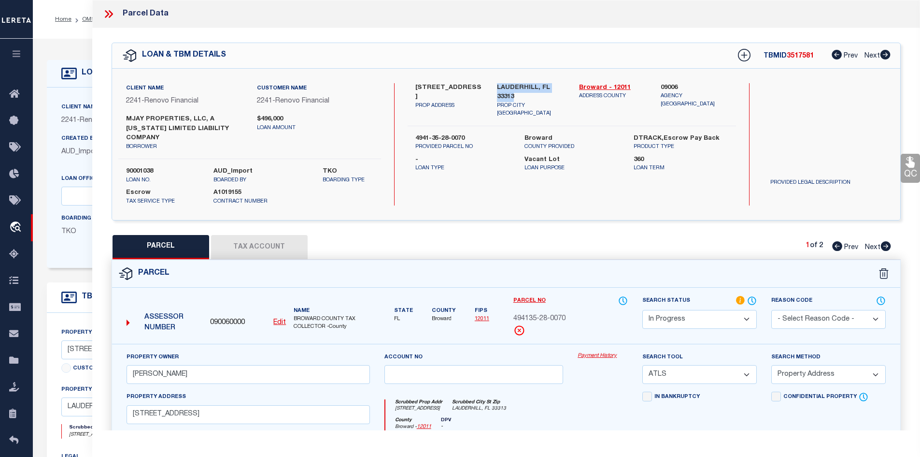
drag, startPoint x: 499, startPoint y: 86, endPoint x: 549, endPoint y: 92, distance: 51.2
click at [549, 92] on label "LAUDERHILL, FL 33313" at bounding box center [531, 92] width 68 height 19
